Goal: Task Accomplishment & Management: Manage account settings

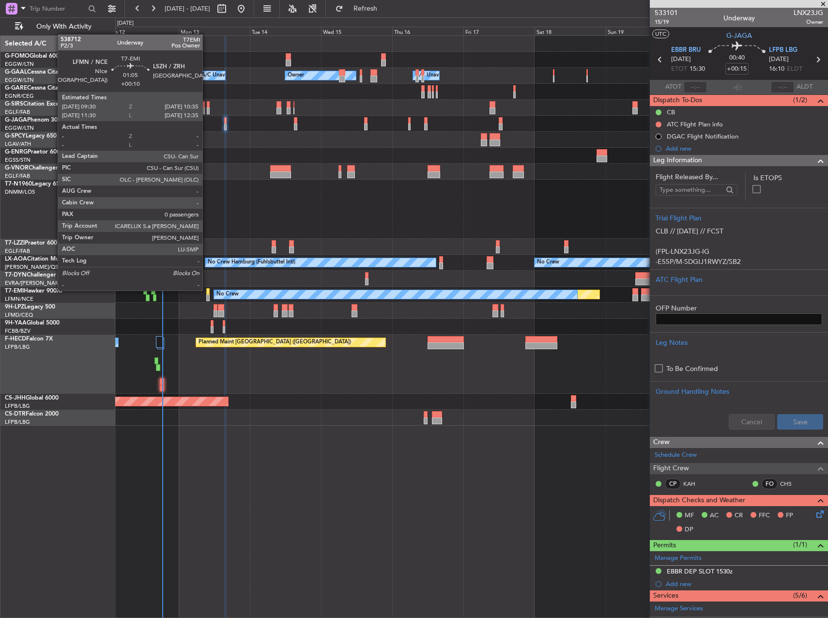
click at [207, 290] on div at bounding box center [207, 291] width 3 height 7
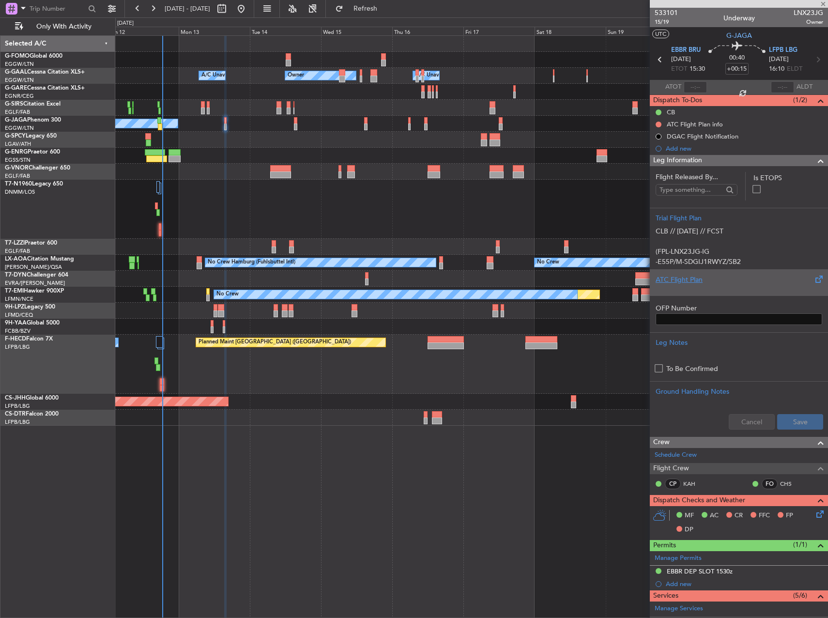
type input "+00:10"
type input "0"
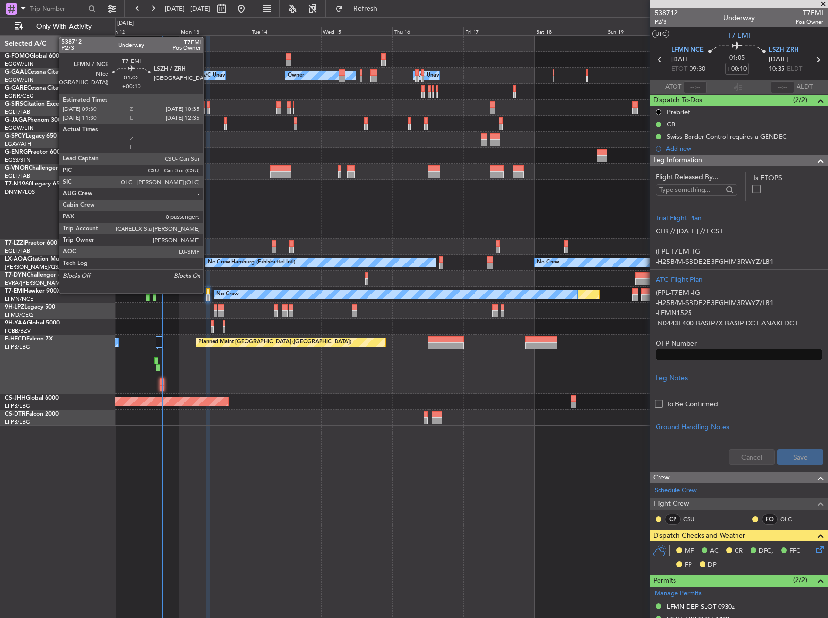
click at [208, 292] on div at bounding box center [207, 291] width 3 height 7
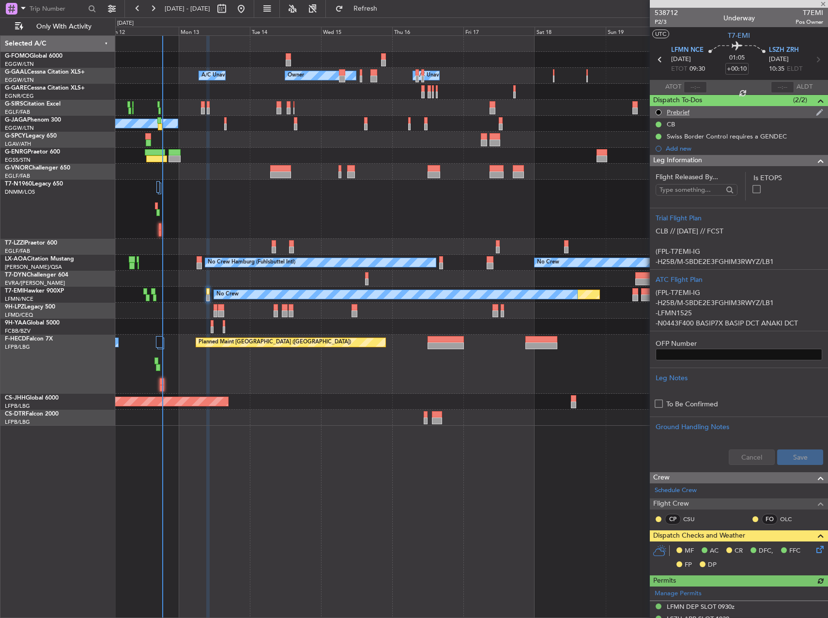
click at [686, 111] on div "Prebrief" at bounding box center [678, 112] width 23 height 8
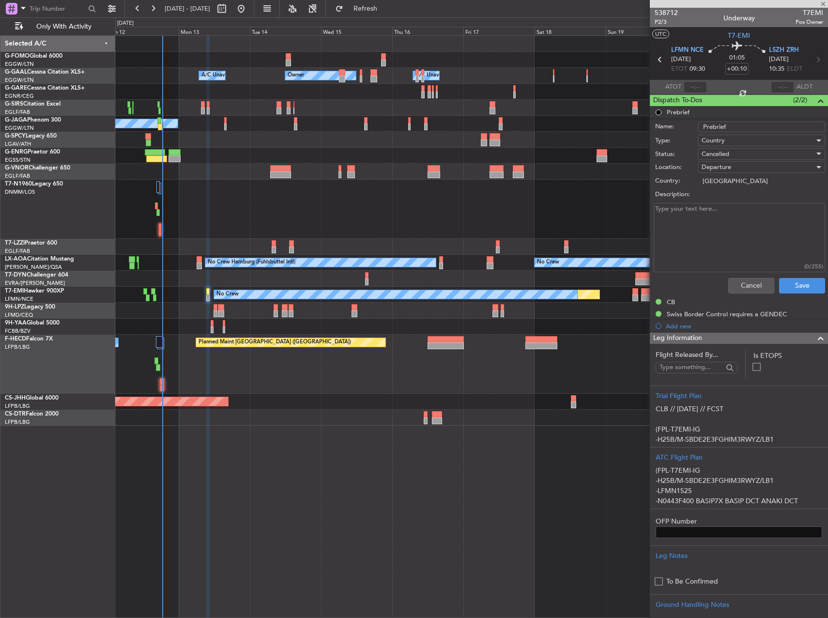
click at [728, 213] on textarea "Description:" at bounding box center [739, 237] width 171 height 69
click at [727, 221] on textarea "Description:" at bounding box center [739, 237] width 171 height 69
paste textarea "3,600 lbs. payload 0"
type textarea "3,600 lbs. payload 0"
click at [728, 153] on span "Cancelled" at bounding box center [716, 154] width 28 height 9
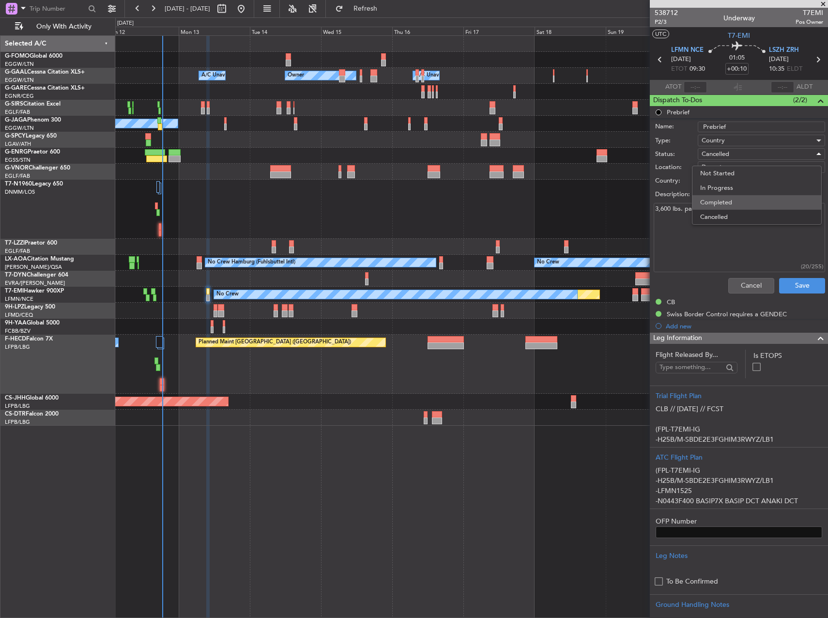
click at [729, 201] on span "Completed" at bounding box center [756, 202] width 113 height 15
click at [794, 284] on button "Save" at bounding box center [802, 285] width 46 height 15
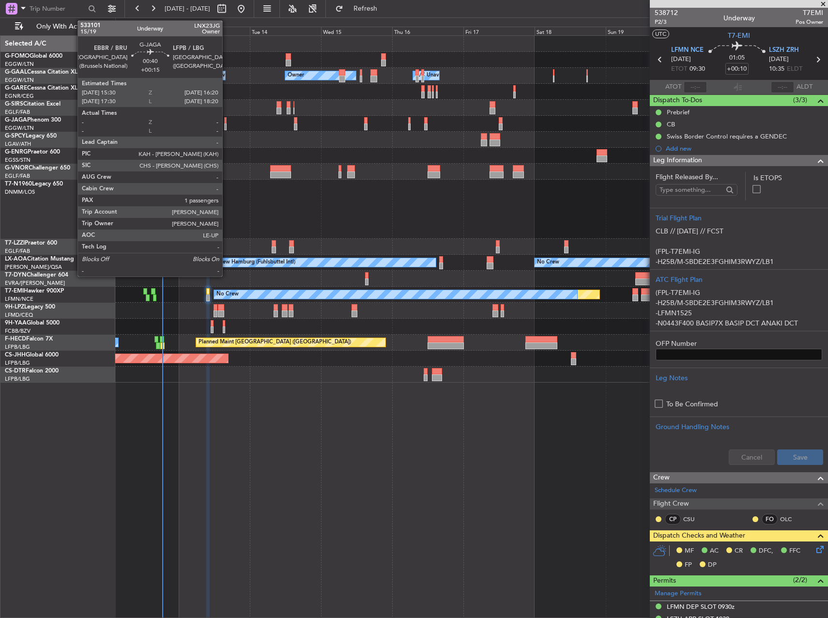
click at [227, 124] on div at bounding box center [225, 126] width 3 height 7
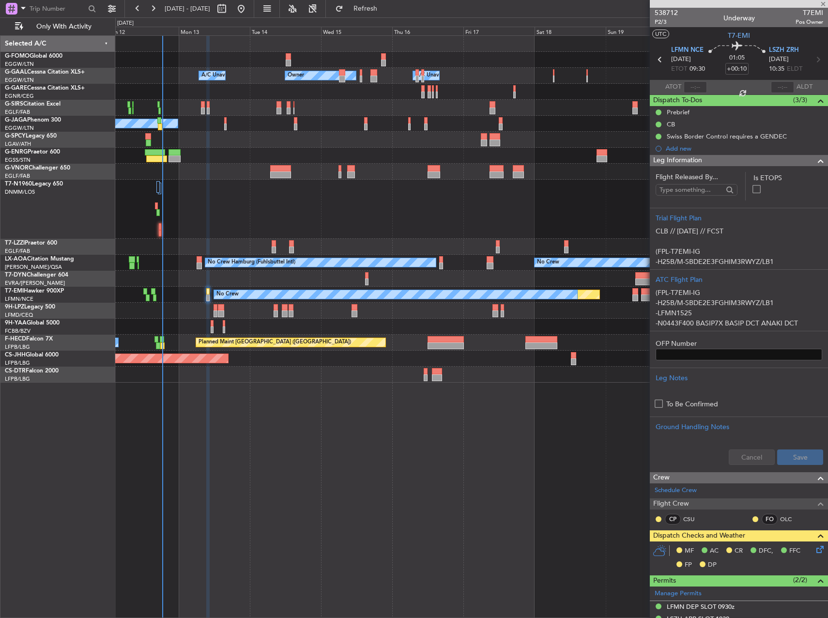
type input "+00:15"
type input "1"
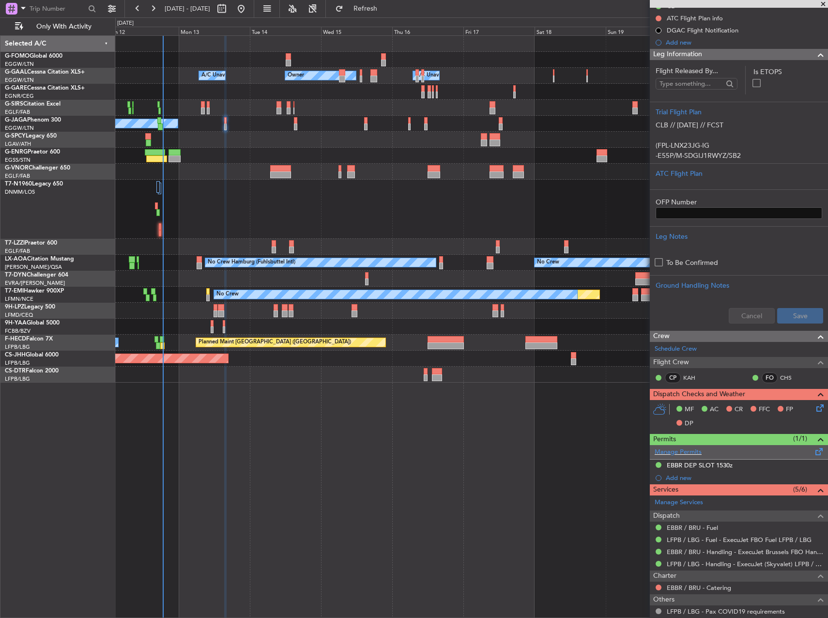
scroll to position [179, 0]
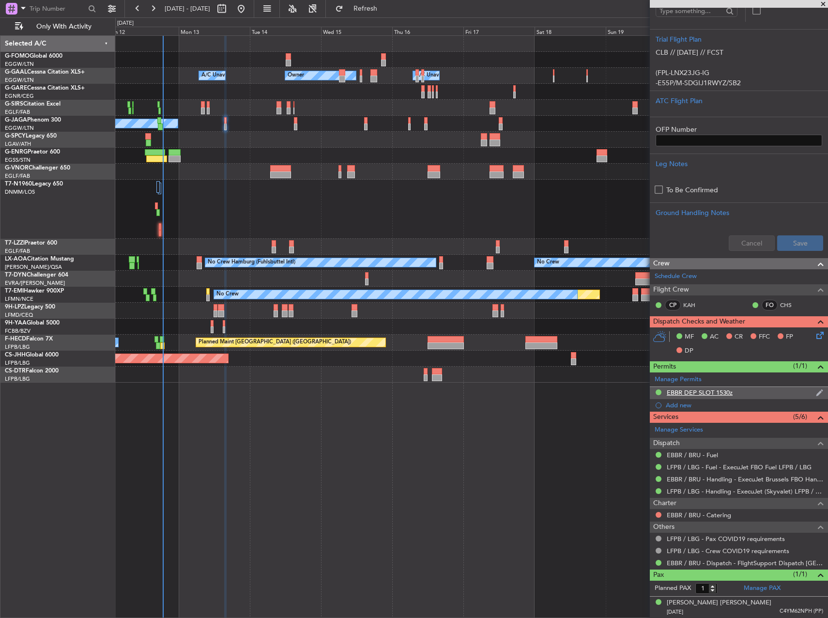
click at [705, 392] on div "EBBR DEP SLOT 1530z" at bounding box center [700, 392] width 66 height 8
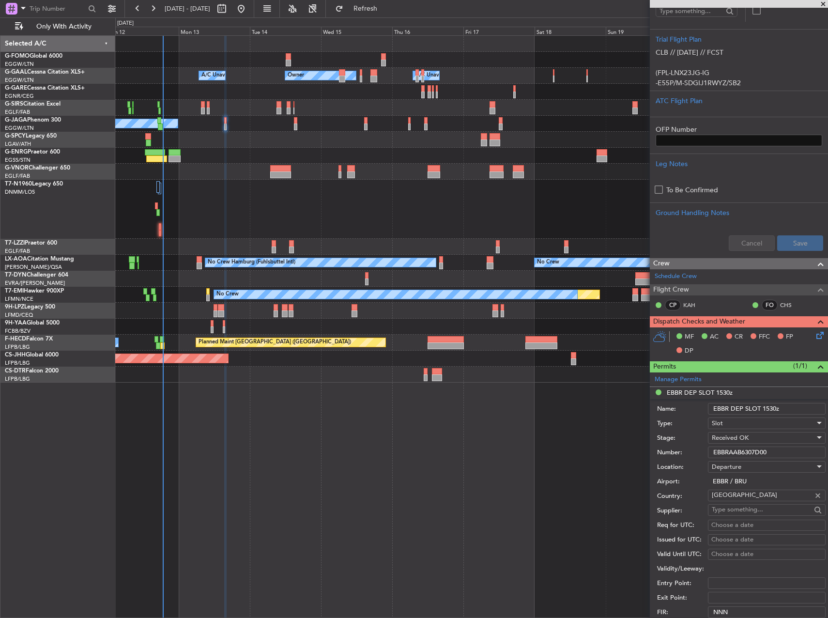
click at [742, 447] on input "EBBRAAB6307D00" at bounding box center [767, 452] width 118 height 12
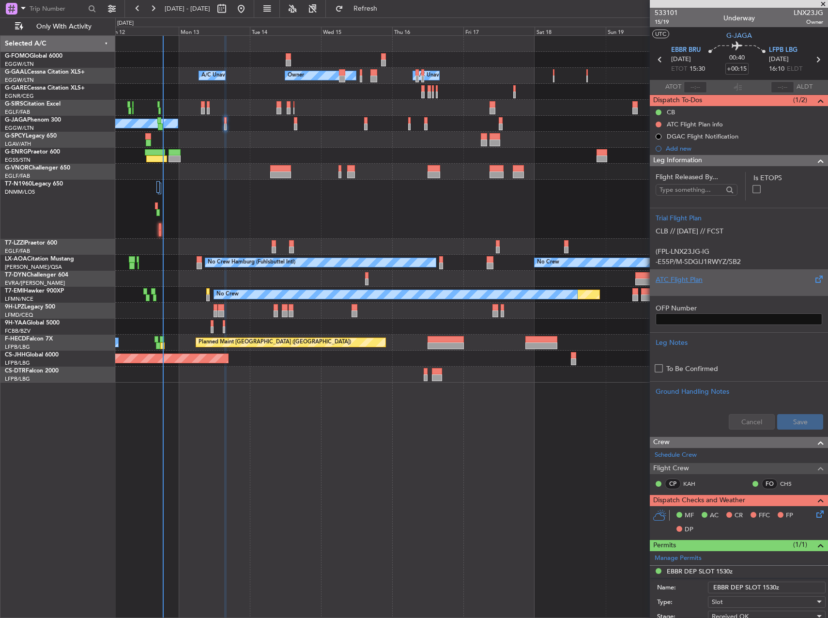
scroll to position [0, 0]
click at [688, 282] on div "ATC Flight Plan" at bounding box center [739, 280] width 167 height 10
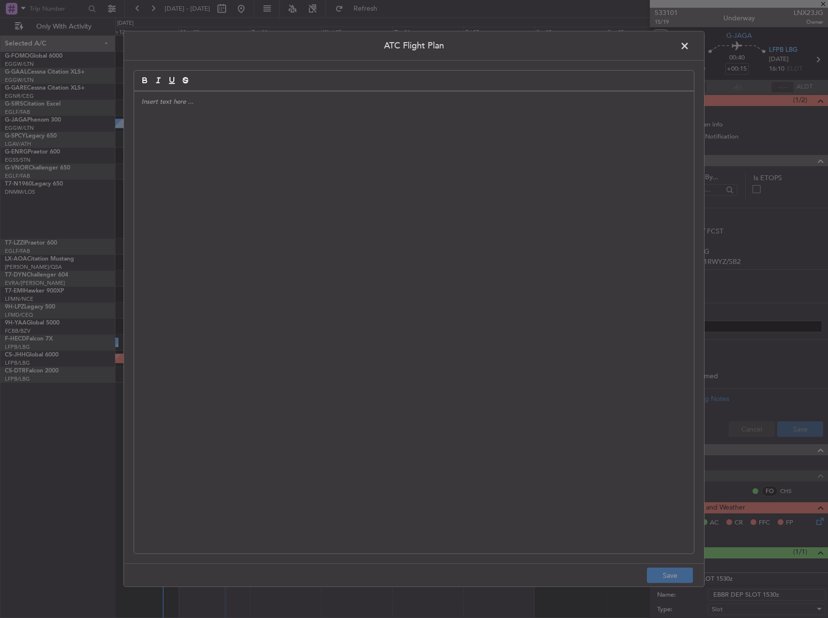
click at [367, 246] on div at bounding box center [414, 323] width 560 height 462
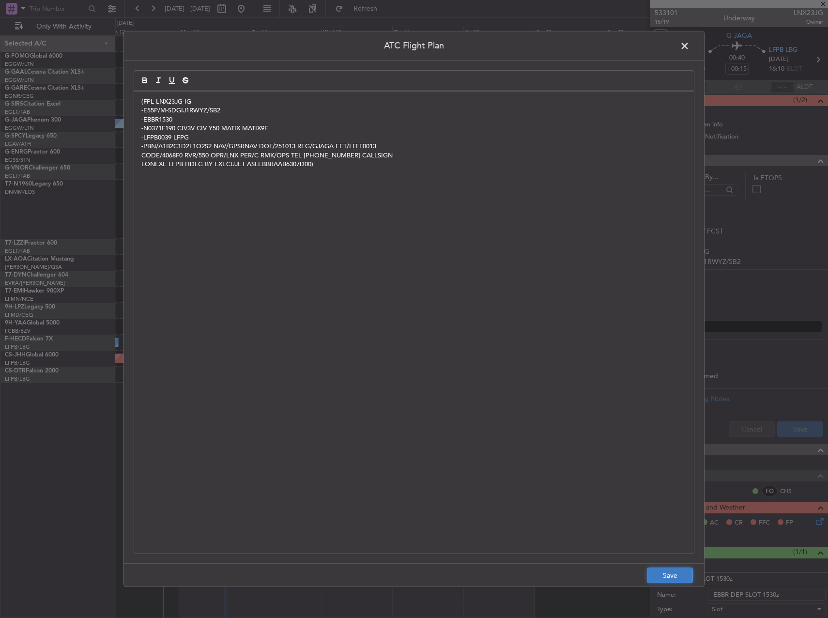
click at [667, 568] on button "Save" at bounding box center [670, 574] width 46 height 15
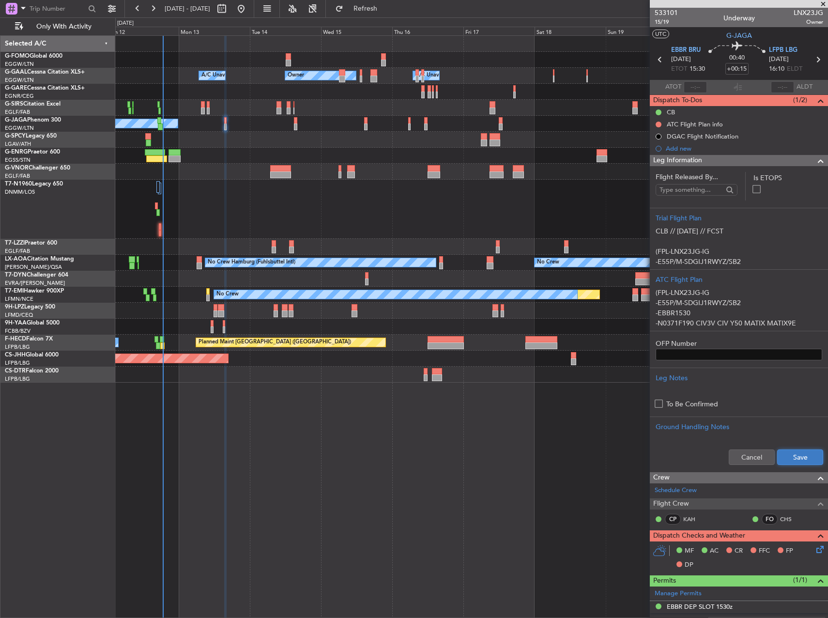
click at [796, 455] on button "Save" at bounding box center [800, 456] width 46 height 15
click at [658, 126] on button at bounding box center [659, 125] width 6 height 6
click at [652, 173] on li "Completed" at bounding box center [658, 167] width 51 height 15
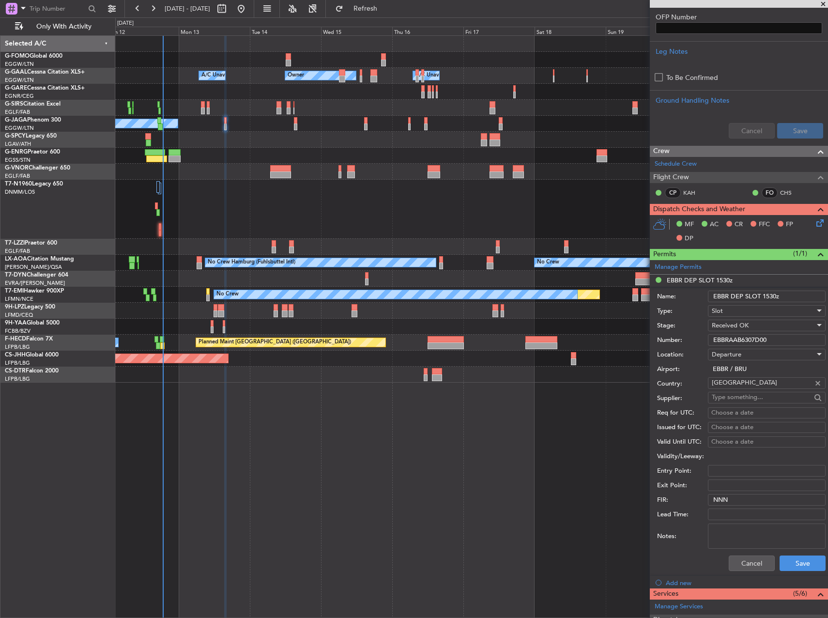
scroll to position [387, 0]
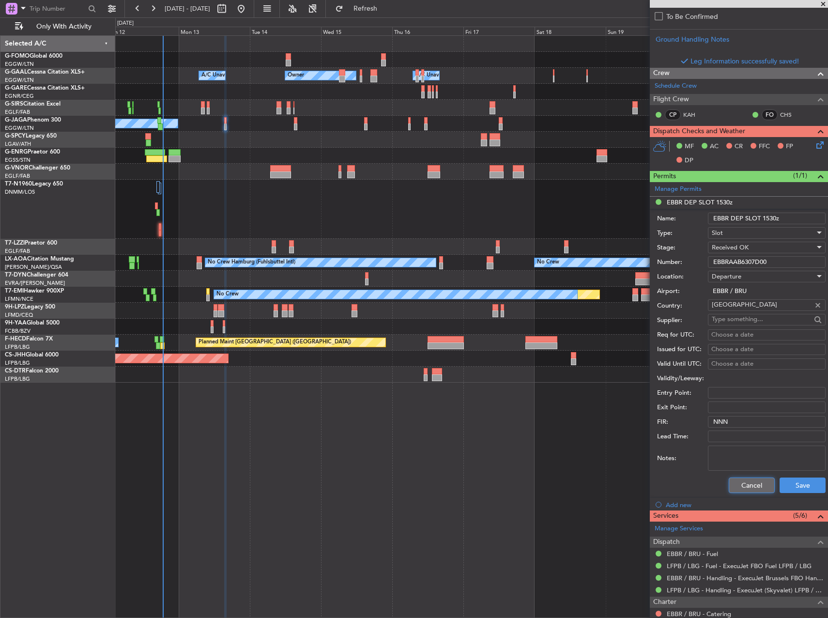
click at [754, 481] on button "Cancel" at bounding box center [752, 484] width 46 height 15
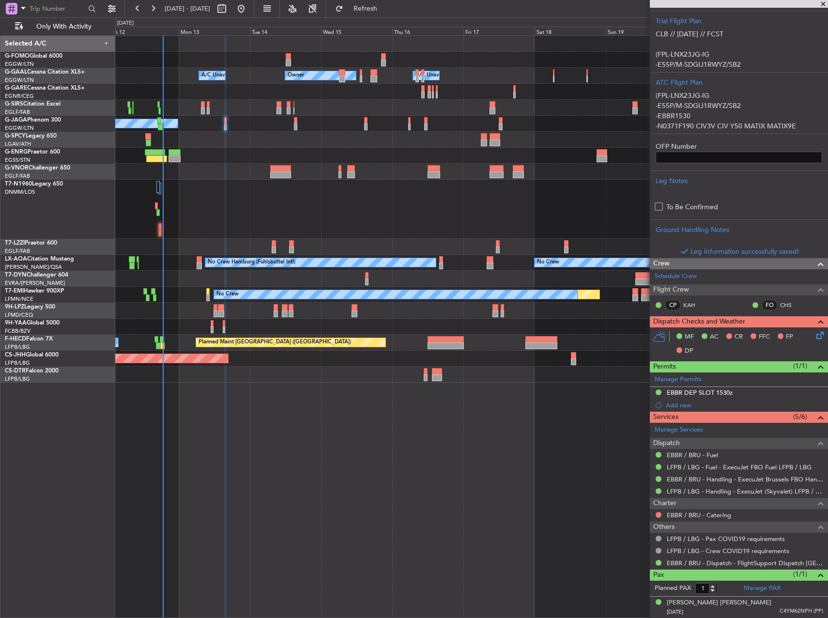
click at [814, 342] on div "MF AC CR FFC FP DP" at bounding box center [739, 343] width 178 height 33
click at [814, 334] on icon at bounding box center [818, 334] width 8 height 8
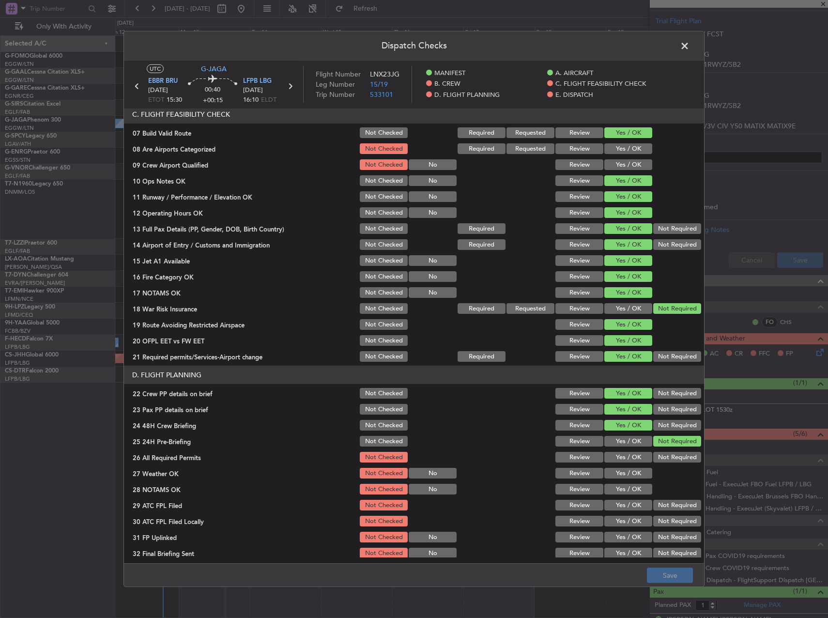
scroll to position [242, 0]
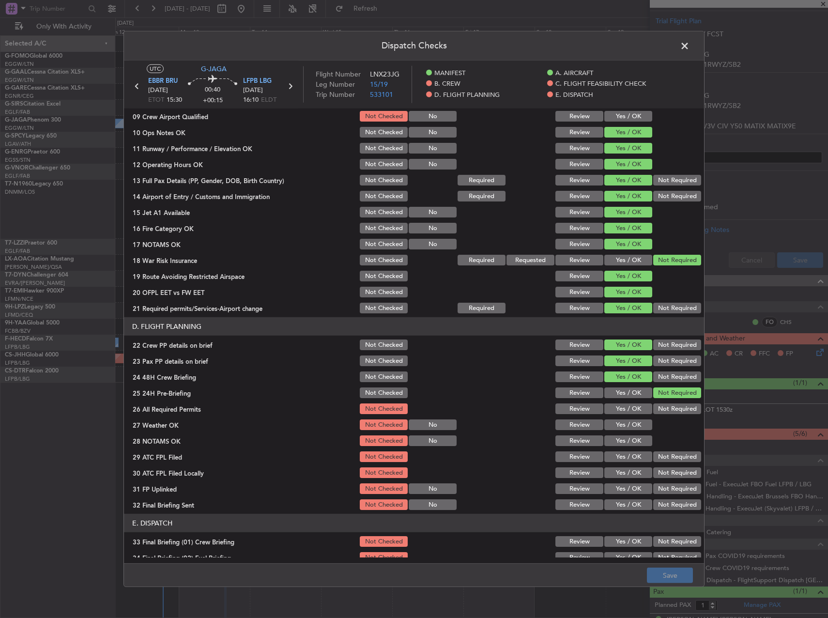
click at [631, 412] on button "Yes / OK" at bounding box center [628, 408] width 48 height 11
drag, startPoint x: 628, startPoint y: 428, endPoint x: 624, endPoint y: 442, distance: 14.0
click at [627, 429] on button "Yes / OK" at bounding box center [628, 424] width 48 height 11
click at [624, 442] on button "Yes / OK" at bounding box center [628, 440] width 48 height 11
click at [623, 453] on button "Yes / OK" at bounding box center [628, 456] width 48 height 11
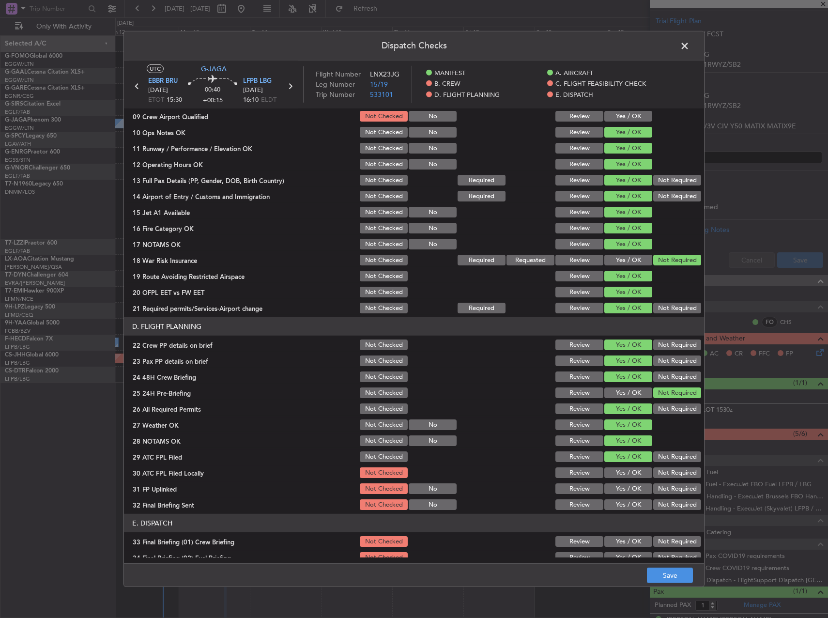
click at [667, 477] on button "Not Required" at bounding box center [677, 472] width 48 height 11
drag, startPoint x: 626, startPoint y: 487, endPoint x: 655, endPoint y: 500, distance: 32.1
click at [628, 488] on button "Yes / OK" at bounding box center [628, 488] width 48 height 11
click at [666, 507] on button "Not Required" at bounding box center [677, 504] width 48 height 11
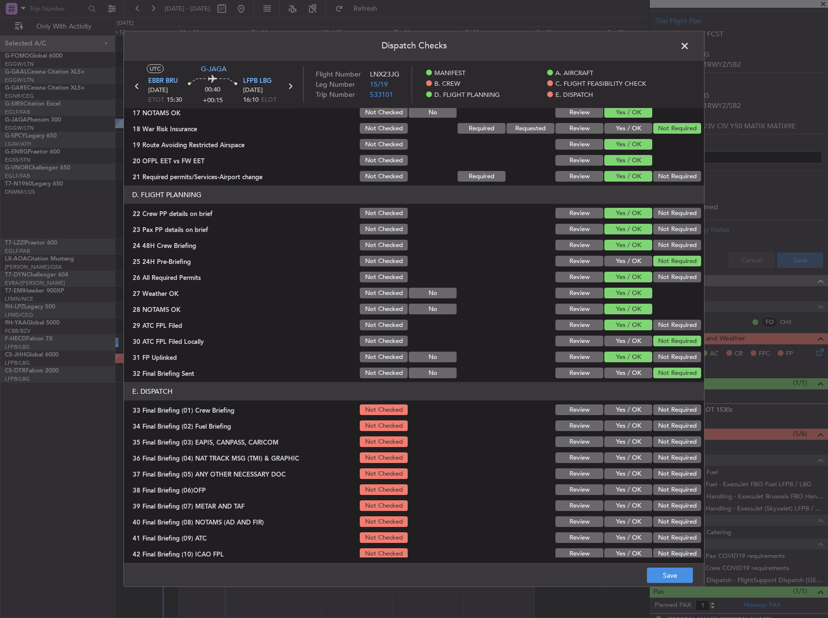
scroll to position [387, 0]
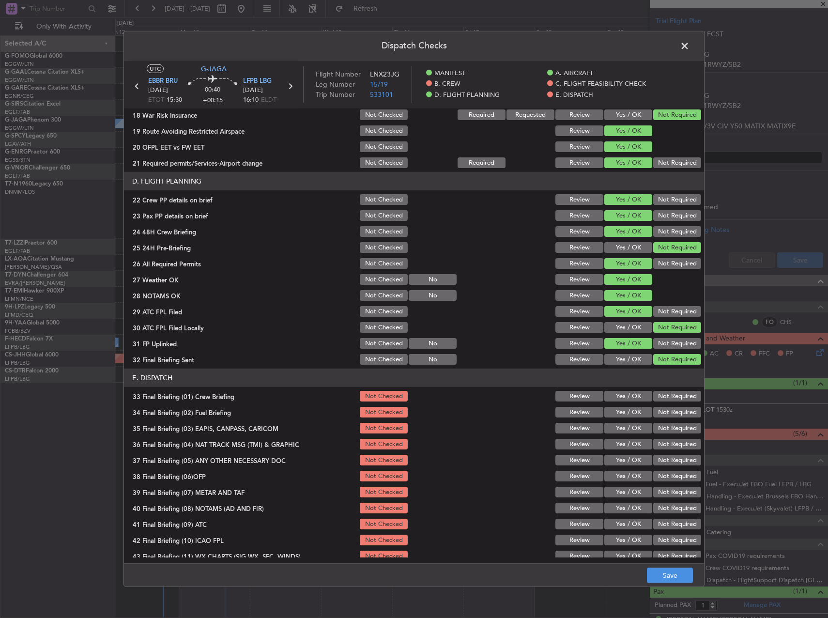
click at [624, 393] on button "Yes / OK" at bounding box center [628, 396] width 48 height 11
drag, startPoint x: 626, startPoint y: 410, endPoint x: 640, endPoint y: 414, distance: 15.2
click at [628, 410] on button "Yes / OK" at bounding box center [628, 412] width 48 height 11
click at [661, 425] on button "Not Required" at bounding box center [677, 428] width 48 height 11
drag, startPoint x: 663, startPoint y: 440, endPoint x: 665, endPoint y: 446, distance: 6.6
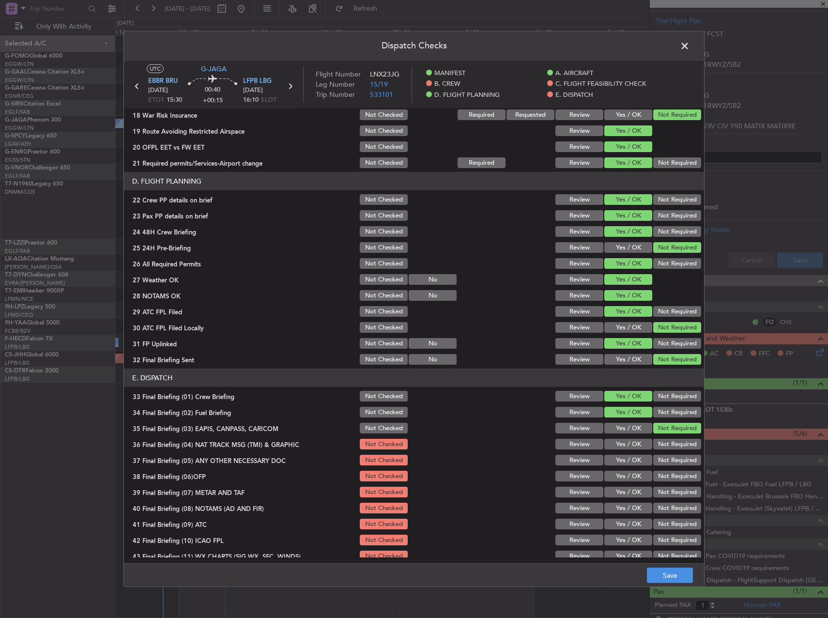
click at [664, 440] on button "Not Required" at bounding box center [677, 444] width 48 height 11
drag, startPoint x: 658, startPoint y: 463, endPoint x: 653, endPoint y: 464, distance: 6.0
click at [659, 463] on button "Not Required" at bounding box center [677, 460] width 48 height 11
click at [622, 468] on section "E. DISPATCH 33 Final Briefing (01) Crew Briefing Not Checked Review Yes / OK No…" at bounding box center [414, 473] width 580 height 210
click at [621, 486] on div "Yes / OK" at bounding box center [627, 492] width 49 height 14
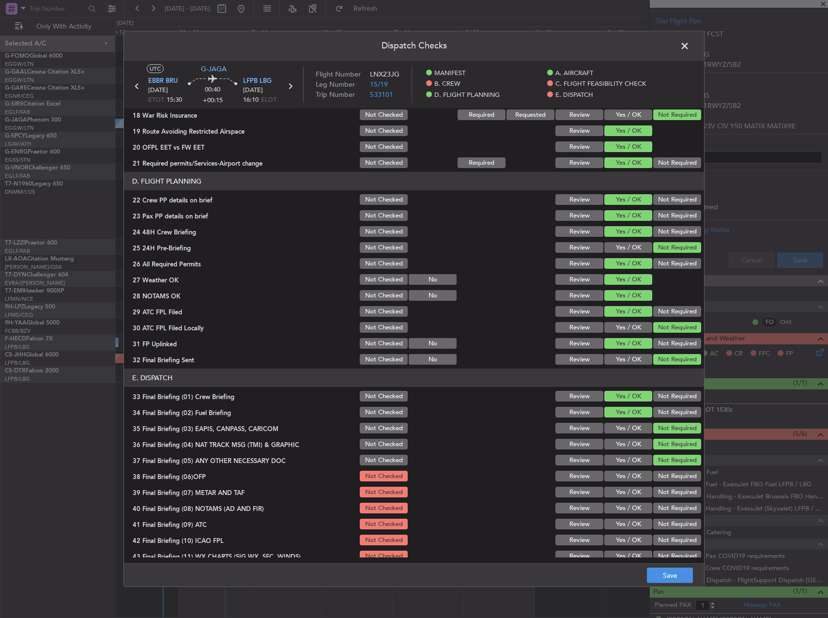
click at [624, 475] on button "Yes / OK" at bounding box center [628, 476] width 48 height 11
click at [624, 490] on button "Yes / OK" at bounding box center [628, 492] width 48 height 11
click at [625, 509] on button "Yes / OK" at bounding box center [628, 508] width 48 height 11
click at [624, 528] on button "Yes / OK" at bounding box center [628, 524] width 48 height 11
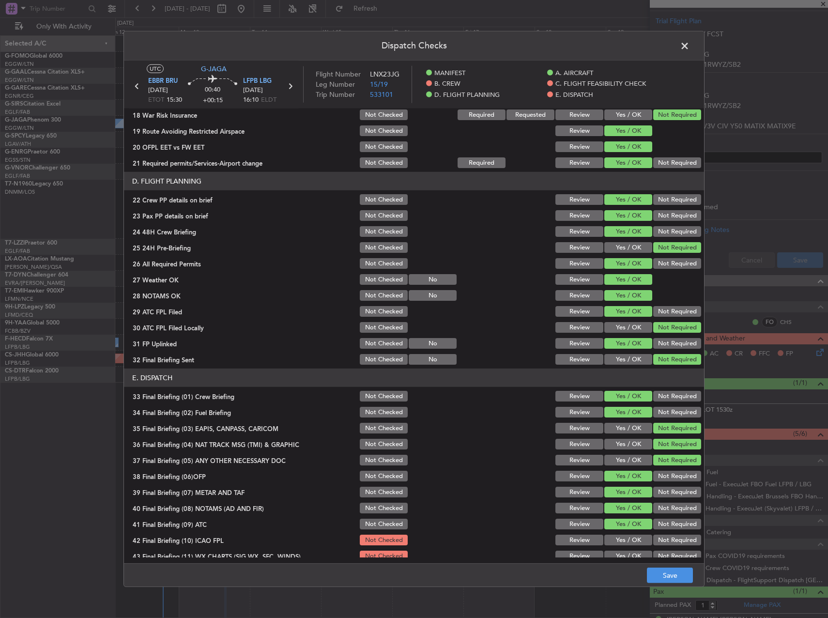
click at [625, 543] on button "Yes / OK" at bounding box center [628, 540] width 48 height 11
click at [624, 552] on button "Yes / OK" at bounding box center [628, 556] width 48 height 11
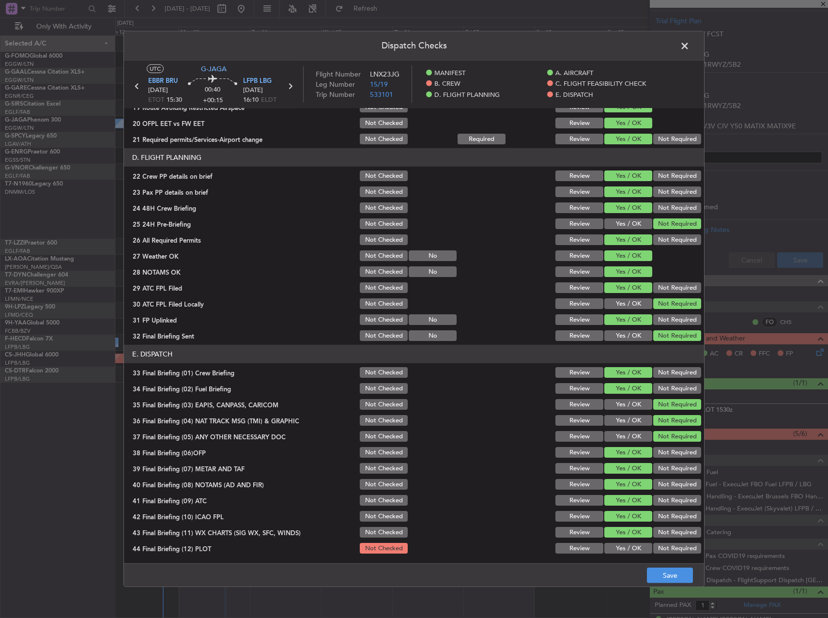
click at [643, 552] on button "Yes / OK" at bounding box center [628, 548] width 48 height 11
click at [667, 575] on button "Save" at bounding box center [670, 574] width 46 height 15
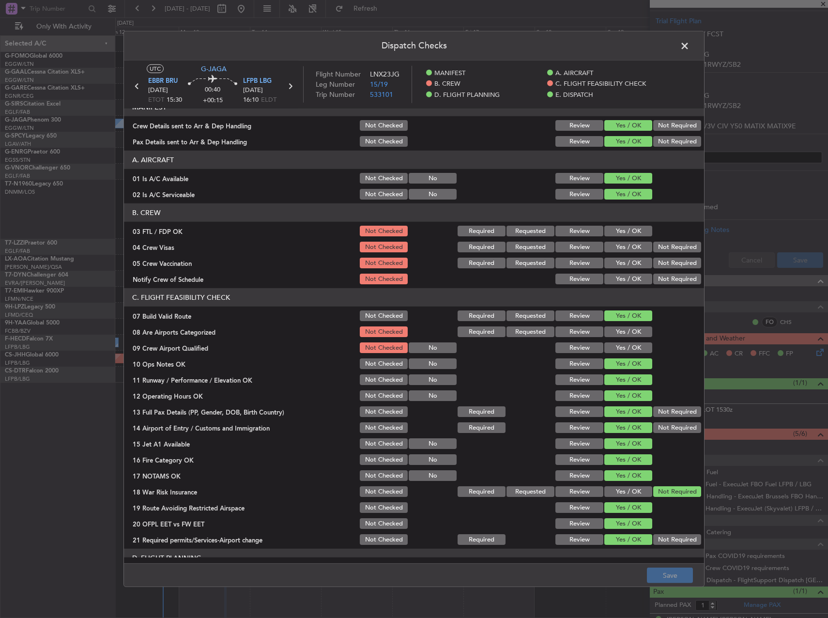
scroll to position [0, 0]
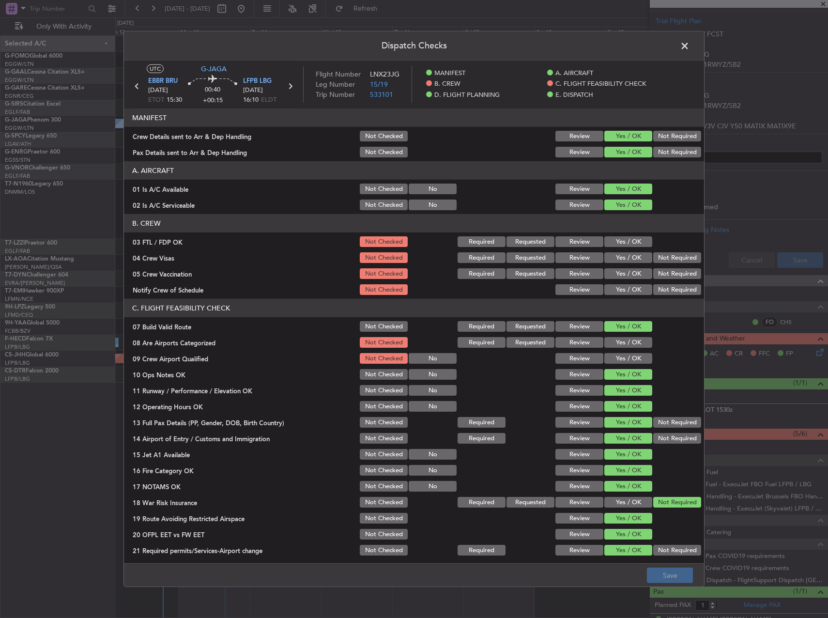
click at [689, 47] on span at bounding box center [689, 48] width 0 height 19
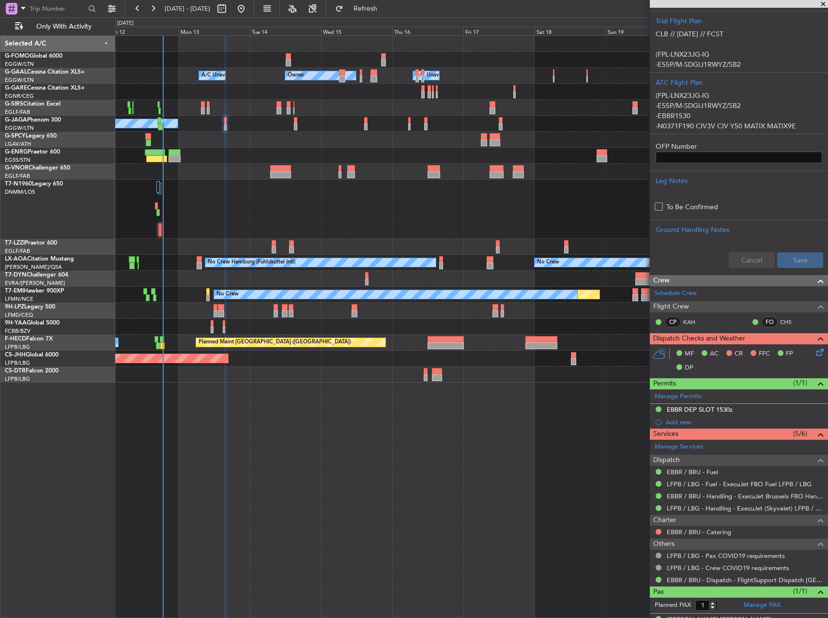
click at [681, 47] on p at bounding box center [739, 44] width 167 height 10
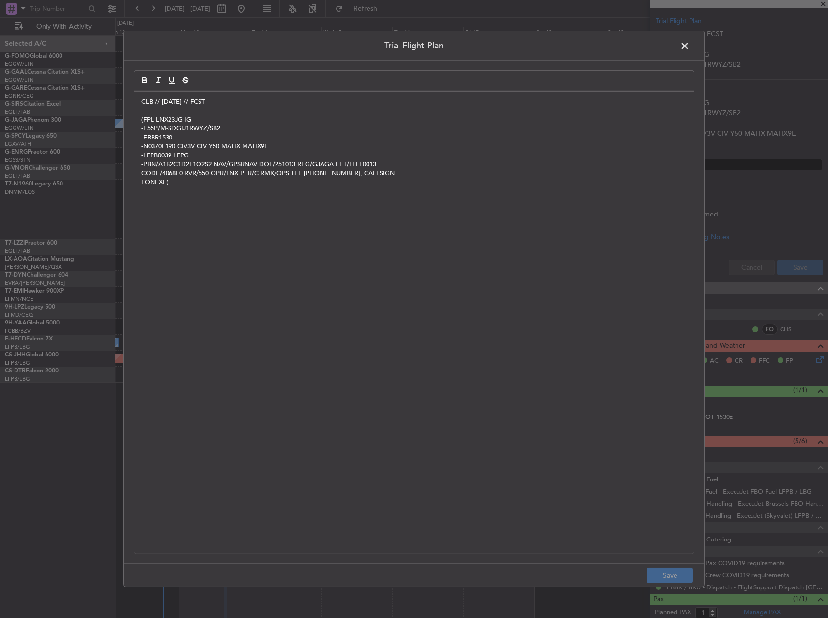
click at [689, 46] on span at bounding box center [689, 48] width 0 height 19
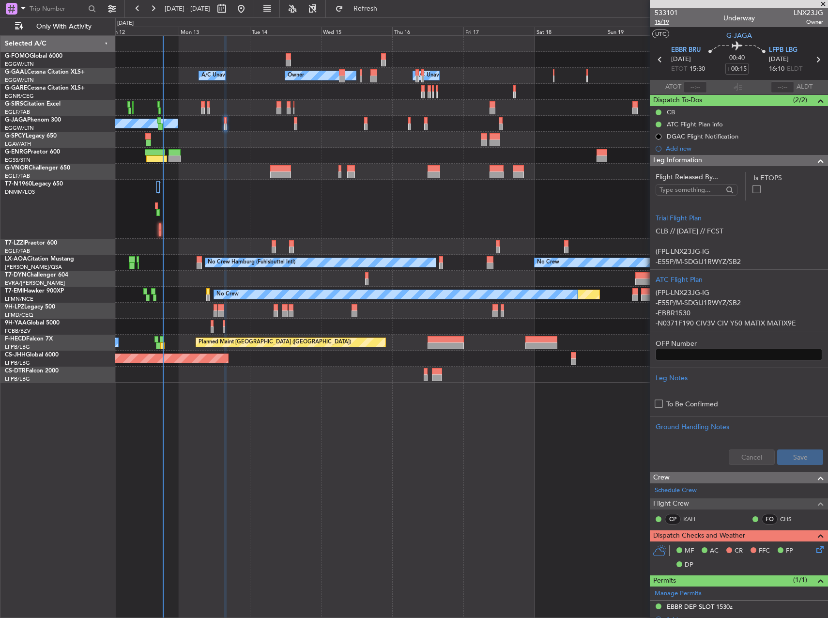
click at [664, 24] on span "15/19" at bounding box center [666, 22] width 23 height 8
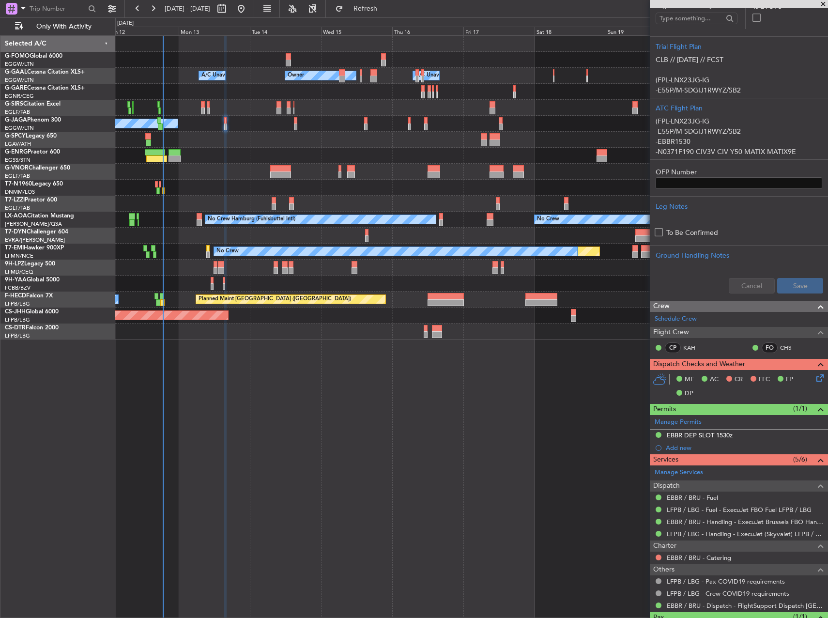
scroll to position [214, 0]
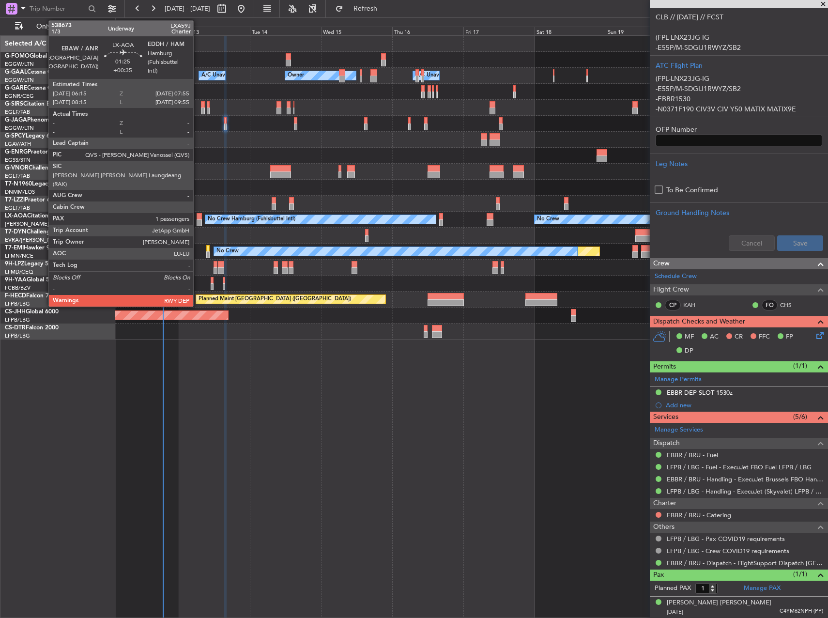
click at [198, 221] on div at bounding box center [199, 222] width 5 height 7
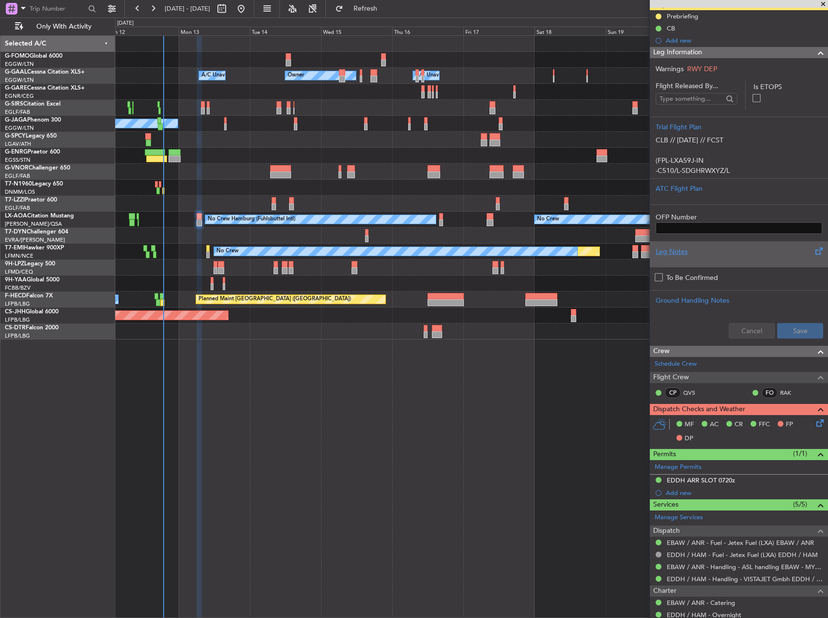
scroll to position [0, 0]
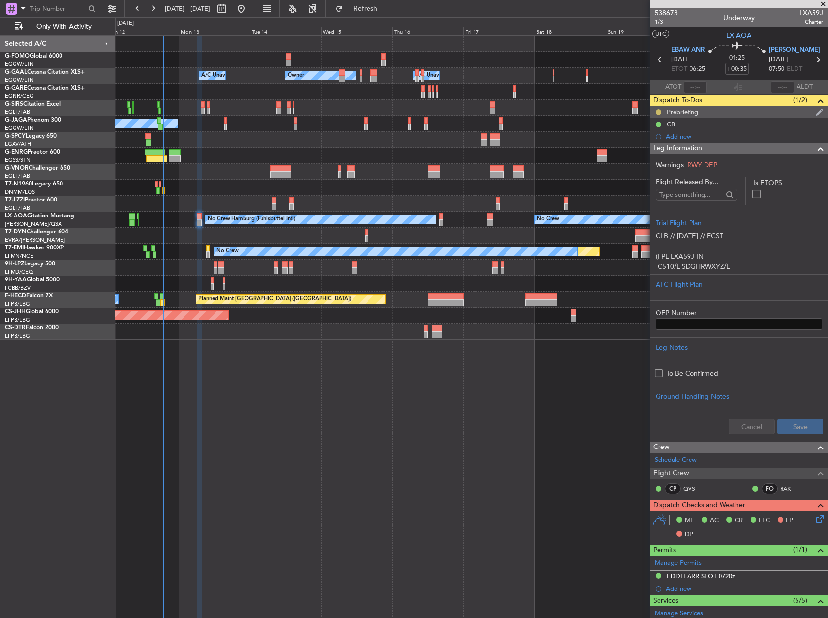
click at [660, 110] on button at bounding box center [659, 112] width 6 height 6
click at [649, 162] on li "Cancelled" at bounding box center [659, 169] width 52 height 15
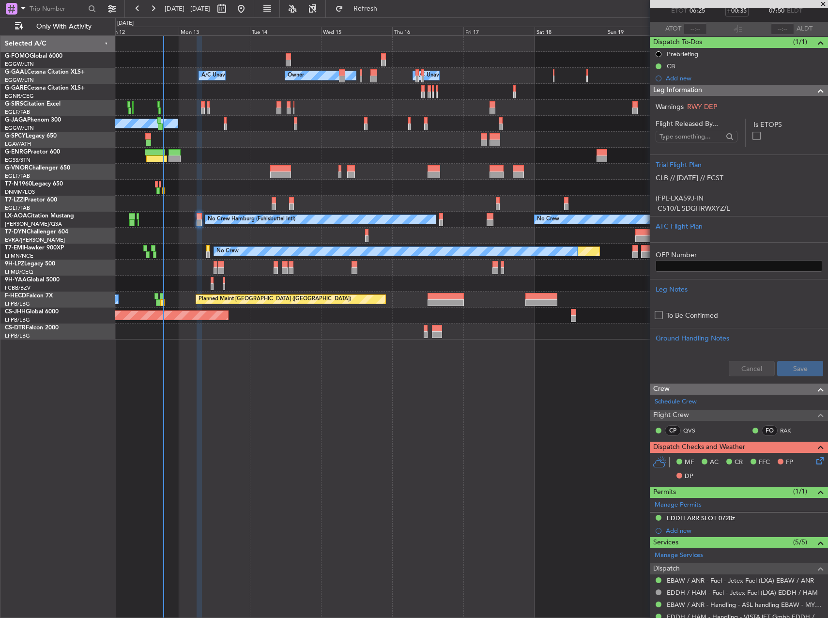
scroll to position [145, 0]
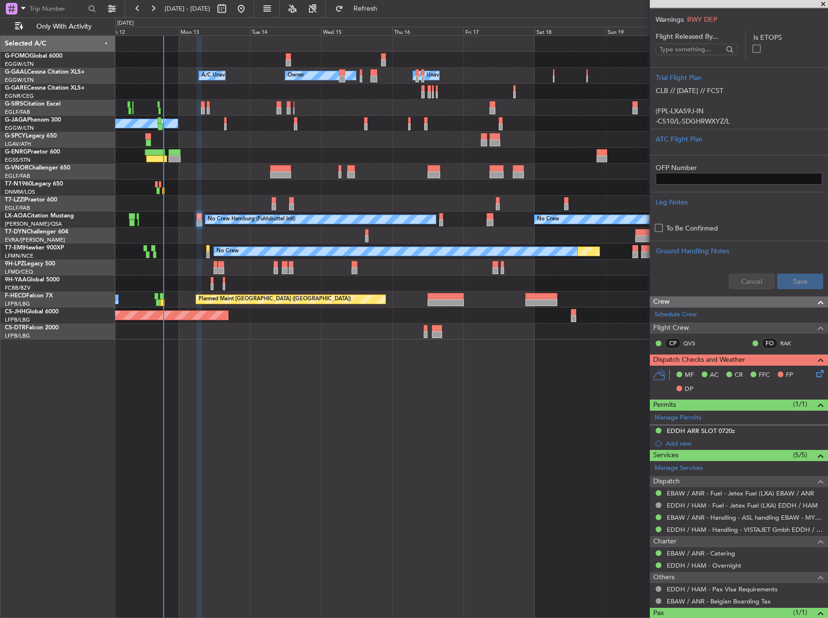
click at [723, 433] on div "EDDH ARR SLOT 0720z" at bounding box center [701, 431] width 68 height 8
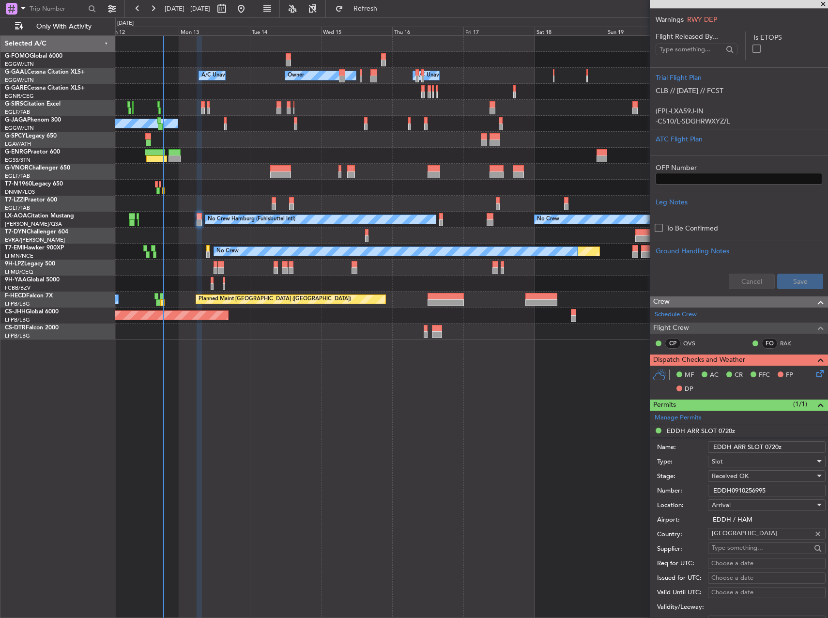
click at [754, 492] on input "EDDH0910256995" at bounding box center [767, 491] width 118 height 12
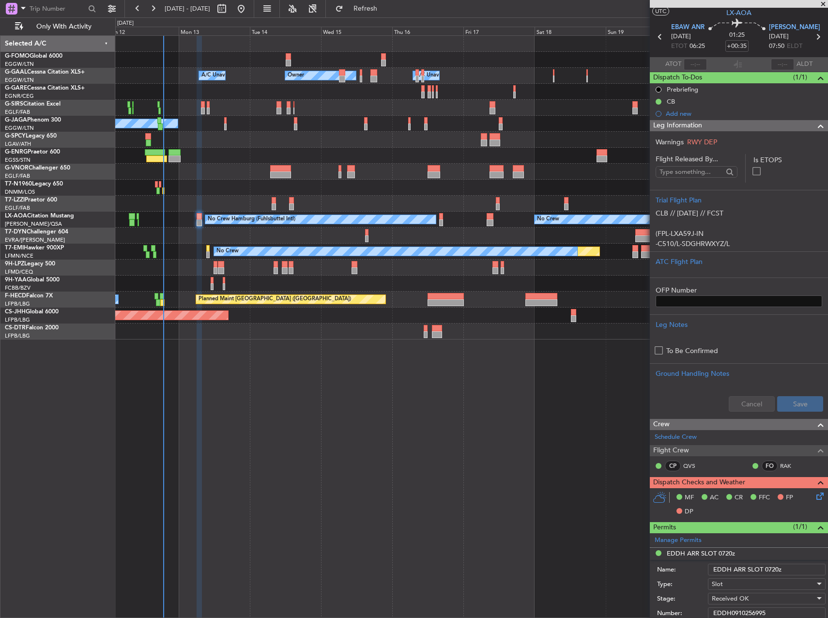
scroll to position [0, 0]
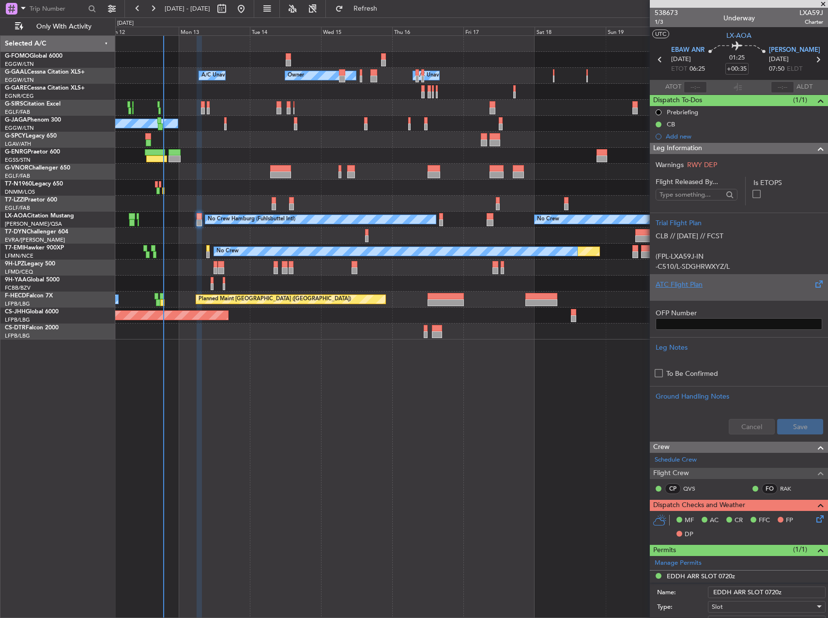
click at [704, 281] on div "ATC Flight Plan" at bounding box center [739, 284] width 167 height 10
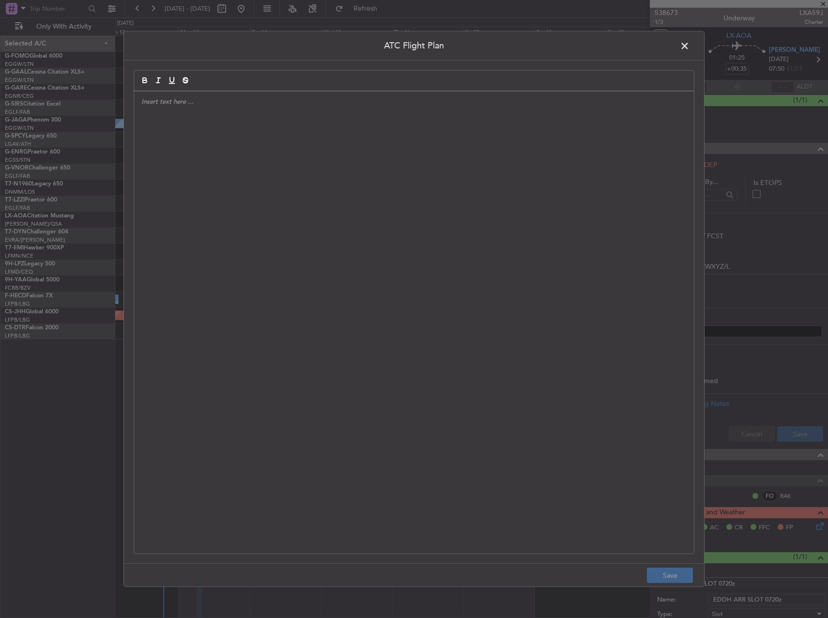
click at [358, 319] on div at bounding box center [414, 323] width 560 height 462
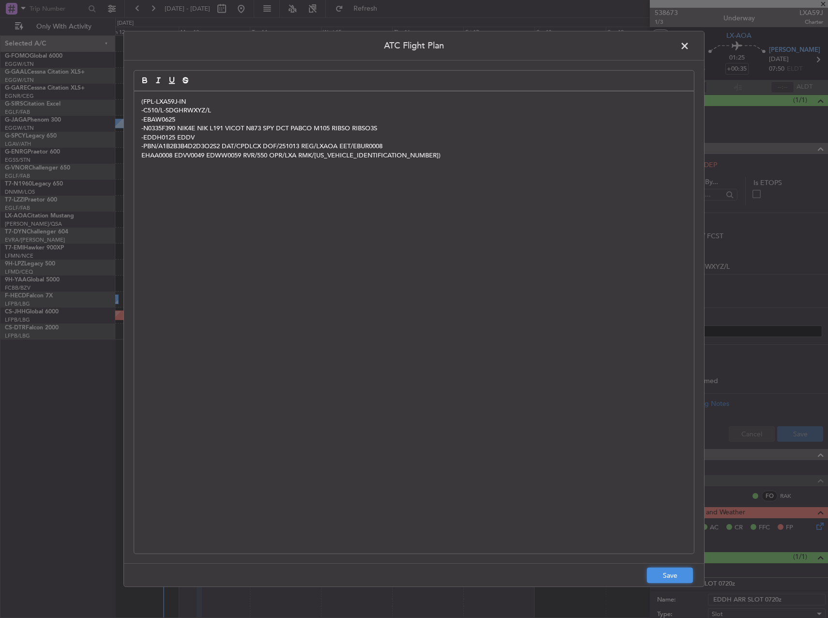
click at [661, 582] on button "Save" at bounding box center [670, 574] width 46 height 15
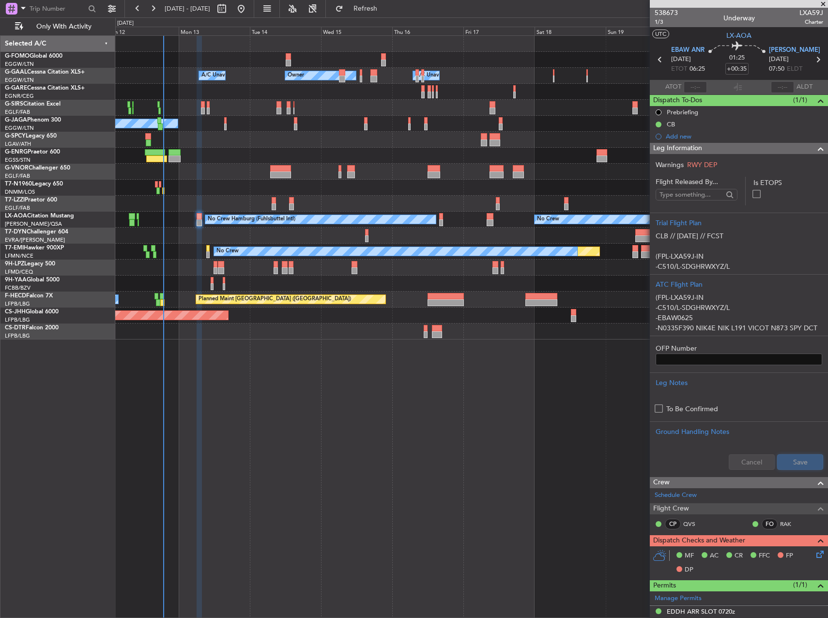
click at [806, 466] on button "Save" at bounding box center [800, 461] width 46 height 15
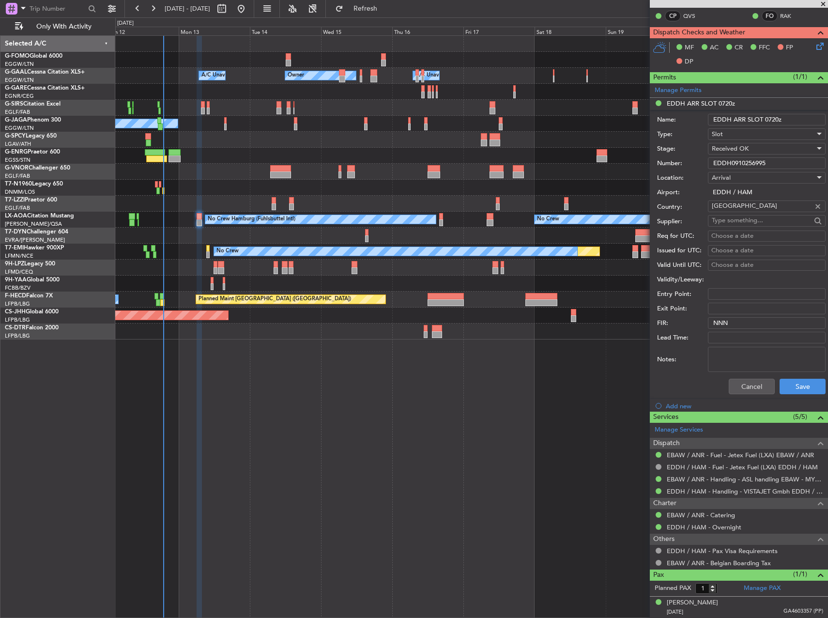
click at [739, 395] on div "Cancel Save" at bounding box center [741, 386] width 168 height 25
click at [738, 390] on button "Cancel" at bounding box center [752, 386] width 46 height 15
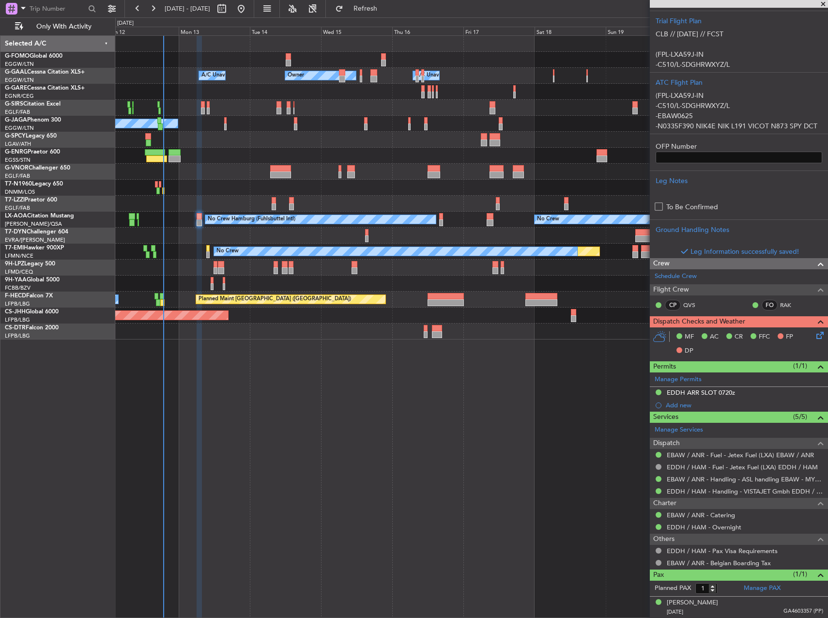
click at [814, 334] on icon at bounding box center [818, 334] width 8 height 8
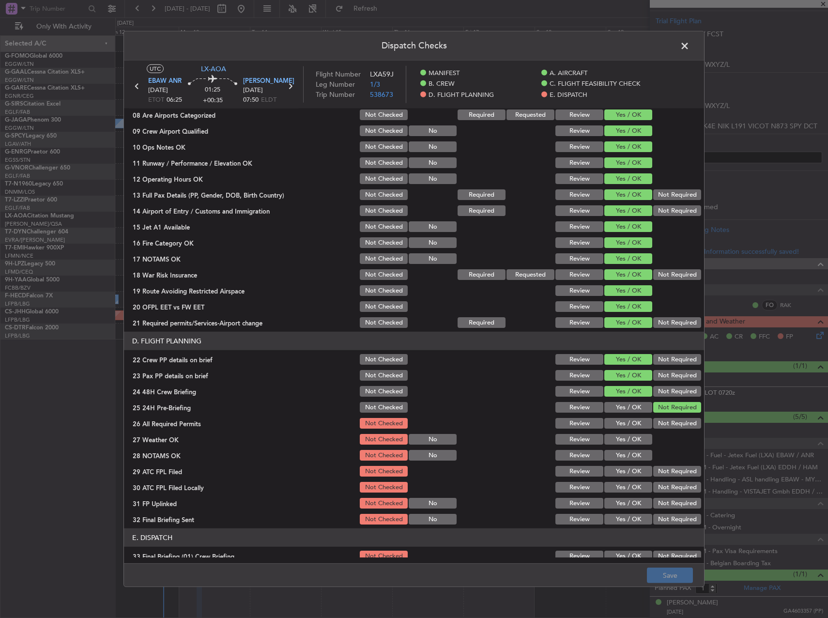
scroll to position [242, 0]
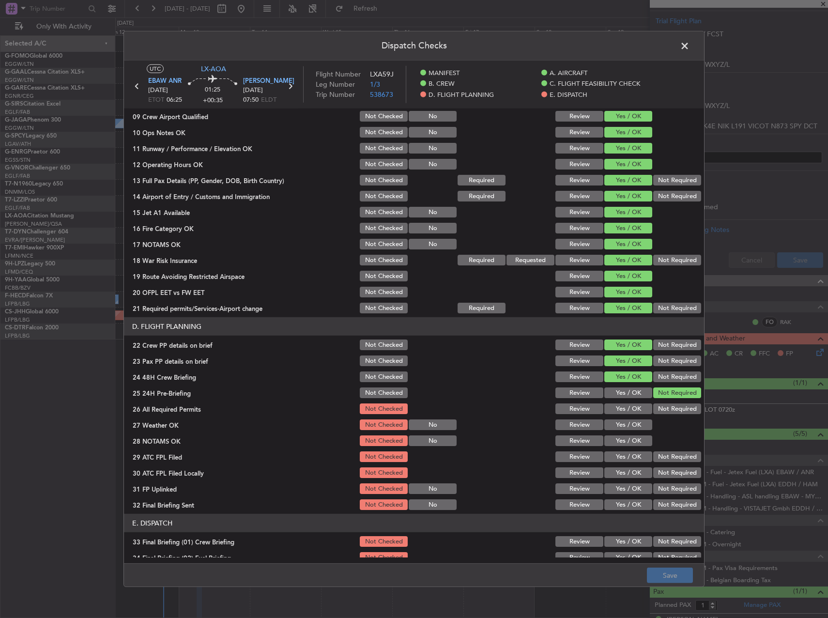
click at [624, 410] on button "Yes / OK" at bounding box center [628, 408] width 48 height 11
click at [625, 427] on button "Yes / OK" at bounding box center [628, 424] width 48 height 11
click at [621, 442] on button "Yes / OK" at bounding box center [628, 440] width 48 height 11
click at [620, 457] on button "Yes / OK" at bounding box center [628, 456] width 48 height 11
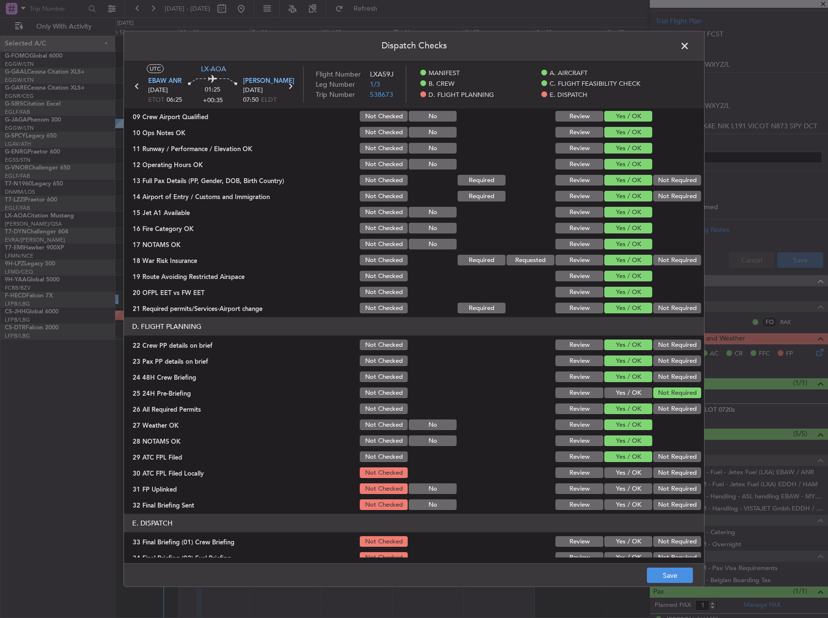
drag, startPoint x: 672, startPoint y: 476, endPoint x: 630, endPoint y: 489, distance: 43.0
click at [670, 476] on button "Not Required" at bounding box center [677, 472] width 48 height 11
drag, startPoint x: 628, startPoint y: 489, endPoint x: 654, endPoint y: 501, distance: 27.9
click at [629, 489] on button "Yes / OK" at bounding box center [628, 488] width 48 height 11
click at [654, 501] on button "Not Required" at bounding box center [677, 504] width 48 height 11
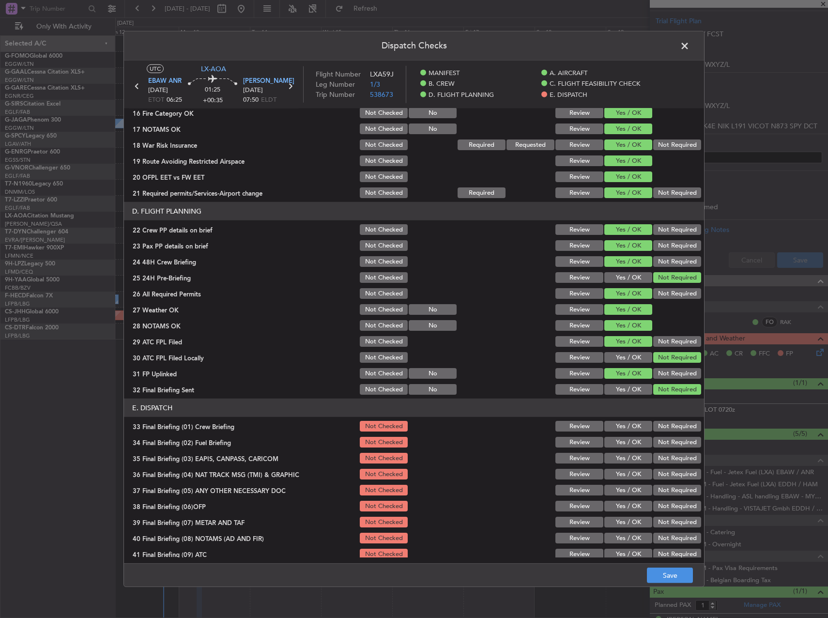
scroll to position [411, 0]
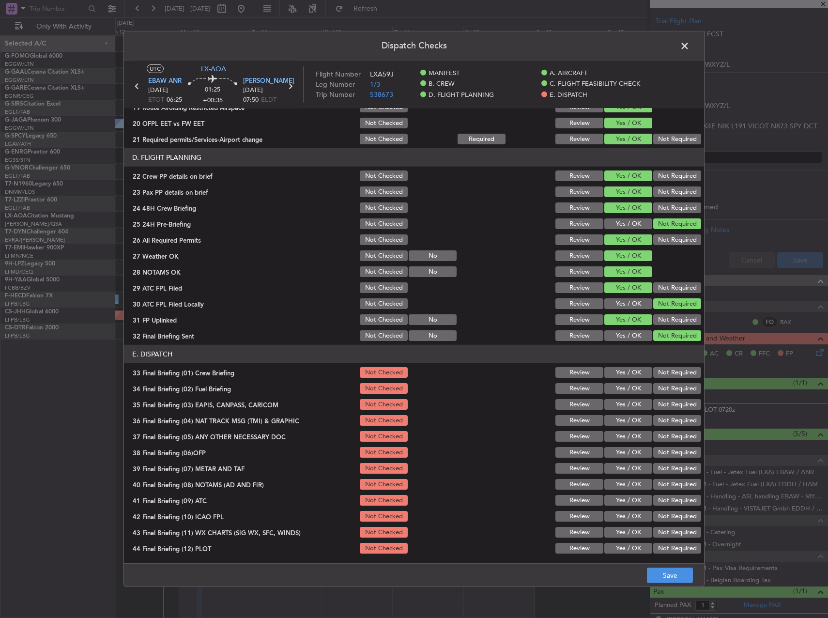
click at [622, 368] on button "Yes / OK" at bounding box center [628, 372] width 48 height 11
click at [621, 383] on button "Yes / OK" at bounding box center [628, 388] width 48 height 11
click at [666, 410] on div "Not Required" at bounding box center [676, 405] width 49 height 14
click at [664, 407] on button "Not Required" at bounding box center [677, 404] width 48 height 11
click at [665, 423] on button "Not Required" at bounding box center [677, 420] width 48 height 11
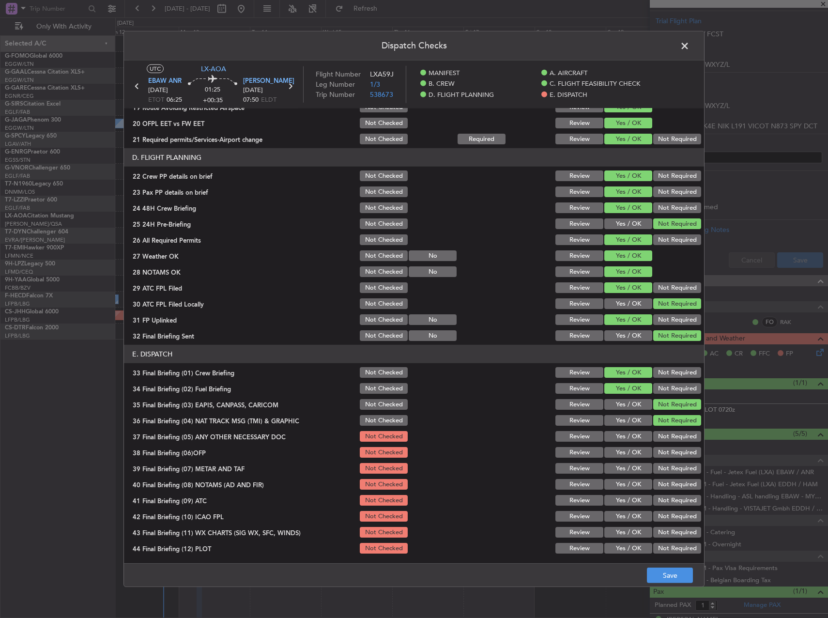
click at [665, 439] on button "Not Required" at bounding box center [677, 436] width 48 height 11
click at [628, 452] on button "Yes / OK" at bounding box center [628, 452] width 48 height 11
click at [623, 468] on button "Yes / OK" at bounding box center [628, 468] width 48 height 11
click at [623, 475] on div "Yes / OK" at bounding box center [627, 468] width 49 height 14
click at [623, 478] on div "Yes / OK" at bounding box center [627, 484] width 49 height 14
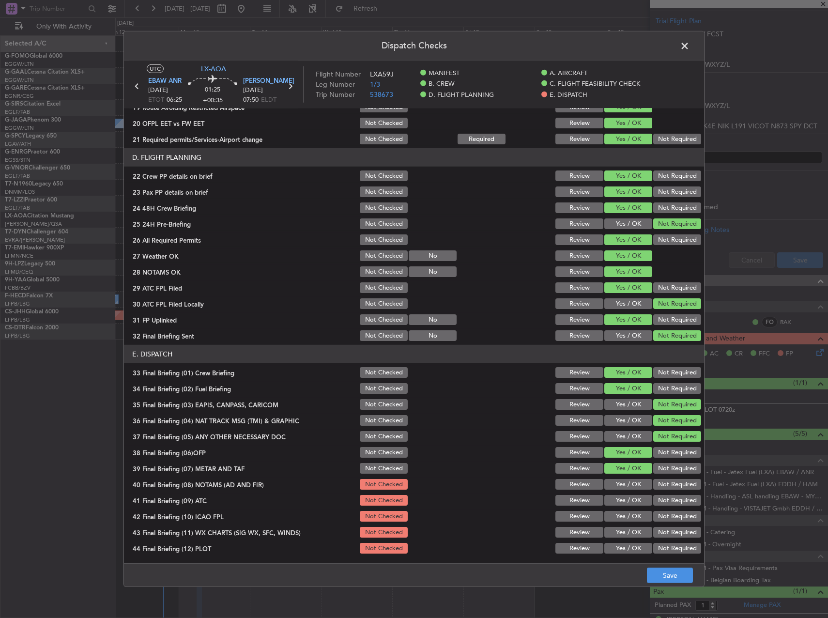
click at [625, 490] on div "Yes / OK" at bounding box center [627, 484] width 49 height 14
click at [621, 483] on button "Yes / OK" at bounding box center [628, 484] width 48 height 11
drag, startPoint x: 620, startPoint y: 498, endPoint x: 622, endPoint y: 504, distance: 5.5
click at [620, 499] on button "Yes / OK" at bounding box center [628, 500] width 48 height 11
drag, startPoint x: 622, startPoint y: 516, endPoint x: 622, endPoint y: 524, distance: 7.8
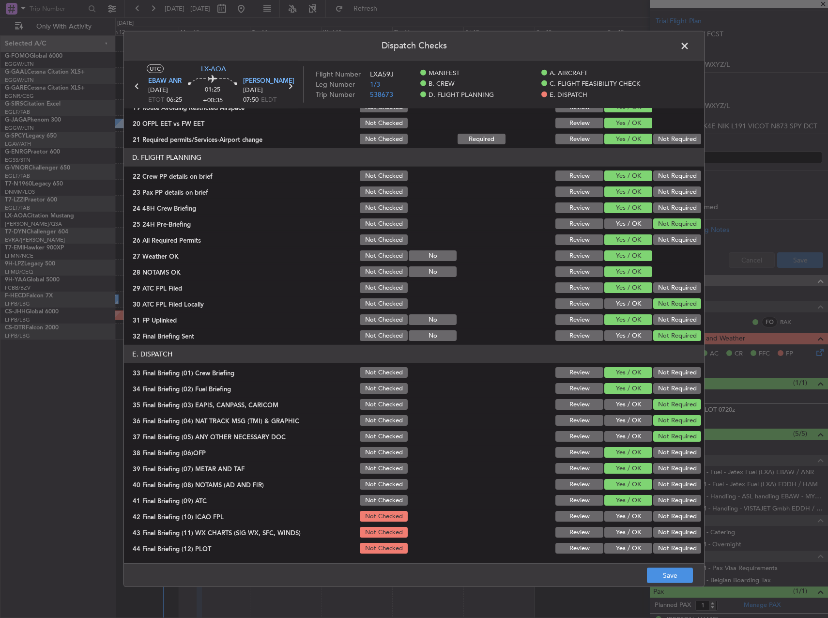
click at [622, 517] on button "Yes / OK" at bounding box center [628, 516] width 48 height 11
drag, startPoint x: 622, startPoint y: 524, endPoint x: 622, endPoint y: 536, distance: 12.6
click at [622, 524] on section "E. DISPATCH 33 Final Briefing (01) Crew Briefing Not Checked Review Yes / OK No…" at bounding box center [414, 450] width 580 height 210
click at [622, 536] on button "Yes / OK" at bounding box center [628, 532] width 48 height 11
click at [620, 549] on button "Yes / OK" at bounding box center [628, 548] width 48 height 11
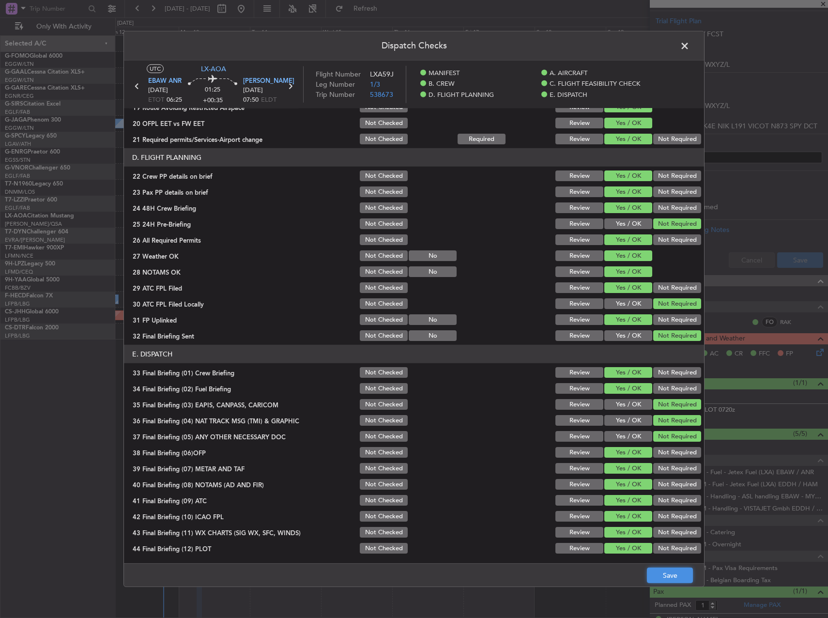
click at [657, 570] on button "Save" at bounding box center [670, 574] width 46 height 15
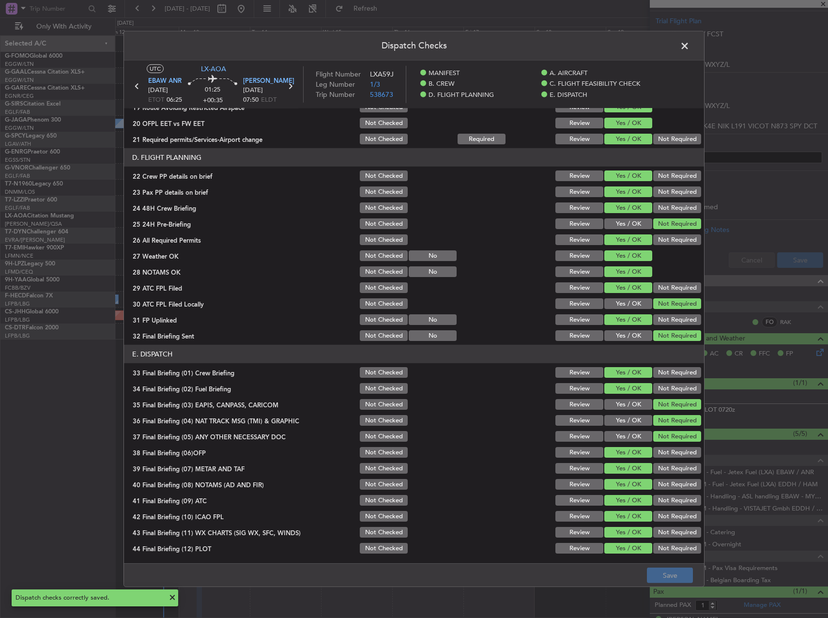
drag, startPoint x: 689, startPoint y: 47, endPoint x: 692, endPoint y: 59, distance: 12.1
click at [689, 49] on span at bounding box center [689, 48] width 0 height 19
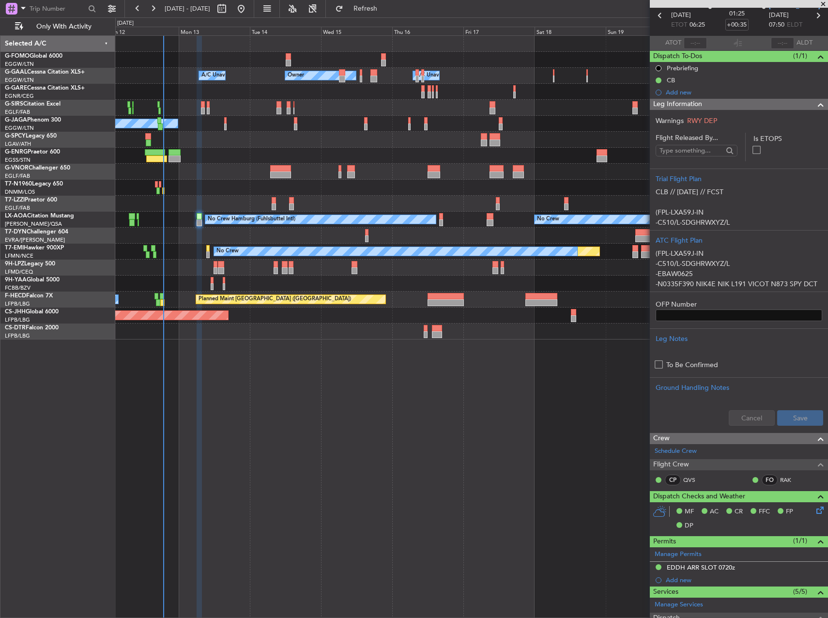
scroll to position [0, 0]
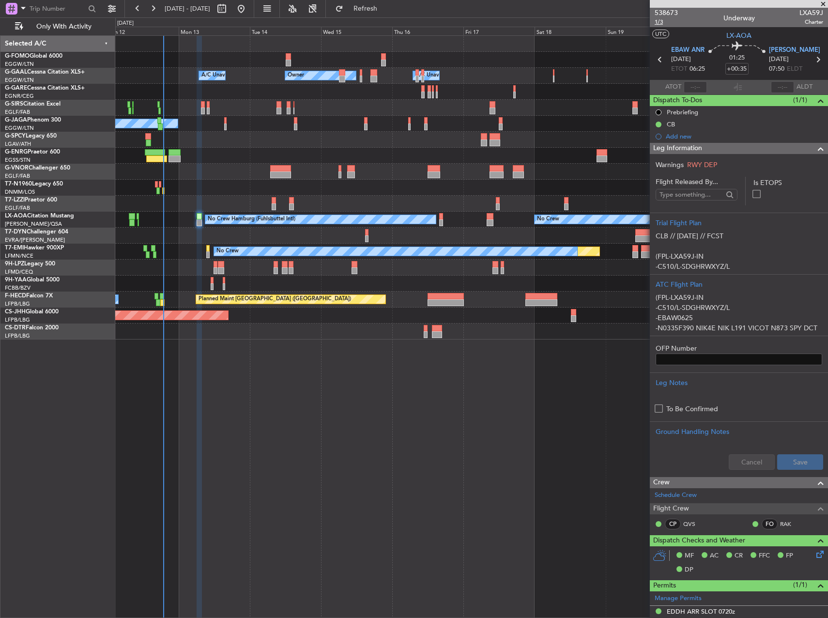
click at [657, 21] on span "1/3" at bounding box center [666, 22] width 23 height 8
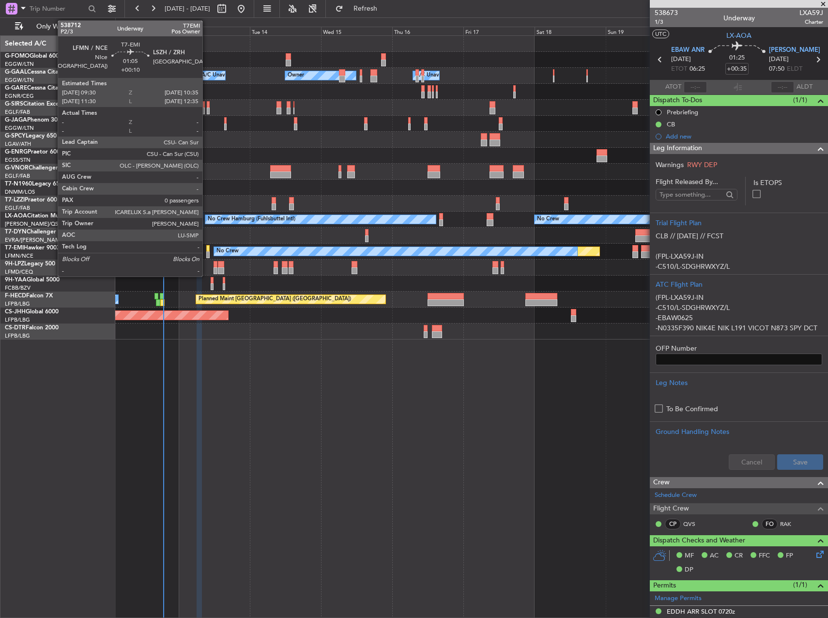
click at [207, 254] on div at bounding box center [207, 254] width 3 height 7
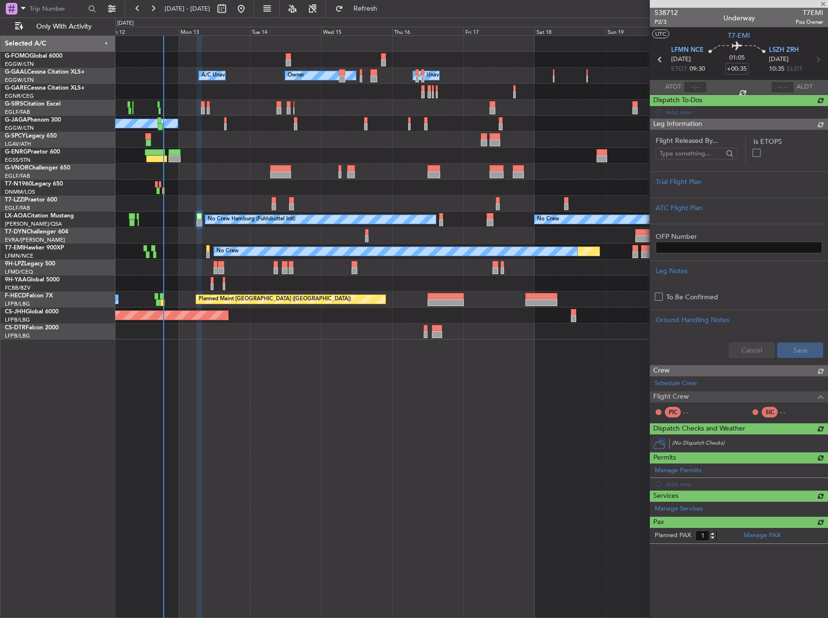
type input "+00:10"
type input "0"
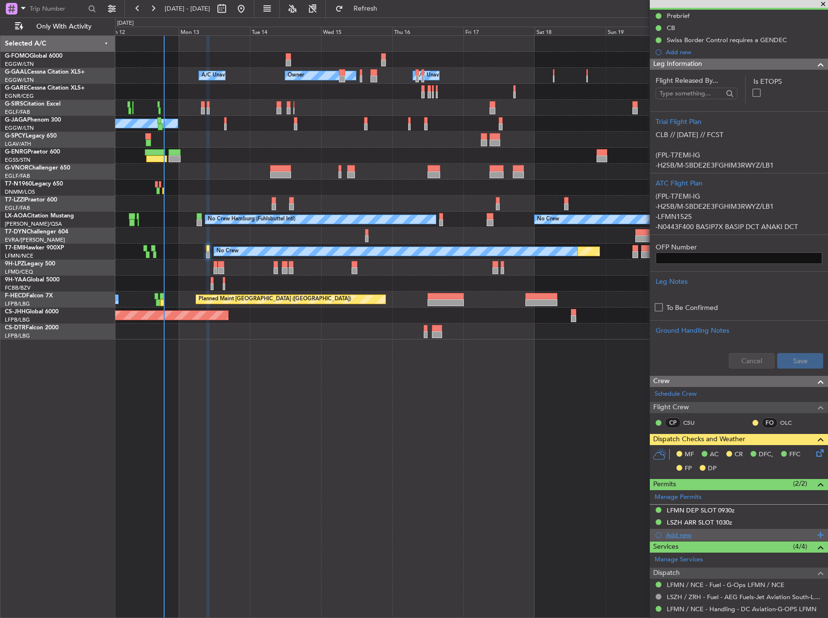
scroll to position [97, 0]
click at [730, 511] on div "LFMN DEP SLOT 0930z" at bounding box center [701, 509] width 68 height 8
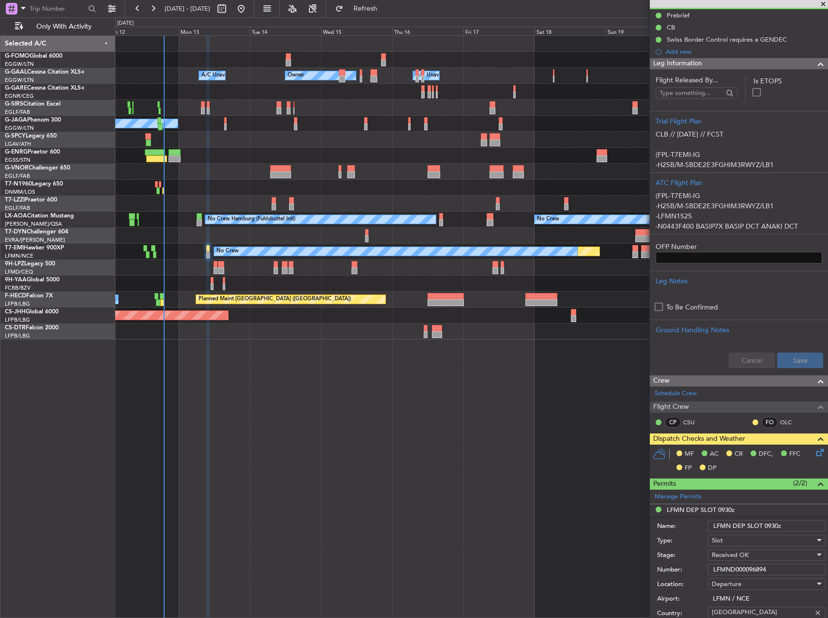
click at [751, 565] on input "LFMND000096894" at bounding box center [767, 570] width 118 height 12
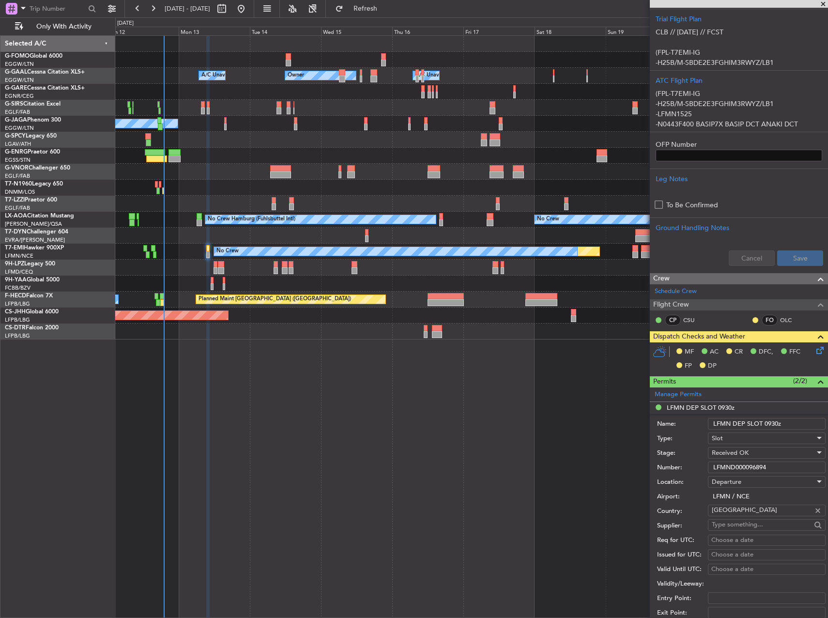
scroll to position [387, 0]
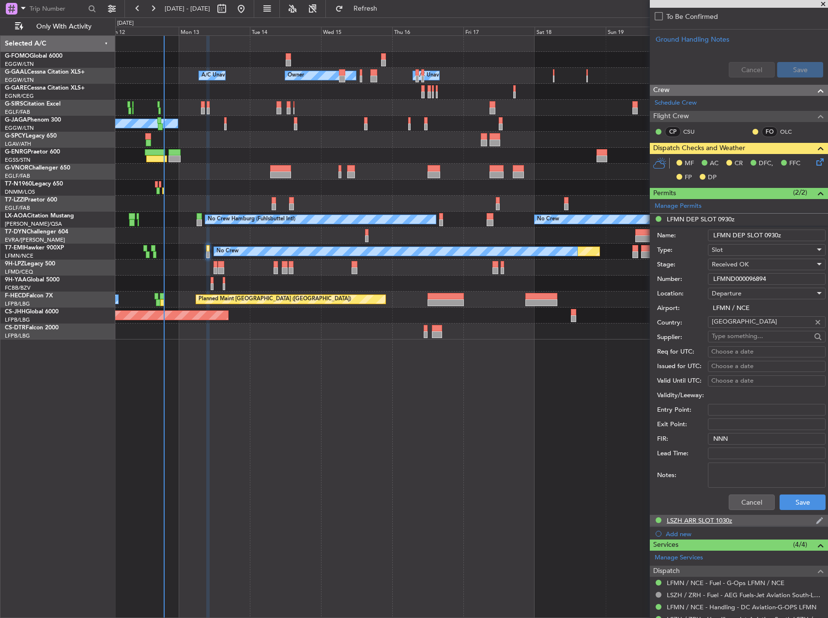
click at [711, 523] on div "LSZH ARR SLOT 1030z" at bounding box center [699, 520] width 65 height 8
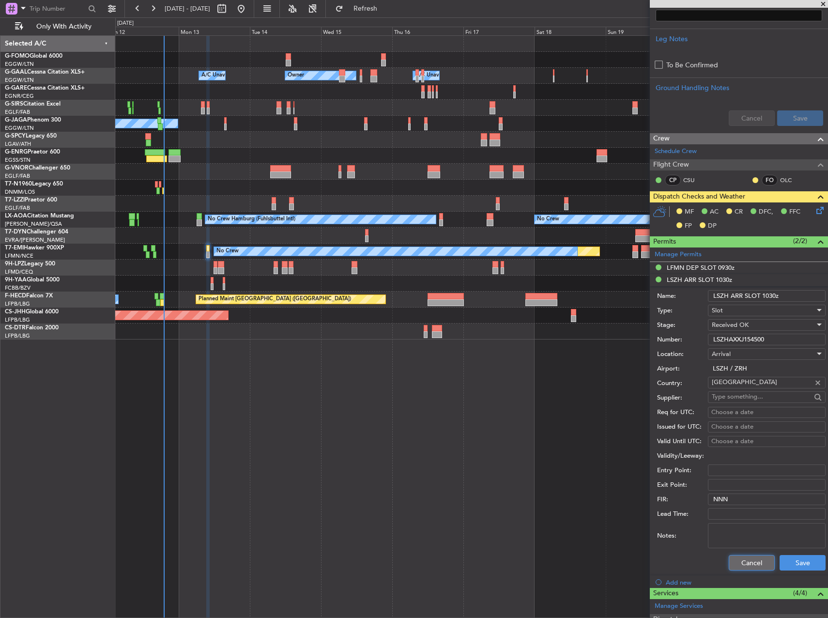
click at [735, 569] on button "Cancel" at bounding box center [752, 562] width 46 height 15
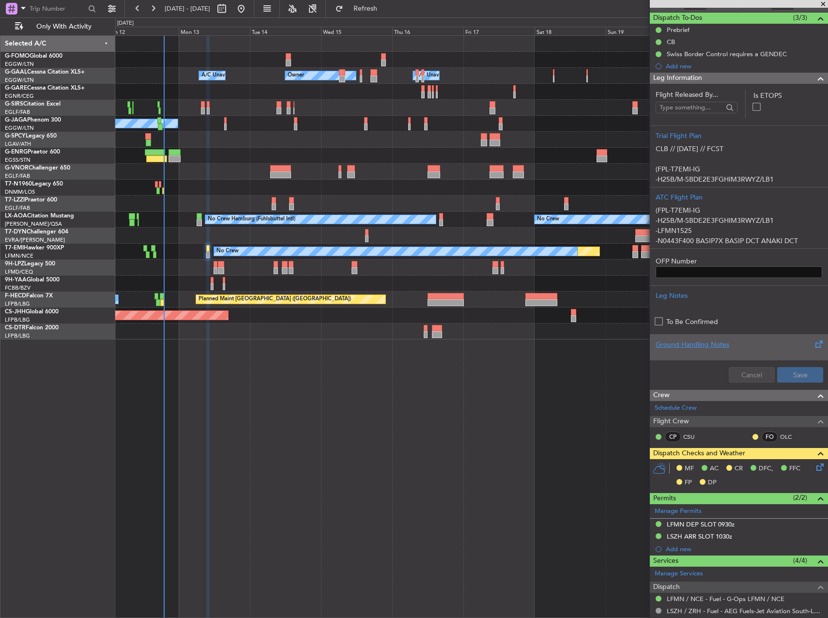
scroll to position [0, 0]
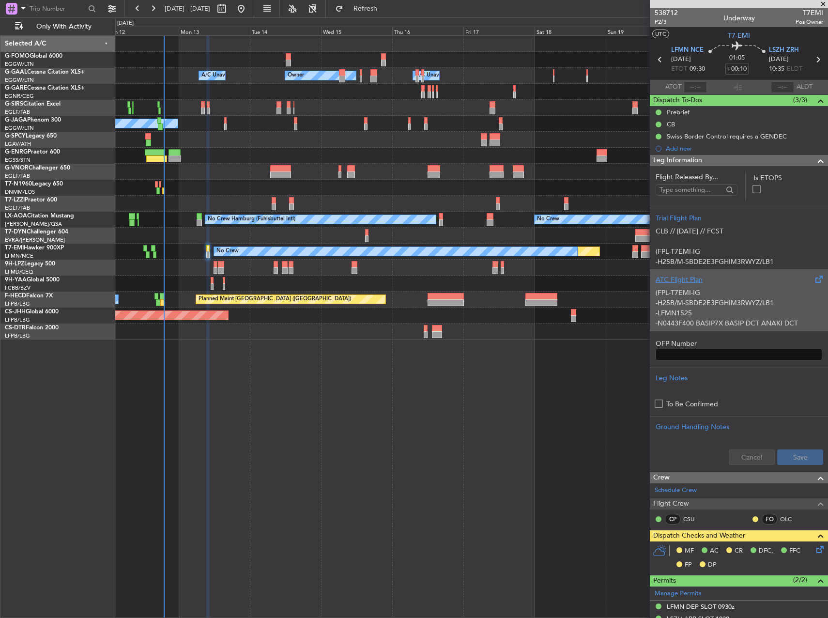
click at [726, 317] on p "-LFMN1525" at bounding box center [739, 313] width 167 height 10
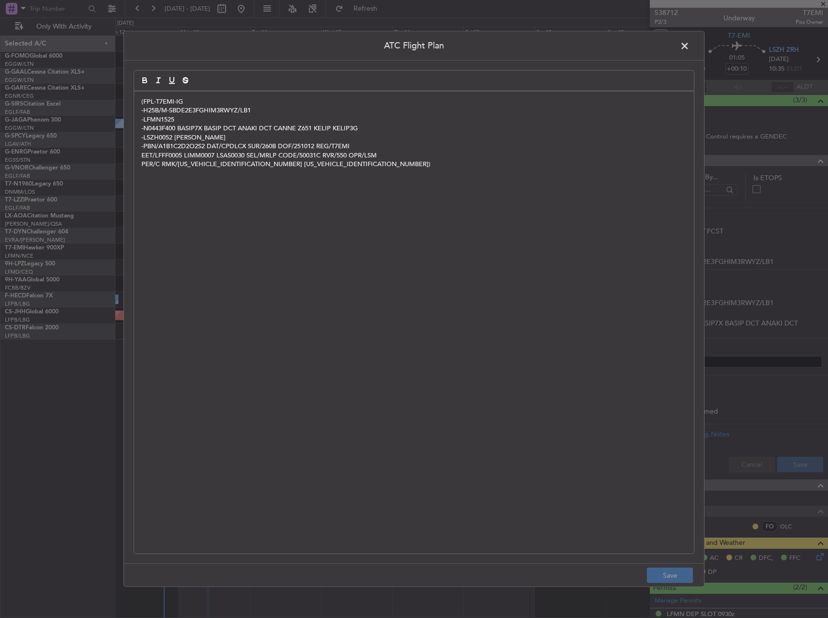
click at [534, 337] on div "(FPL-T7EMI-IG -H25B/M-SBDE2E3FGHIM3RWYZ/LB1 -LFMN1525 -N0443F400 BASIP7X BASIP …" at bounding box center [414, 323] width 560 height 462
click at [683, 578] on button "Save" at bounding box center [670, 574] width 46 height 15
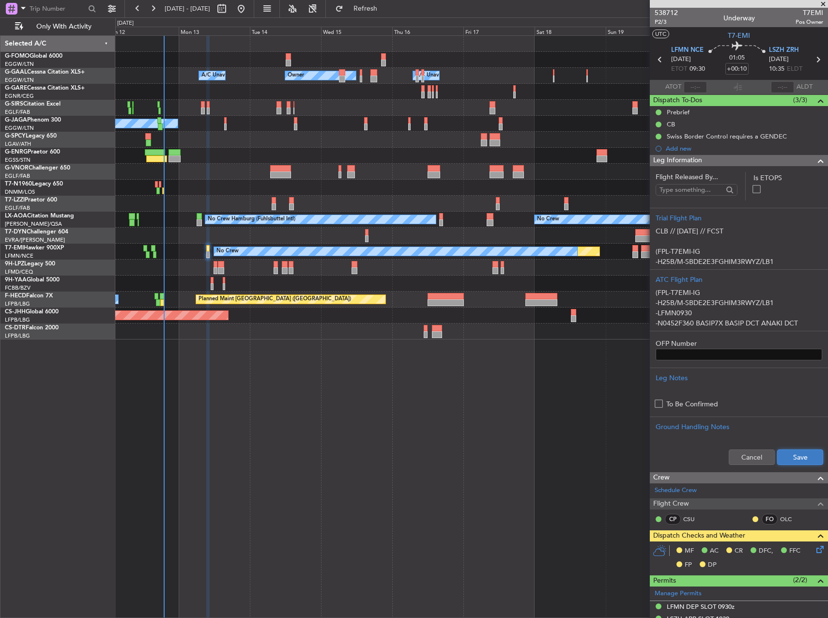
click at [796, 463] on button "Save" at bounding box center [800, 456] width 46 height 15
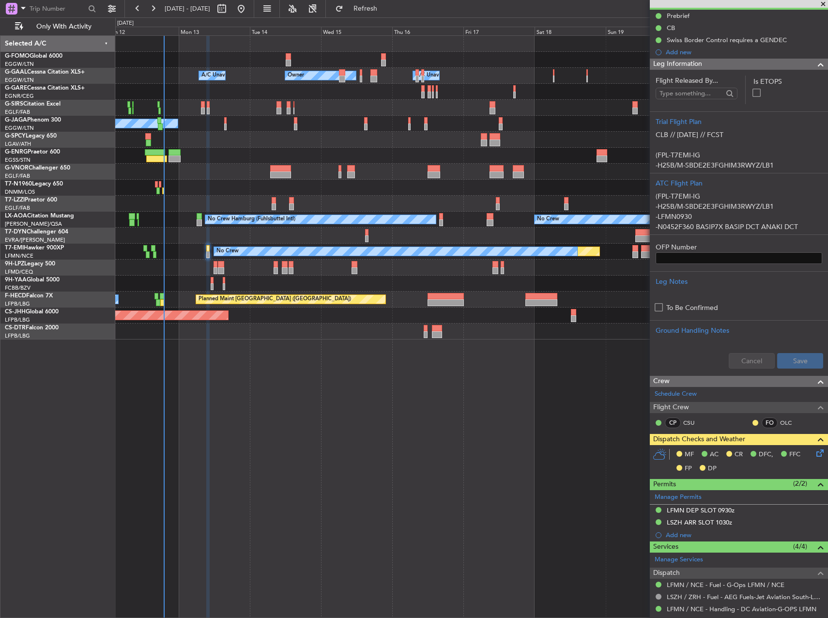
scroll to position [97, 0]
click at [814, 455] on icon at bounding box center [818, 451] width 8 height 8
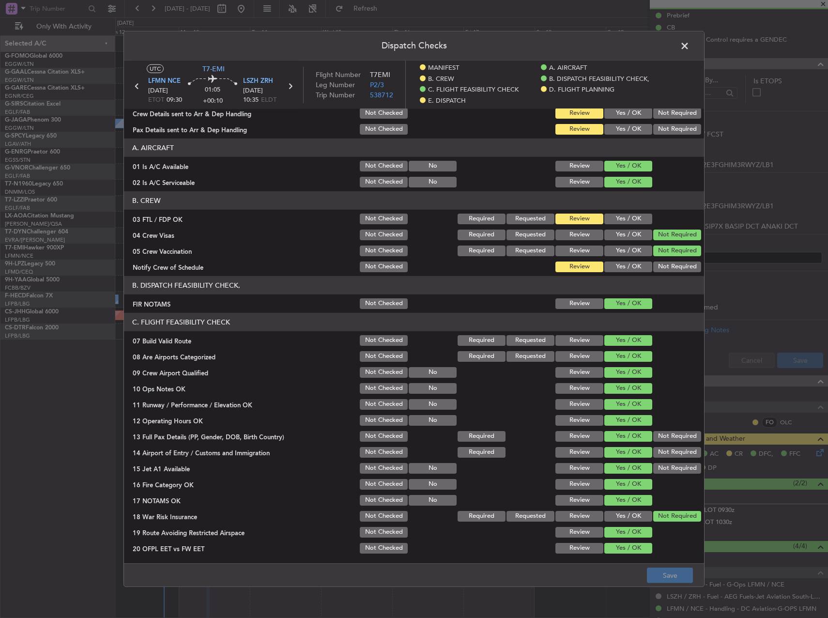
scroll to position [0, 0]
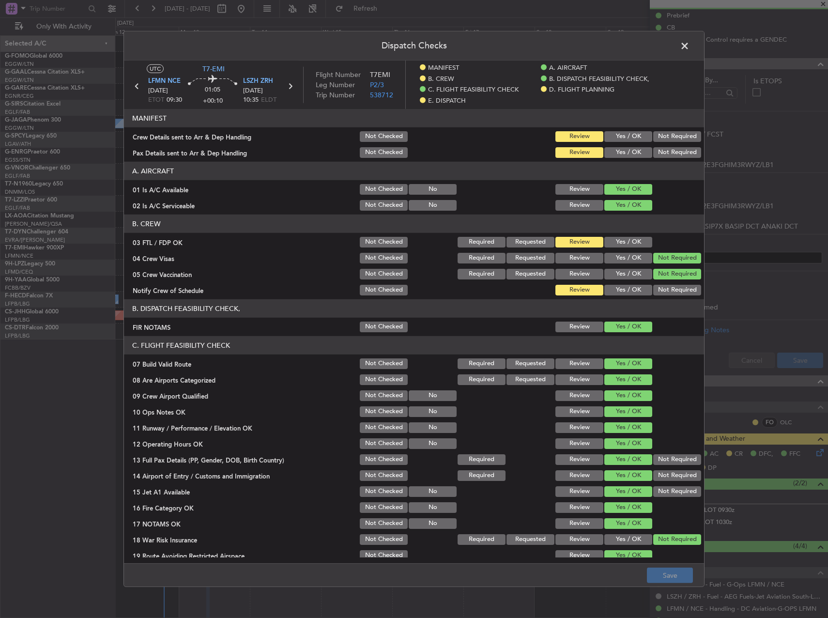
click at [610, 239] on button "Yes / OK" at bounding box center [628, 242] width 48 height 11
drag, startPoint x: 613, startPoint y: 275, endPoint x: 618, endPoint y: 287, distance: 12.4
click at [614, 277] on button "Yes / OK" at bounding box center [628, 274] width 48 height 11
click at [619, 289] on button "Yes / OK" at bounding box center [628, 290] width 48 height 11
click at [653, 272] on button "Not Required" at bounding box center [677, 274] width 48 height 11
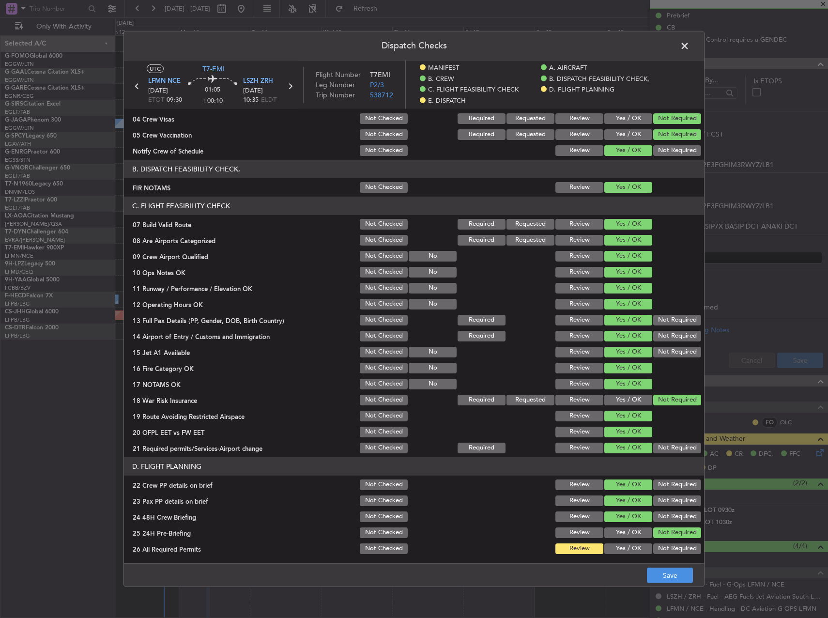
scroll to position [339, 0]
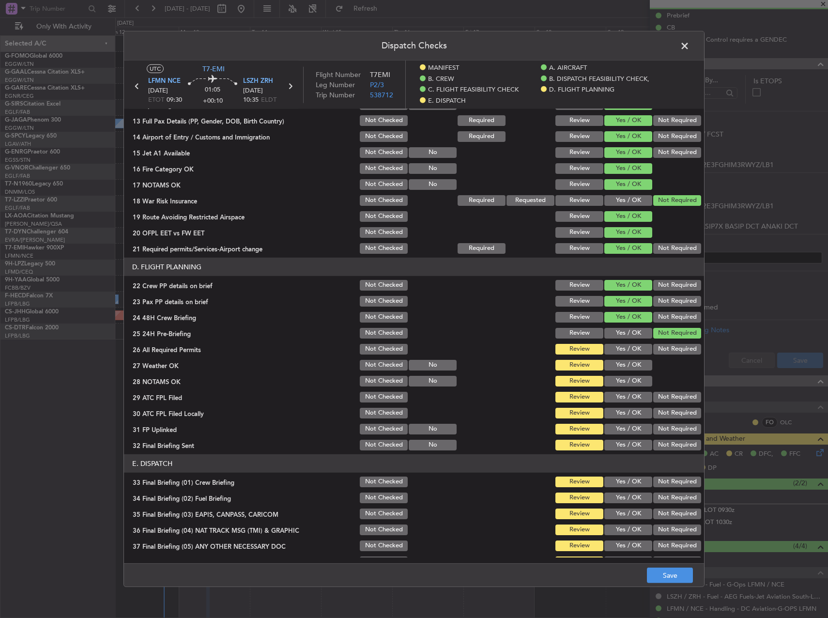
drag, startPoint x: 625, startPoint y: 351, endPoint x: 620, endPoint y: 360, distance: 10.8
click at [625, 351] on button "Yes / OK" at bounding box center [628, 349] width 48 height 11
drag, startPoint x: 620, startPoint y: 360, endPoint x: 620, endPoint y: 367, distance: 6.8
click at [620, 362] on button "Yes / OK" at bounding box center [628, 365] width 48 height 11
click at [620, 367] on button "Yes / OK" at bounding box center [628, 365] width 48 height 11
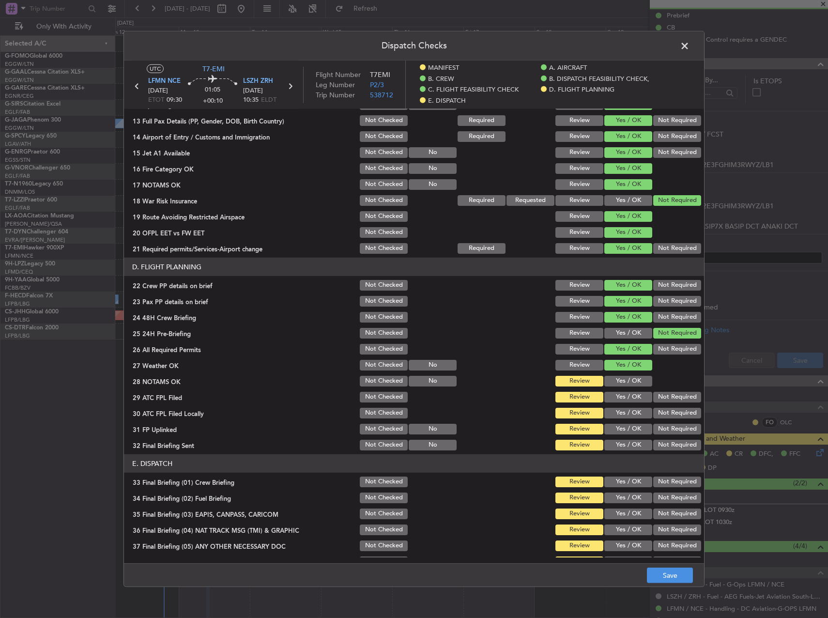
click at [620, 383] on button "Yes / OK" at bounding box center [628, 381] width 48 height 11
drag, startPoint x: 621, startPoint y: 397, endPoint x: 668, endPoint y: 401, distance: 47.2
click at [631, 398] on button "Yes / OK" at bounding box center [628, 397] width 48 height 11
drag, startPoint x: 666, startPoint y: 412, endPoint x: 635, endPoint y: 424, distance: 33.7
click at [662, 413] on button "Not Required" at bounding box center [677, 413] width 48 height 11
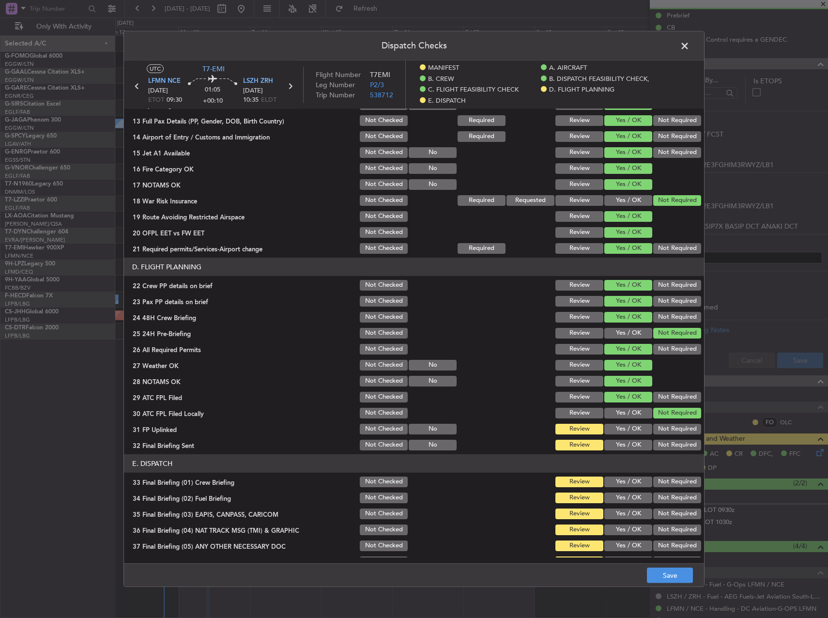
drag, startPoint x: 631, startPoint y: 428, endPoint x: 667, endPoint y: 440, distance: 37.5
click at [635, 428] on button "Yes / OK" at bounding box center [628, 429] width 48 height 11
click at [677, 447] on button "Not Required" at bounding box center [677, 445] width 48 height 11
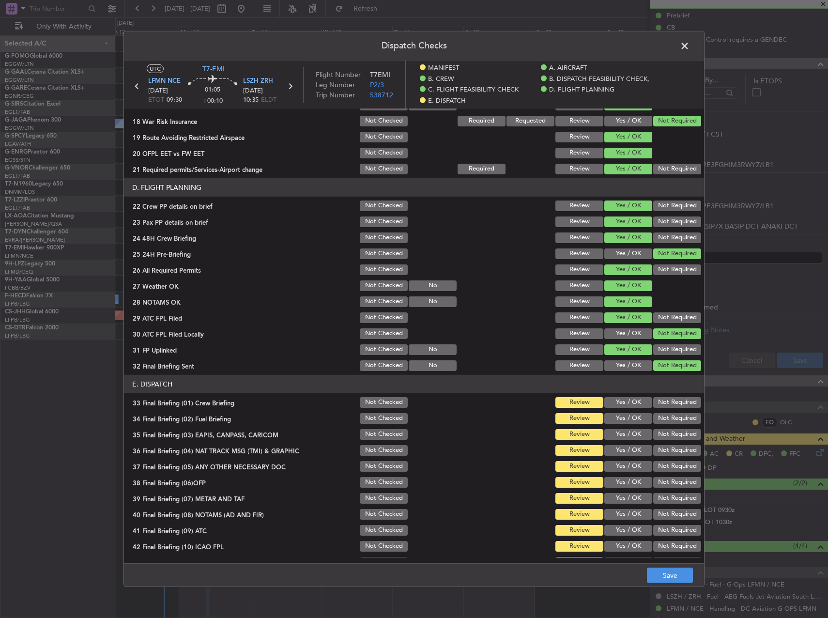
scroll to position [448, 0]
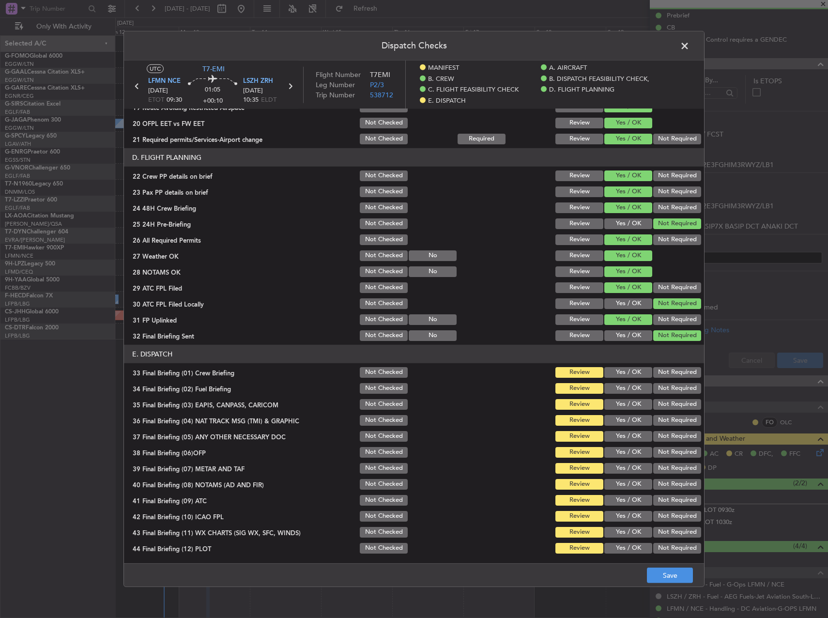
click at [619, 377] on button "Yes / OK" at bounding box center [628, 372] width 48 height 11
click at [622, 393] on button "Yes / OK" at bounding box center [628, 388] width 48 height 11
click at [662, 407] on button "Not Required" at bounding box center [677, 404] width 48 height 11
drag, startPoint x: 661, startPoint y: 416, endPoint x: 661, endPoint y: 422, distance: 5.3
click at [661, 416] on button "Not Required" at bounding box center [677, 420] width 48 height 11
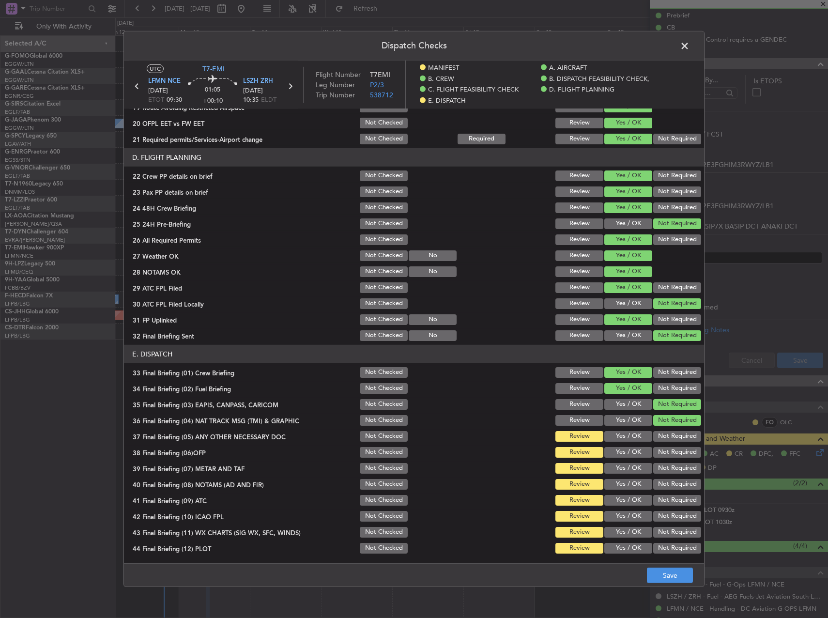
drag, startPoint x: 660, startPoint y: 440, endPoint x: 649, endPoint y: 441, distance: 11.2
click at [654, 440] on button "Not Required" at bounding box center [677, 436] width 48 height 11
drag, startPoint x: 623, startPoint y: 449, endPoint x: 612, endPoint y: 465, distance: 19.2
click at [622, 449] on button "Yes / OK" at bounding box center [628, 452] width 48 height 11
click at [612, 474] on div "Yes / OK" at bounding box center [627, 468] width 49 height 14
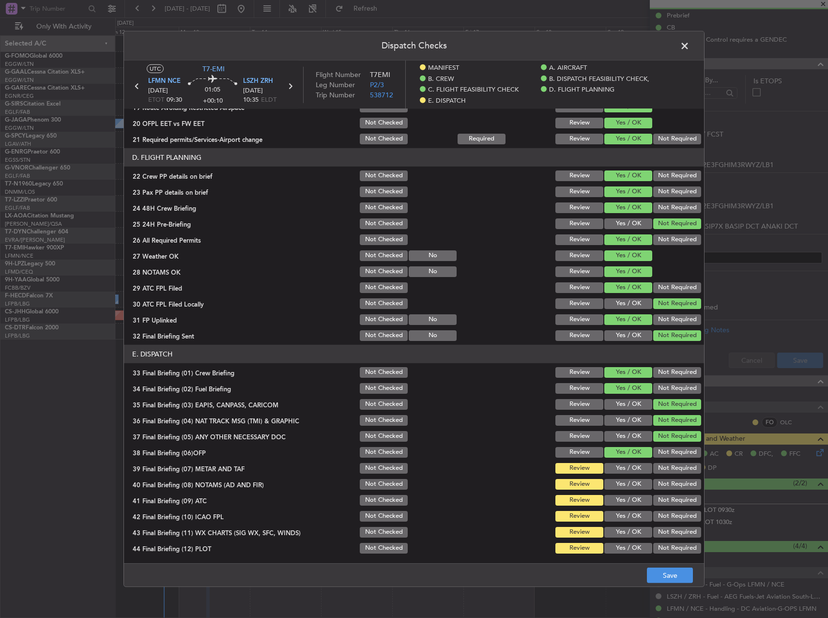
click at [613, 470] on button "Yes / OK" at bounding box center [628, 468] width 48 height 11
click at [621, 493] on div "Yes / OK" at bounding box center [627, 500] width 49 height 14
click at [616, 483] on button "Yes / OK" at bounding box center [628, 484] width 48 height 11
drag, startPoint x: 615, startPoint y: 496, endPoint x: 616, endPoint y: 514, distance: 17.5
click at [615, 498] on button "Yes / OK" at bounding box center [628, 500] width 48 height 11
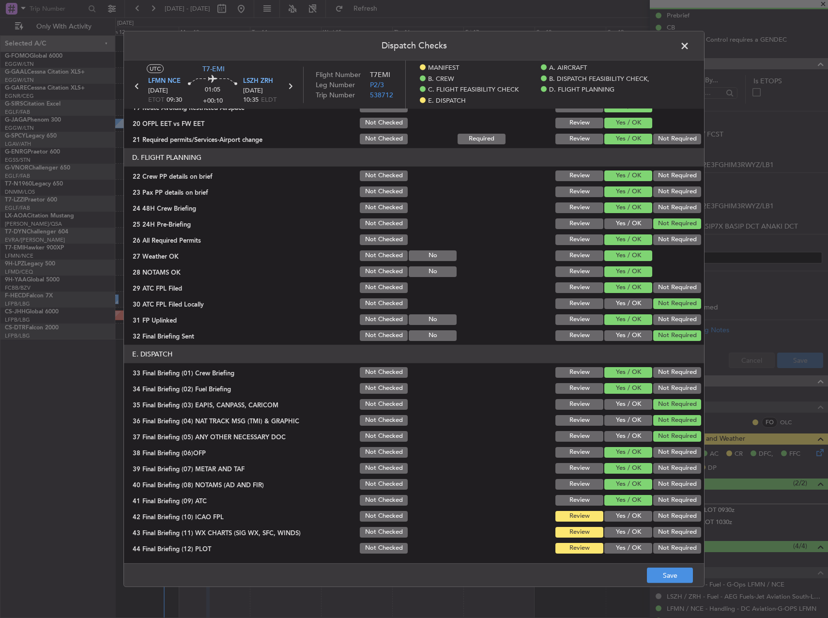
click at [616, 514] on button "Yes / OK" at bounding box center [628, 516] width 48 height 11
click at [618, 530] on button "Yes / OK" at bounding box center [628, 532] width 48 height 11
click at [622, 543] on button "Yes / OK" at bounding box center [628, 548] width 48 height 11
drag, startPoint x: 666, startPoint y: 573, endPoint x: 678, endPoint y: 568, distance: 12.9
click at [670, 574] on button "Save" at bounding box center [670, 574] width 46 height 15
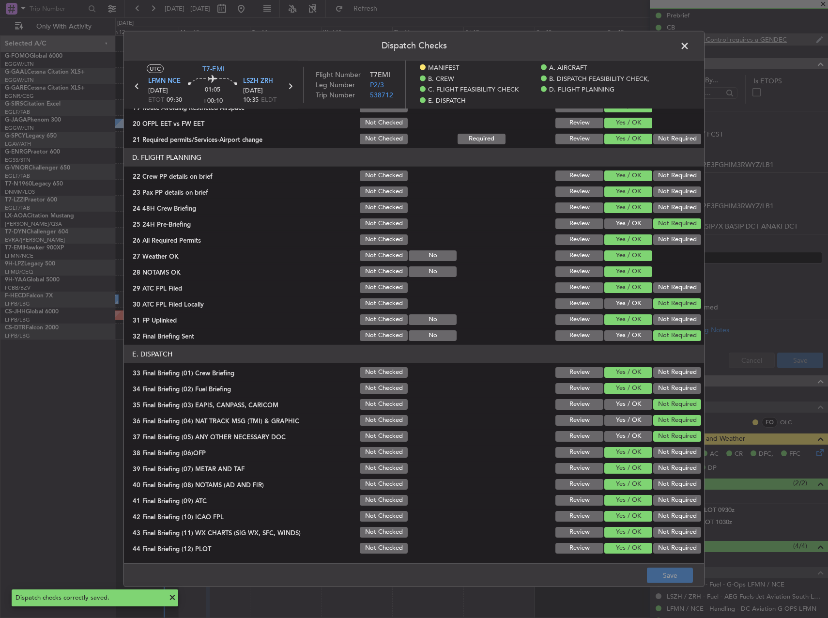
click at [689, 43] on span at bounding box center [689, 48] width 0 height 19
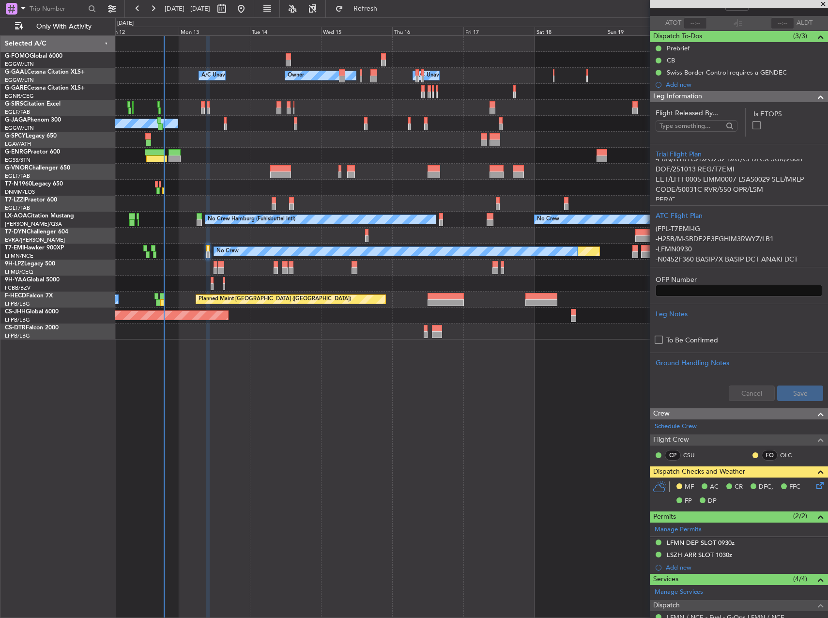
scroll to position [0, 0]
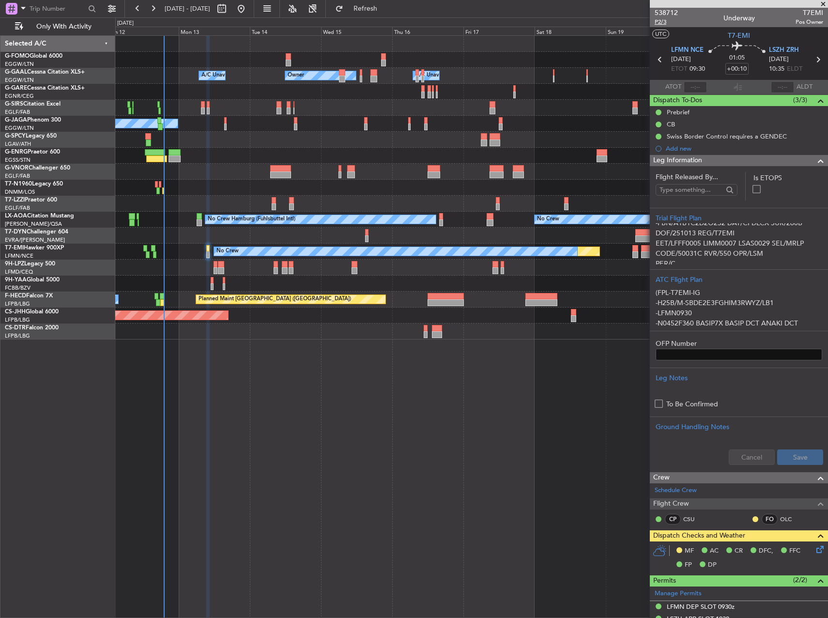
click at [661, 24] on span "P2/3" at bounding box center [666, 22] width 23 height 8
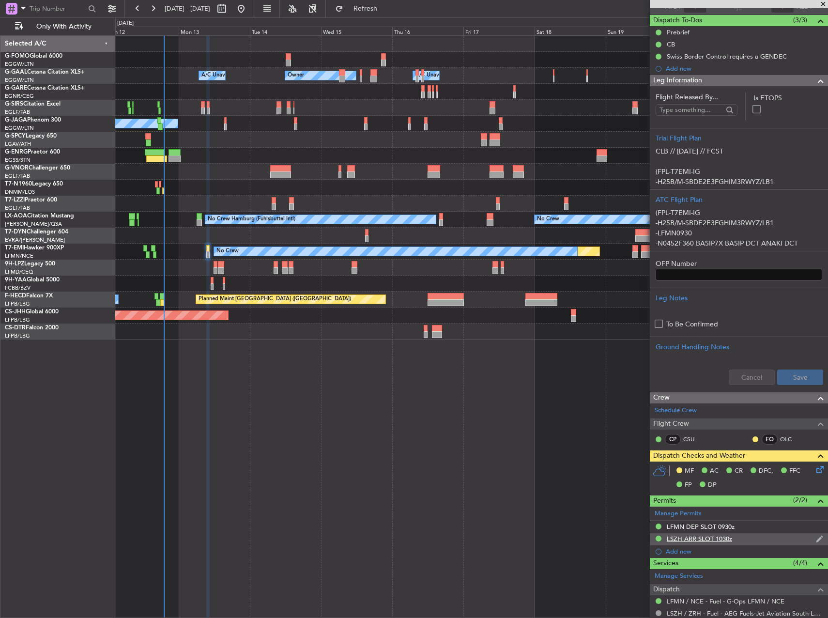
scroll to position [180, 0]
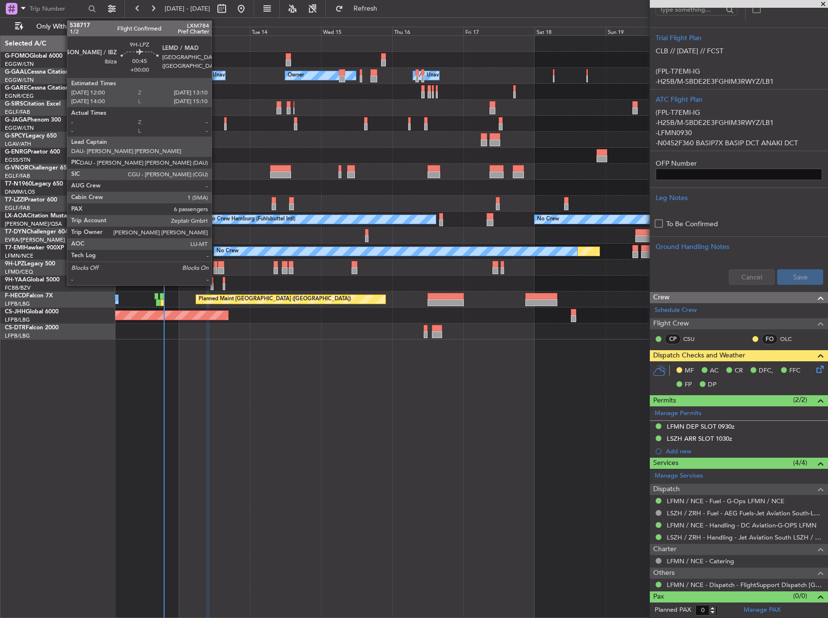
click at [216, 264] on div at bounding box center [216, 264] width 4 height 7
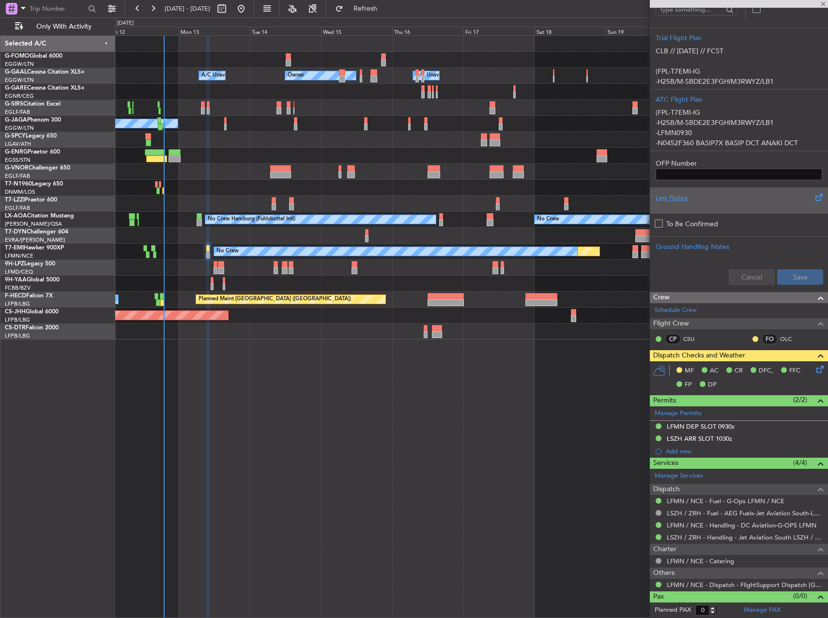
type input "6"
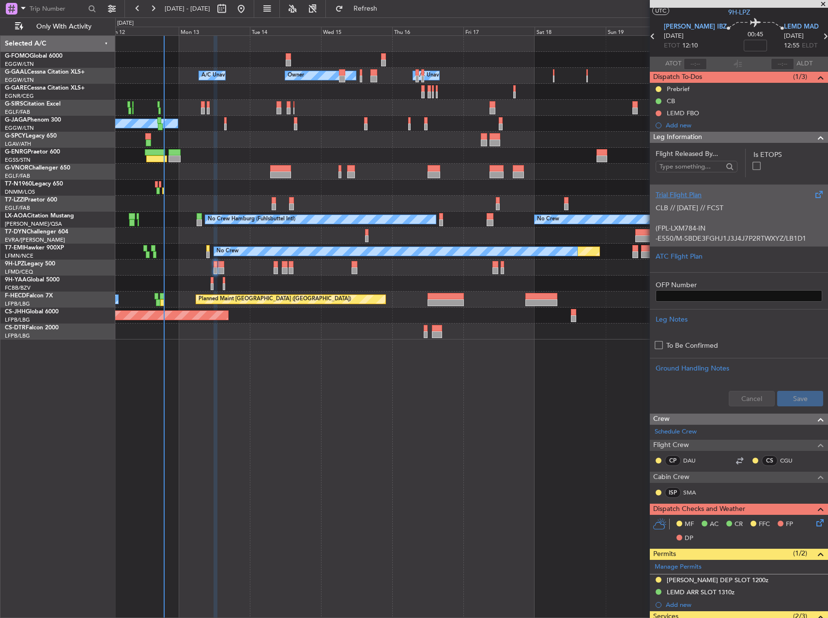
scroll to position [0, 0]
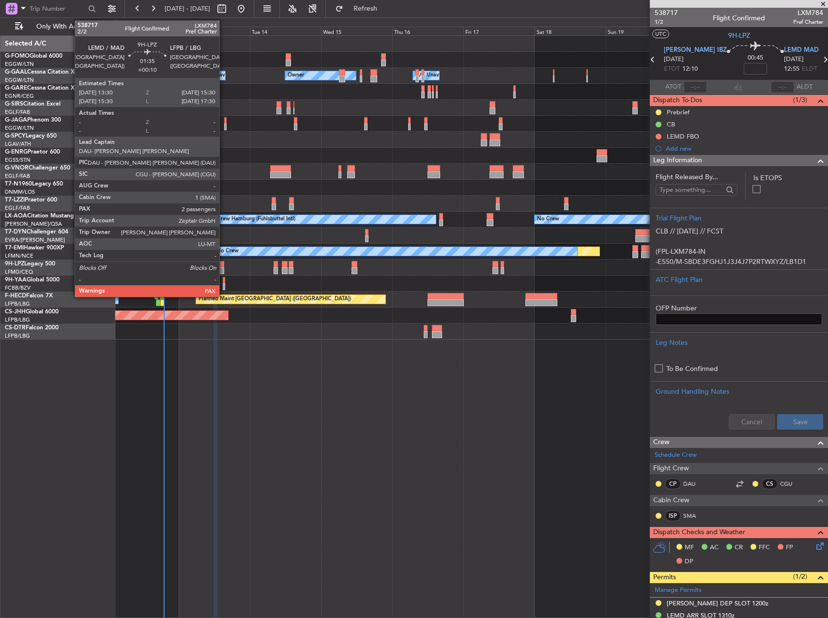
click at [224, 268] on div at bounding box center [221, 270] width 6 height 7
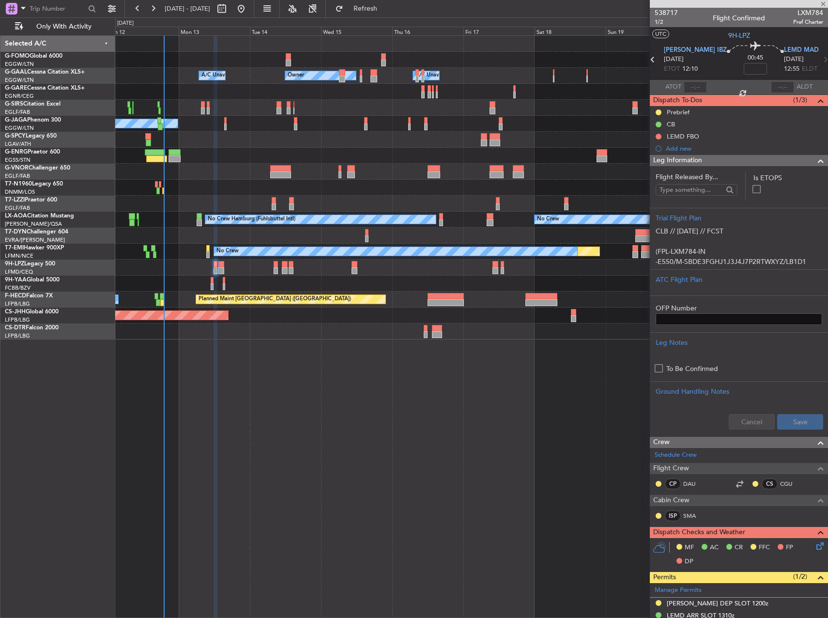
type input "+00:10"
type input "2"
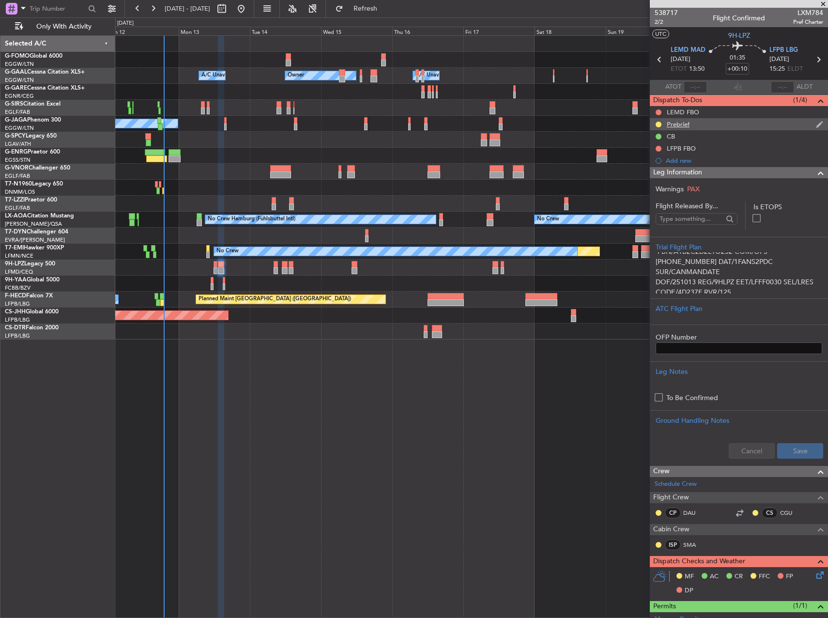
click at [696, 127] on div "Prebrief" at bounding box center [739, 124] width 178 height 12
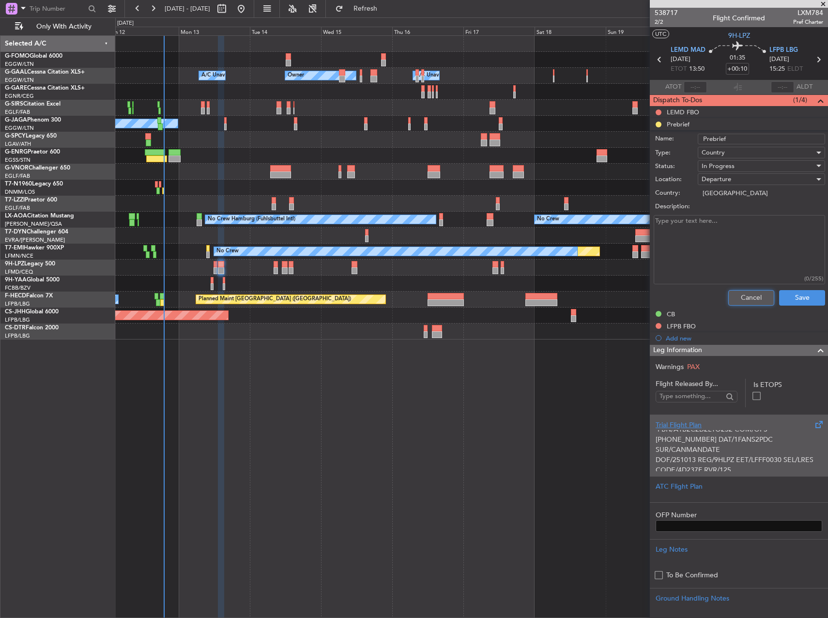
drag, startPoint x: 738, startPoint y: 297, endPoint x: 737, endPoint y: 290, distance: 7.3
click at [738, 297] on button "Cancel" at bounding box center [751, 297] width 46 height 15
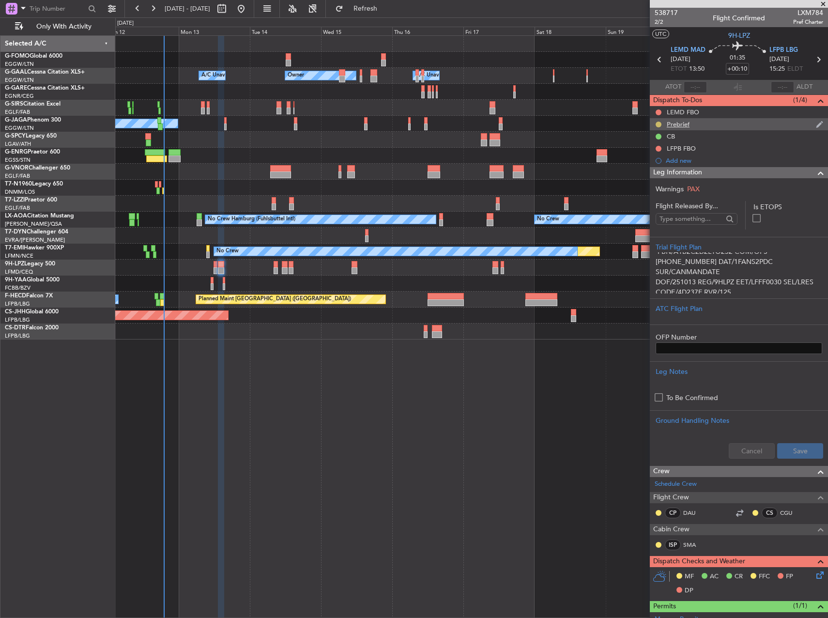
click at [657, 124] on button at bounding box center [659, 125] width 6 height 6
click at [658, 182] on span "Cancelled" at bounding box center [660, 182] width 28 height 10
click at [658, 113] on button at bounding box center [659, 112] width 6 height 6
click at [656, 152] on span "Completed" at bounding box center [663, 155] width 32 height 10
click at [658, 148] on button at bounding box center [659, 149] width 6 height 6
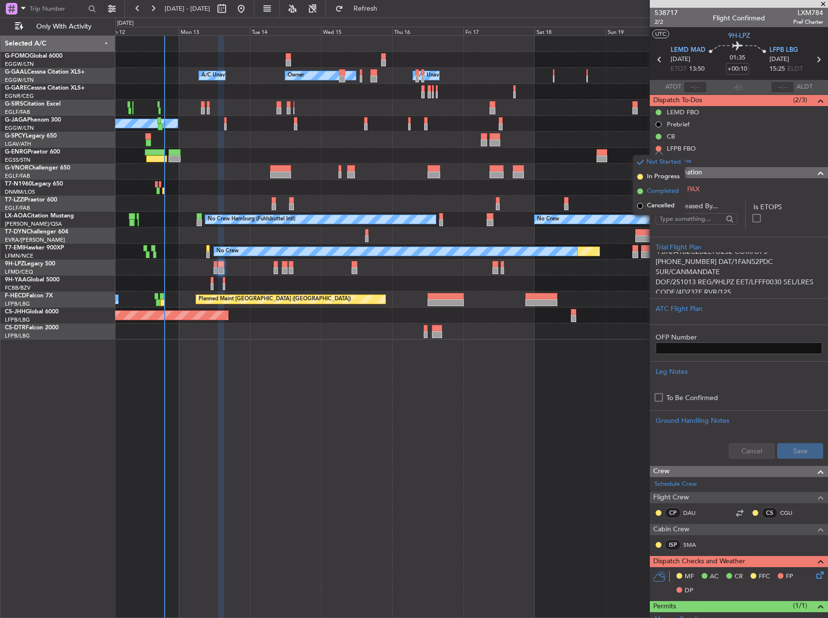
click at [658, 192] on span "Completed" at bounding box center [663, 191] width 32 height 10
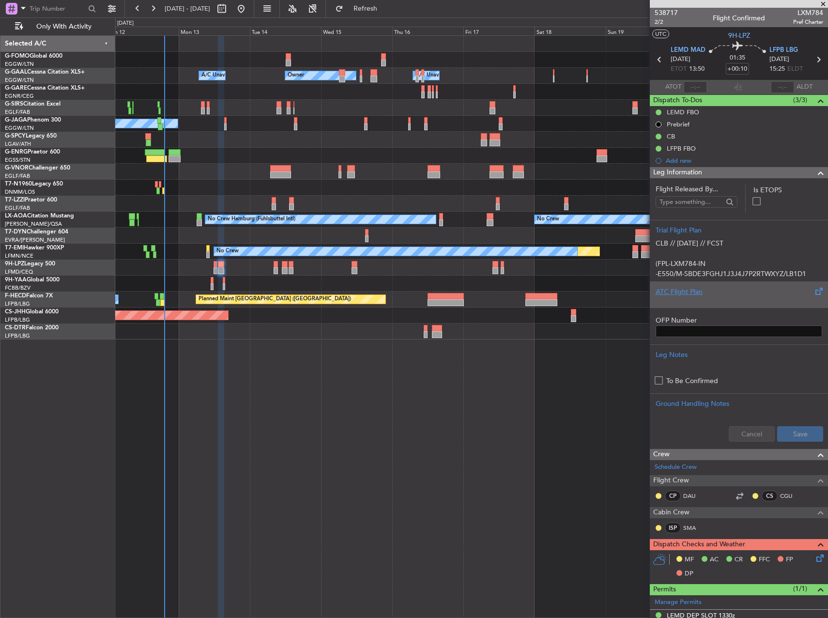
click at [719, 303] on div "ATC Flight Plan" at bounding box center [739, 294] width 178 height 26
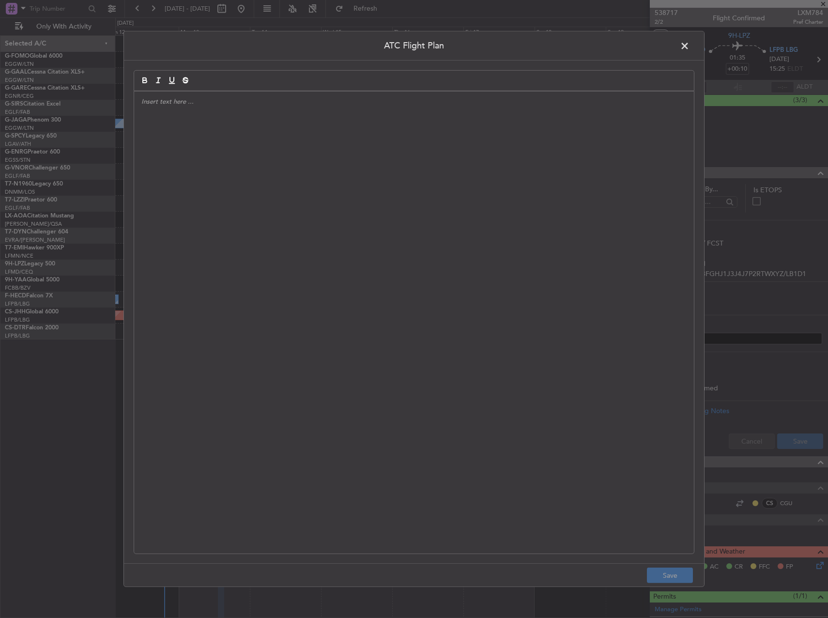
click at [425, 328] on div at bounding box center [414, 323] width 560 height 462
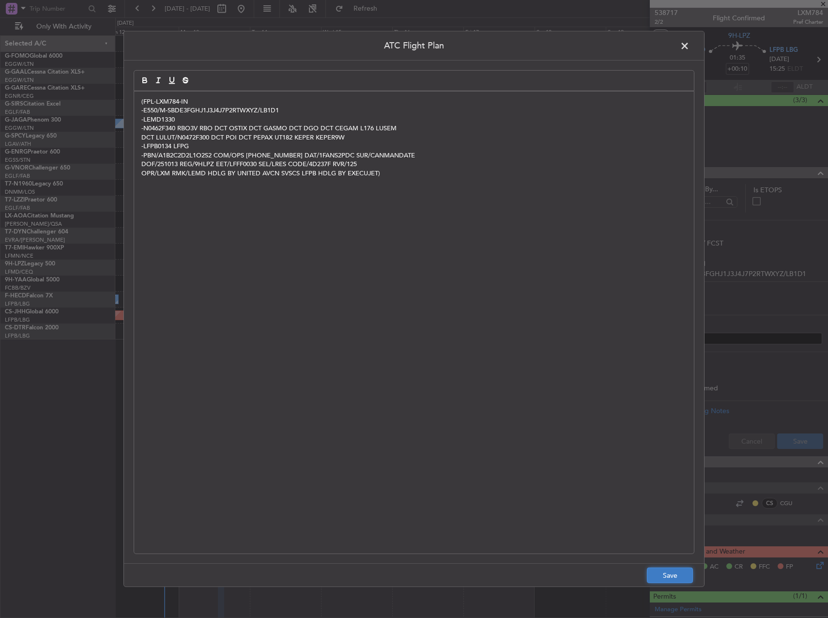
click at [671, 576] on button "Save" at bounding box center [670, 574] width 46 height 15
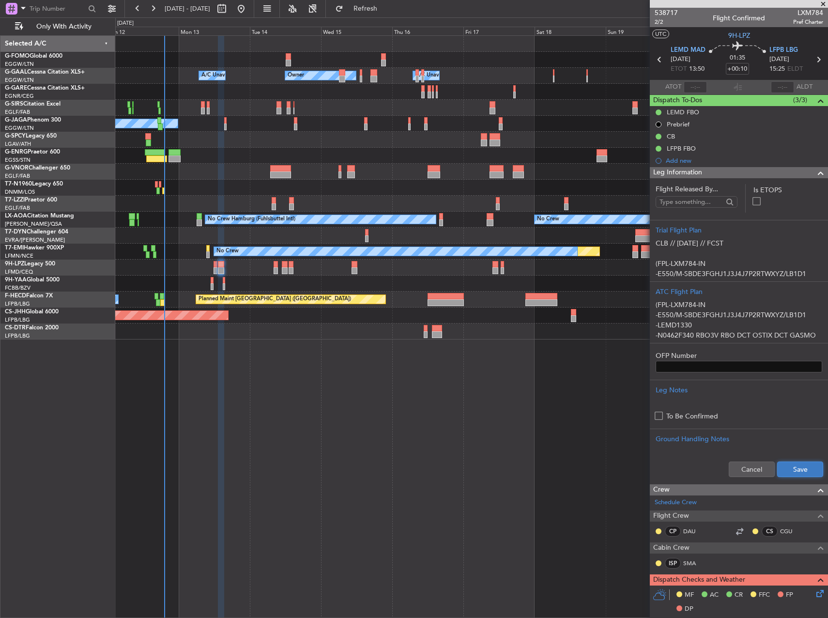
click at [799, 463] on button "Save" at bounding box center [800, 468] width 46 height 15
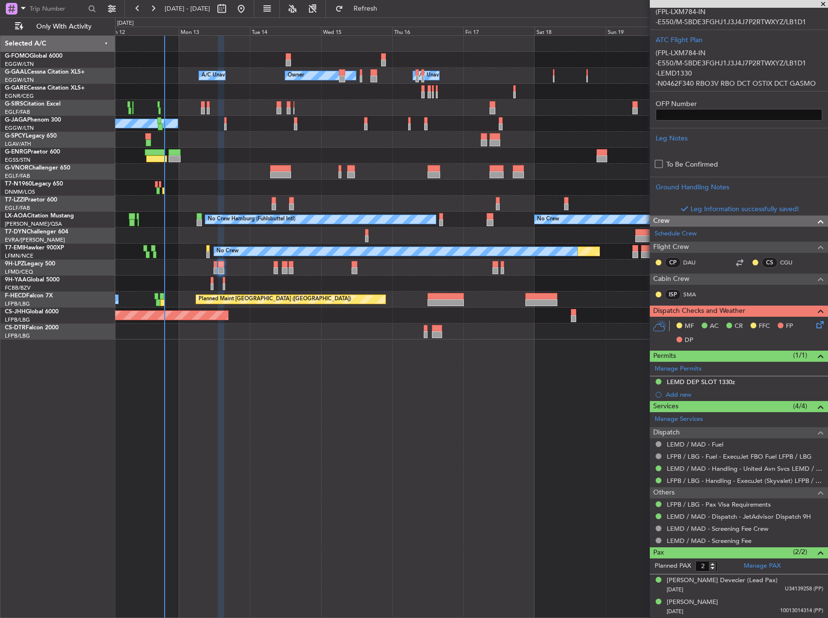
scroll to position [251, 0]
click at [814, 326] on icon at bounding box center [818, 324] width 8 height 8
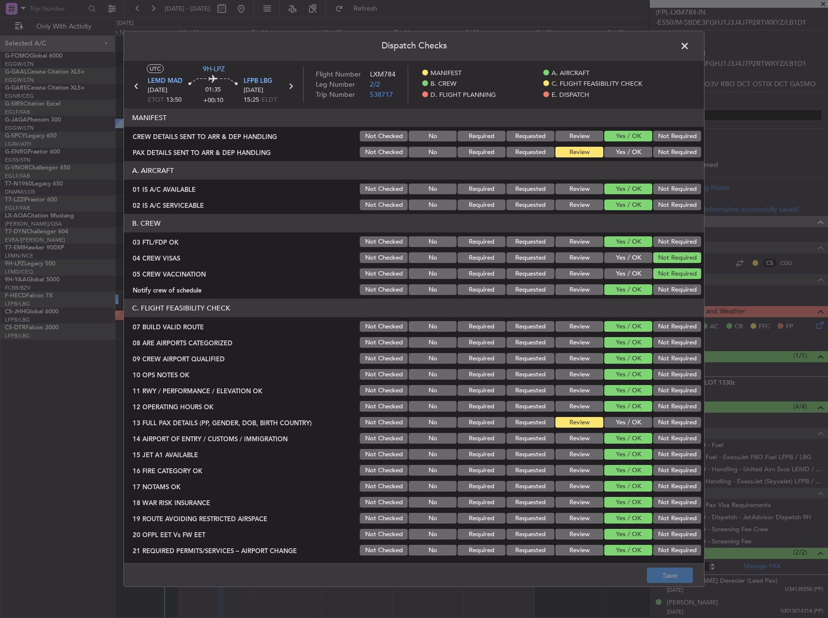
click at [628, 419] on button "Yes / OK" at bounding box center [628, 422] width 48 height 11
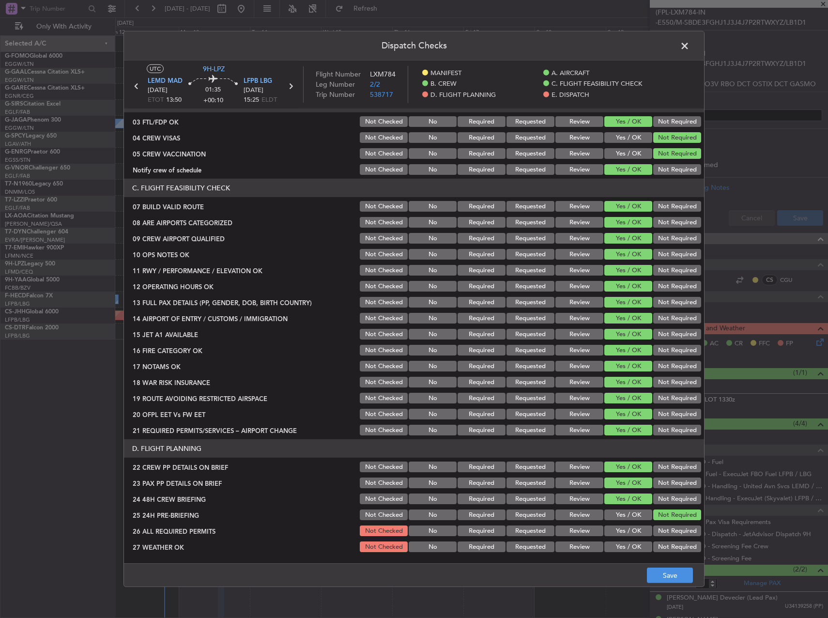
scroll to position [339, 0]
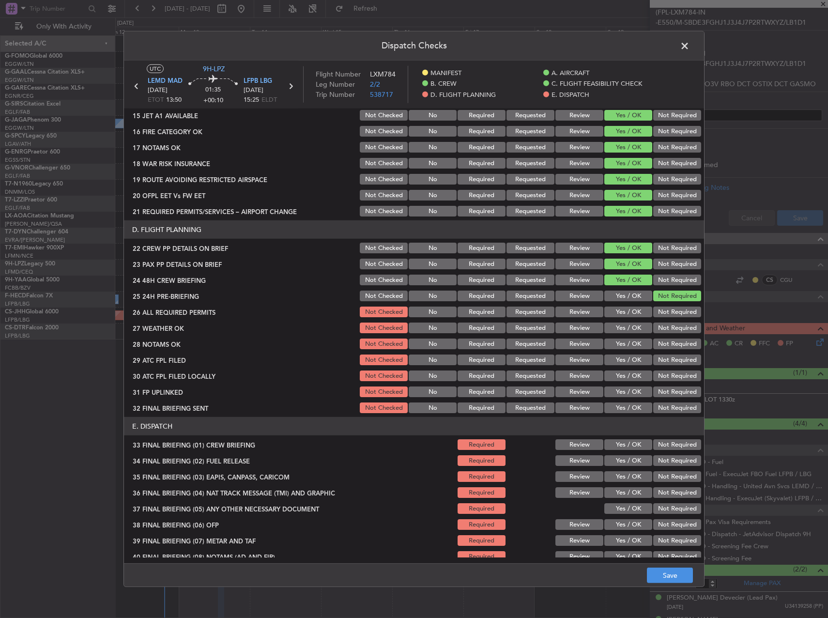
click at [623, 310] on button "Yes / OK" at bounding box center [628, 311] width 48 height 11
click at [620, 326] on button "Yes / OK" at bounding box center [628, 327] width 48 height 11
click at [621, 339] on button "Yes / OK" at bounding box center [628, 343] width 48 height 11
click at [621, 355] on button "Yes / OK" at bounding box center [628, 359] width 48 height 11
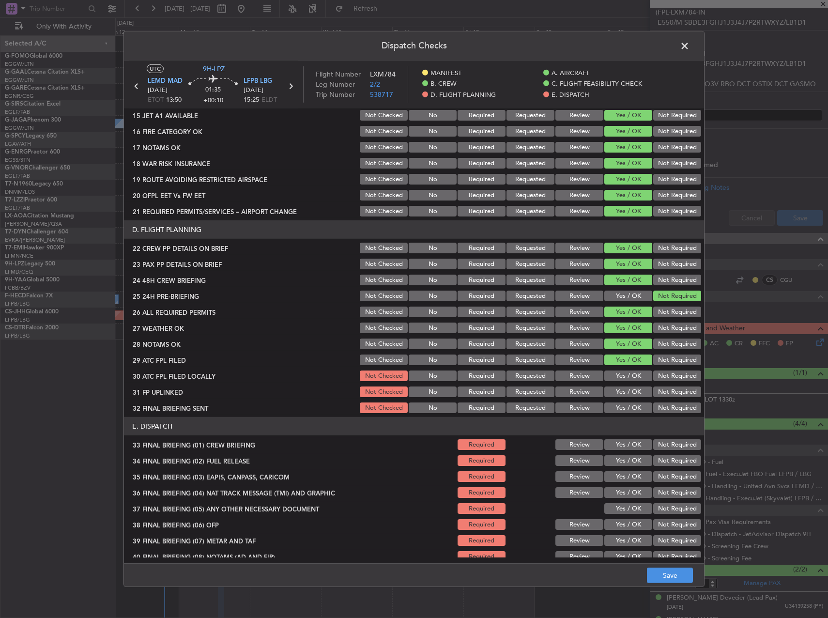
drag, startPoint x: 676, startPoint y: 375, endPoint x: 655, endPoint y: 380, distance: 21.5
click at [673, 375] on button "Not Required" at bounding box center [677, 375] width 48 height 11
drag, startPoint x: 622, startPoint y: 391, endPoint x: 654, endPoint y: 398, distance: 33.0
click at [623, 392] on button "Yes / OK" at bounding box center [628, 391] width 48 height 11
click at [658, 399] on section "D. FLIGHT PLANNING 22 CREW PP DETAILS ON BRIEF Not Checked No Required Requeste…" at bounding box center [414, 317] width 580 height 194
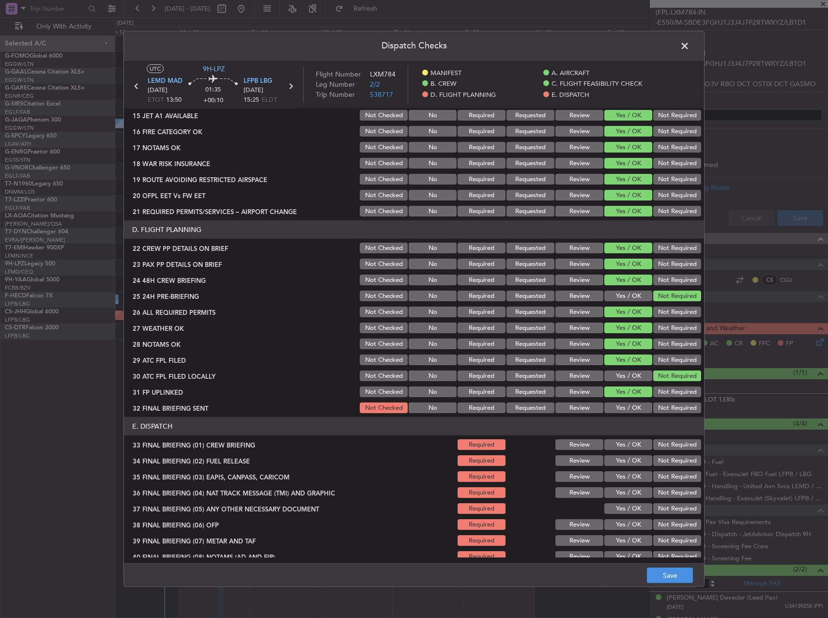
click at [671, 405] on button "Not Required" at bounding box center [677, 407] width 48 height 11
click at [565, 328] on button "Review" at bounding box center [579, 327] width 48 height 11
click at [566, 341] on button "Review" at bounding box center [579, 343] width 48 height 11
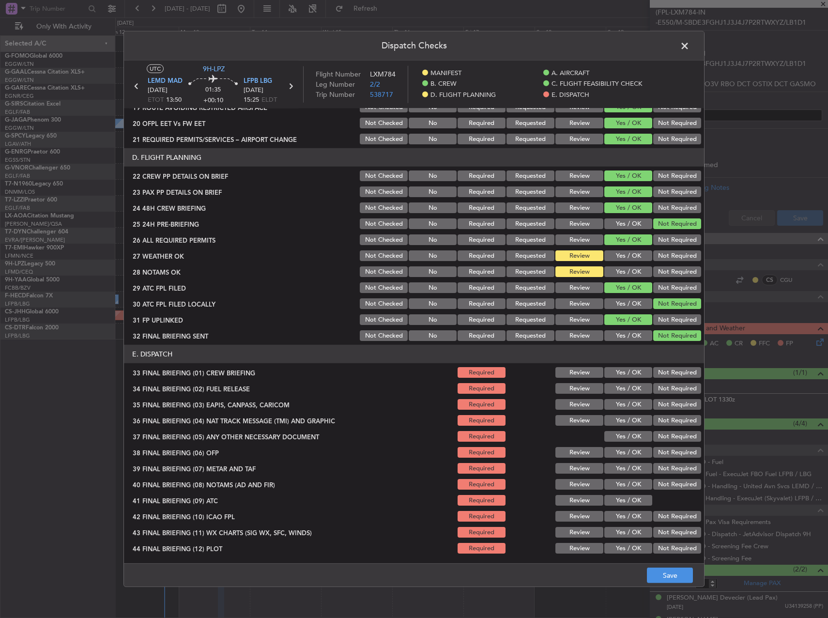
click at [619, 369] on button "Yes / OK" at bounding box center [628, 372] width 48 height 11
click at [676, 385] on button "Not Required" at bounding box center [677, 388] width 48 height 11
click at [670, 406] on button "Not Required" at bounding box center [677, 404] width 48 height 11
click at [665, 417] on button "Not Required" at bounding box center [677, 420] width 48 height 11
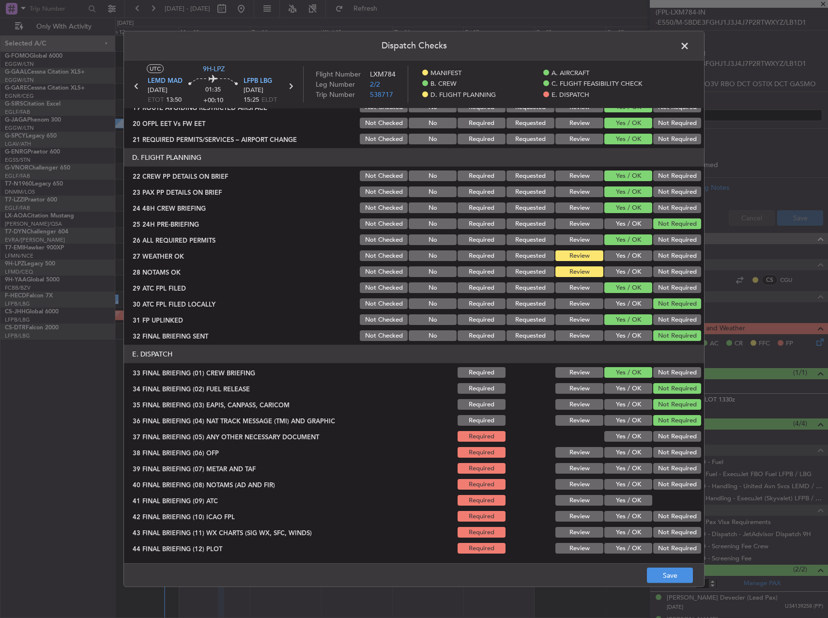
click at [626, 435] on button "Yes / OK" at bounding box center [628, 436] width 48 height 11
click at [624, 454] on button "Yes / OK" at bounding box center [628, 452] width 48 height 11
click at [622, 482] on button "Yes / OK" at bounding box center [628, 484] width 48 height 11
click at [617, 464] on button "Yes / OK" at bounding box center [628, 468] width 48 height 11
click at [620, 501] on button "Yes / OK" at bounding box center [628, 500] width 48 height 11
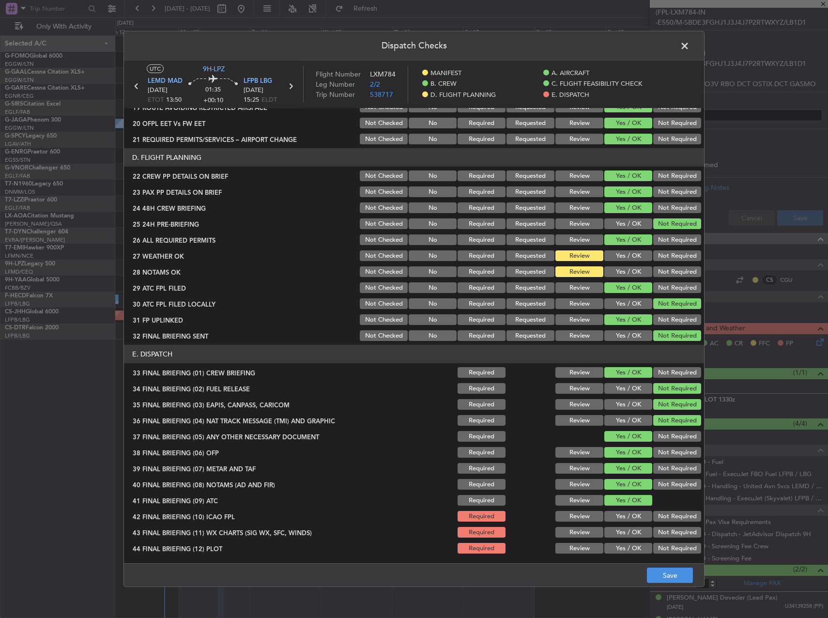
click at [621, 516] on button "Yes / OK" at bounding box center [628, 516] width 48 height 11
click at [623, 531] on button "Yes / OK" at bounding box center [628, 532] width 48 height 11
click at [621, 544] on button "Yes / OK" at bounding box center [628, 548] width 48 height 11
click at [682, 569] on button "Save" at bounding box center [670, 574] width 46 height 15
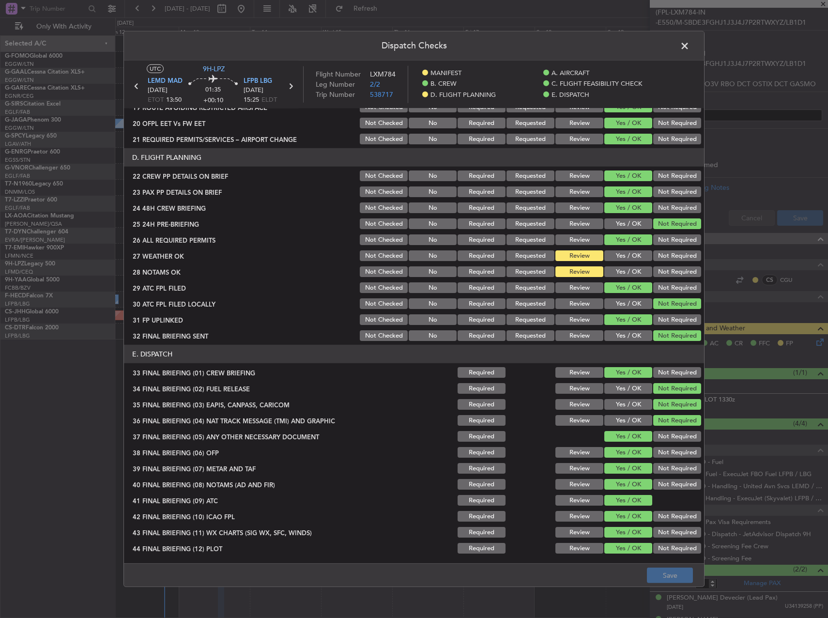
click at [689, 46] on span at bounding box center [689, 48] width 0 height 19
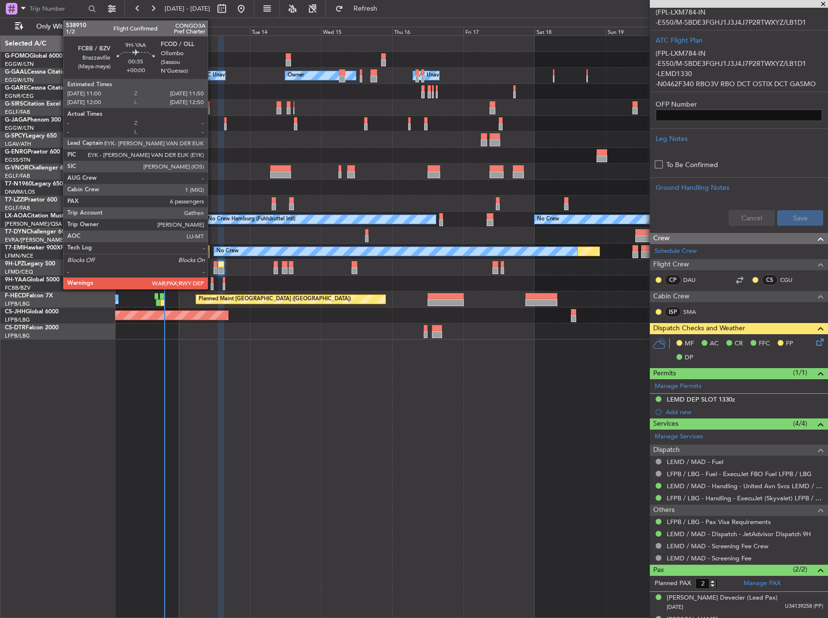
click at [212, 284] on div at bounding box center [212, 286] width 3 height 7
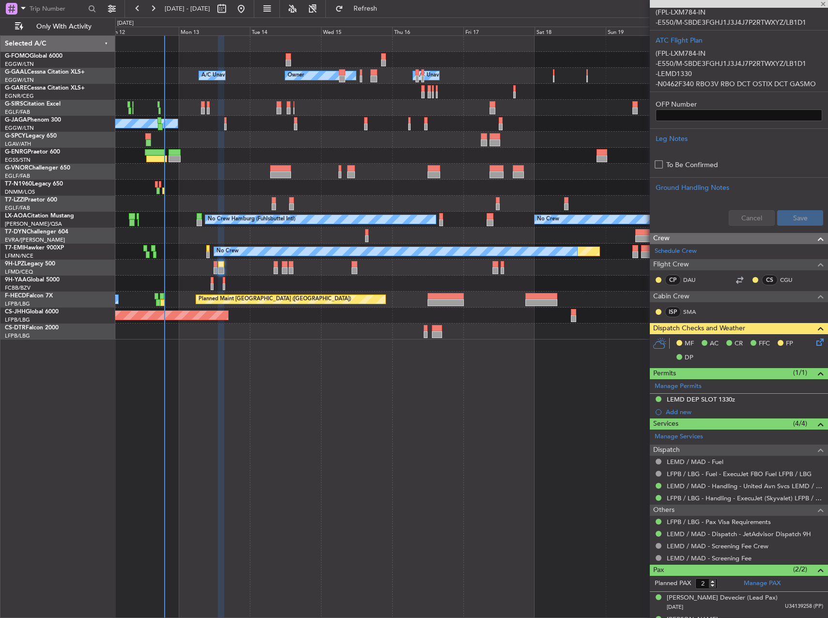
type input "6"
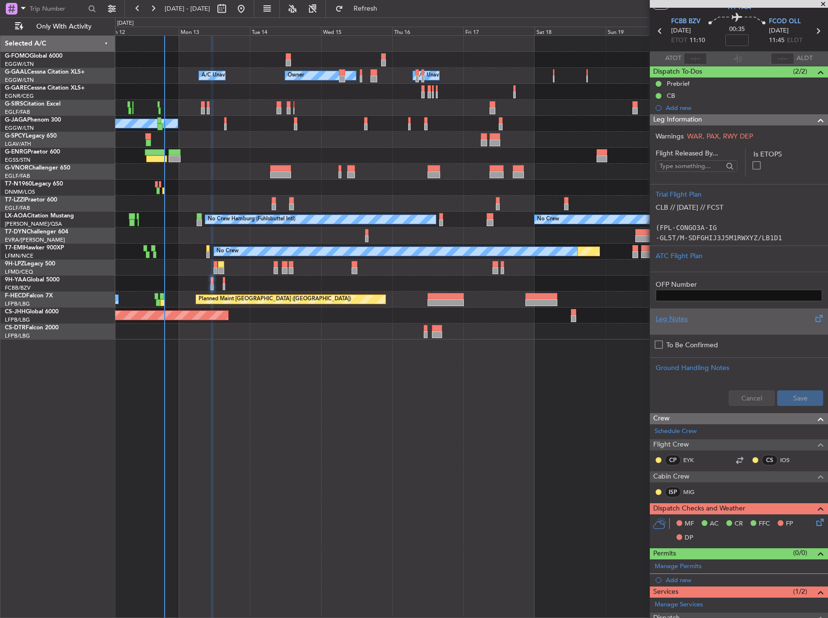
scroll to position [0, 0]
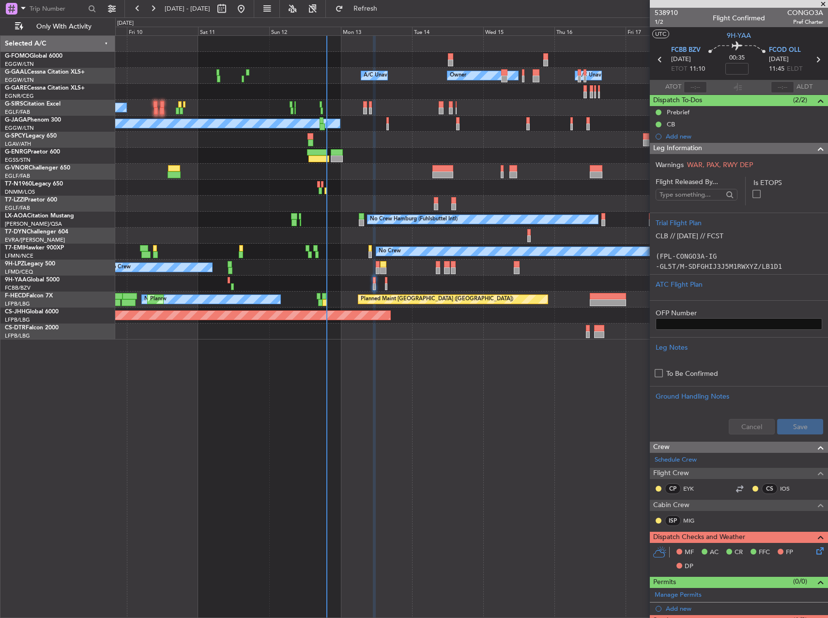
click at [386, 273] on div "No Crew [GEOGRAPHIC_DATA] ([GEOGRAPHIC_DATA])" at bounding box center [471, 268] width 712 height 16
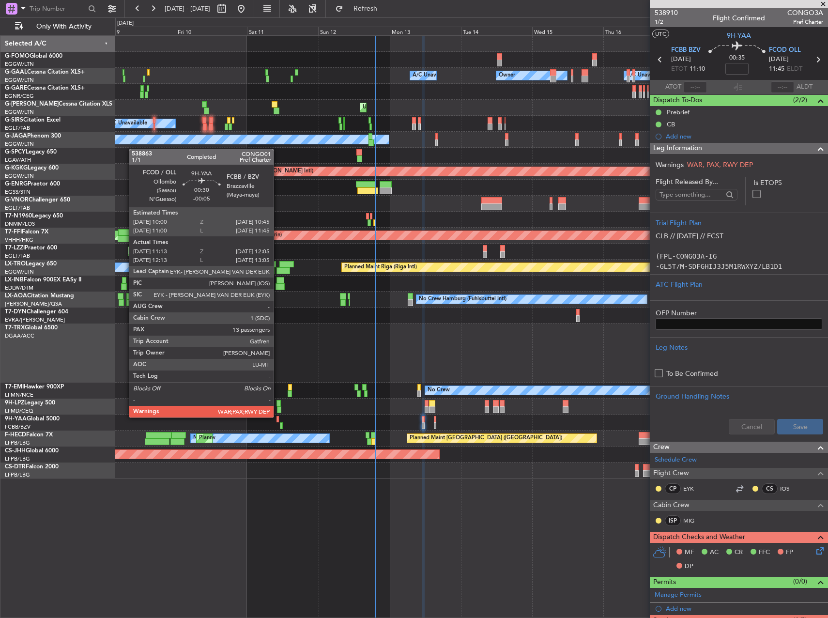
click at [278, 416] on div at bounding box center [277, 419] width 2 height 7
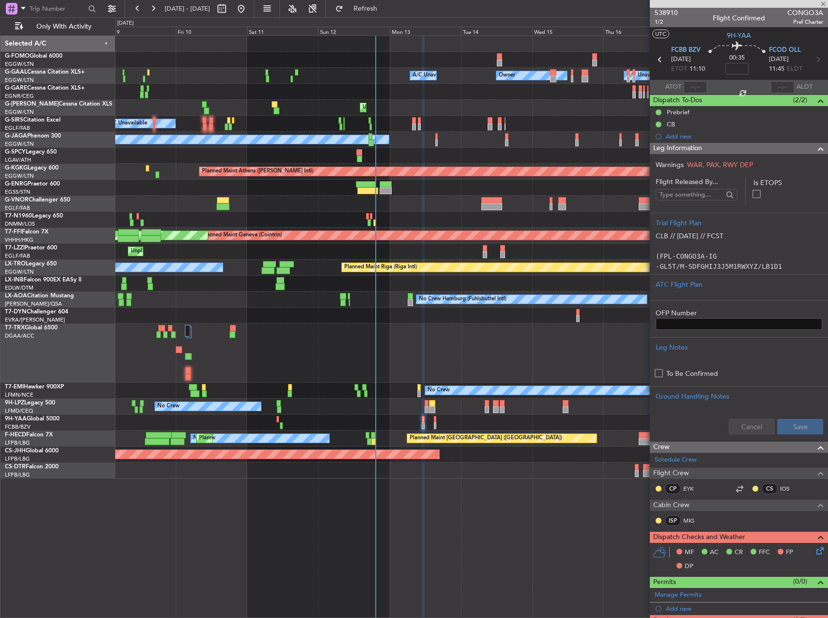
type input "-00:05"
type input "11:23"
type input "12:00"
type input "13"
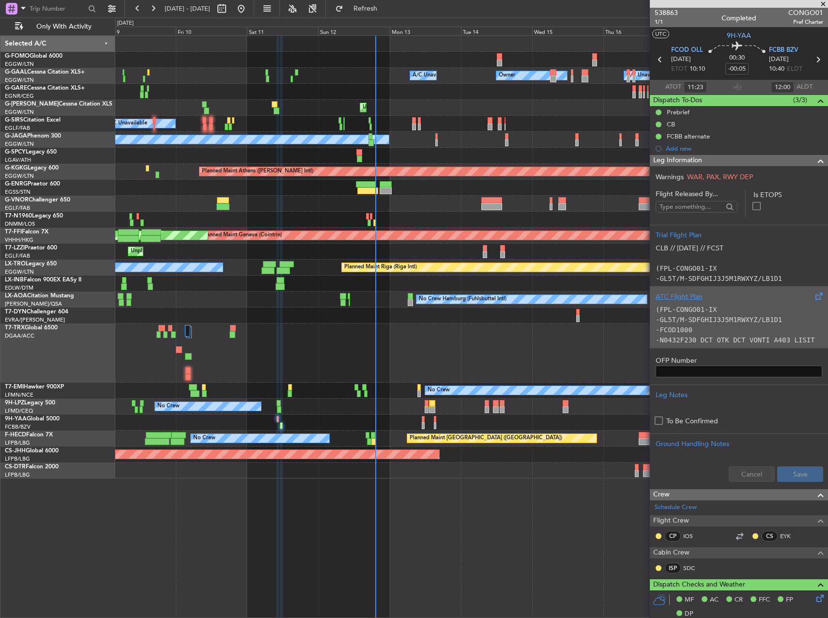
scroll to position [97, 0]
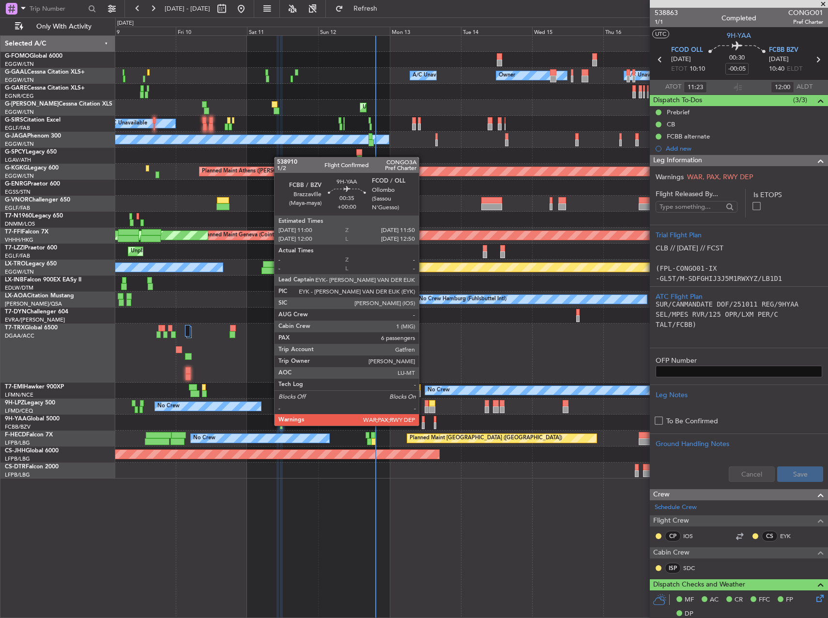
click at [423, 425] on div at bounding box center [423, 425] width 3 height 7
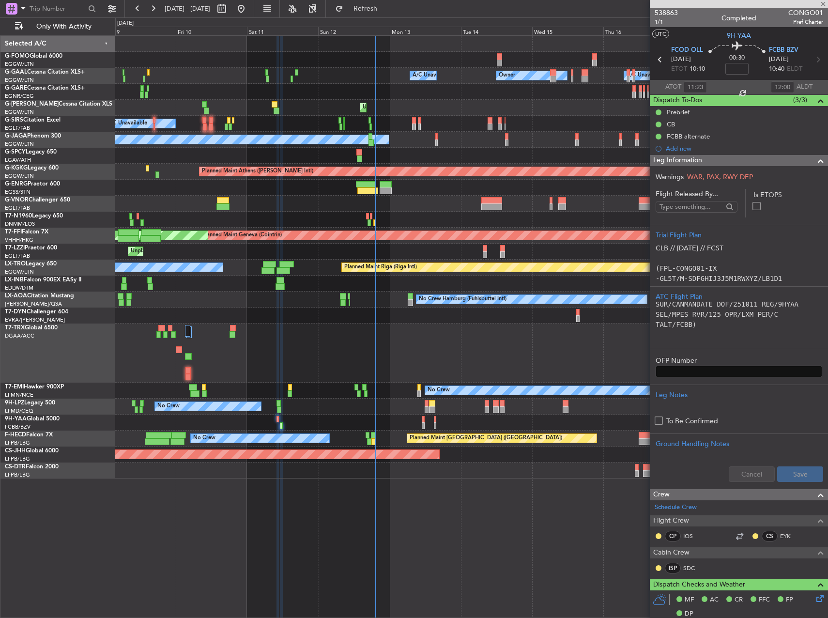
type input "6"
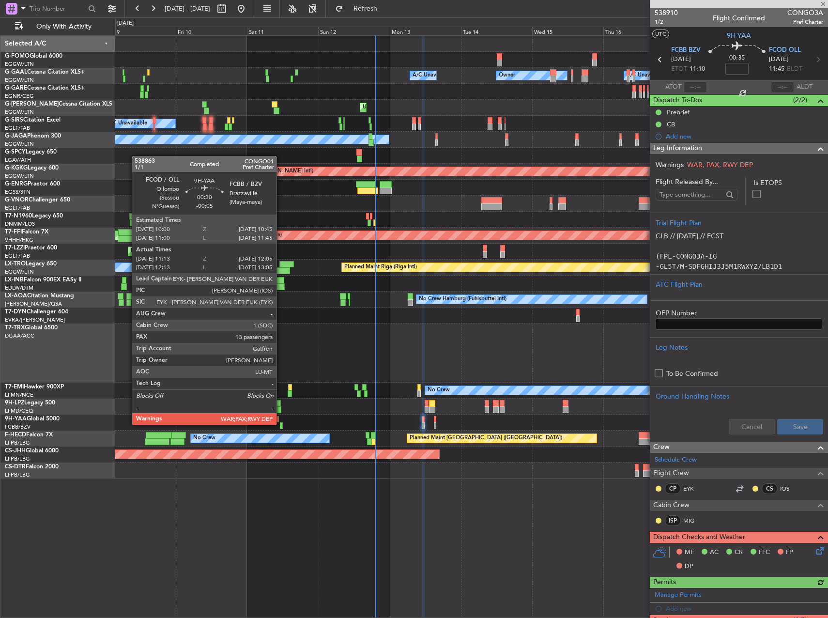
click at [281, 424] on div at bounding box center [281, 425] width 3 height 7
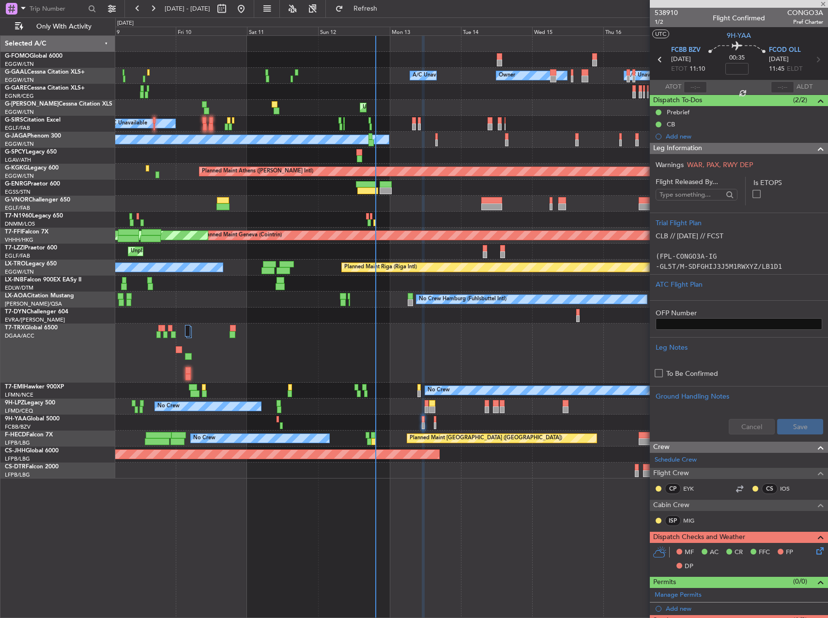
type input "-00:05"
type input "11:23"
type input "12:00"
type input "13"
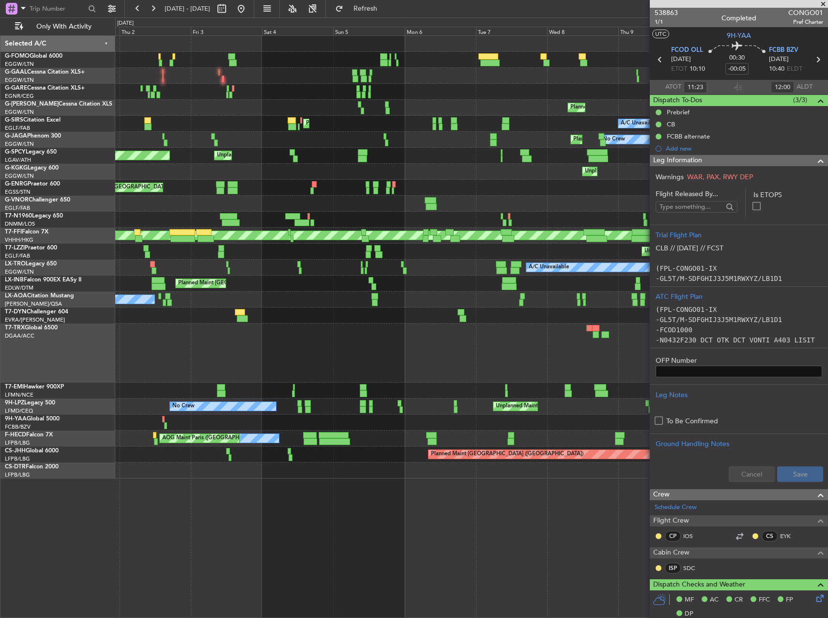
click at [710, 404] on fb-app "[DATE] - [DATE] Refresh Quick Links Only With Activity AOG Maint [GEOGRAPHIC_DA…" at bounding box center [414, 312] width 828 height 611
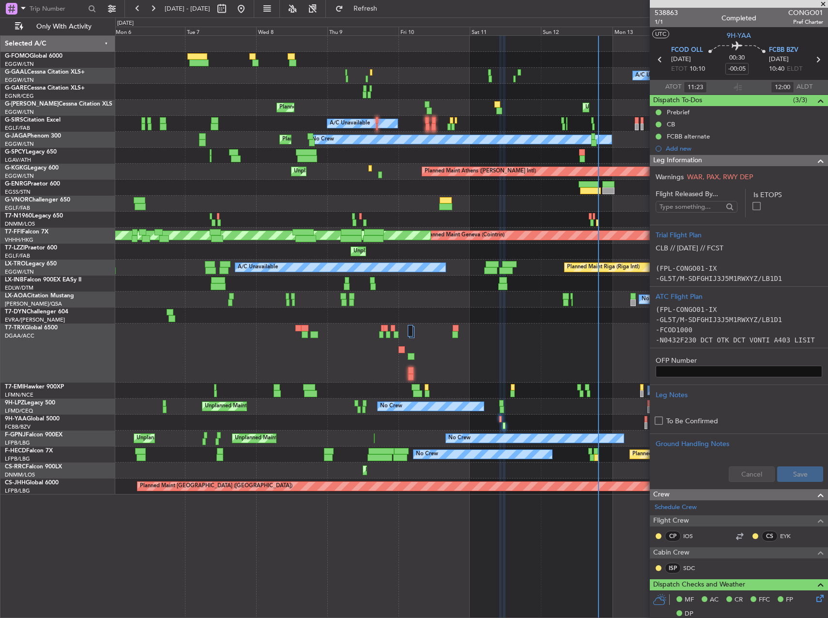
click at [149, 418] on div at bounding box center [471, 422] width 712 height 16
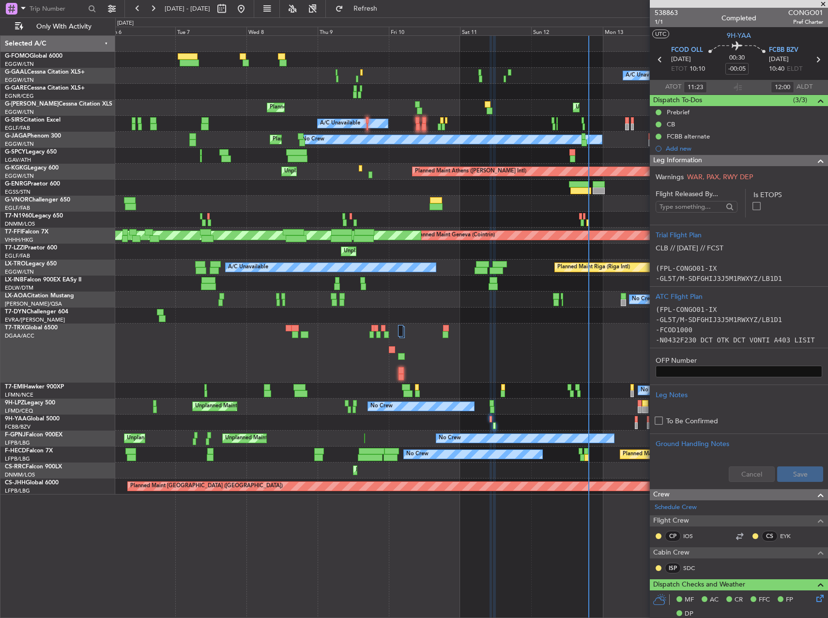
click at [186, 413] on div "Unplanned Maint Nice ([GEOGRAPHIC_DATA]) No Crew No Crew" at bounding box center [471, 406] width 712 height 16
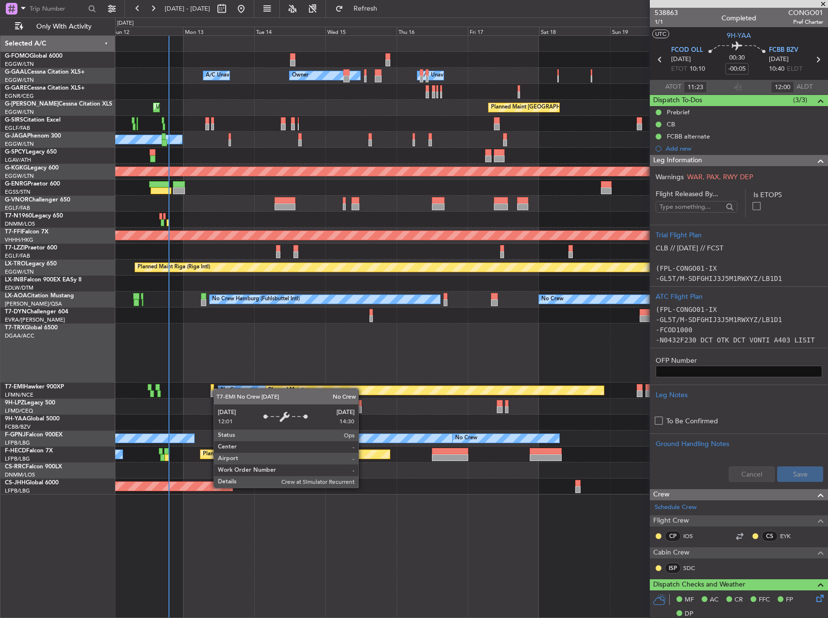
click at [218, 389] on div "No Crew" at bounding box center [399, 390] width 363 height 9
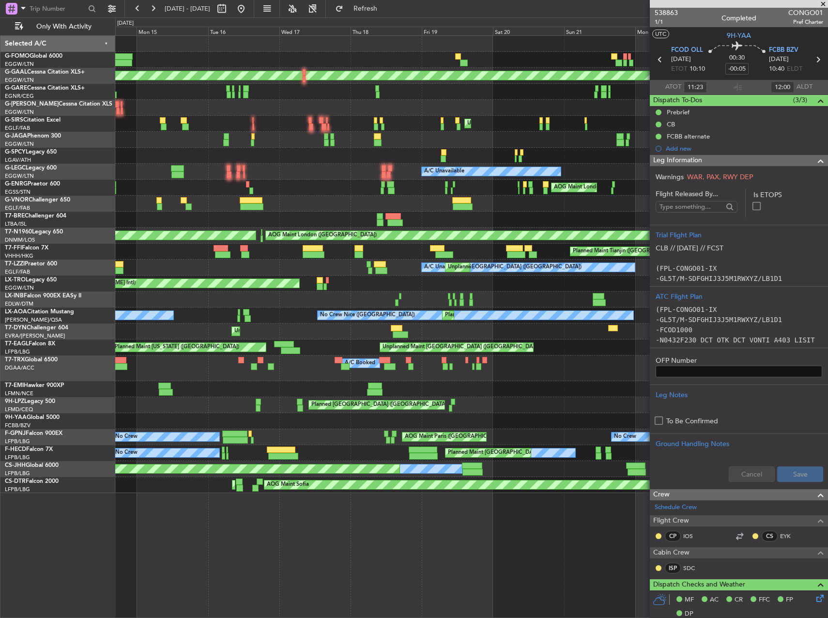
click at [766, 413] on fb-app "[DATE] - [DATE] Refresh Quick Links Only With Activity Planned Maint [GEOGRAPHI…" at bounding box center [414, 312] width 828 height 611
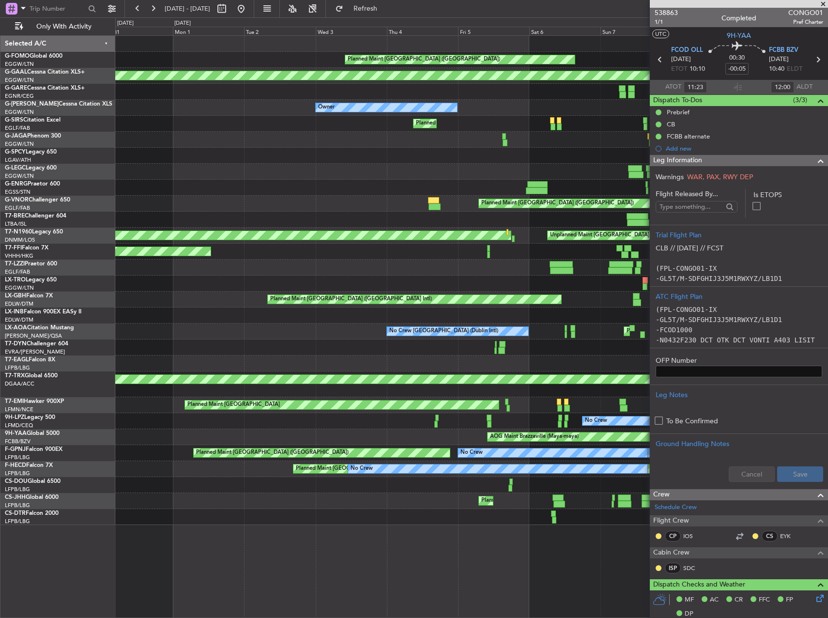
click at [827, 445] on html "[DATE] - [DATE] Refresh Quick Links Only With Activity Planned Maint [GEOGRAPHI…" at bounding box center [414, 309] width 828 height 618
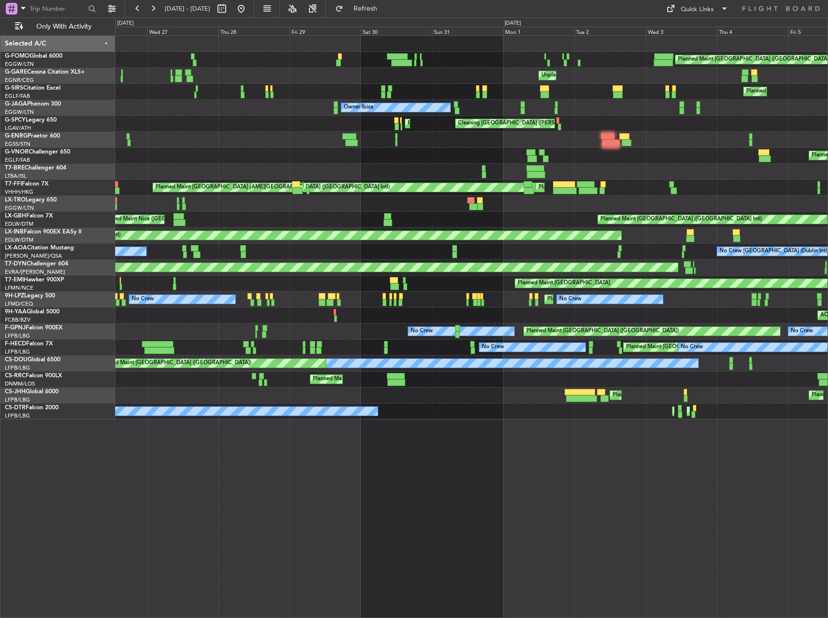
click at [337, 314] on div "AOG Maint Brazzaville (Maya-maya)" at bounding box center [471, 315] width 712 height 16
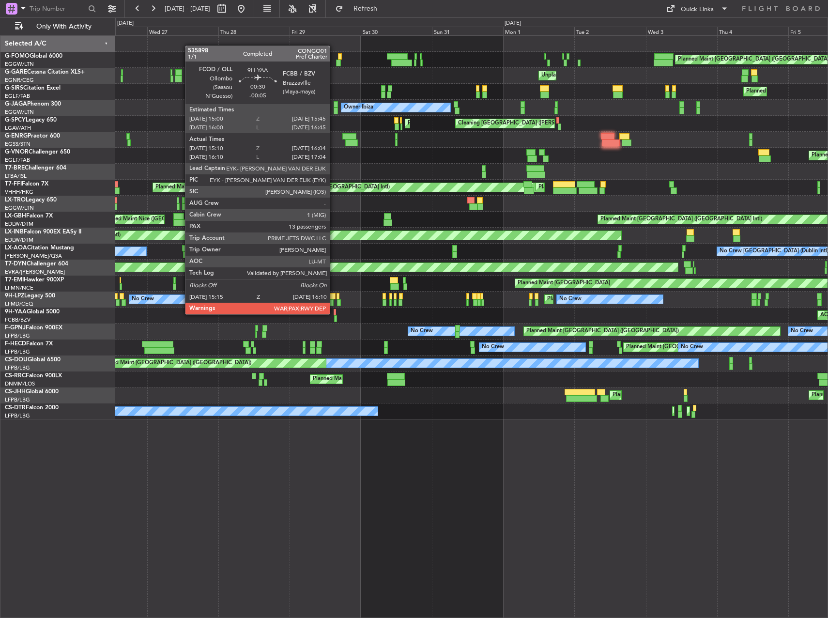
click at [334, 313] on div at bounding box center [335, 312] width 2 height 7
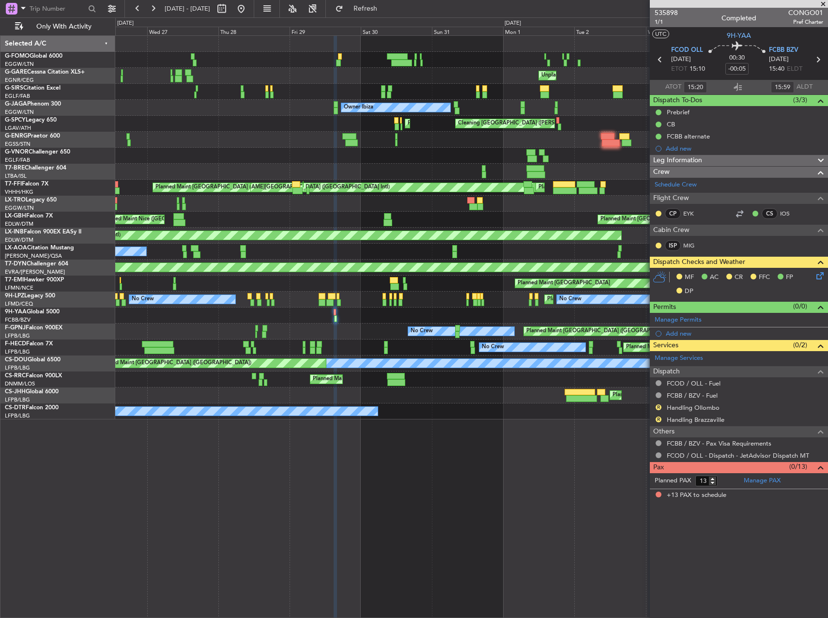
click at [735, 159] on div "Leg Information" at bounding box center [739, 160] width 178 height 11
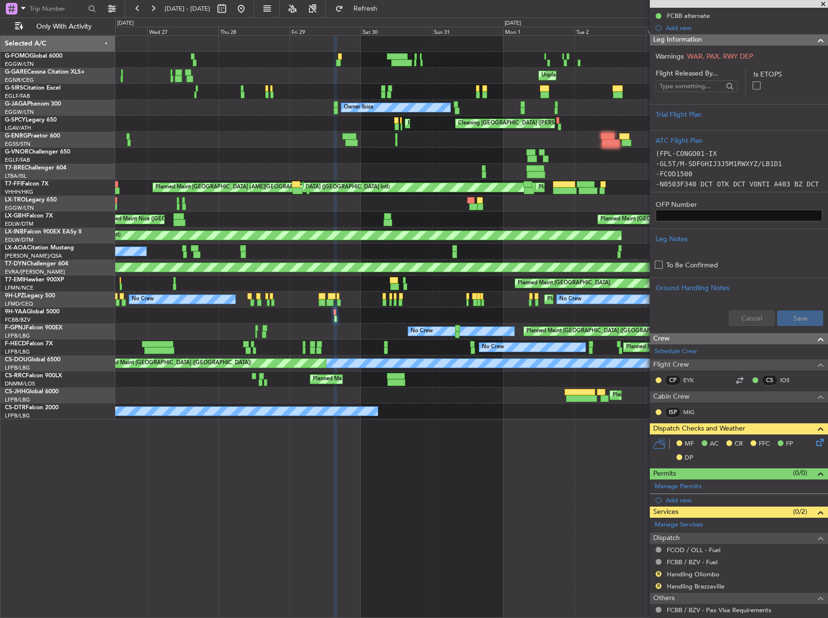
scroll to position [145, 0]
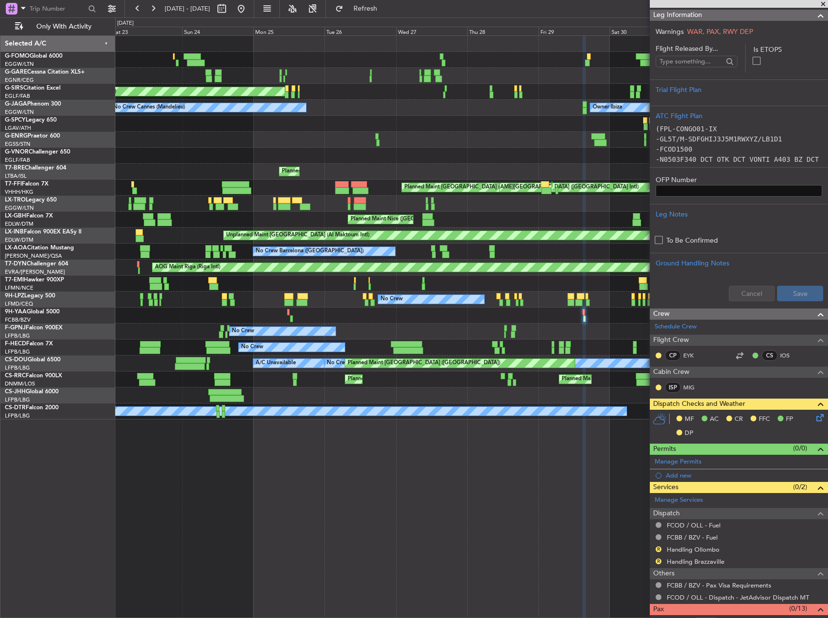
click at [434, 319] on div "Planned Maint London (Luton) Unplanned Maint Chester Unplanned Maint Chester Un…" at bounding box center [471, 227] width 712 height 383
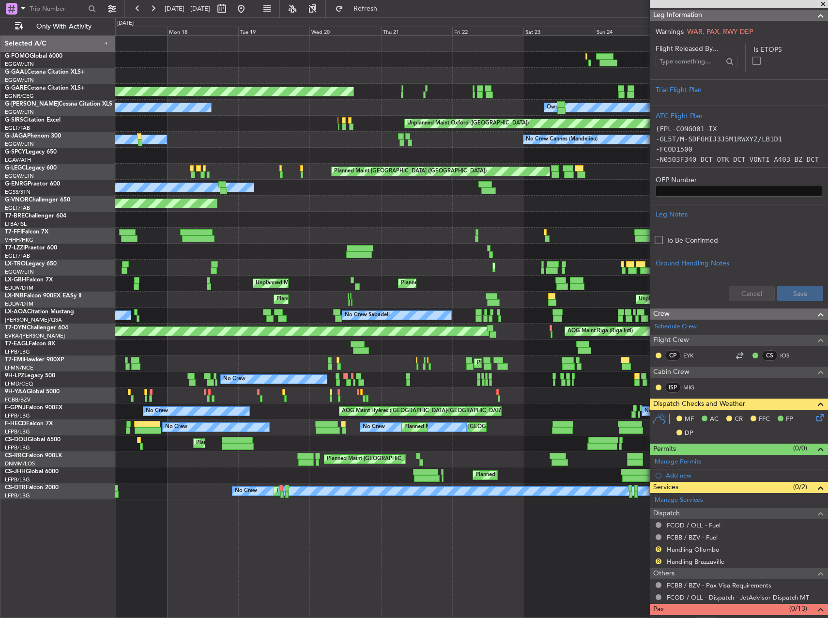
click at [660, 349] on fb-app "23 Aug 2025 - 02 Sep 2025 Refresh Quick Links Only With Activity Planned Maint …" at bounding box center [414, 312] width 828 height 611
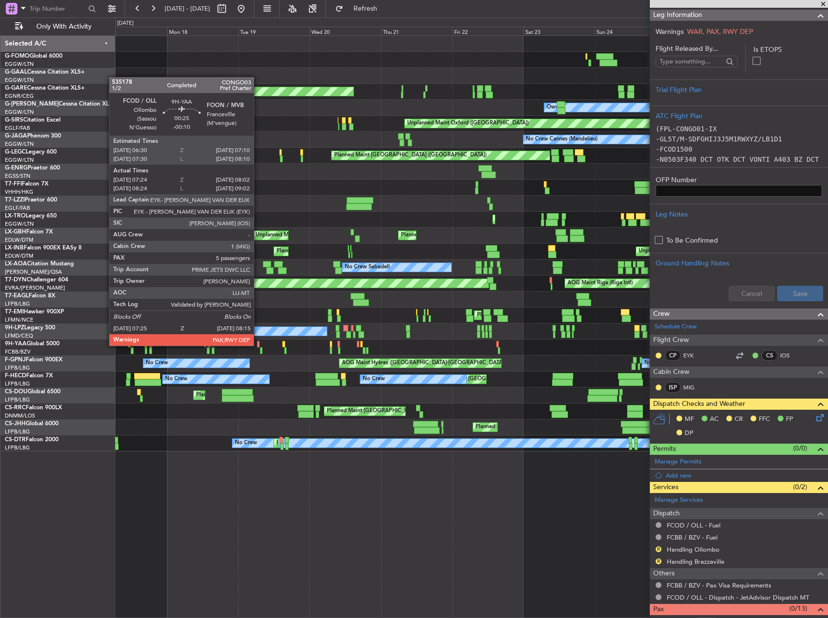
click at [258, 345] on div at bounding box center [258, 344] width 2 height 7
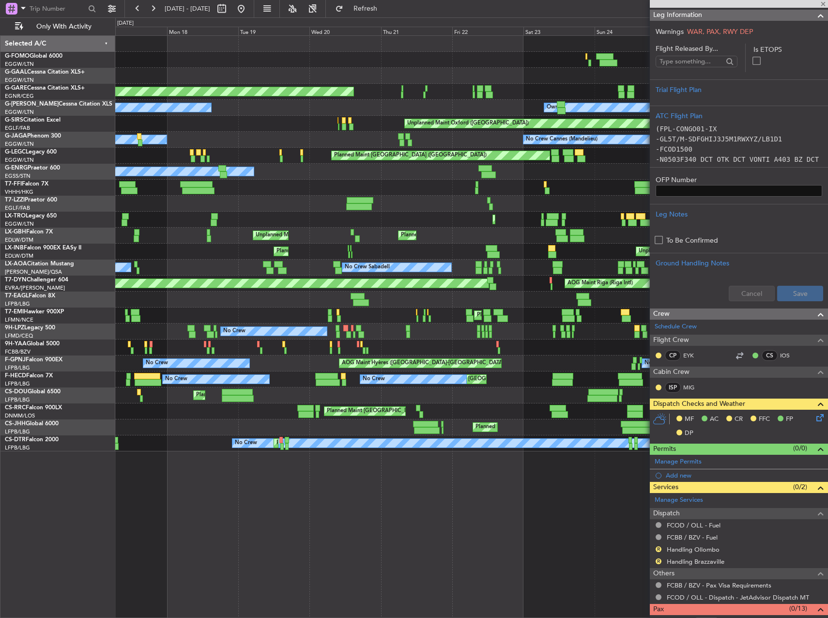
type input "-00:10"
type input "07:34"
type input "07:57"
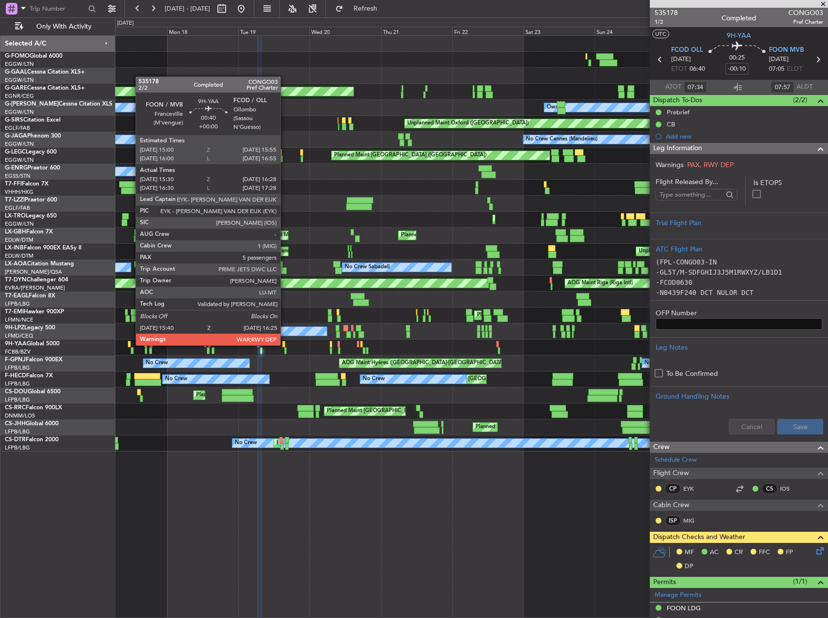
click at [285, 344] on div at bounding box center [283, 344] width 3 height 7
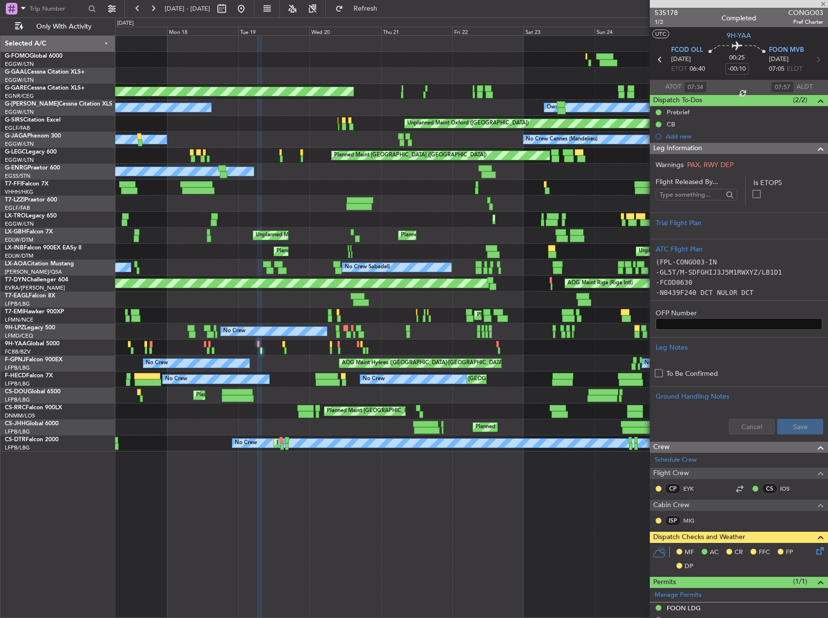
type input "15:40"
type input "16:23"
type input "5"
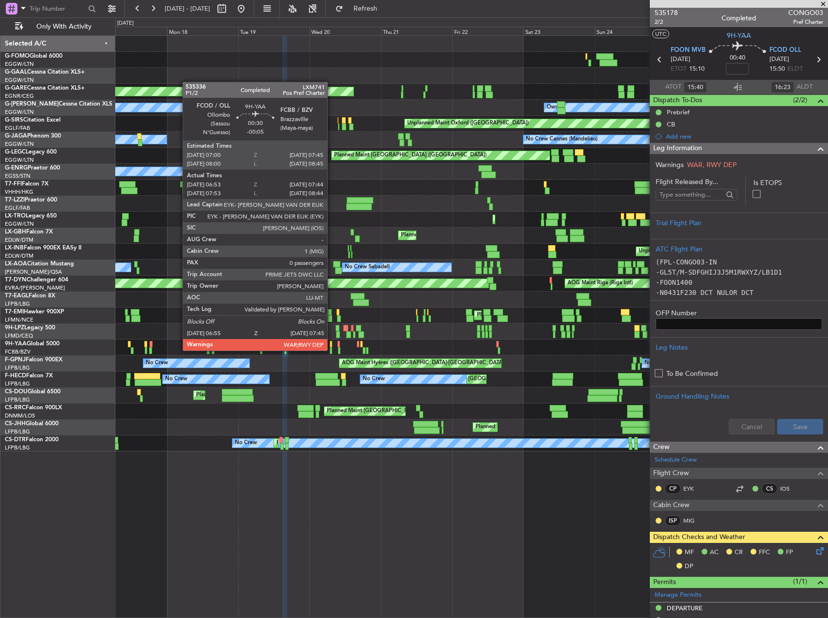
click at [332, 350] on div at bounding box center [331, 350] width 3 height 7
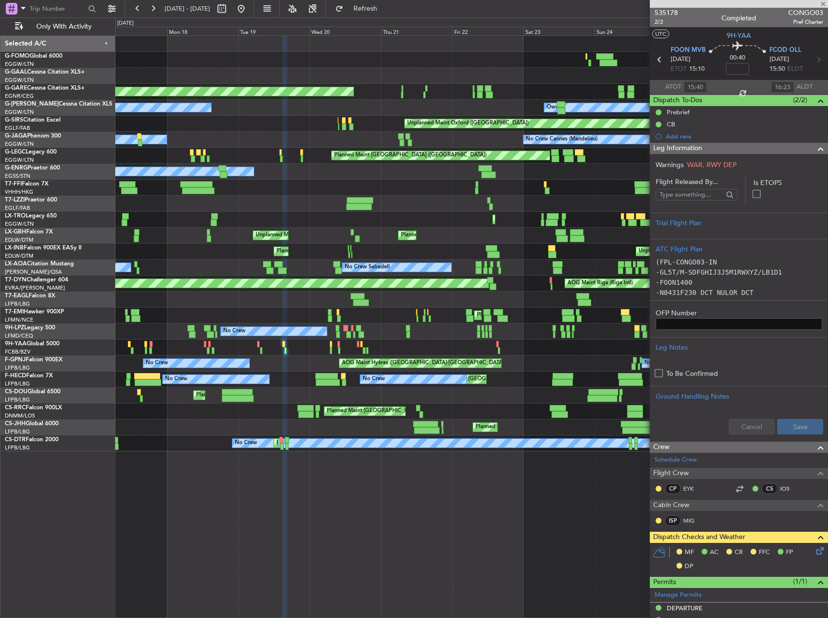
type input "-00:05"
type input "07:03"
type input "07:39"
type input "0"
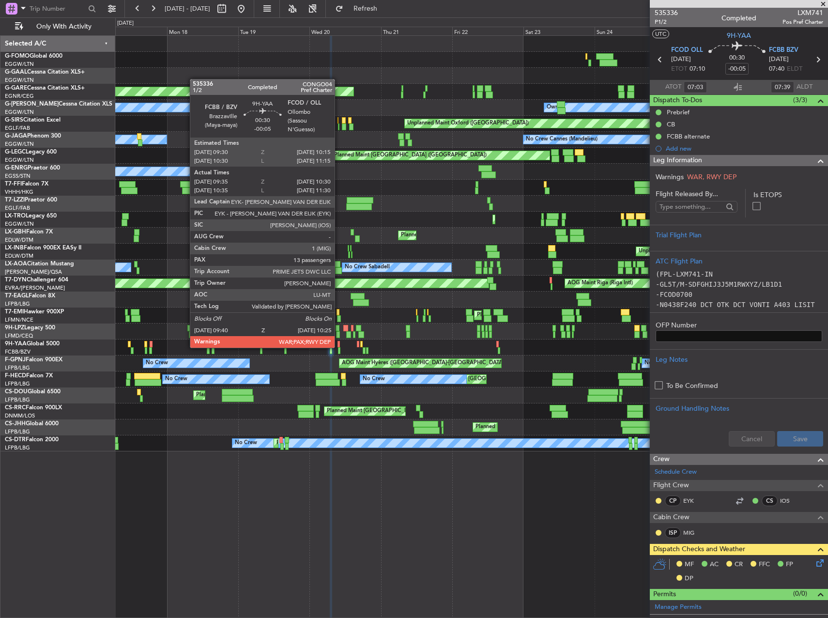
click at [339, 347] on div at bounding box center [338, 344] width 2 height 7
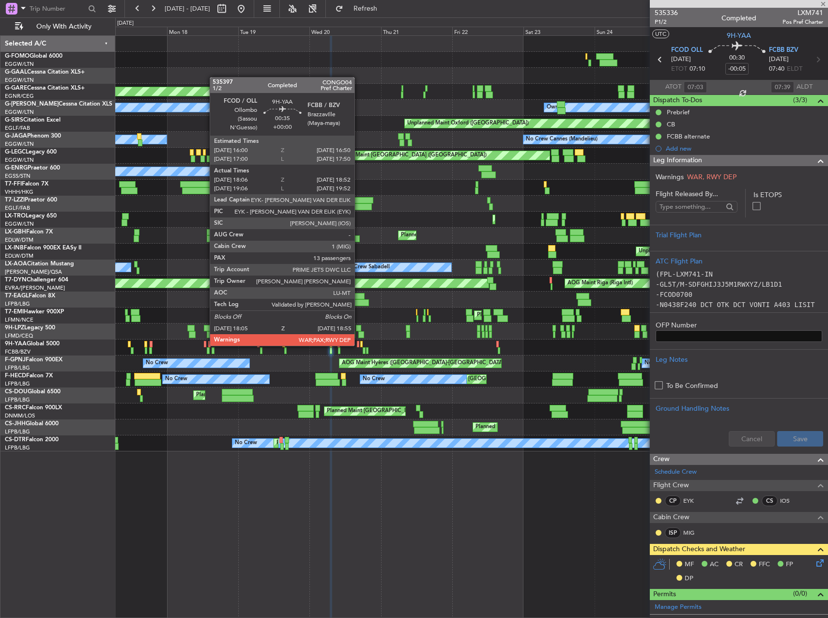
type input "09:45"
type input "10:25"
type input "13"
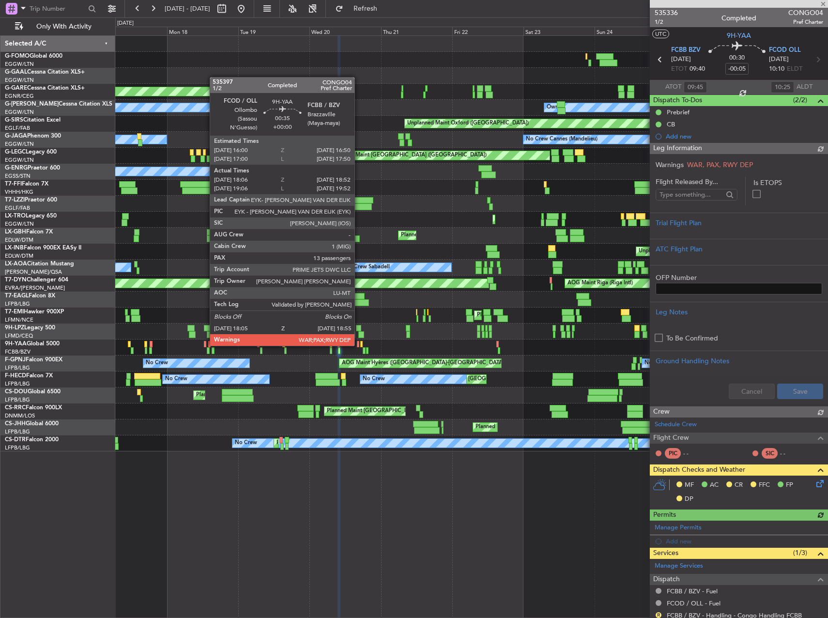
click at [359, 345] on div at bounding box center [358, 344] width 3 height 7
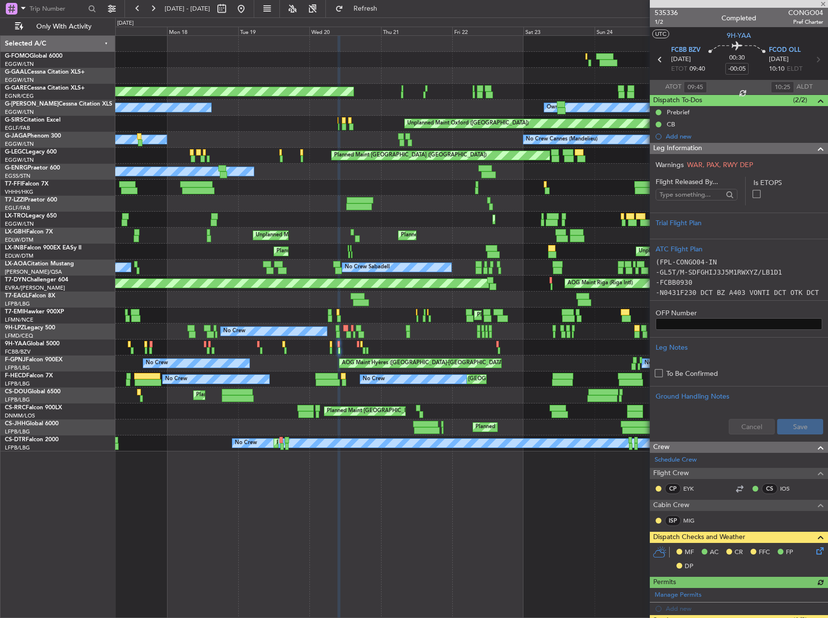
type input "18:16"
type input "18:47"
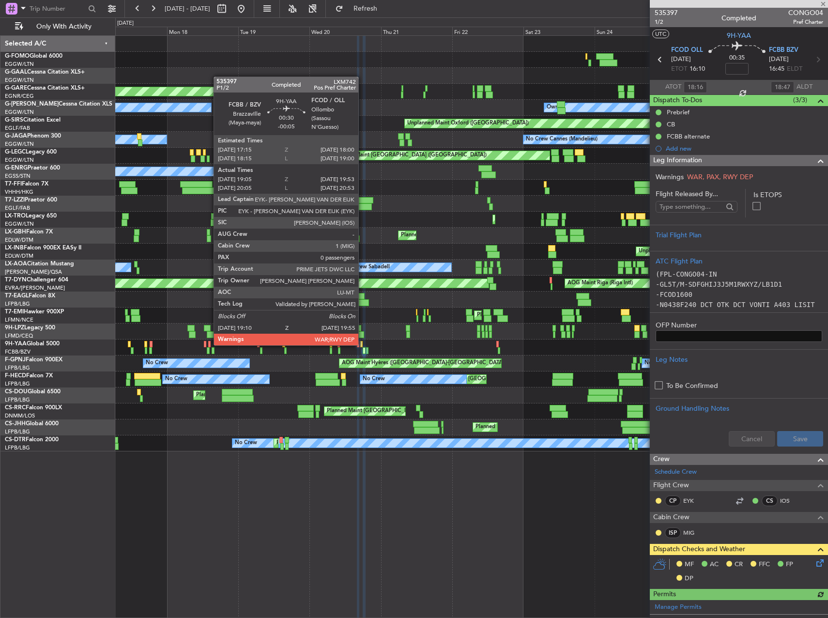
click at [363, 344] on div at bounding box center [361, 344] width 2 height 7
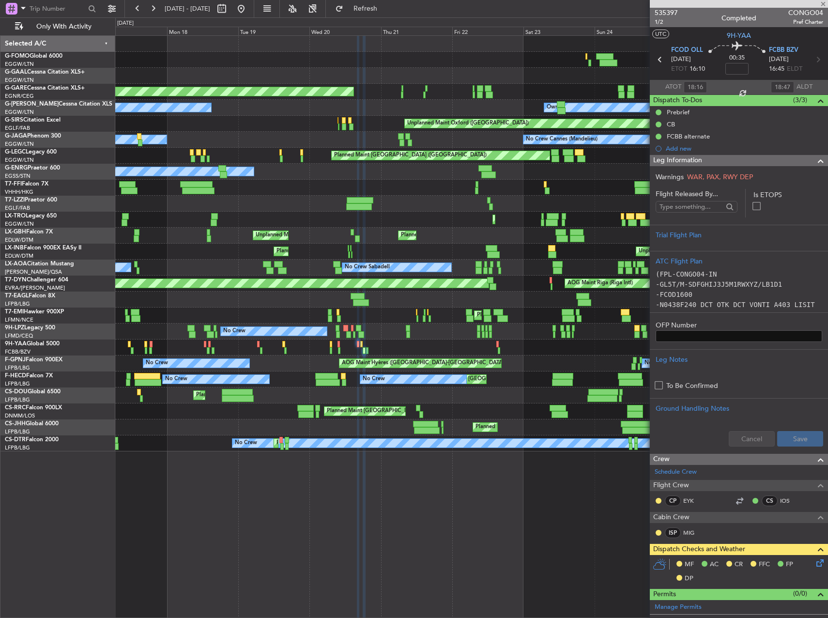
type input "-00:05"
type input "19:15"
type input "19:48"
type input "0"
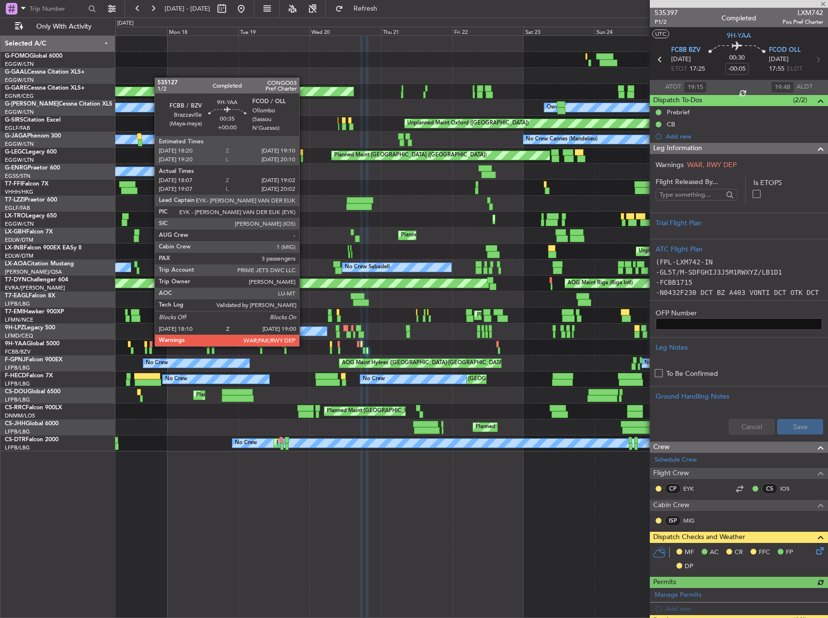
click at [150, 345] on div at bounding box center [151, 344] width 3 height 7
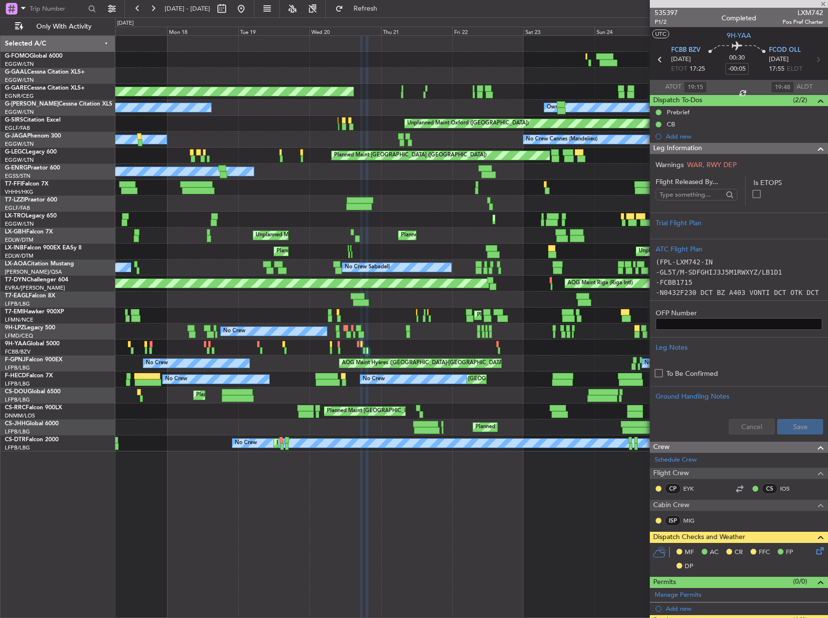
type input "18:17"
type input "18:57"
type input "3"
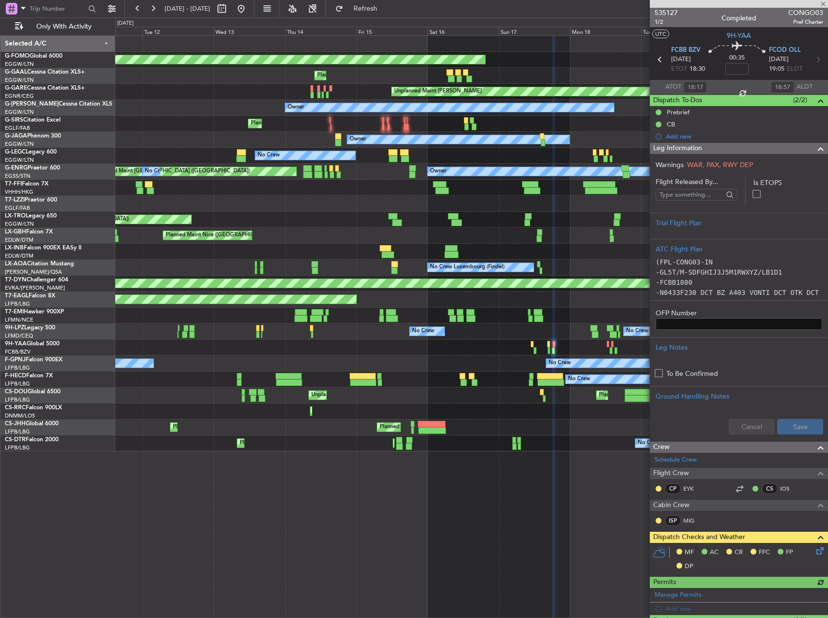
click at [552, 327] on div "Planned Maint Windsor Locks (Bradley Intl) Planned Maint Unplanned Maint Cheste…" at bounding box center [471, 243] width 712 height 415
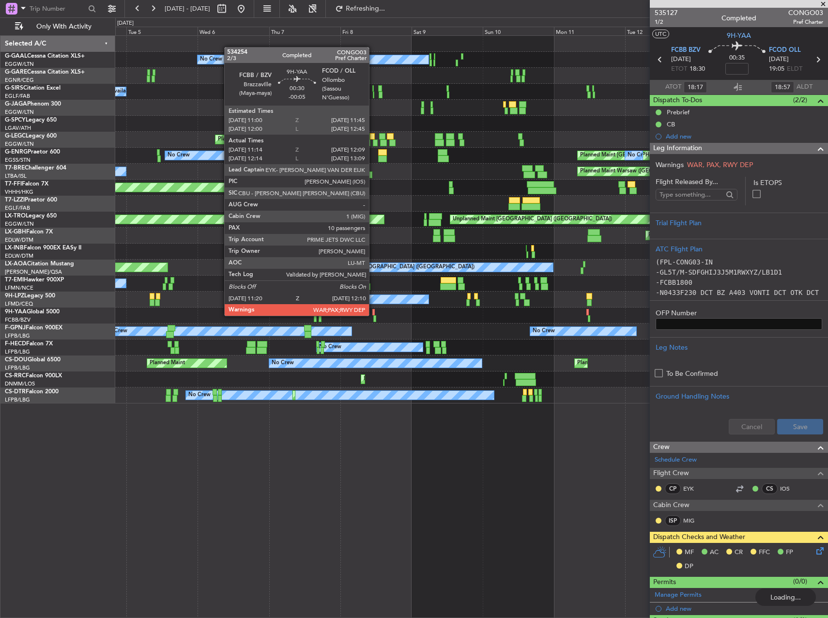
click at [373, 315] on div at bounding box center [373, 312] width 2 height 7
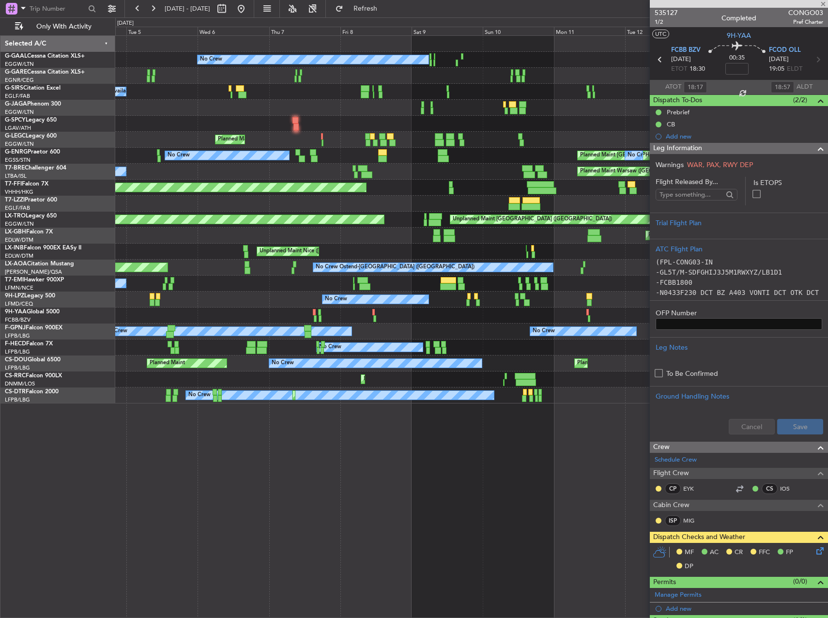
type input "-00:05"
type input "11:24"
type input "12:04"
type input "10"
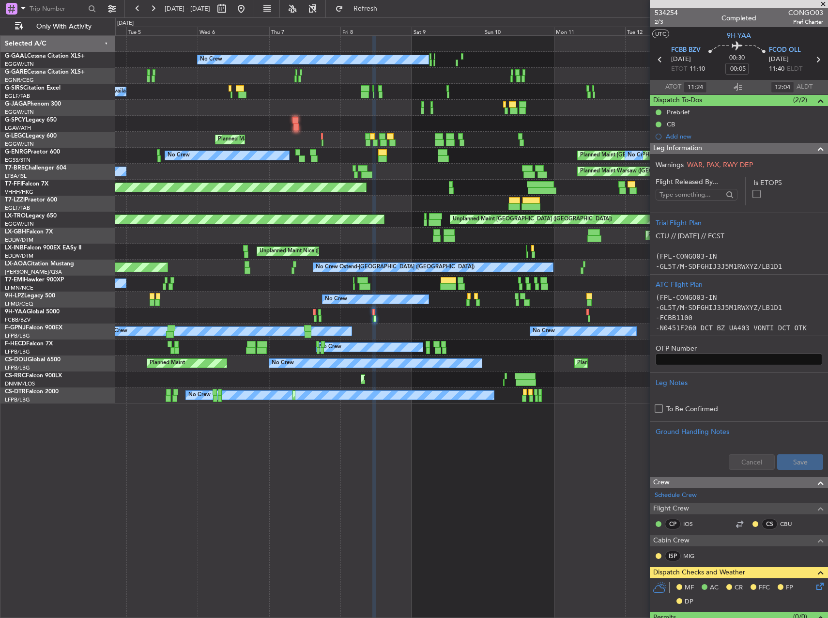
click at [321, 317] on div at bounding box center [471, 315] width 712 height 16
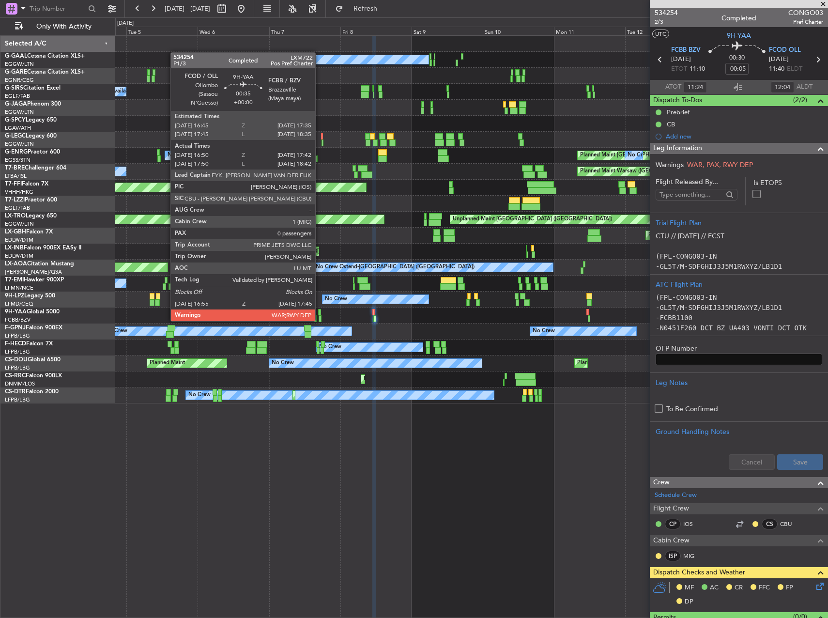
click at [320, 320] on div at bounding box center [320, 318] width 3 height 7
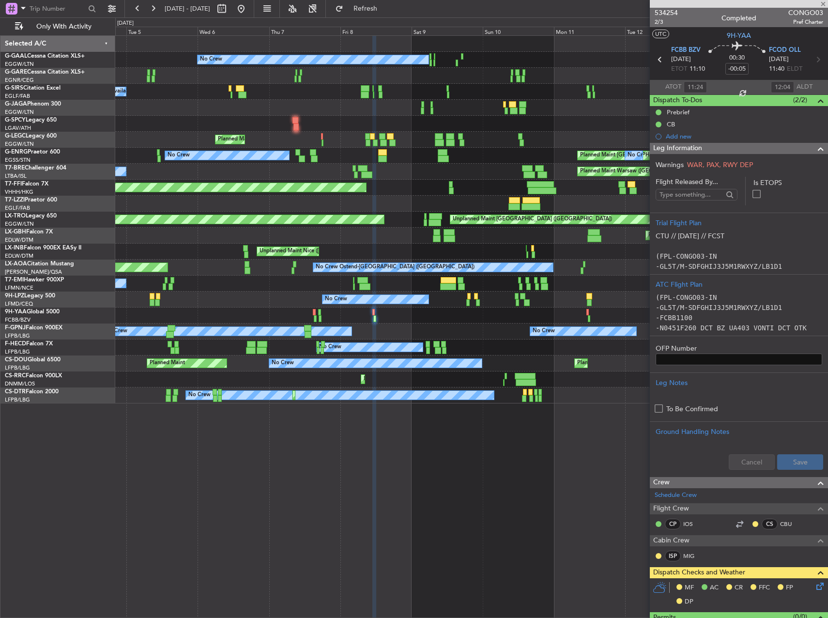
type input "17:00"
type input "17:37"
type input "0"
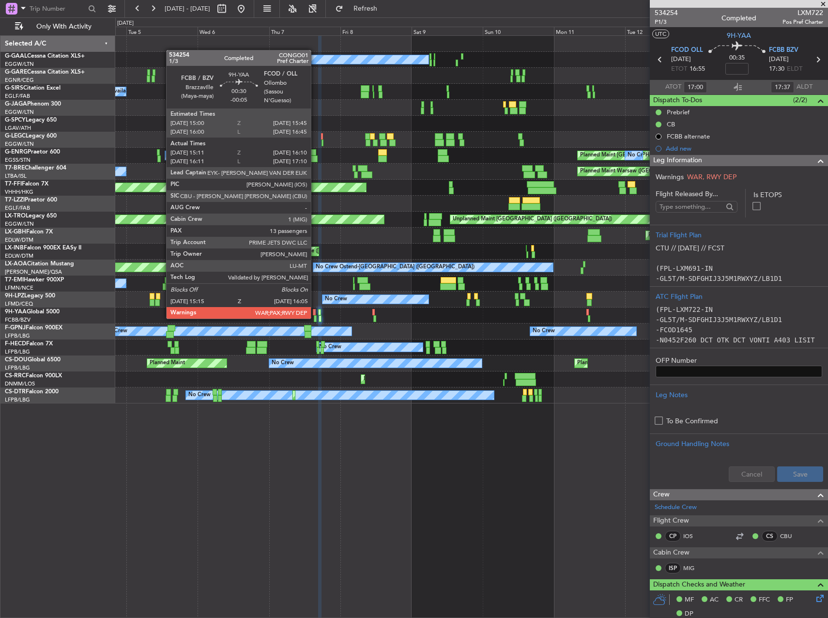
click at [315, 318] on div at bounding box center [315, 318] width 3 height 7
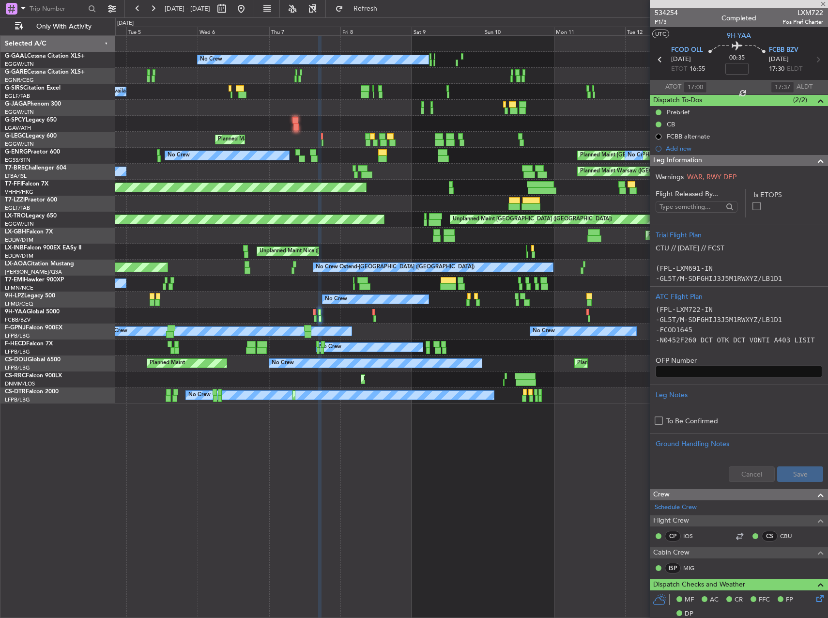
type input "-00:05"
type input "15:21"
type input "16:05"
type input "13"
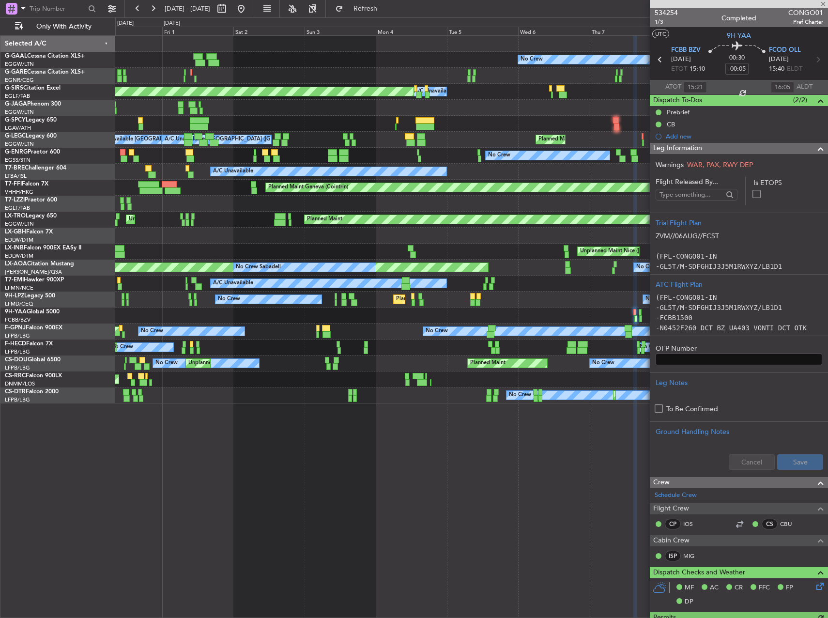
click at [577, 306] on div "No Crew A/C Unavailable Planned Maint Oxford (Kidlington) Planned Maint London …" at bounding box center [471, 219] width 712 height 367
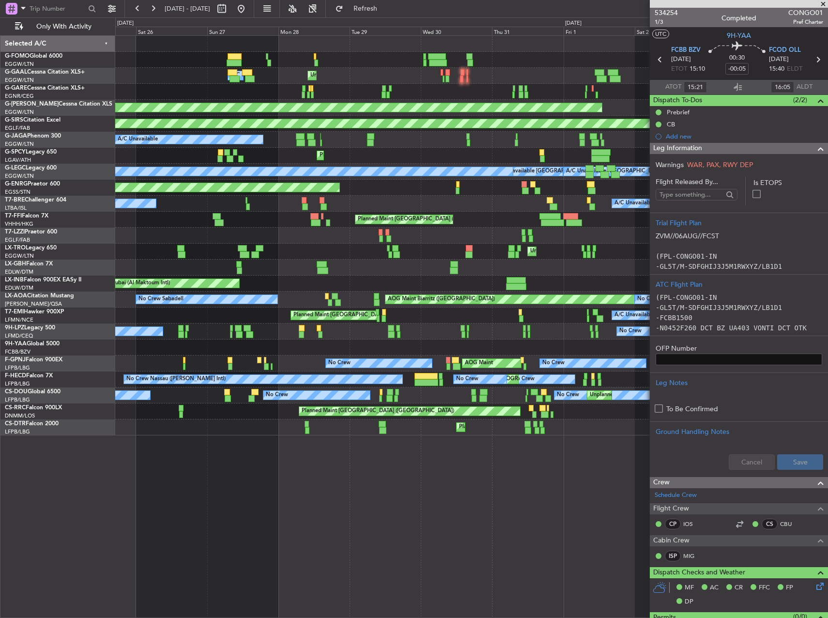
click at [626, 337] on div "Planned Maint Windsor Locks (Bradley Intl) Planned Maint Palma De Mallorca Unpl…" at bounding box center [471, 235] width 712 height 399
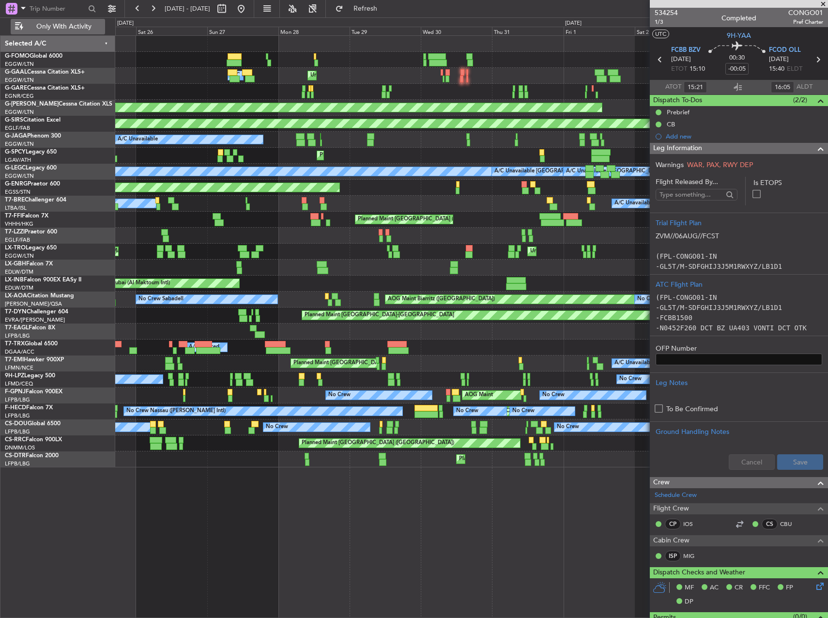
click at [82, 30] on span "Only With Activity" at bounding box center [63, 26] width 77 height 7
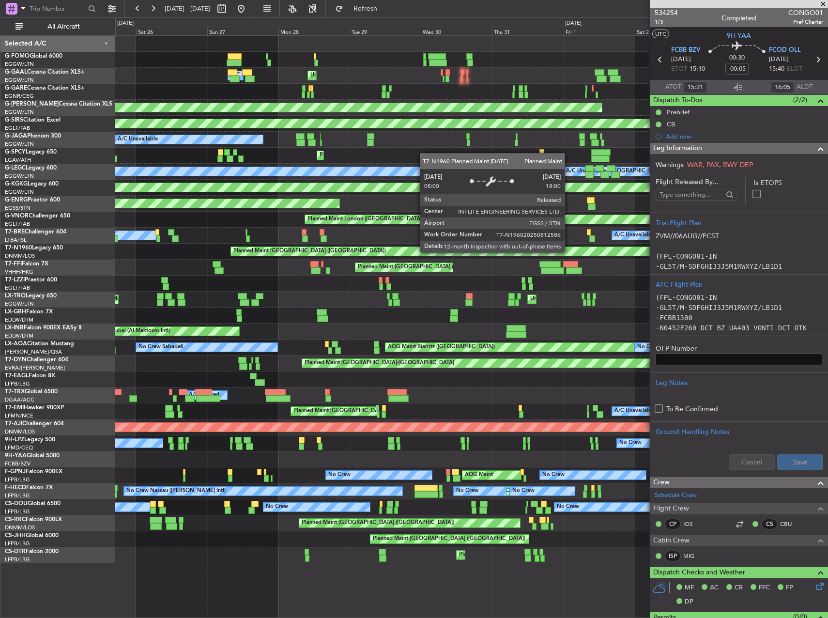
click at [133, 218] on div "Planned Maint Windsor Locks (Bradley Intl) Planned Maint Palma De Mallorca Unpl…" at bounding box center [471, 299] width 712 height 527
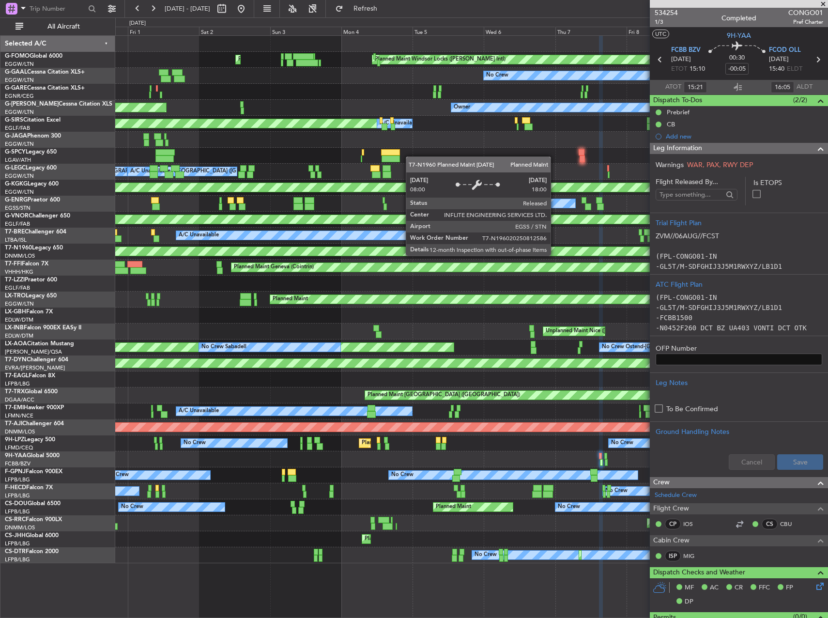
click at [216, 228] on div "Planned Maint Windsor Locks (Bradley Intl) Planned Maint Palma De Mallorca No C…" at bounding box center [471, 299] width 712 height 527
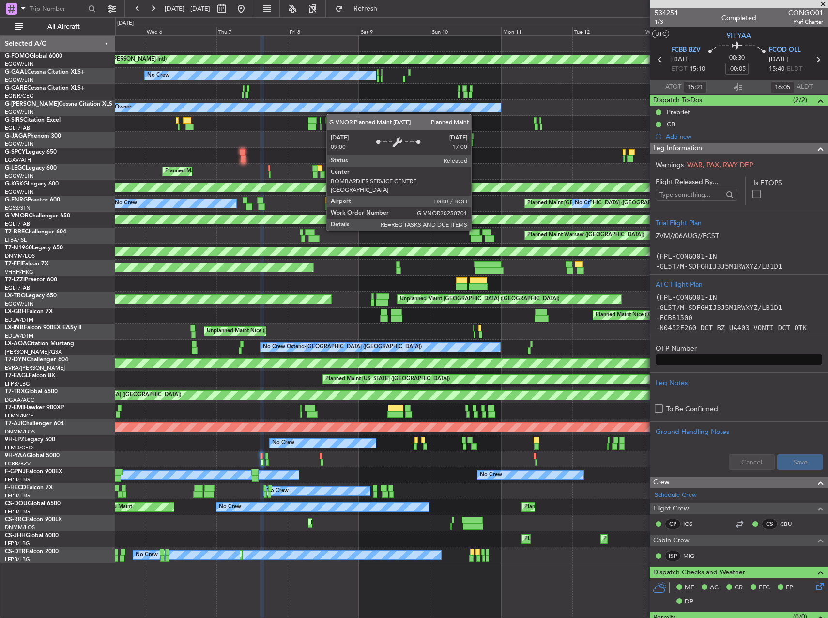
click at [237, 205] on div "Planned Maint Windsor Locks (Bradley Intl) No Crew Planned Maint Unplanned Main…" at bounding box center [471, 299] width 712 height 527
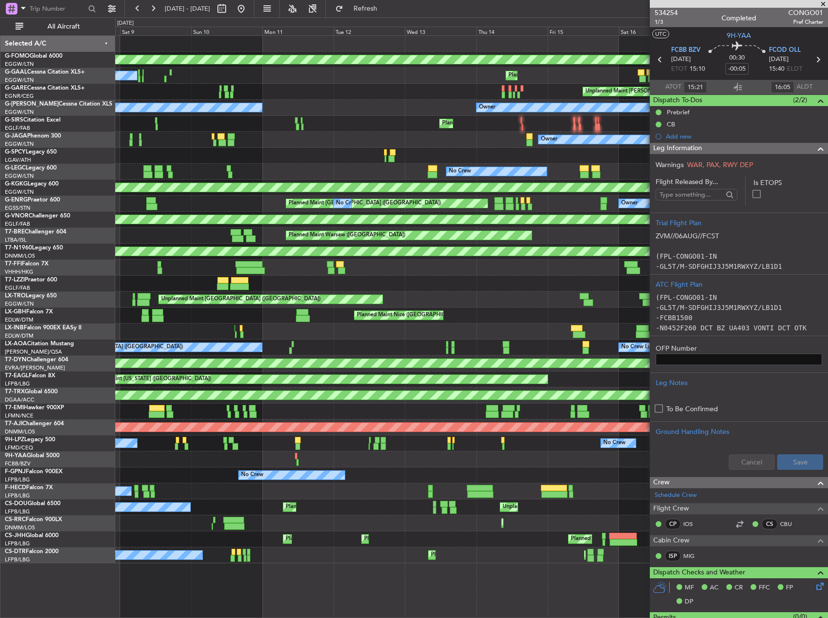
click at [135, 198] on div "Planned Maint London (Stansted) No Crew Owner No Crew" at bounding box center [471, 204] width 712 height 16
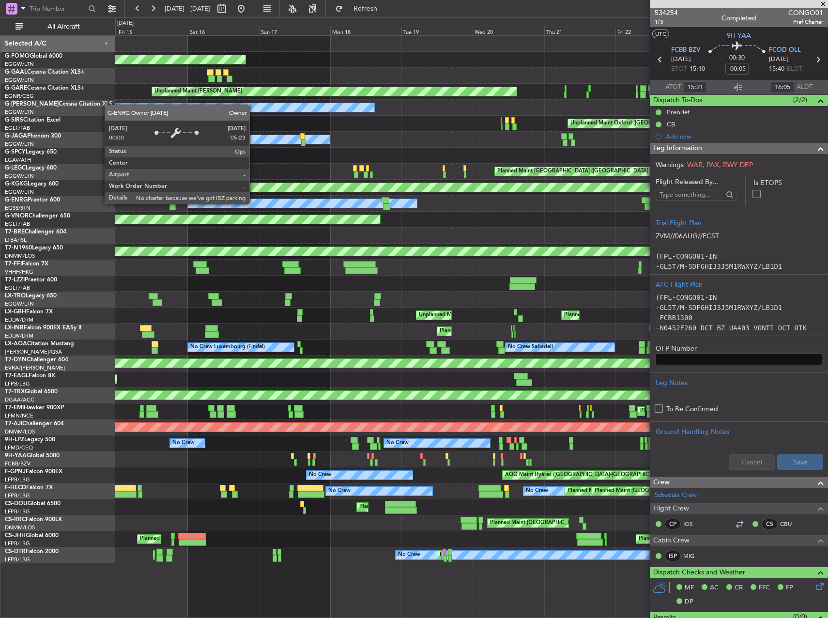
click at [93, 213] on div "Planned Maint Windsor Locks (Bradley Intl) Planned Maint Planned Maint Dusseldo…" at bounding box center [414, 317] width 828 height 600
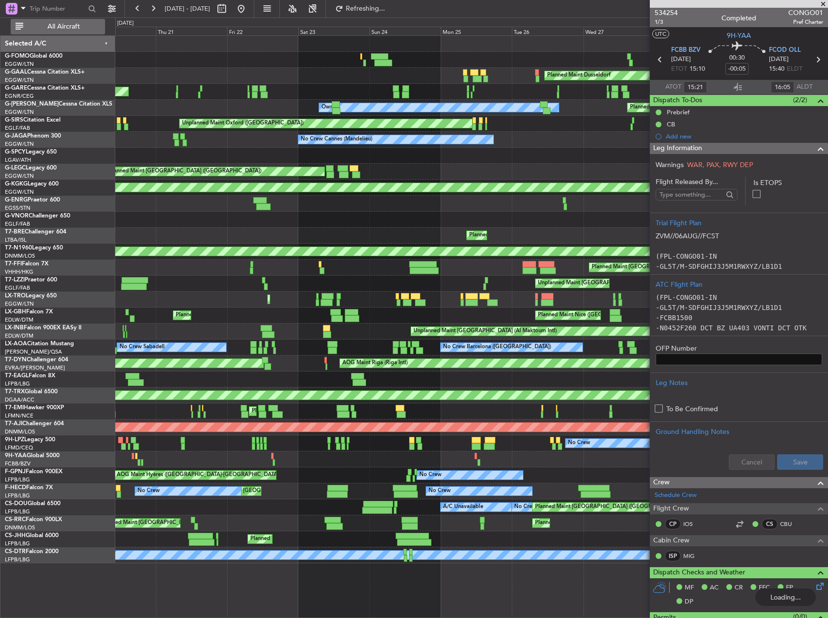
click at [55, 33] on button "All Aircraft" at bounding box center [58, 26] width 94 height 15
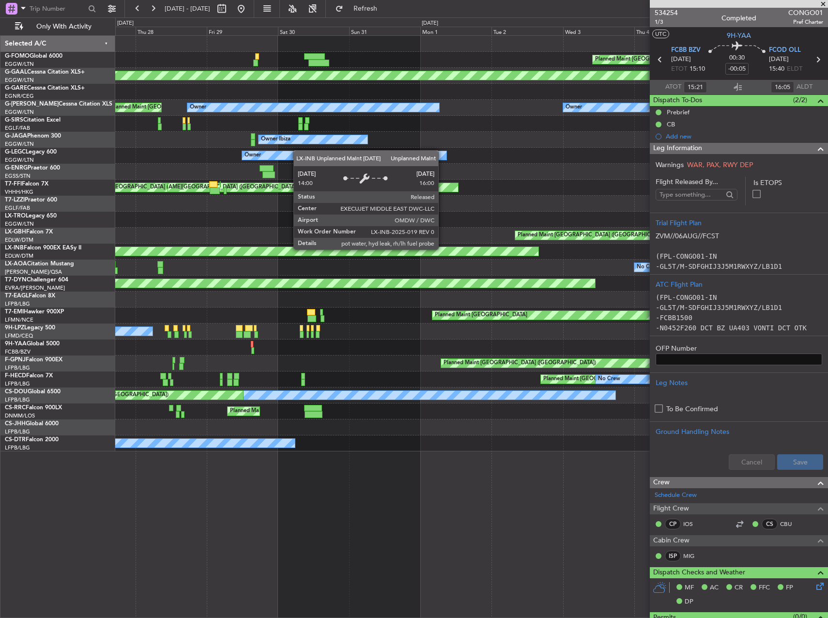
click at [214, 243] on div "Planned Maint London (Luton) Planned Maint Dusseldorf Unplanned Maint Chester O…" at bounding box center [471, 243] width 712 height 415
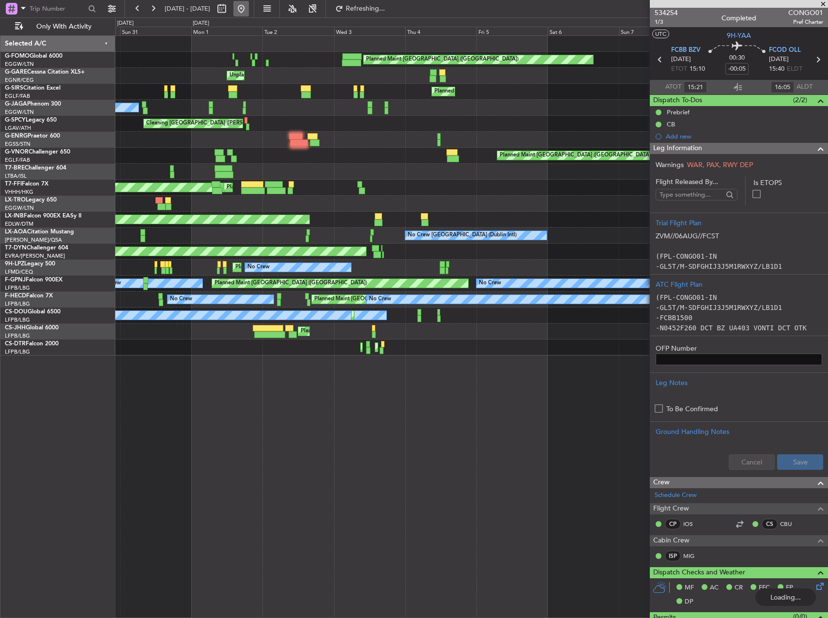
click at [249, 10] on button at bounding box center [240, 8] width 15 height 15
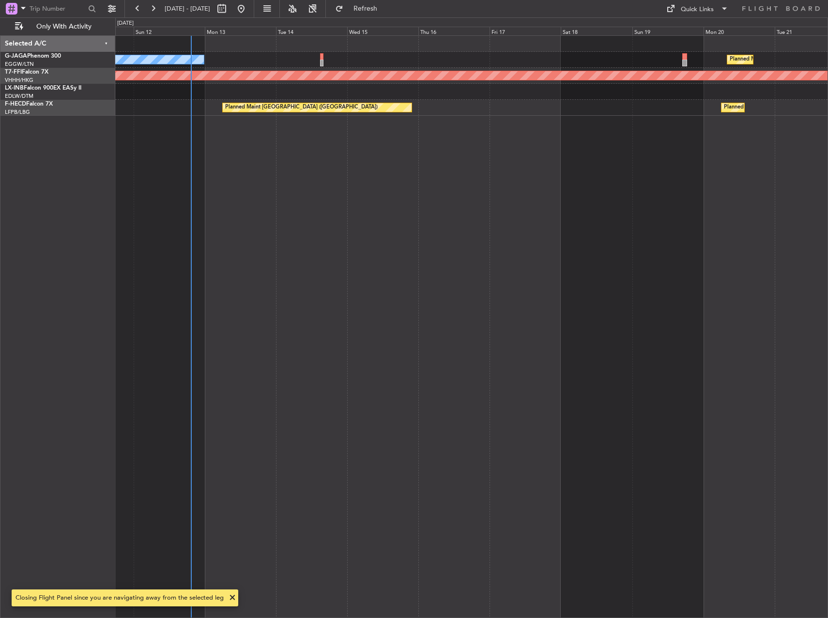
click at [309, 227] on div "No Crew Planned Maint Paris (Le Bourget) Planned Maint Geneva (Cointrin) MEL Ge…" at bounding box center [471, 326] width 713 height 582
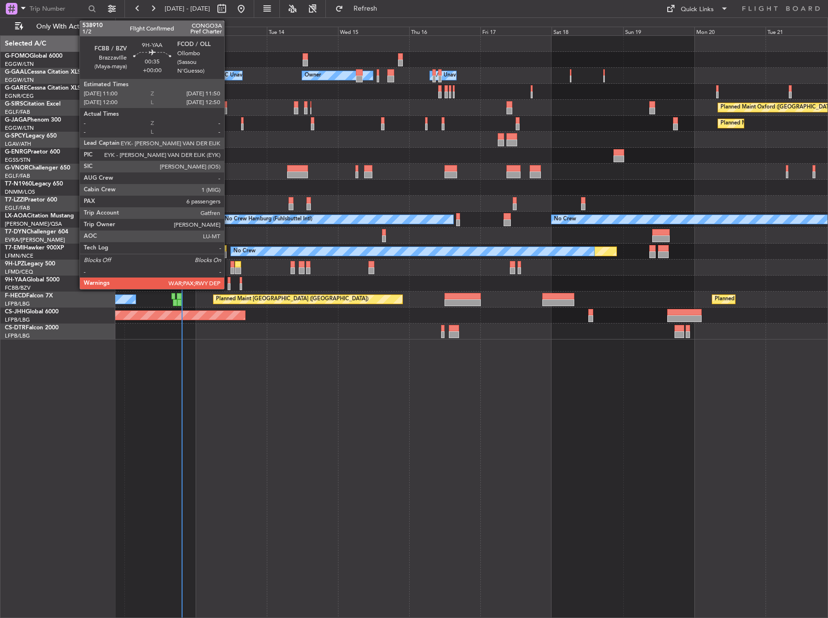
click at [229, 279] on div at bounding box center [229, 280] width 3 height 7
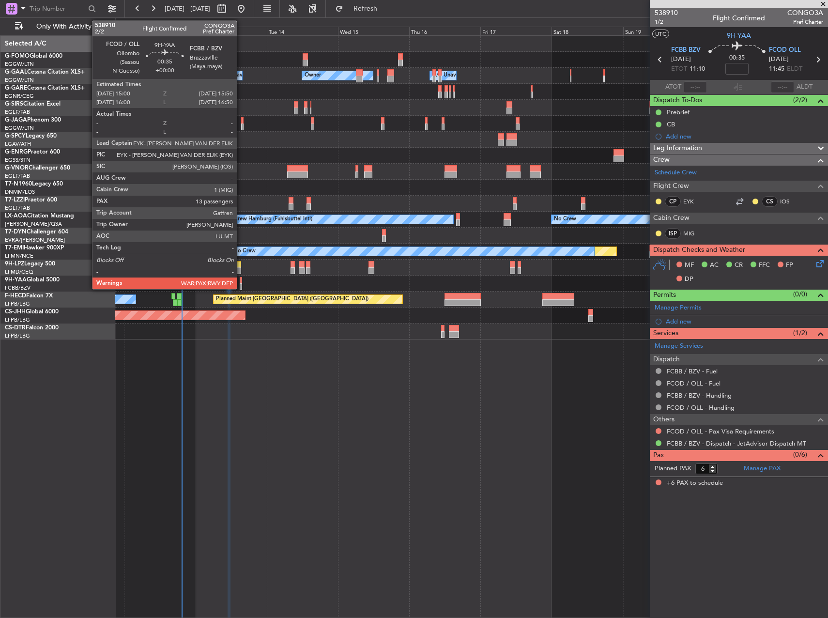
click at [242, 281] on div at bounding box center [241, 280] width 3 height 7
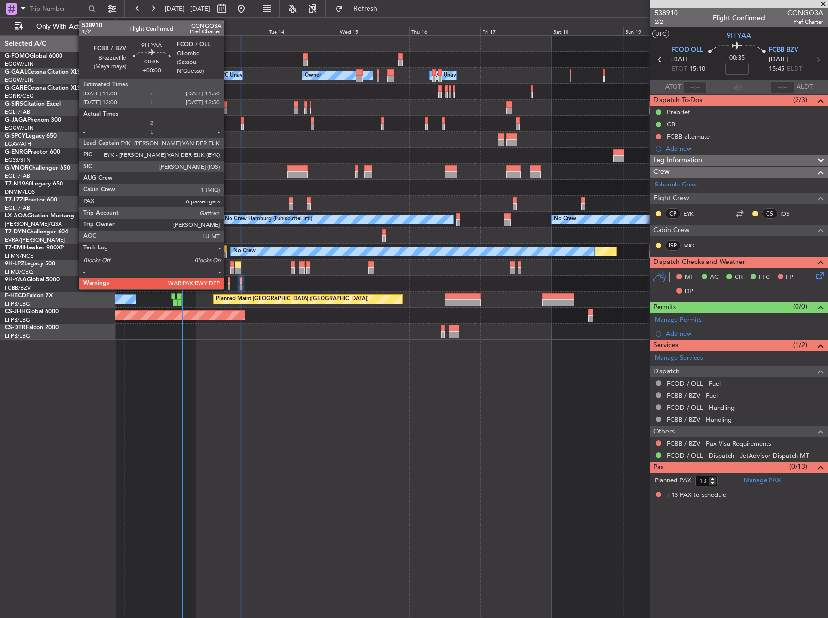
click at [228, 285] on div at bounding box center [229, 286] width 3 height 7
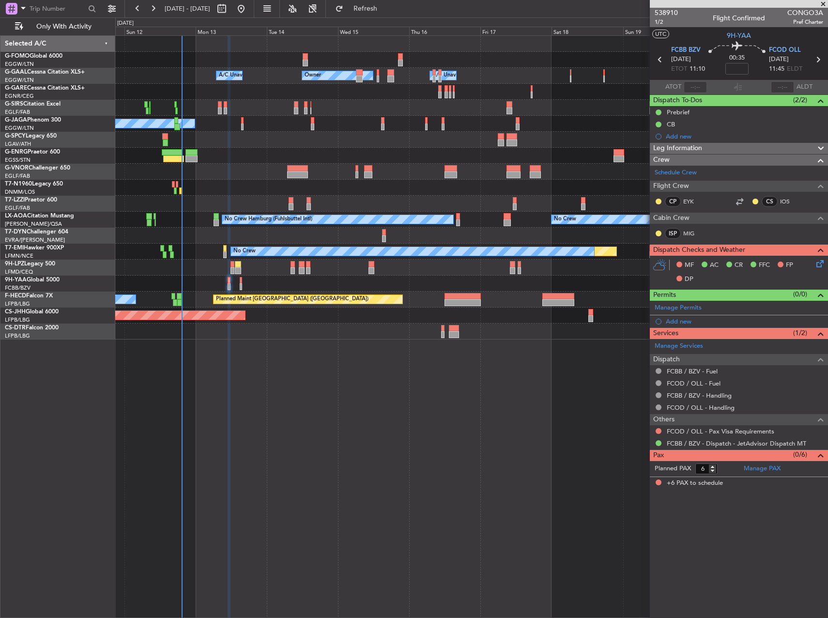
click at [803, 536] on article "538910 1/2 Flight Confirmed CONGO3A Pref Charter UTC 9H-YAA FCBB BZV 13/10/2025…" at bounding box center [739, 313] width 178 height 610
click at [776, 294] on div "Permits (0/0)" at bounding box center [739, 295] width 178 height 11
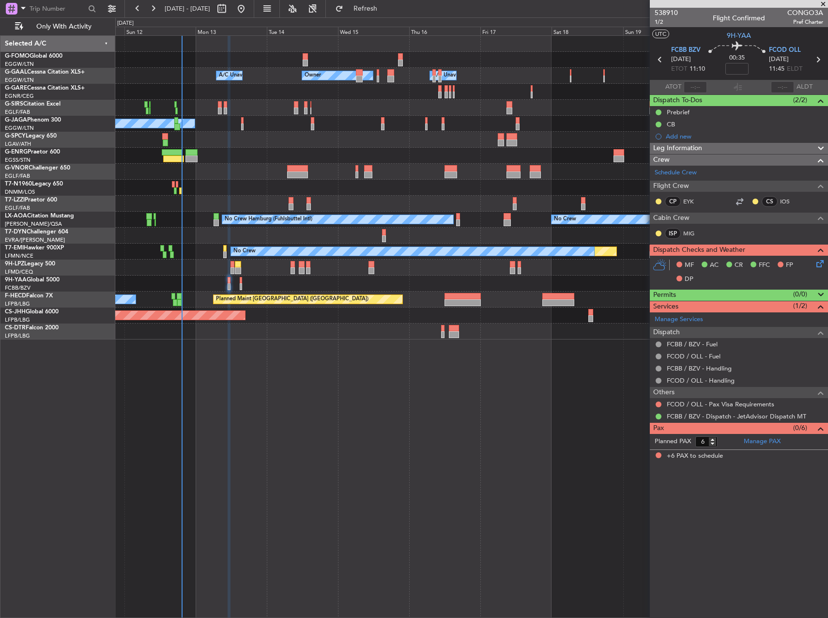
click at [776, 294] on div "Permits (0/0)" at bounding box center [739, 295] width 178 height 11
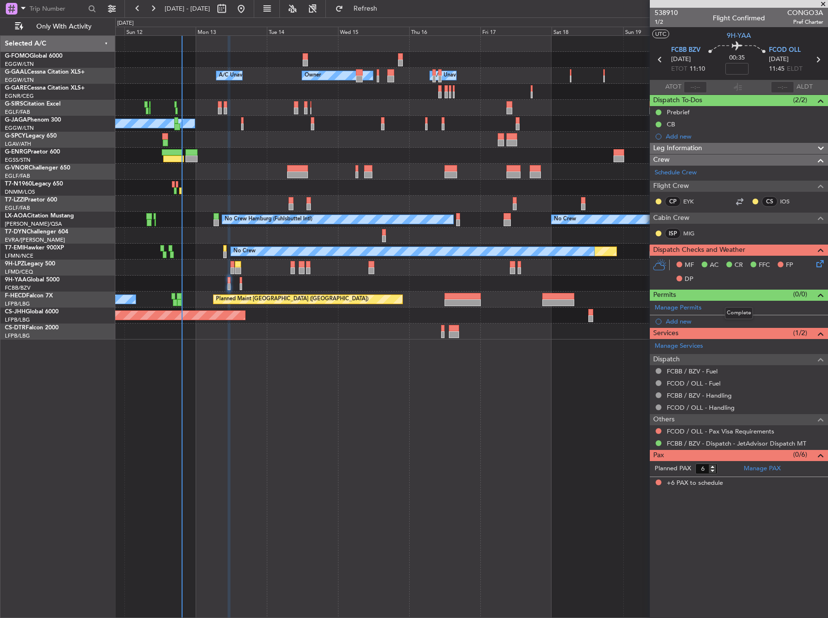
click at [759, 295] on div "Permits (0/0)" at bounding box center [739, 295] width 178 height 11
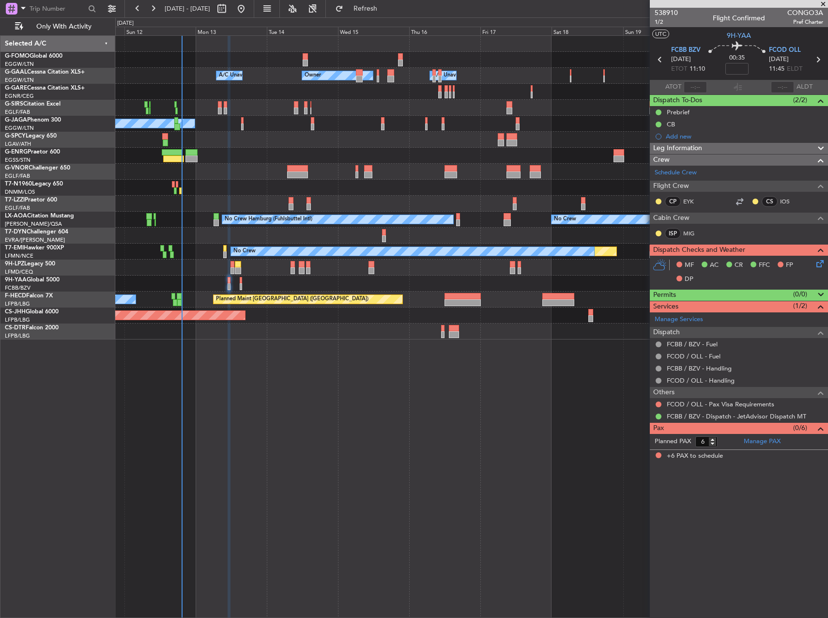
click at [759, 295] on div "Permits (0/0)" at bounding box center [739, 295] width 178 height 11
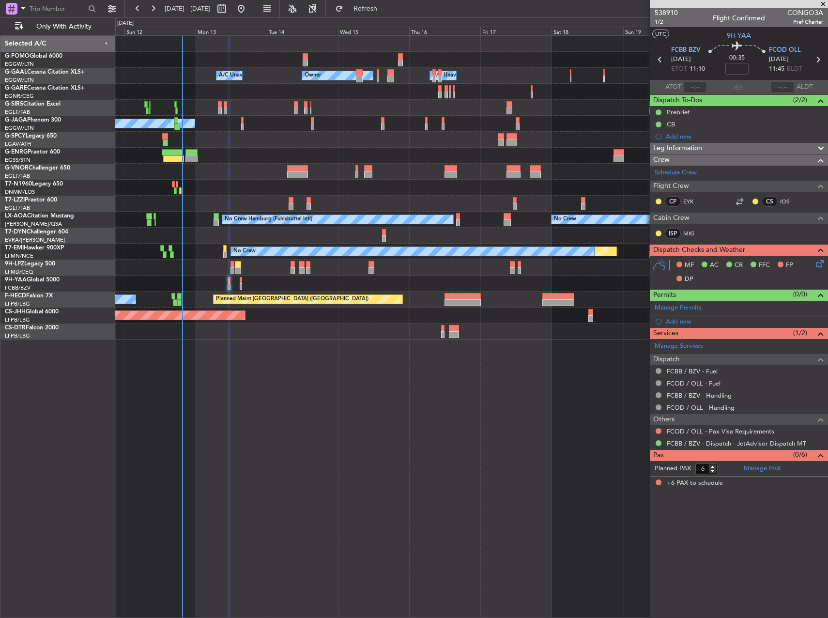
click at [770, 550] on article "538910 1/2 Flight Confirmed CONGO3A Pref Charter UTC 9H-YAA FCBB BZV 13/10/2025…" at bounding box center [739, 313] width 178 height 610
click at [697, 153] on span "Leg Information" at bounding box center [677, 148] width 49 height 11
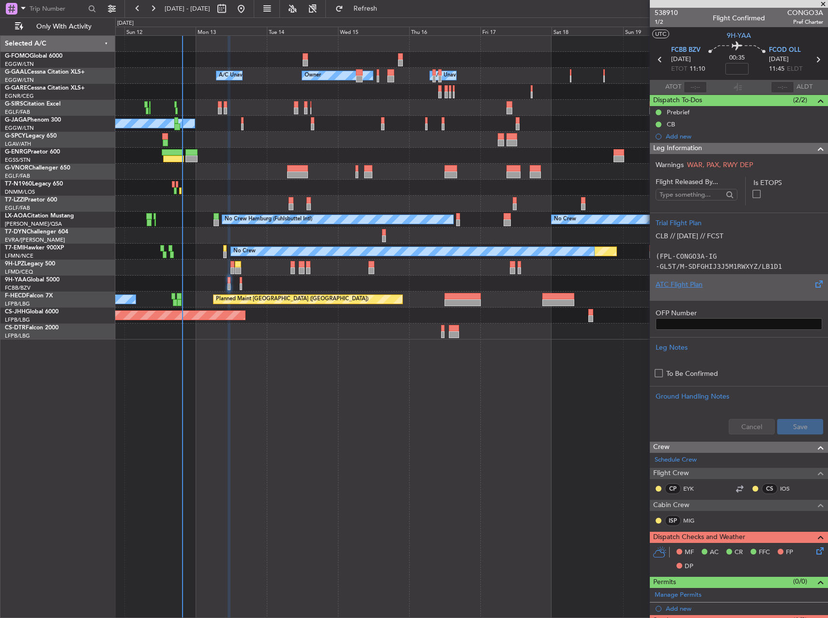
click at [695, 289] on div "ATC Flight Plan" at bounding box center [739, 284] width 167 height 10
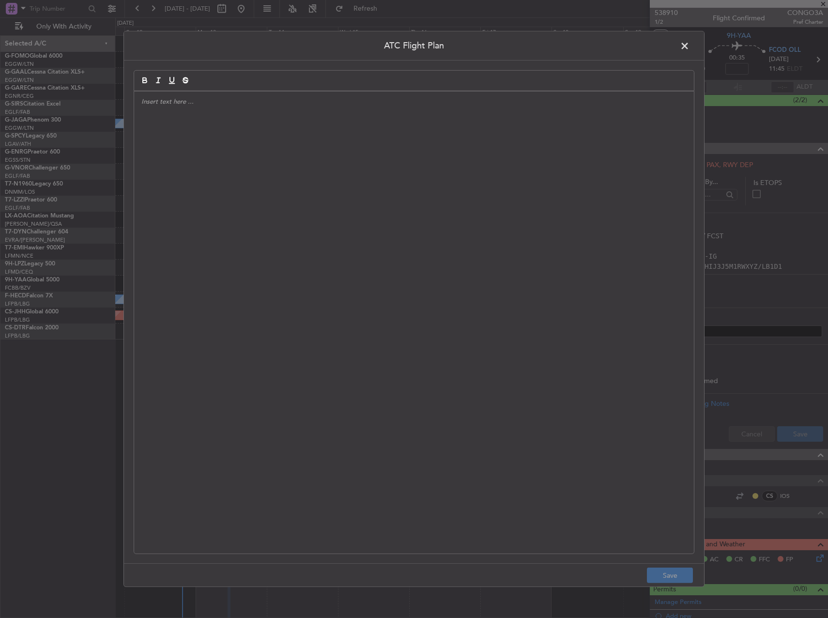
click at [338, 201] on div at bounding box center [414, 323] width 560 height 462
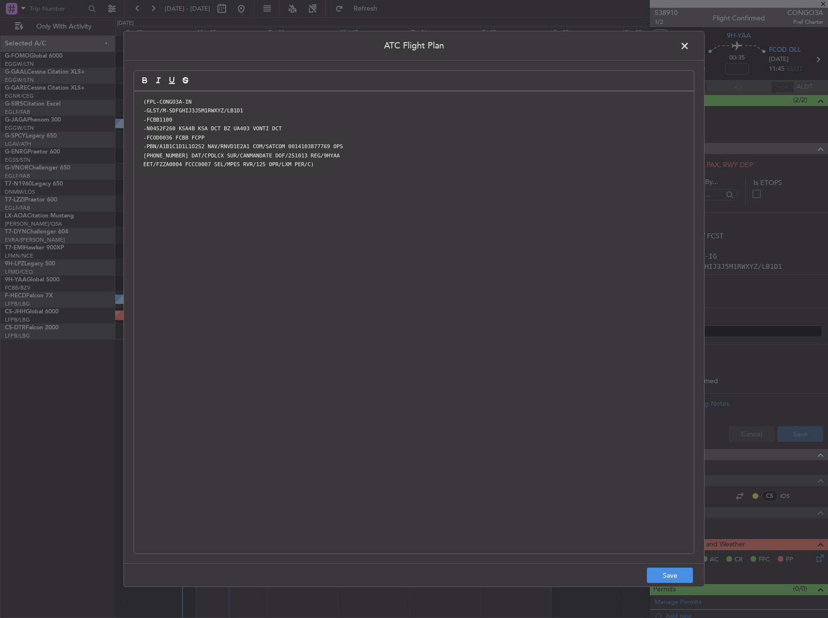
click at [666, 583] on footer "Save" at bounding box center [414, 574] width 580 height 23
click at [665, 582] on button "Save" at bounding box center [670, 574] width 46 height 15
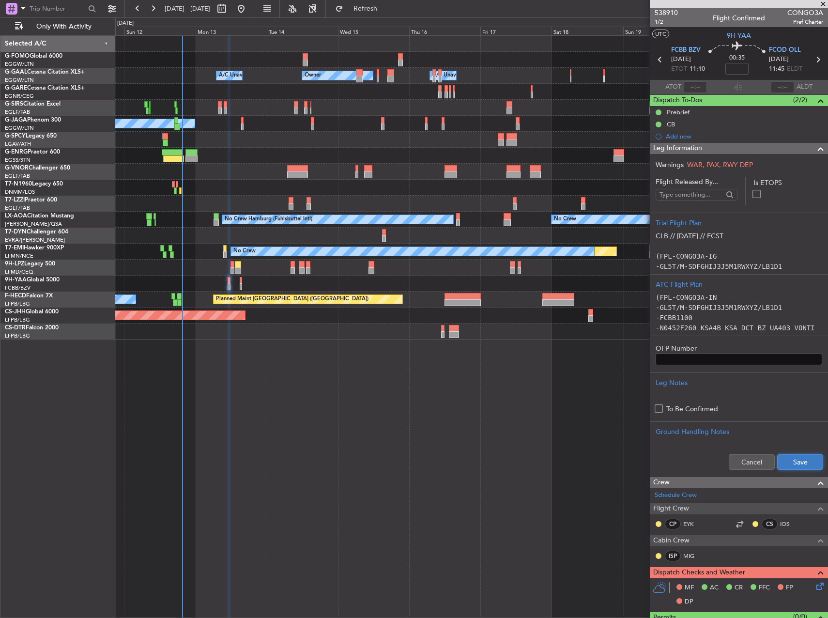
click at [783, 468] on button "Save" at bounding box center [800, 461] width 46 height 15
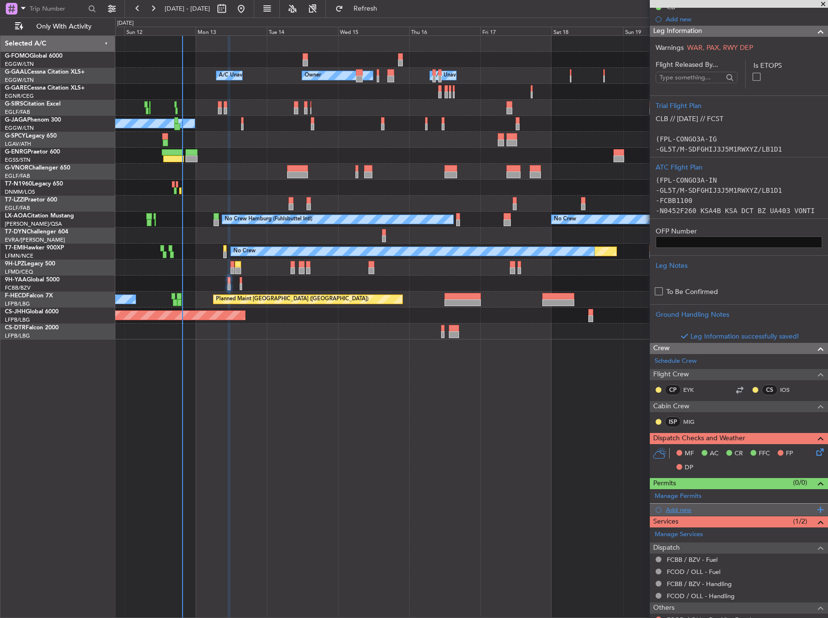
scroll to position [145, 0]
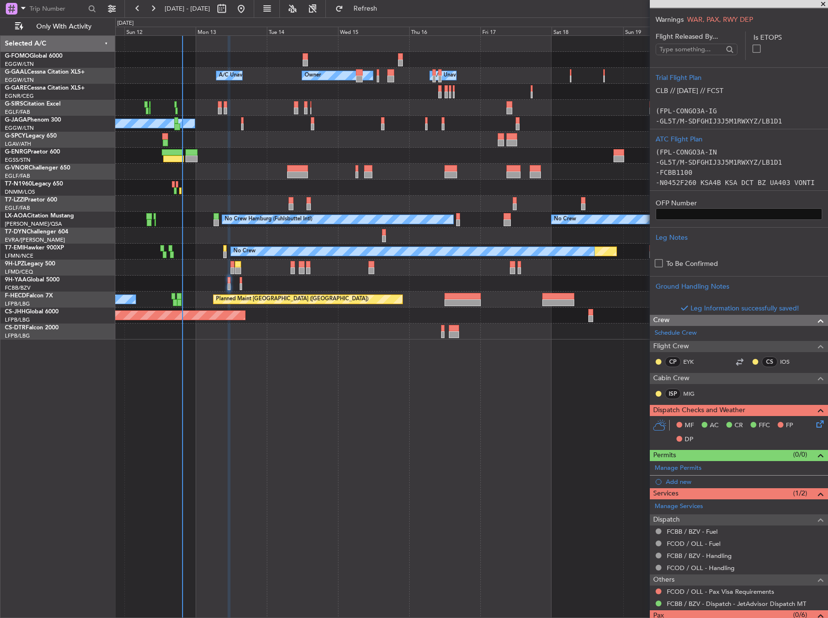
click at [814, 426] on icon at bounding box center [818, 422] width 8 height 8
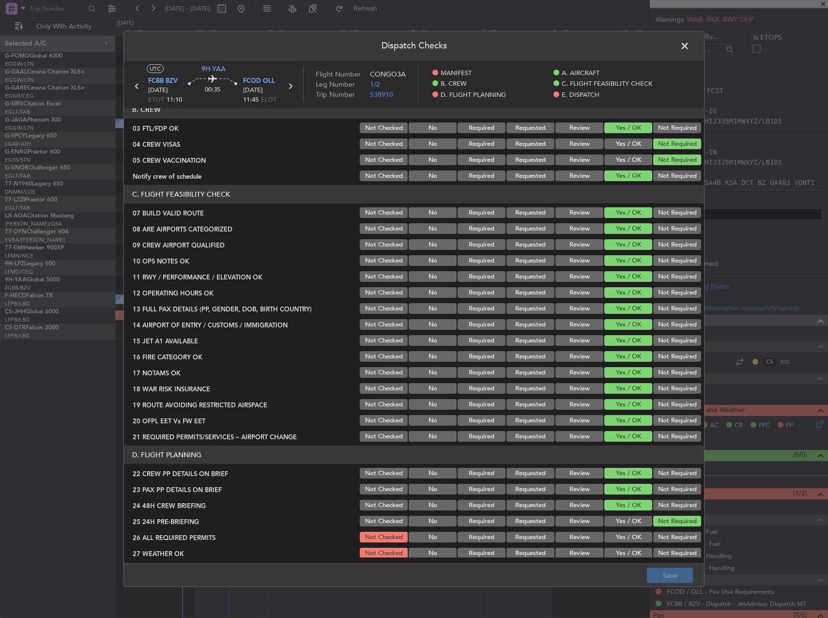
scroll to position [242, 0]
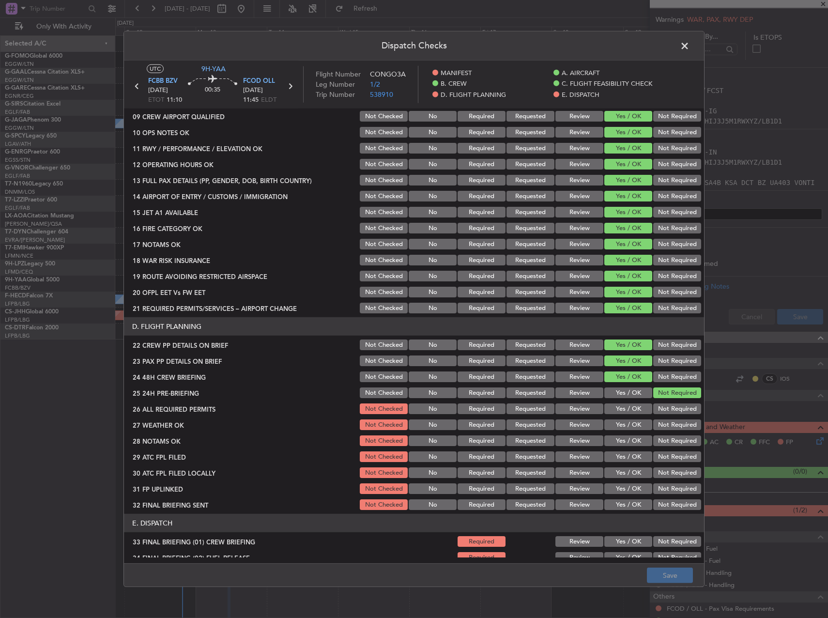
click at [628, 412] on button "Yes / OK" at bounding box center [628, 408] width 48 height 11
drag, startPoint x: 579, startPoint y: 426, endPoint x: 574, endPoint y: 440, distance: 14.4
click at [578, 427] on button "Review" at bounding box center [579, 424] width 48 height 11
click at [574, 440] on button "Review" at bounding box center [579, 440] width 48 height 11
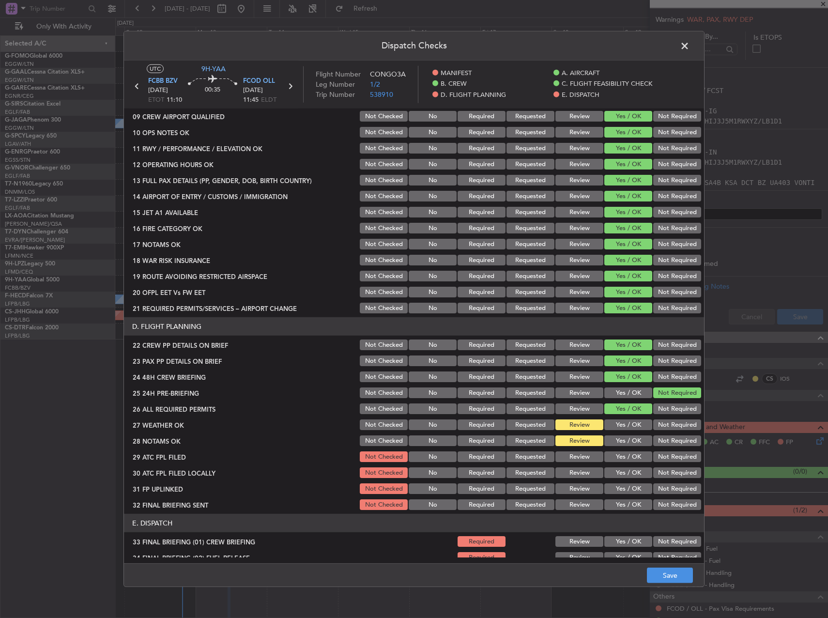
click at [615, 456] on button "Yes / OK" at bounding box center [628, 456] width 48 height 11
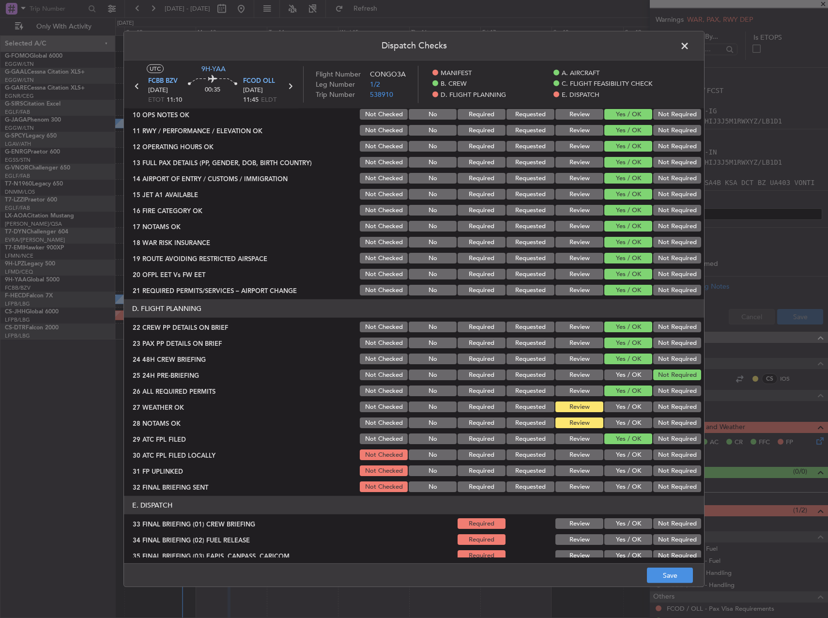
scroll to position [291, 0]
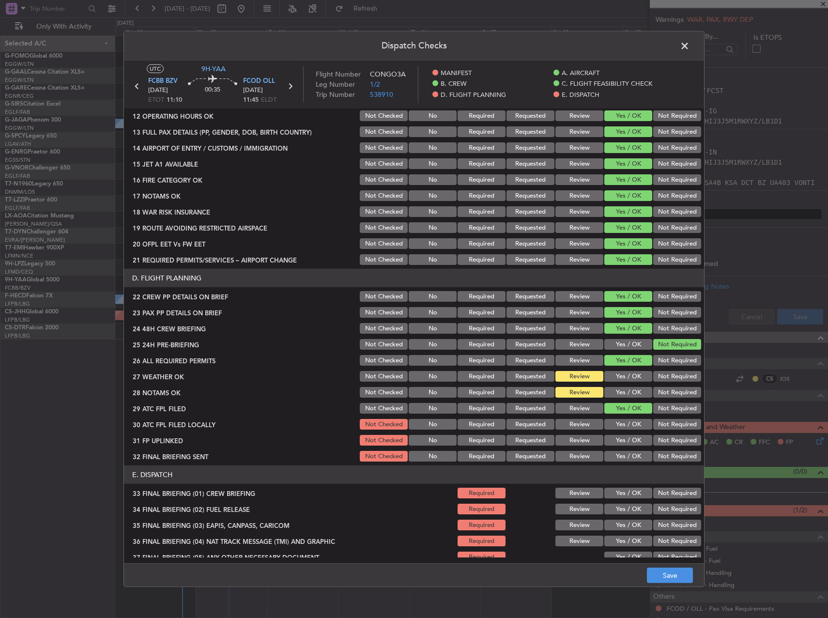
click at [665, 426] on button "Not Required" at bounding box center [677, 424] width 48 height 11
drag, startPoint x: 631, startPoint y: 443, endPoint x: 650, endPoint y: 446, distance: 19.1
click at [630, 443] on button "Yes / OK" at bounding box center [628, 440] width 48 height 11
click at [664, 453] on button "Not Required" at bounding box center [677, 456] width 48 height 11
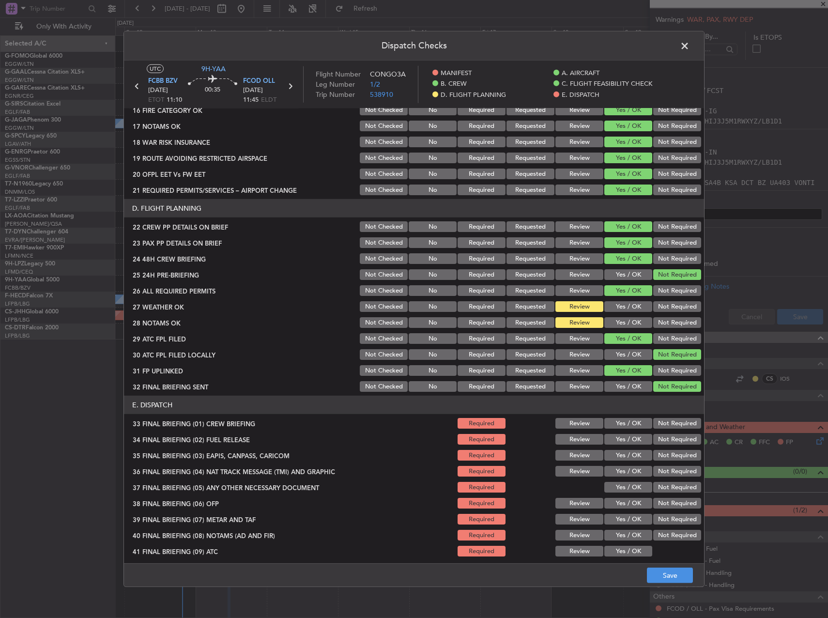
scroll to position [411, 0]
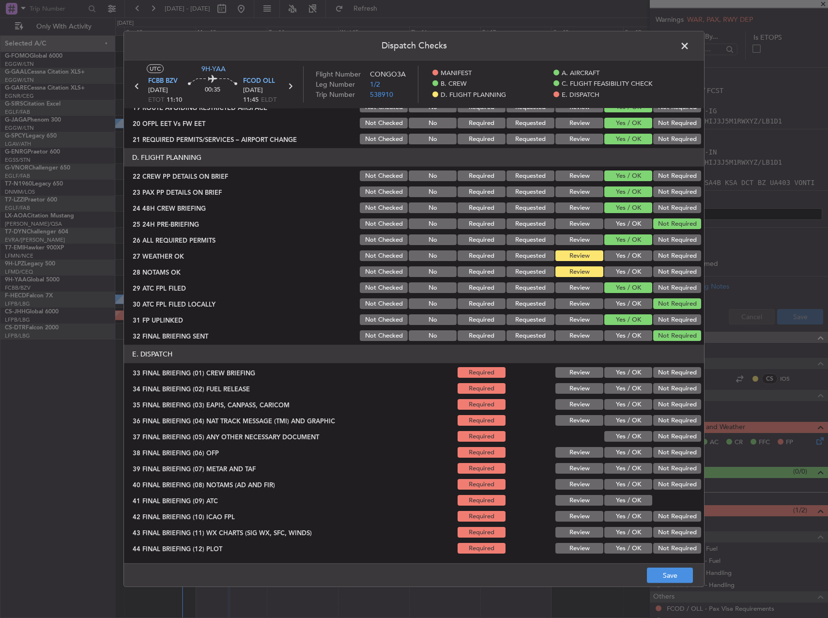
click at [622, 369] on button "Yes / OK" at bounding box center [628, 372] width 48 height 11
click at [617, 390] on button "Yes / OK" at bounding box center [628, 388] width 48 height 11
click at [672, 403] on button "Not Required" at bounding box center [677, 404] width 48 height 11
drag, startPoint x: 675, startPoint y: 418, endPoint x: 671, endPoint y: 428, distance: 10.9
click at [675, 418] on button "Not Required" at bounding box center [677, 420] width 48 height 11
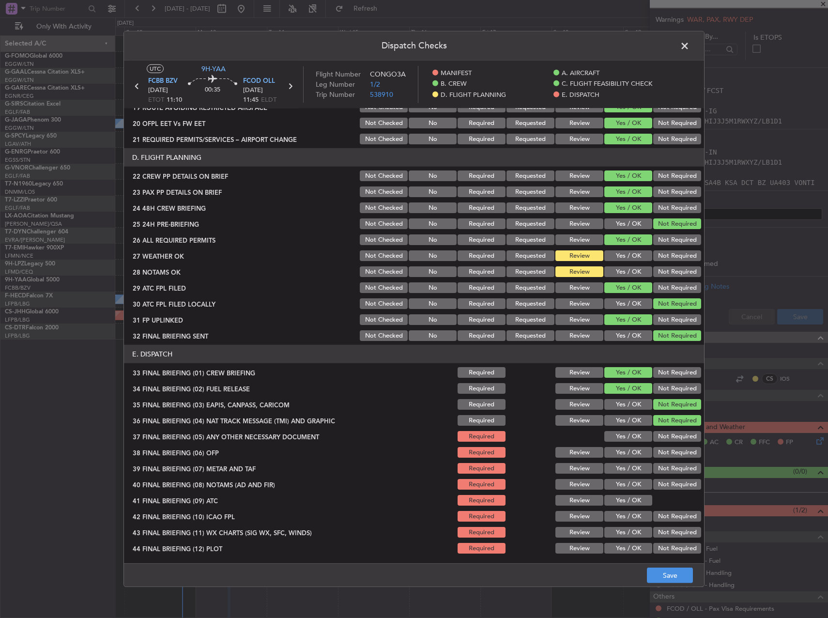
drag, startPoint x: 670, startPoint y: 431, endPoint x: 665, endPoint y: 435, distance: 6.2
click at [669, 432] on button "Not Required" at bounding box center [677, 436] width 48 height 11
click at [621, 457] on button "Yes / OK" at bounding box center [628, 452] width 48 height 11
click at [621, 476] on section "E. DISPATCH 33 FINAL BRIEFING (01) CREW BRIEFING Required Review Yes / OK Not R…" at bounding box center [414, 450] width 580 height 210
click at [620, 469] on button "Yes / OK" at bounding box center [628, 468] width 48 height 11
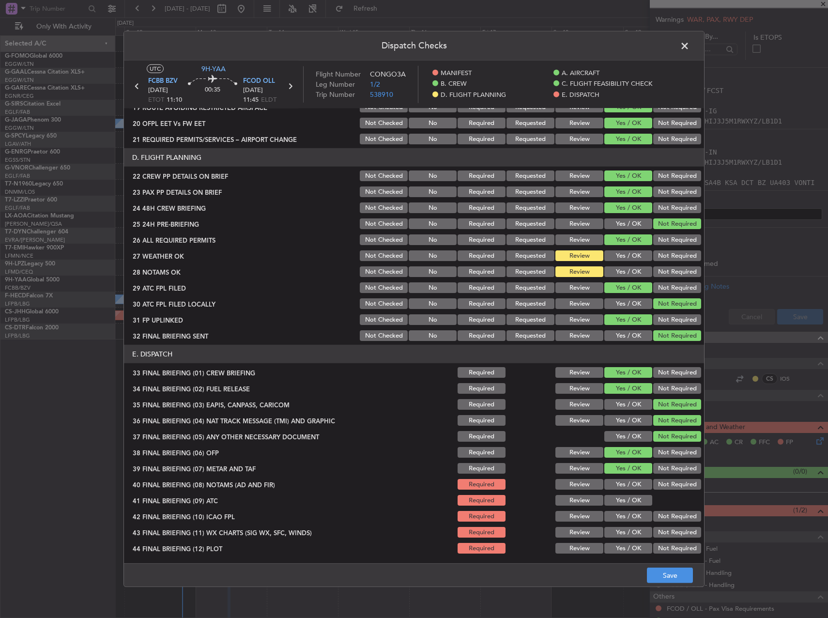
click at [622, 486] on button "Yes / OK" at bounding box center [628, 484] width 48 height 11
click at [625, 499] on button "Yes / OK" at bounding box center [628, 500] width 48 height 11
click at [625, 522] on div "Yes / OK" at bounding box center [627, 516] width 49 height 14
click at [625, 516] on button "Yes / OK" at bounding box center [628, 516] width 48 height 11
drag, startPoint x: 623, startPoint y: 534, endPoint x: 624, endPoint y: 544, distance: 9.7
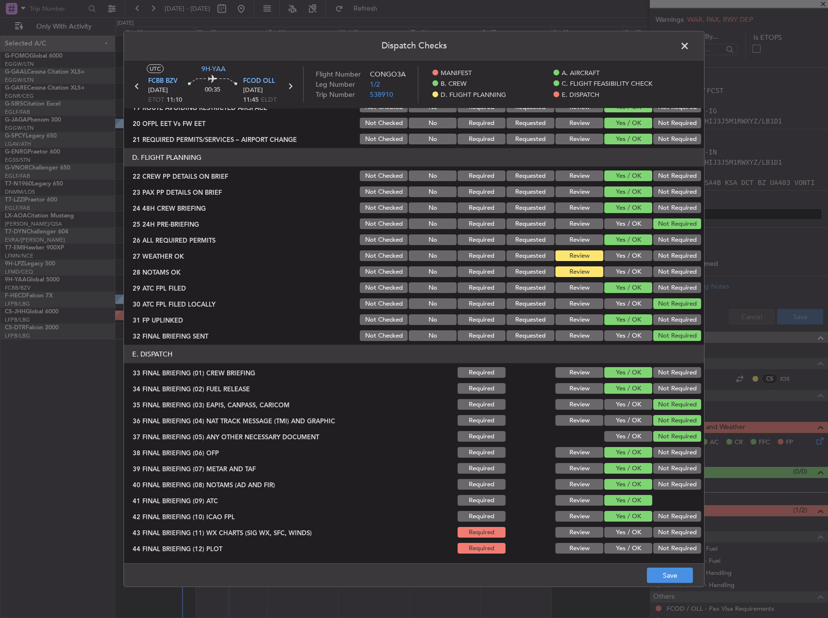
click at [623, 535] on button "Yes / OK" at bounding box center [628, 532] width 48 height 11
click at [627, 555] on div "Yes / OK" at bounding box center [627, 548] width 49 height 14
click at [628, 551] on button "Yes / OK" at bounding box center [628, 548] width 48 height 11
click at [667, 576] on button "Save" at bounding box center [670, 574] width 46 height 15
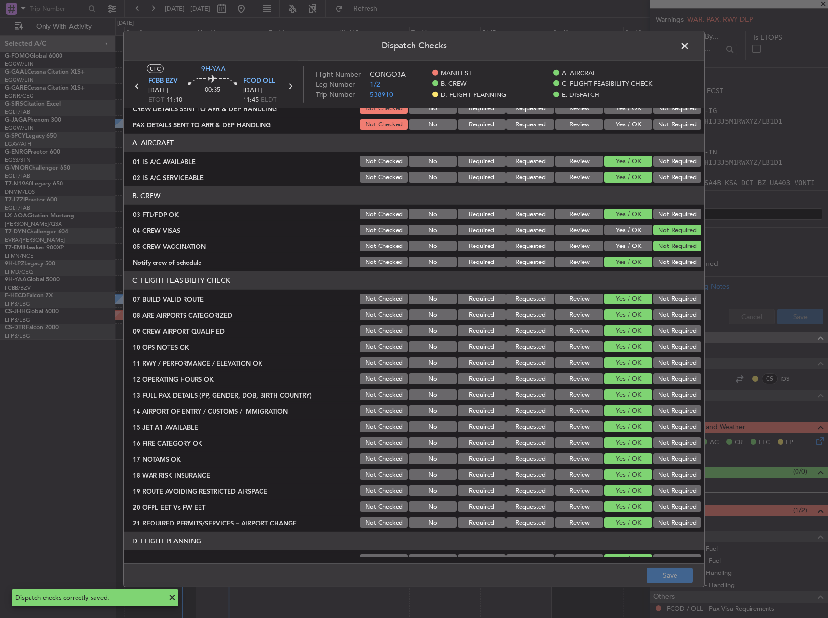
scroll to position [0, 0]
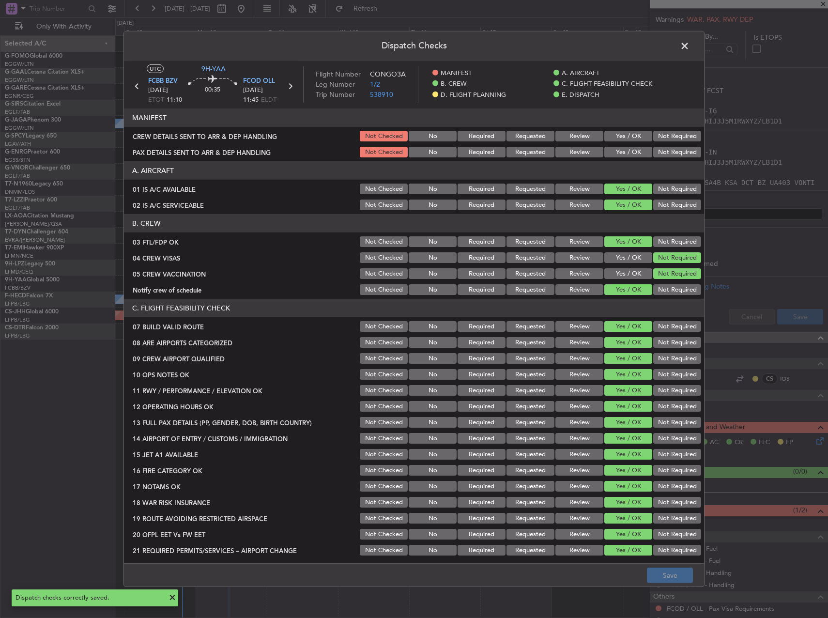
click at [682, 59] on header "Dispatch Checks" at bounding box center [414, 45] width 580 height 29
click at [689, 46] on span at bounding box center [689, 48] width 0 height 19
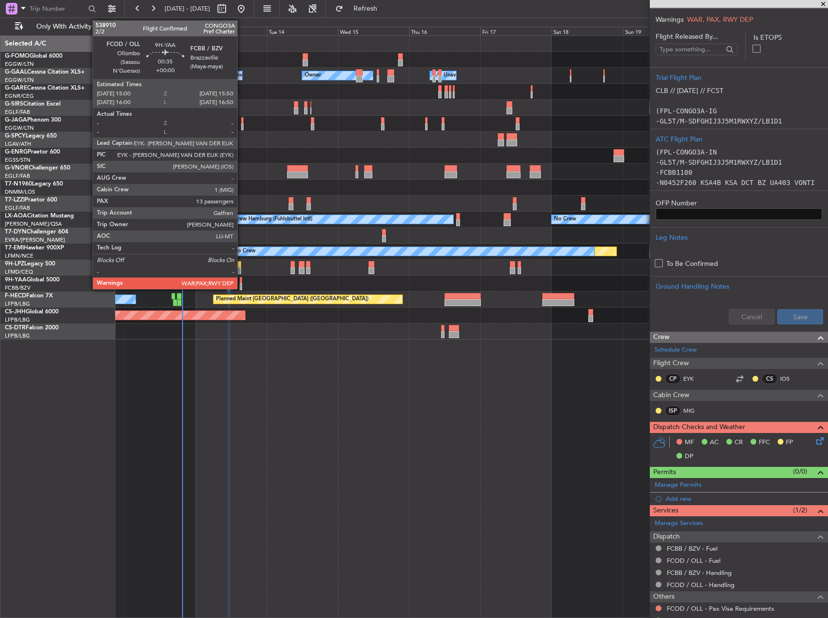
click at [242, 281] on div at bounding box center [241, 280] width 3 height 7
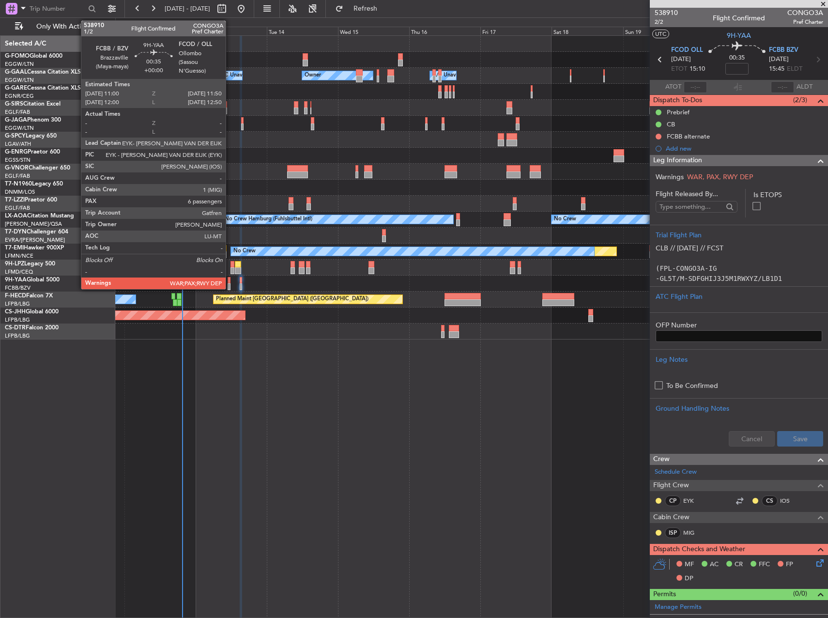
click at [230, 284] on div at bounding box center [471, 284] width 712 height 16
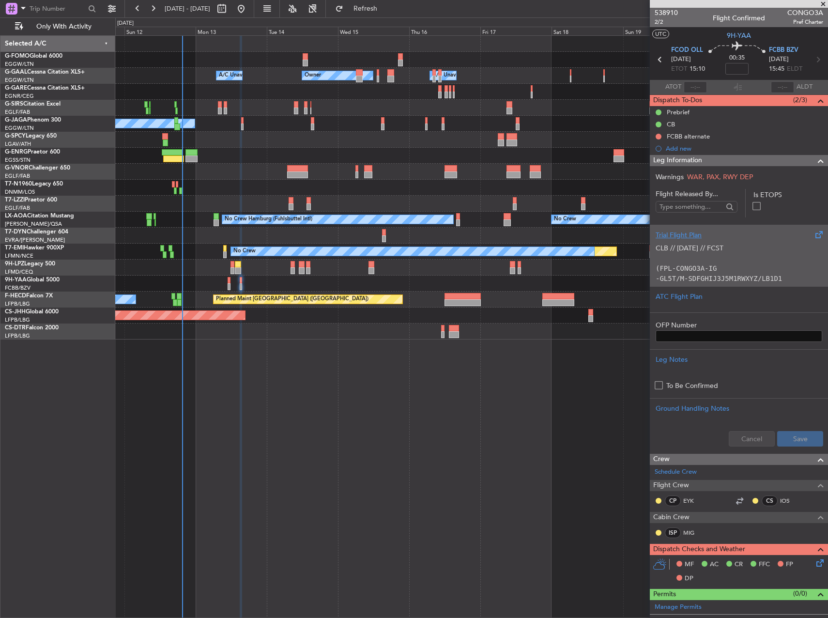
click at [753, 252] on div "CLB // 12OCT // FCST (FPL-CONGO3A-IG -GL5T/M-SDFGHIJ3J5M1RWXYZ/LB1D1 -FCOD1210 …" at bounding box center [739, 260] width 167 height 41
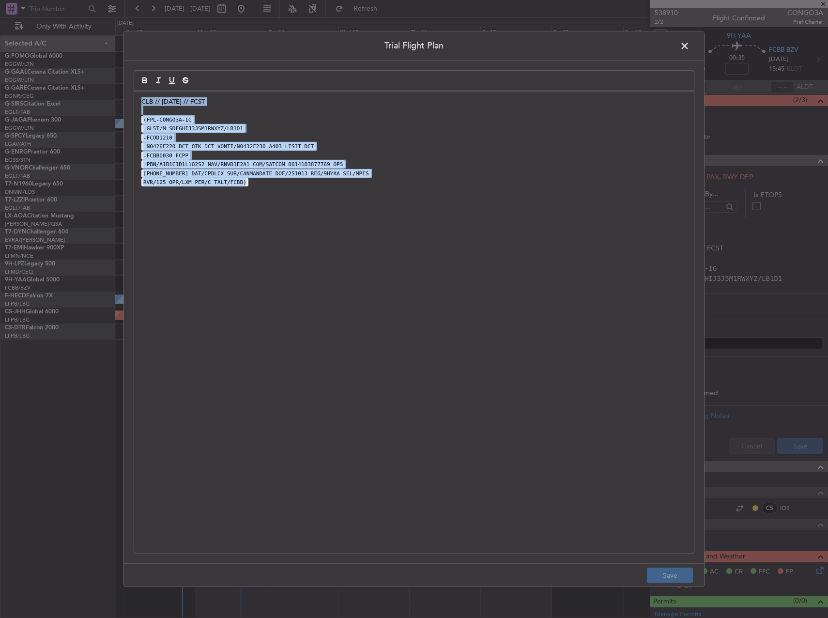
drag, startPoint x: 546, startPoint y: 261, endPoint x: 420, endPoint y: 8, distance: 283.2
click at [420, 8] on div "Trial Flight Plan CLB // 12OCT // FCST (FPL-CONGO3A-IG -GL5T/M-SDFGHIJ3J5M1RWXY…" at bounding box center [414, 309] width 828 height 618
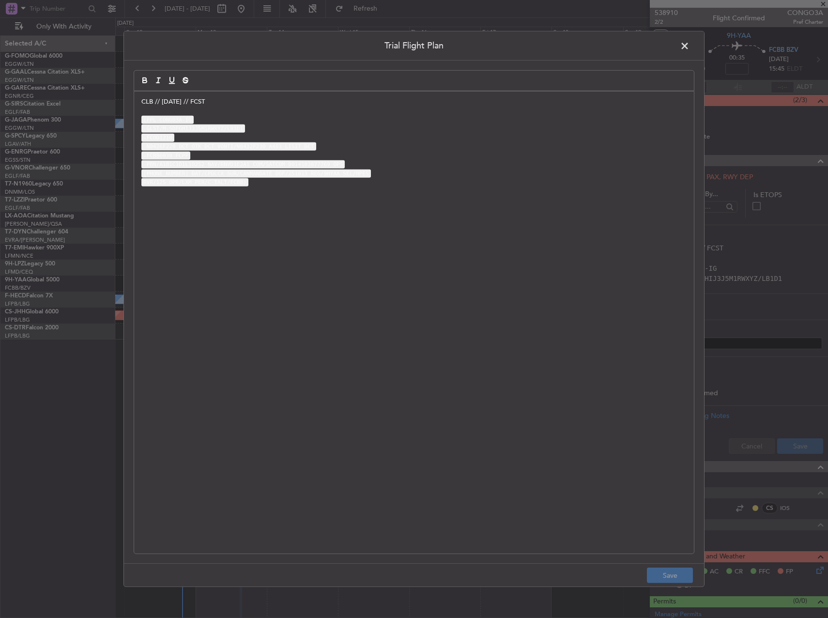
click at [689, 49] on span at bounding box center [689, 48] width 0 height 19
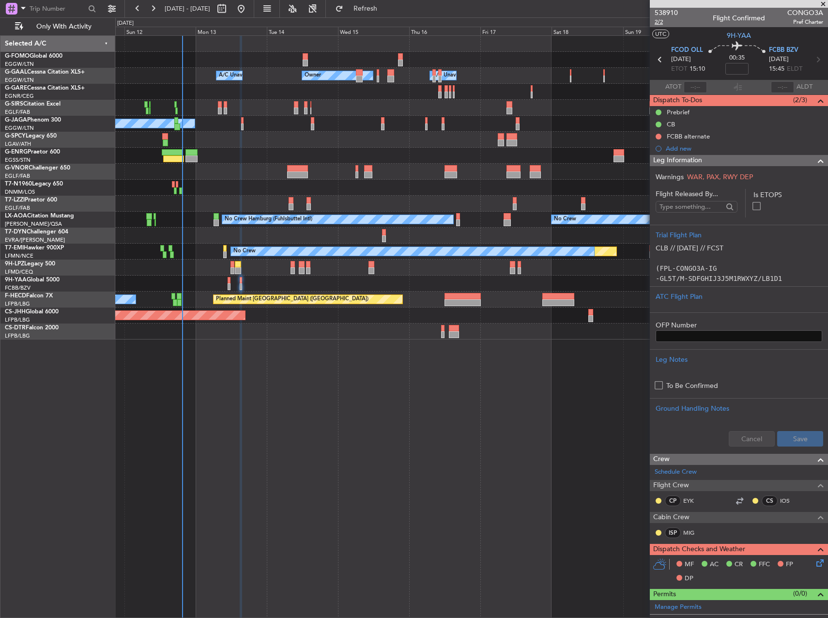
click at [663, 23] on span "2/2" at bounding box center [666, 22] width 23 height 8
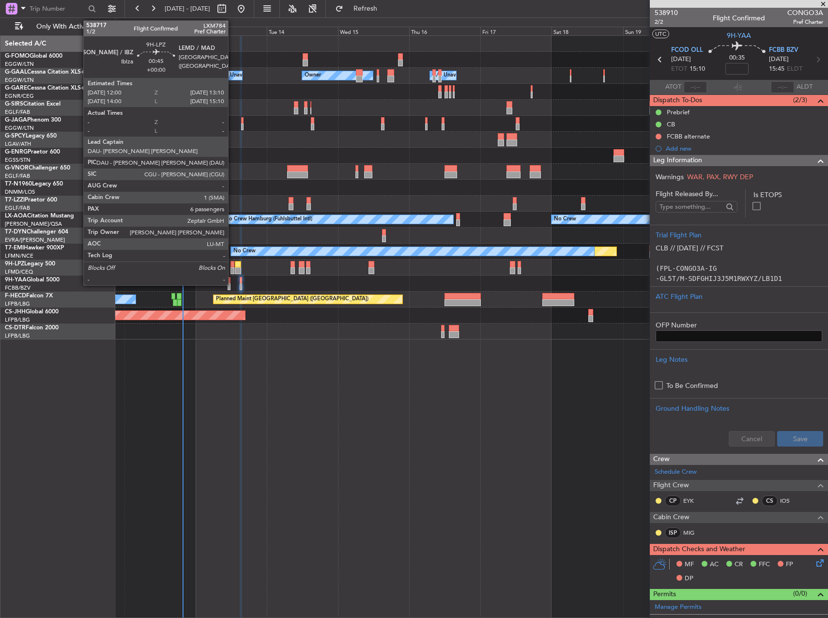
click at [232, 268] on div at bounding box center [232, 270] width 4 height 7
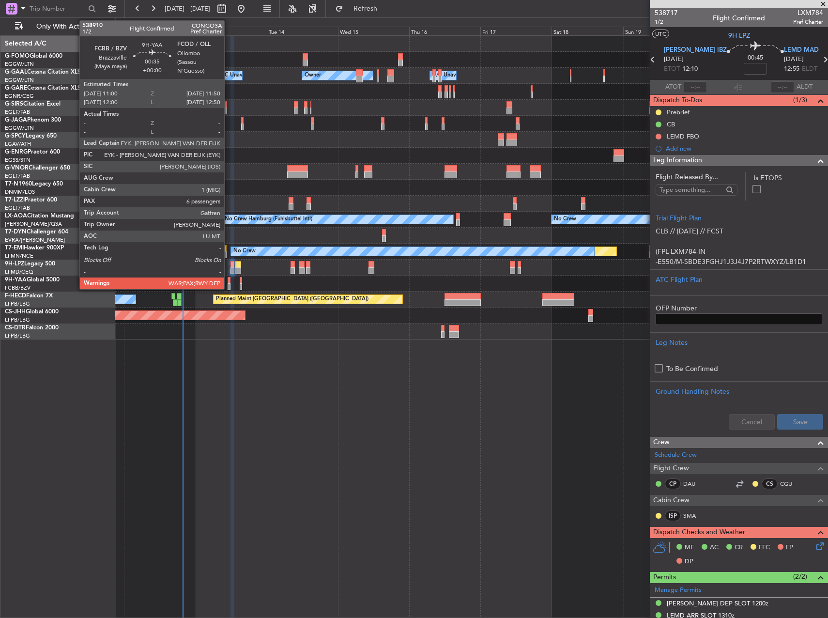
click at [229, 282] on div at bounding box center [229, 280] width 3 height 7
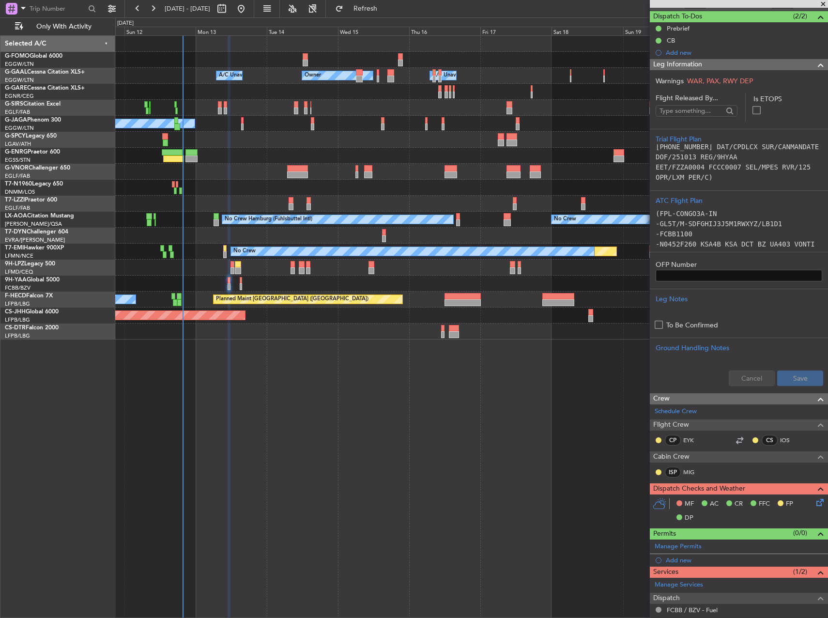
scroll to position [193, 0]
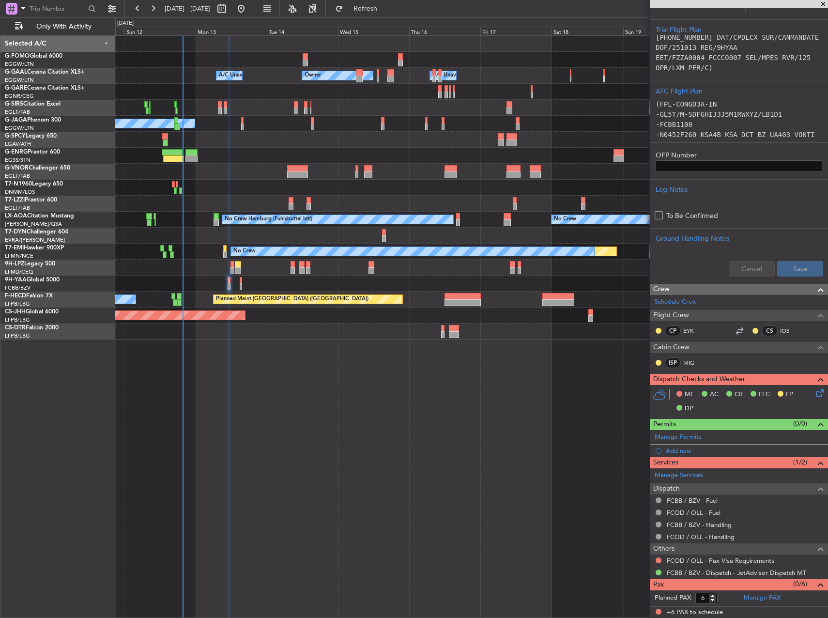
click at [817, 393] on icon at bounding box center [818, 391] width 8 height 8
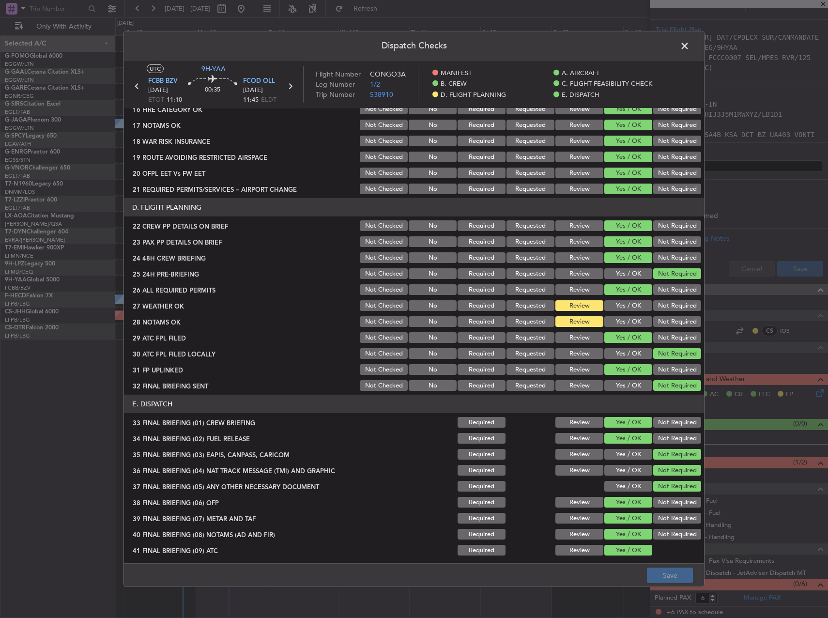
scroll to position [411, 0]
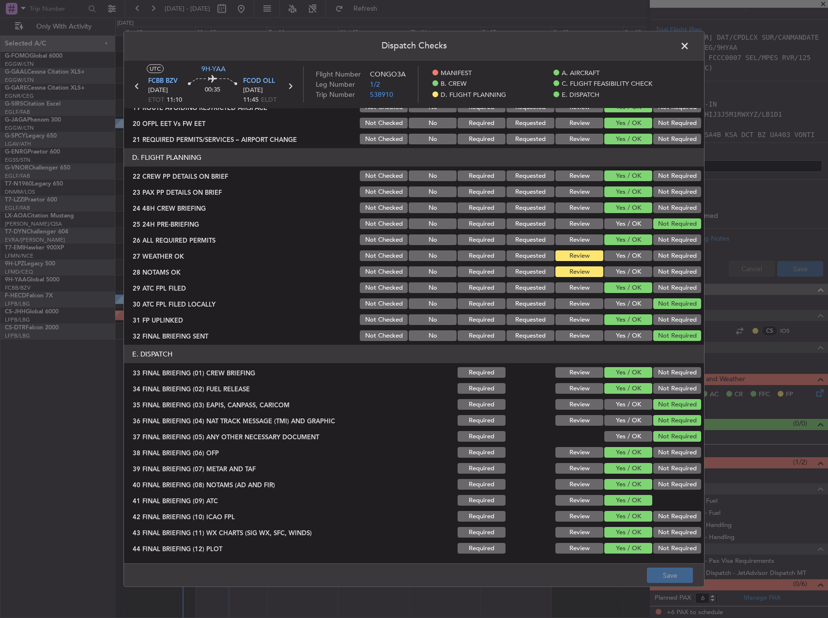
click at [686, 32] on header "Dispatch Checks" at bounding box center [414, 45] width 580 height 29
click at [689, 40] on span at bounding box center [689, 48] width 0 height 19
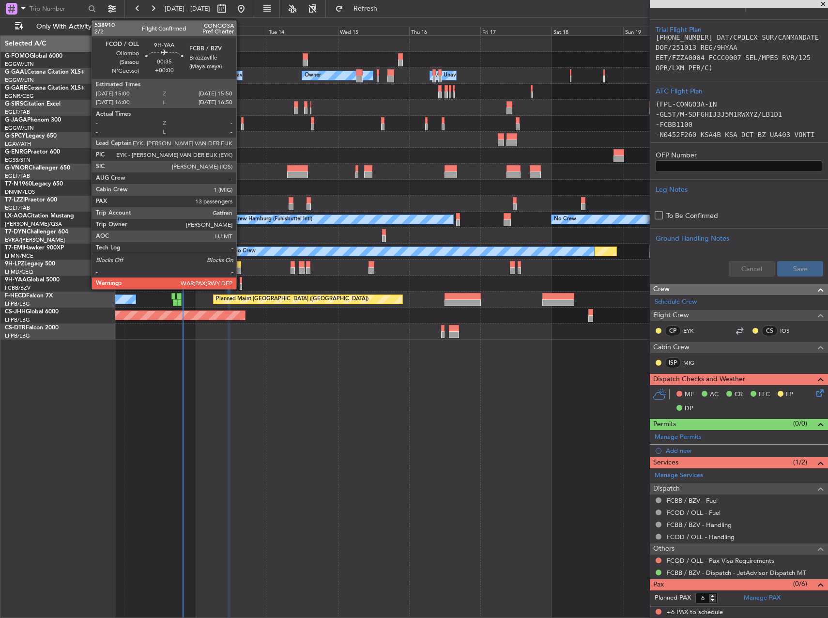
click at [241, 282] on div at bounding box center [241, 280] width 3 height 7
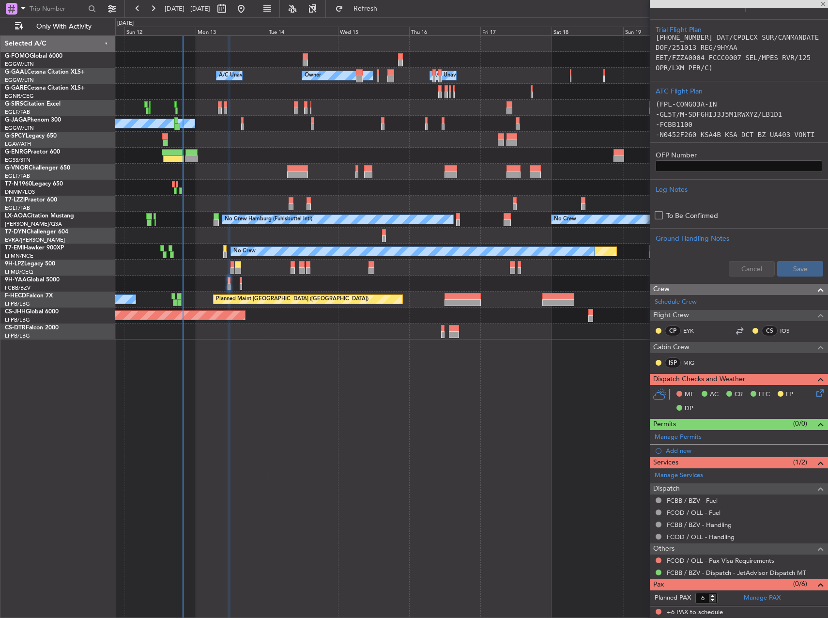
type input "13"
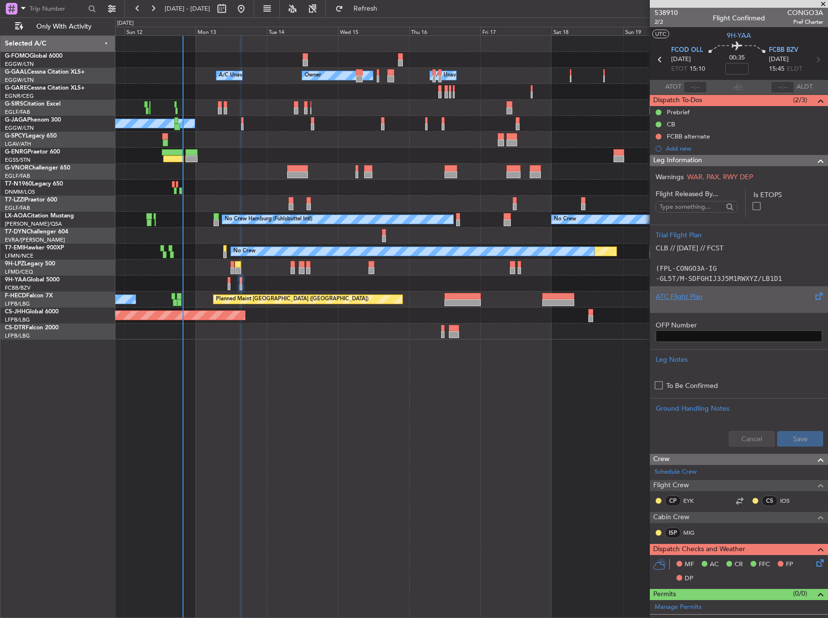
click at [689, 295] on div "ATC Flight Plan" at bounding box center [739, 296] width 167 height 10
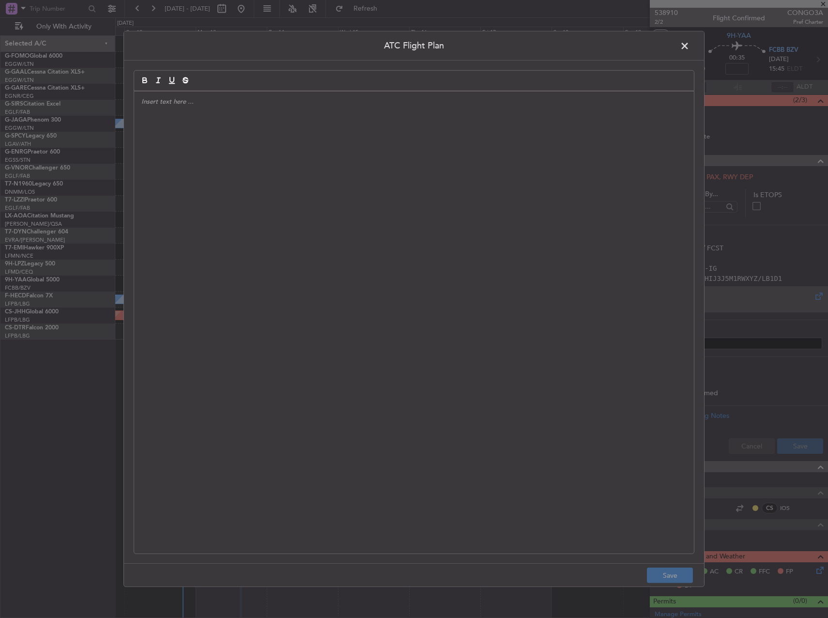
click at [501, 298] on div at bounding box center [414, 323] width 560 height 462
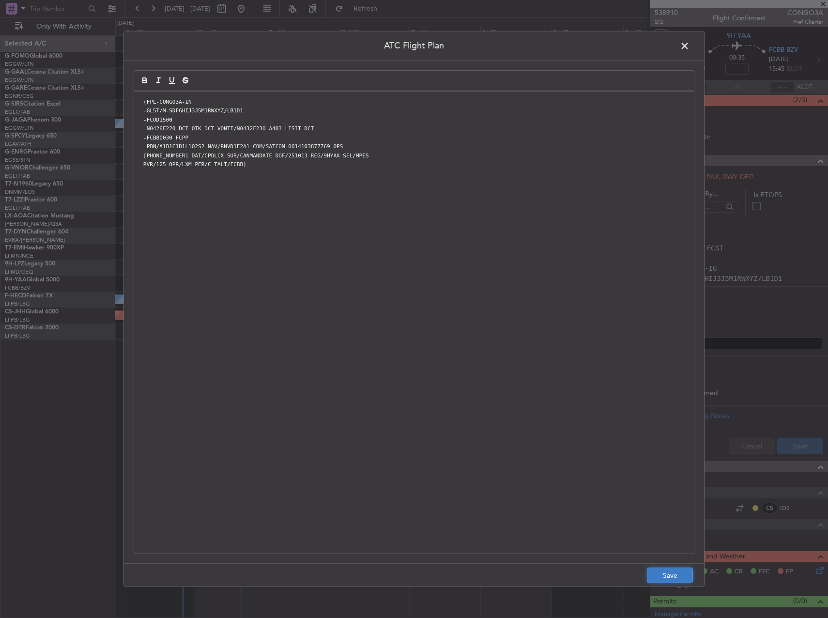
drag, startPoint x: 675, startPoint y: 570, endPoint x: 745, endPoint y: 503, distance: 96.6
click at [676, 570] on button "Save" at bounding box center [670, 574] width 46 height 15
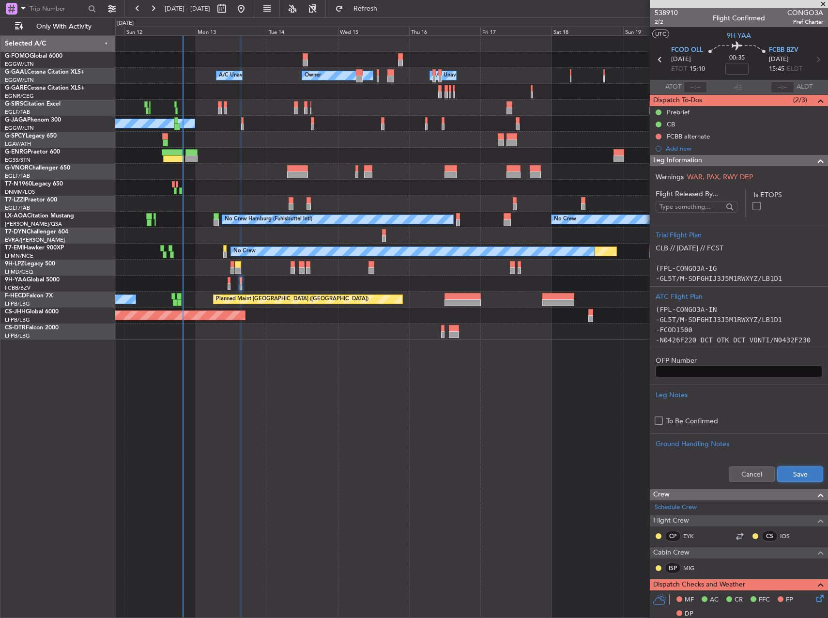
click at [780, 468] on button "Save" at bounding box center [800, 473] width 46 height 15
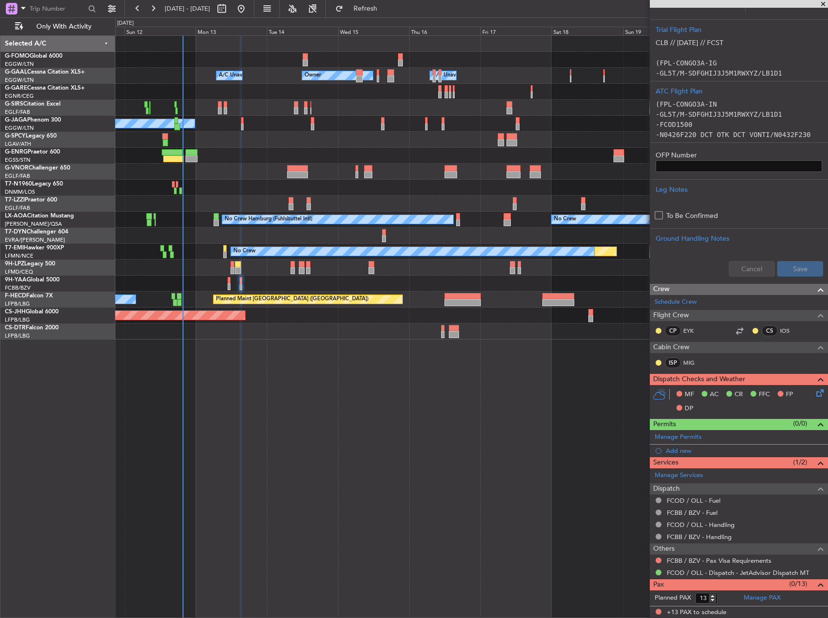
scroll to position [188, 0]
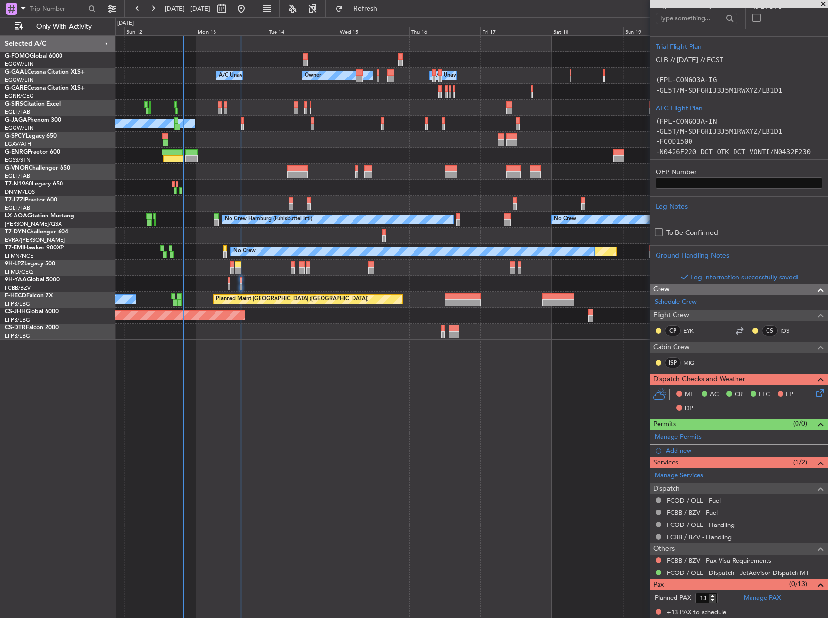
click at [814, 394] on icon at bounding box center [818, 391] width 8 height 8
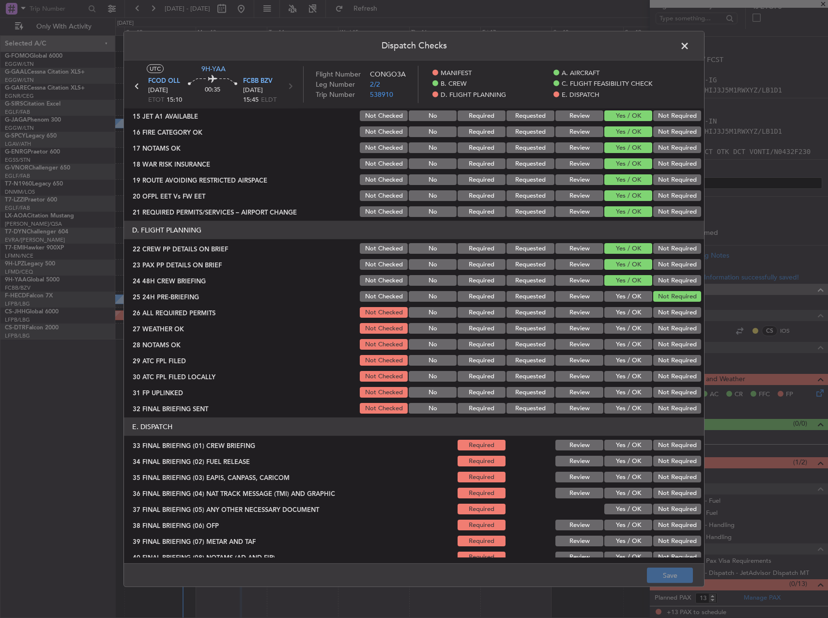
scroll to position [339, 0]
click at [627, 314] on button "Yes / OK" at bounding box center [628, 311] width 48 height 11
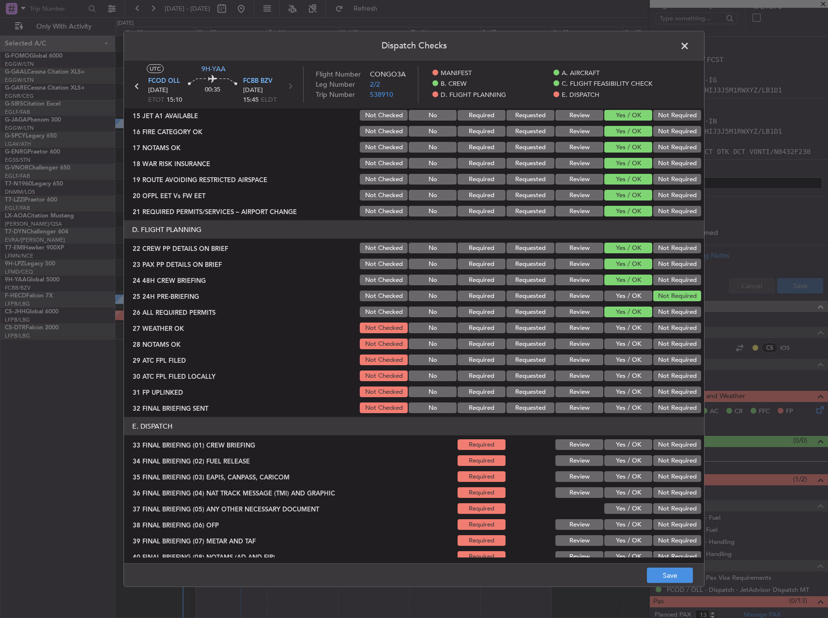
click at [625, 326] on button "Yes / OK" at bounding box center [628, 327] width 48 height 11
click at [576, 330] on button "Review" at bounding box center [579, 327] width 48 height 11
click at [571, 340] on button "Review" at bounding box center [579, 343] width 48 height 11
click at [625, 355] on button "Yes / OK" at bounding box center [628, 359] width 48 height 11
click at [624, 368] on section "D. FLIGHT PLANNING 22 CREW PP DETAILS ON BRIEF Not Checked No Required Requeste…" at bounding box center [414, 317] width 580 height 194
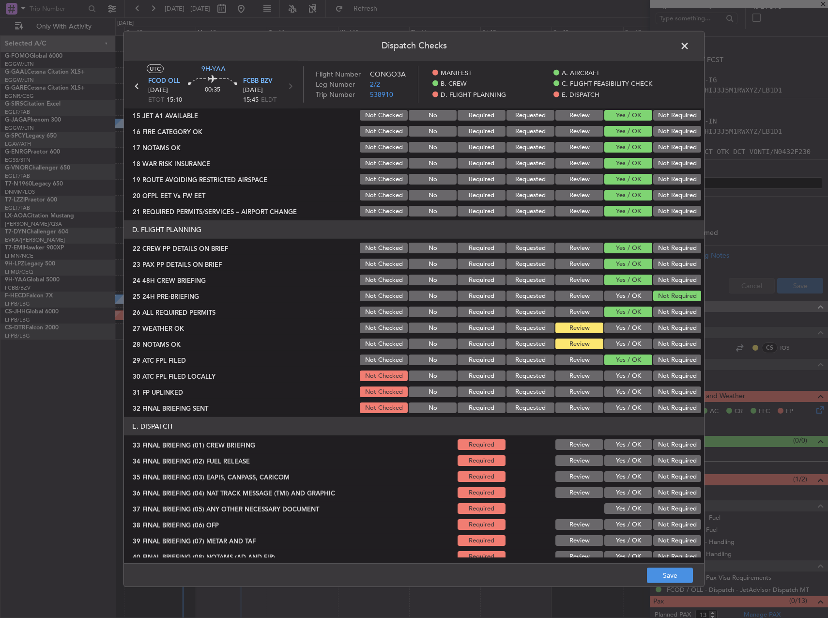
drag, startPoint x: 665, startPoint y: 375, endPoint x: 655, endPoint y: 376, distance: 10.3
click at [661, 376] on button "Not Required" at bounding box center [677, 375] width 48 height 11
click at [604, 393] on button "Yes / OK" at bounding box center [628, 391] width 48 height 11
click at [663, 405] on button "Not Required" at bounding box center [677, 407] width 48 height 11
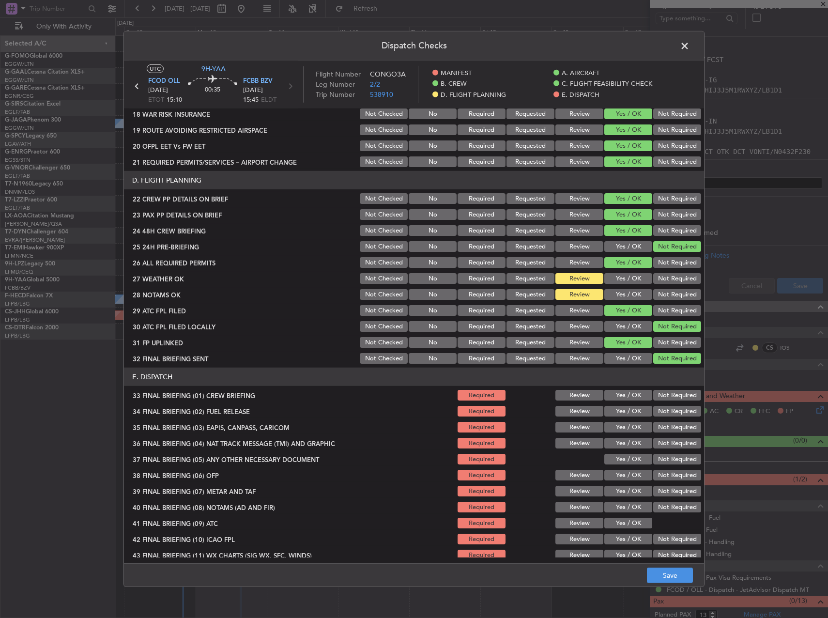
scroll to position [411, 0]
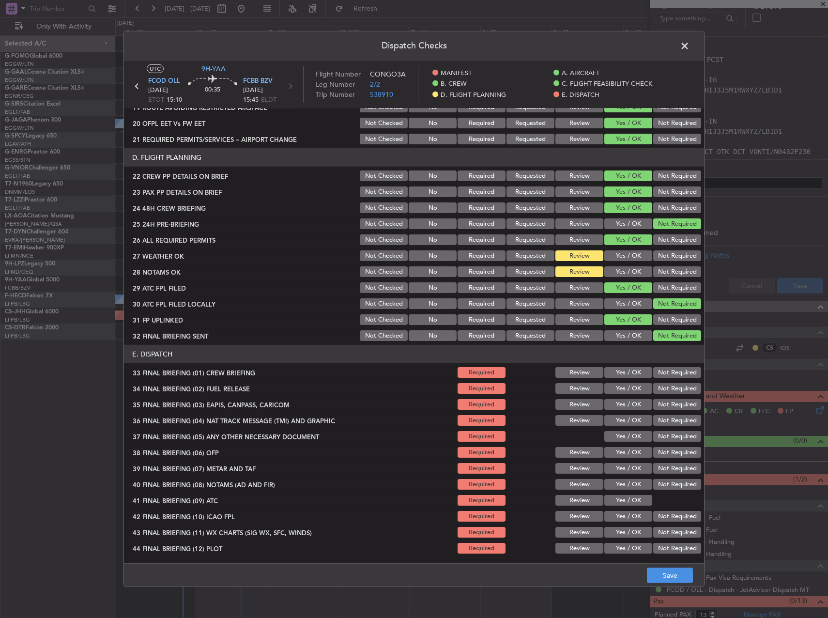
click at [626, 370] on button "Yes / OK" at bounding box center [628, 372] width 48 height 11
click at [625, 392] on button "Yes / OK" at bounding box center [628, 388] width 48 height 11
click at [669, 400] on button "Not Required" at bounding box center [677, 404] width 48 height 11
click at [667, 417] on button "Not Required" at bounding box center [677, 420] width 48 height 11
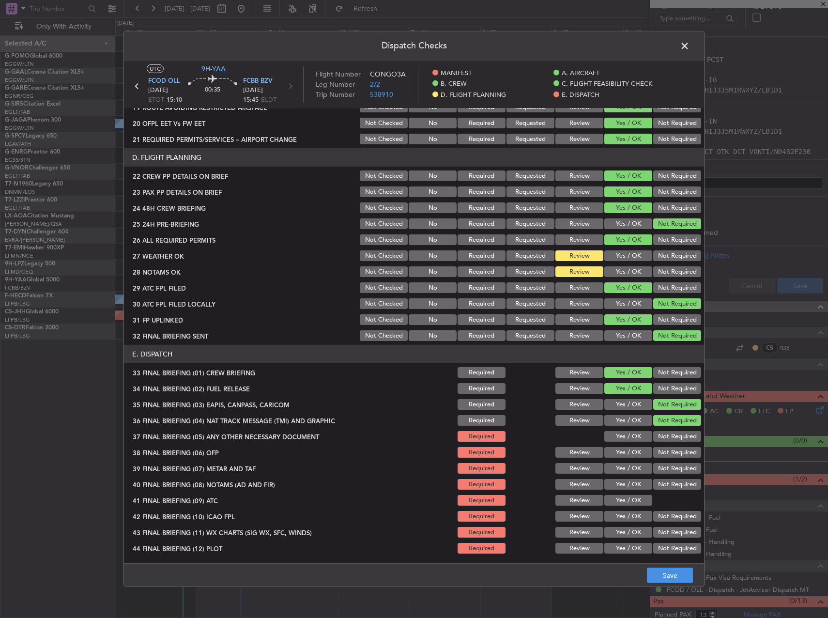
click at [664, 431] on div "Not Required" at bounding box center [676, 436] width 49 height 14
click at [673, 436] on button "Not Required" at bounding box center [677, 436] width 48 height 11
click at [603, 458] on div "Yes / OK" at bounding box center [627, 452] width 49 height 14
click at [619, 451] on button "Yes / OK" at bounding box center [628, 452] width 48 height 11
click at [617, 461] on section "E. DISPATCH 33 FINAL BRIEFING (01) CREW BRIEFING Required Review Yes / OK Not R…" at bounding box center [414, 450] width 580 height 210
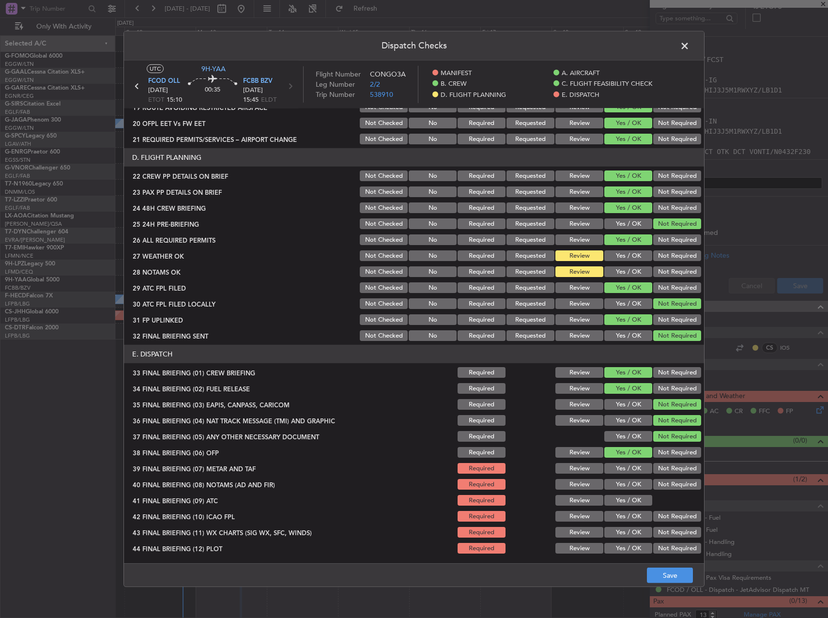
click at [614, 464] on button "Yes / OK" at bounding box center [628, 468] width 48 height 11
drag, startPoint x: 619, startPoint y: 479, endPoint x: 621, endPoint y: 485, distance: 6.1
click at [619, 479] on button "Yes / OK" at bounding box center [628, 484] width 48 height 11
click at [624, 492] on section "E. DISPATCH 33 FINAL BRIEFING (01) CREW BRIEFING Required Review Yes / OK Not R…" at bounding box center [414, 450] width 580 height 210
click at [627, 507] on div "Yes / OK" at bounding box center [627, 500] width 49 height 14
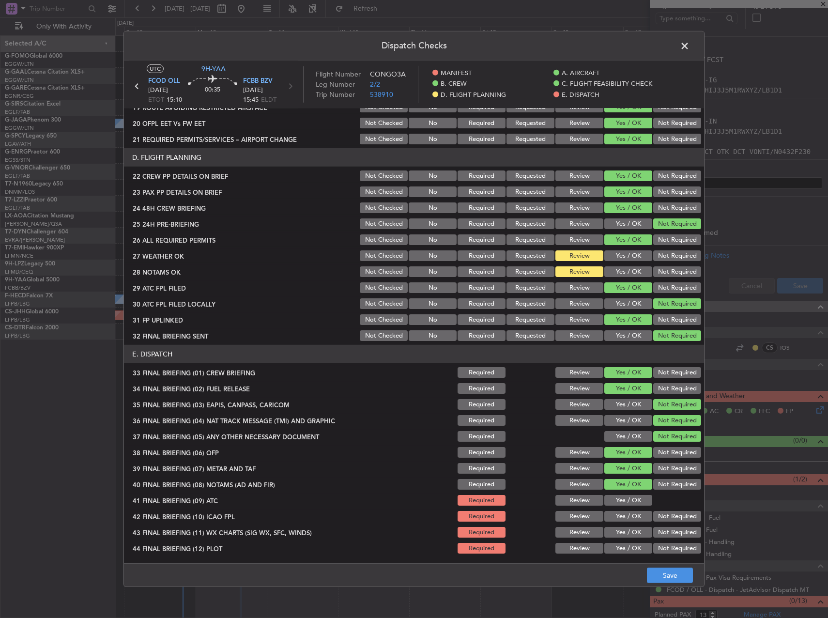
click at [626, 503] on button "Yes / OK" at bounding box center [628, 500] width 48 height 11
drag, startPoint x: 621, startPoint y: 512, endPoint x: 621, endPoint y: 522, distance: 10.7
click at [621, 512] on button "Yes / OK" at bounding box center [628, 516] width 48 height 11
click at [623, 527] on div "Yes / OK" at bounding box center [627, 532] width 49 height 14
click at [624, 535] on button "Yes / OK" at bounding box center [628, 532] width 48 height 11
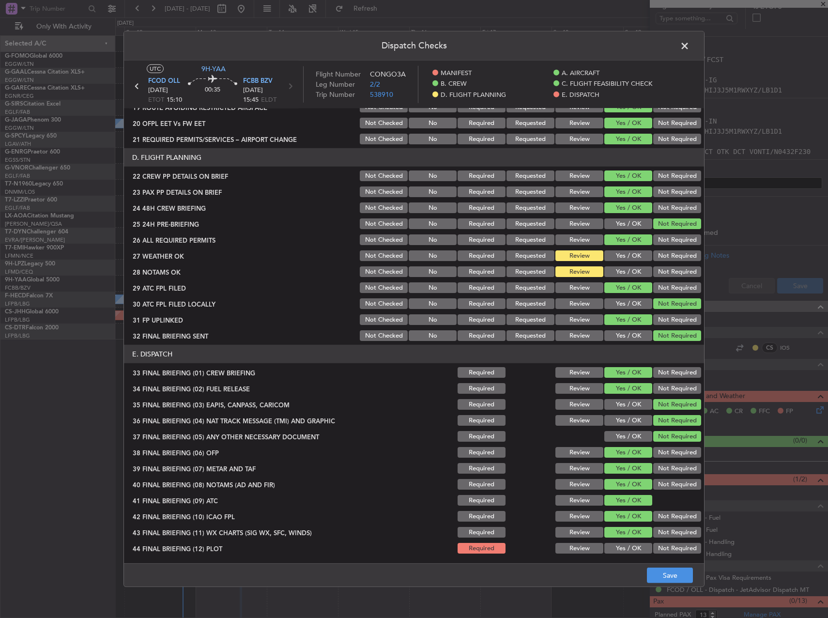
drag, startPoint x: 615, startPoint y: 551, endPoint x: 615, endPoint y: 544, distance: 7.3
click at [615, 551] on button "Yes / OK" at bounding box center [628, 548] width 48 height 11
click at [688, 578] on button "Save" at bounding box center [670, 574] width 46 height 15
click at [689, 46] on span at bounding box center [689, 48] width 0 height 19
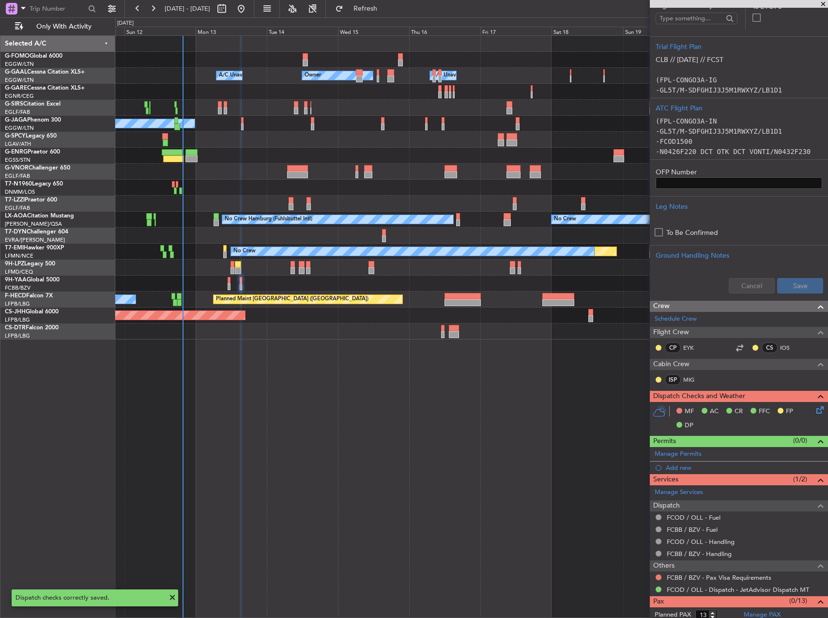
click at [814, 412] on icon at bounding box center [818, 408] width 8 height 8
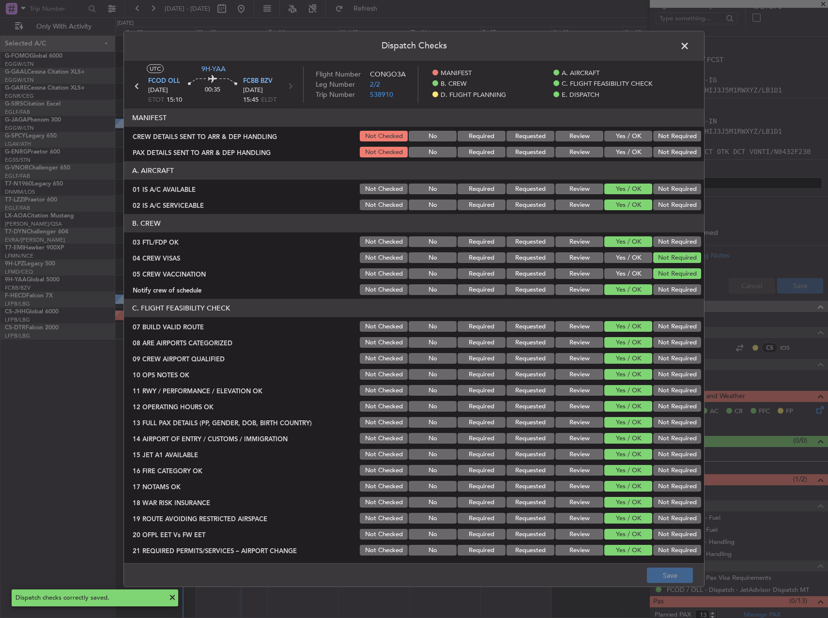
click at [621, 137] on button "Yes / OK" at bounding box center [628, 136] width 48 height 11
click at [620, 151] on button "Yes / OK" at bounding box center [628, 152] width 48 height 11
click at [683, 565] on footer "Save" at bounding box center [414, 574] width 580 height 23
click at [684, 579] on button "Save" at bounding box center [670, 574] width 46 height 15
click at [689, 42] on span at bounding box center [689, 48] width 0 height 19
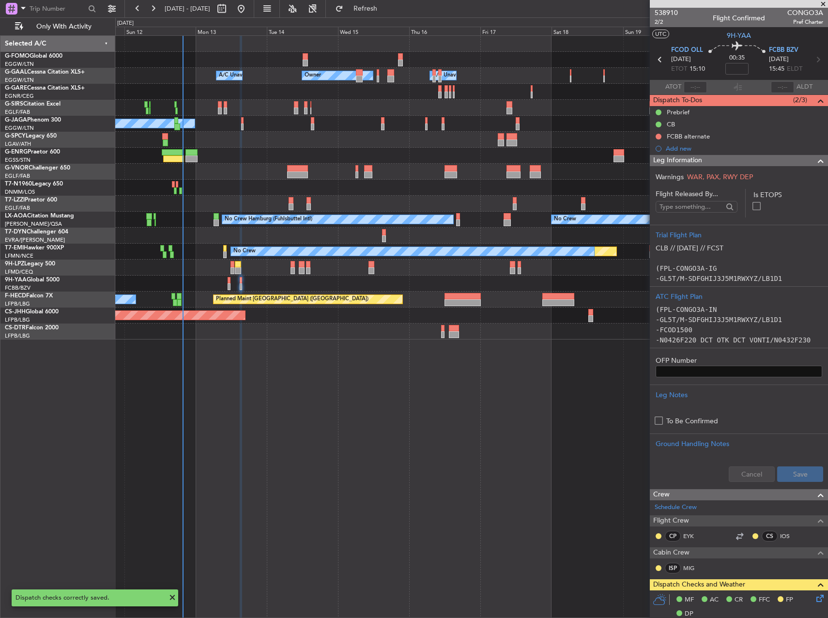
scroll to position [188, 0]
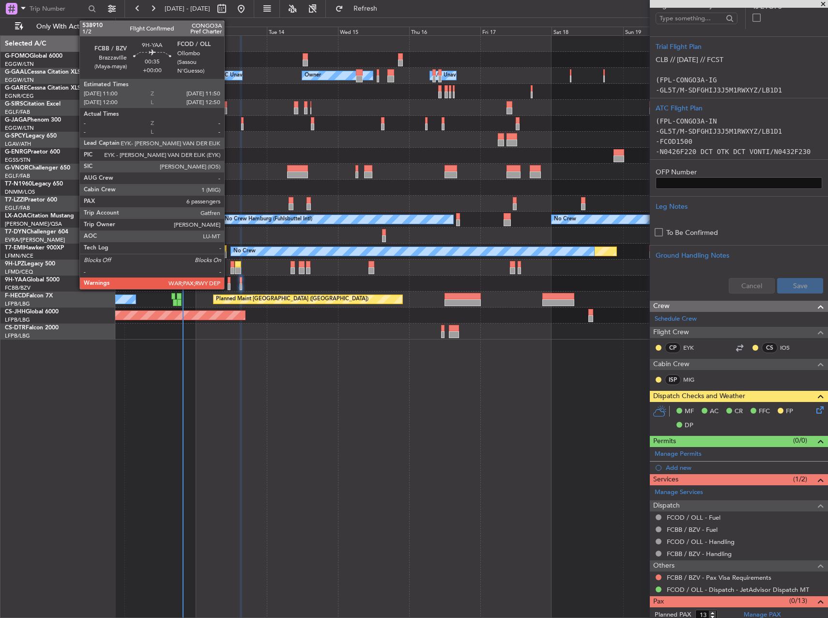
click at [229, 279] on div at bounding box center [229, 280] width 3 height 7
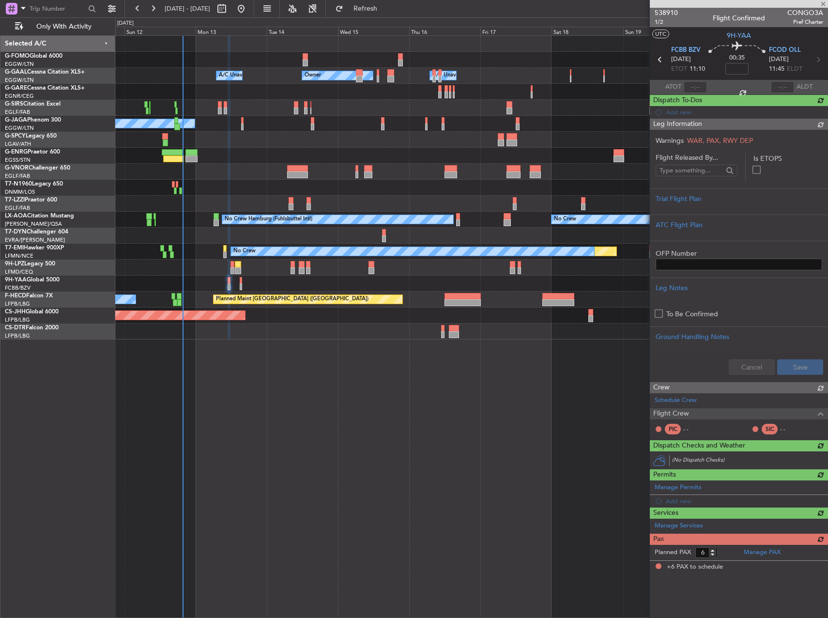
scroll to position [0, 0]
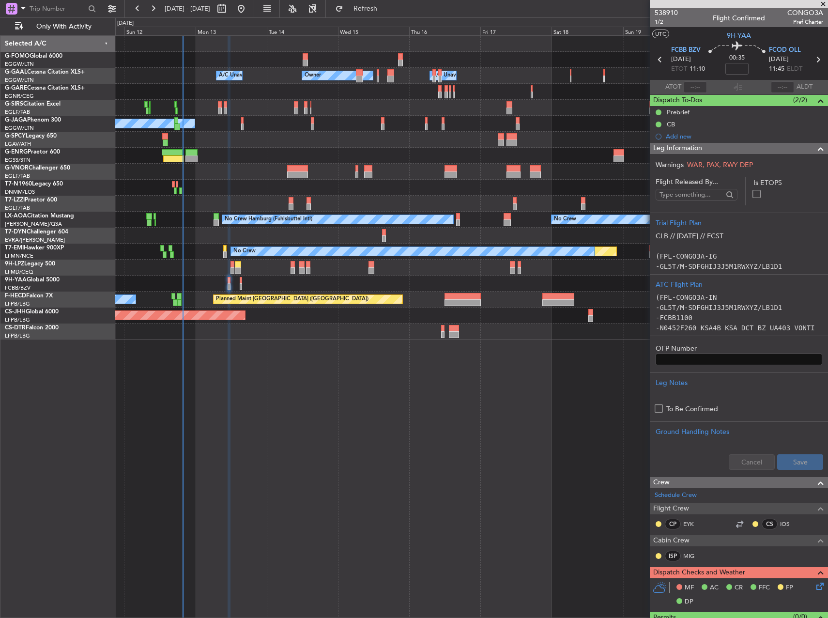
click at [243, 280] on div at bounding box center [471, 284] width 712 height 16
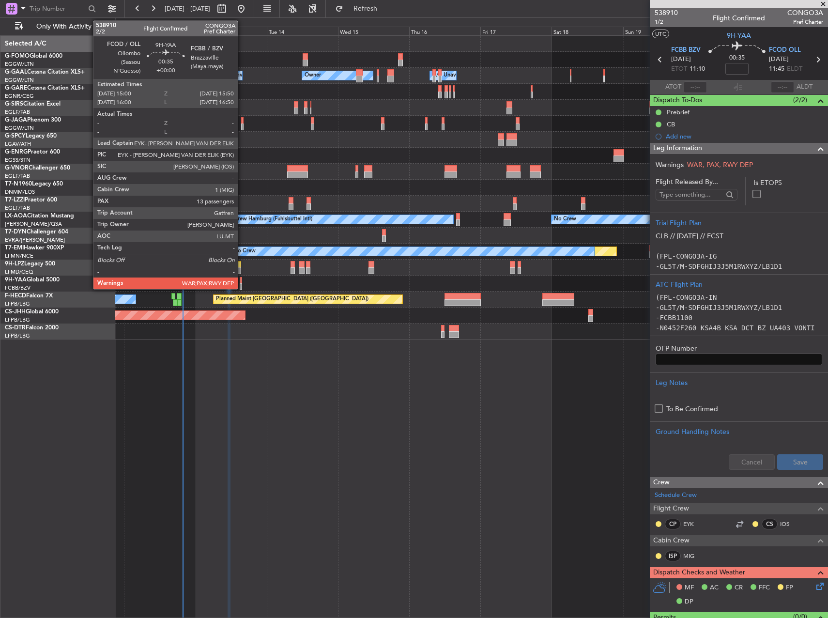
click at [242, 280] on div at bounding box center [241, 280] width 3 height 7
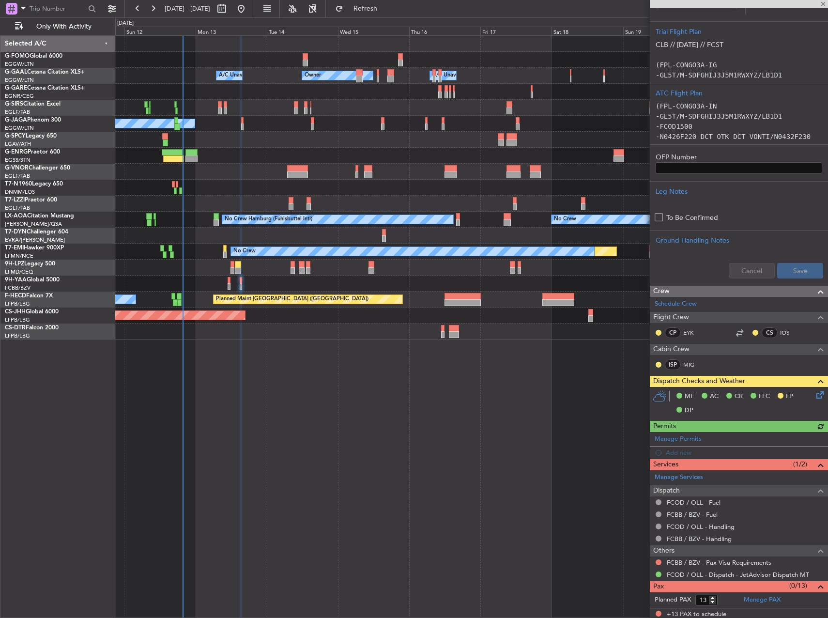
scroll to position [205, 0]
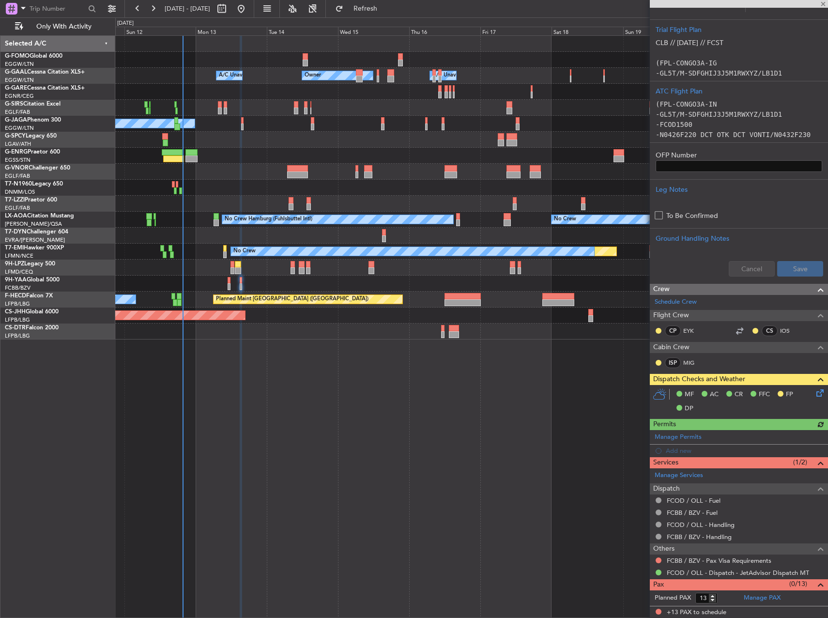
click at [814, 391] on icon at bounding box center [818, 391] width 8 height 8
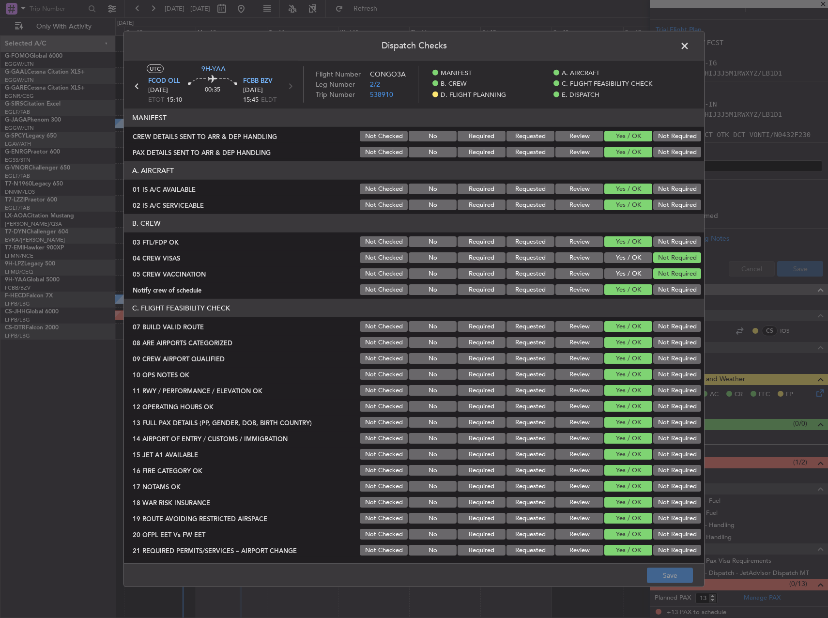
click at [668, 130] on div "Not Required" at bounding box center [676, 136] width 49 height 14
click at [665, 142] on div "Not Required" at bounding box center [676, 136] width 49 height 14
click at [665, 136] on button "Not Required" at bounding box center [677, 136] width 48 height 11
click at [530, 133] on button "Requested" at bounding box center [530, 136] width 48 height 11
drag, startPoint x: 478, startPoint y: 135, endPoint x: 476, endPoint y: 144, distance: 8.9
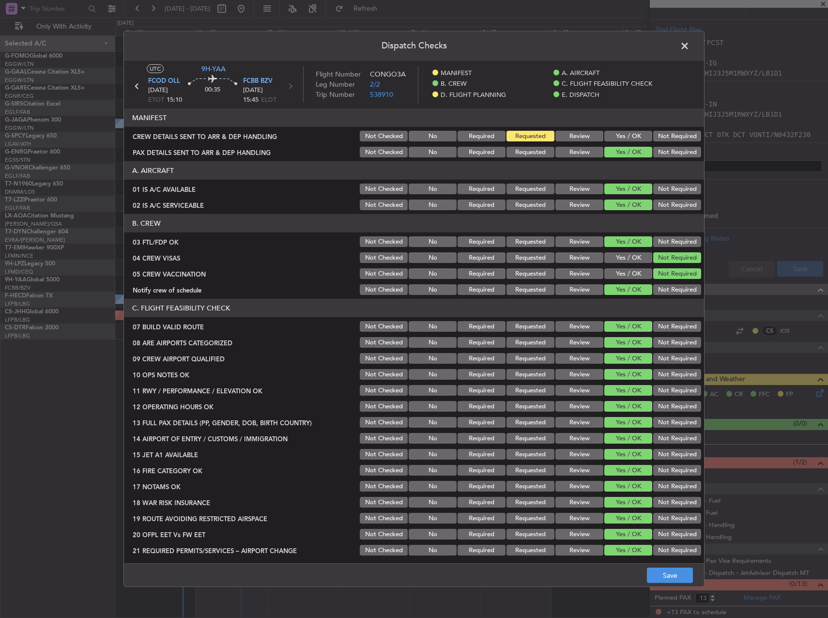
click at [478, 135] on button "Required" at bounding box center [482, 136] width 48 height 11
drag, startPoint x: 465, startPoint y: 154, endPoint x: 458, endPoint y: 153, distance: 7.8
click at [463, 154] on button "Required" at bounding box center [482, 152] width 48 height 11
click at [667, 582] on button "Save" at bounding box center [670, 574] width 46 height 15
click at [689, 50] on span at bounding box center [689, 48] width 0 height 19
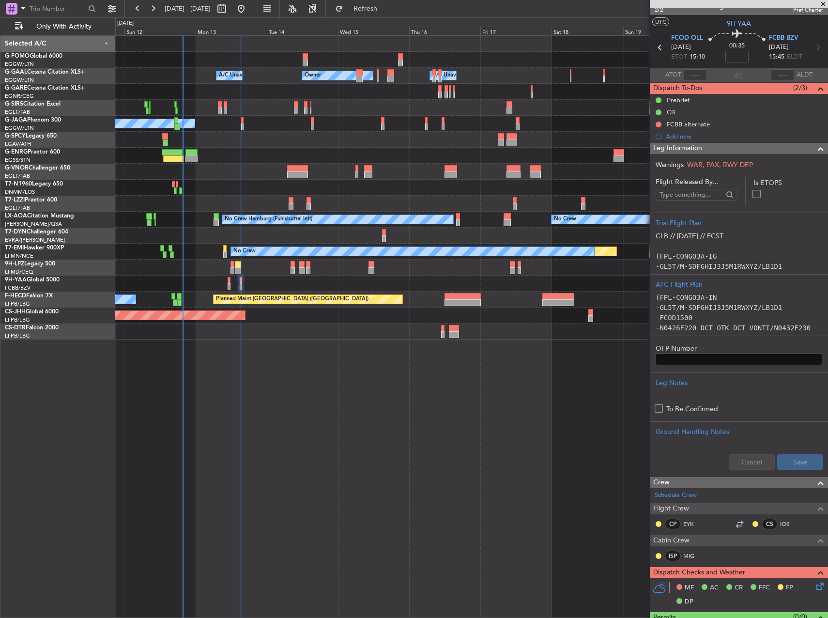
scroll to position [0, 0]
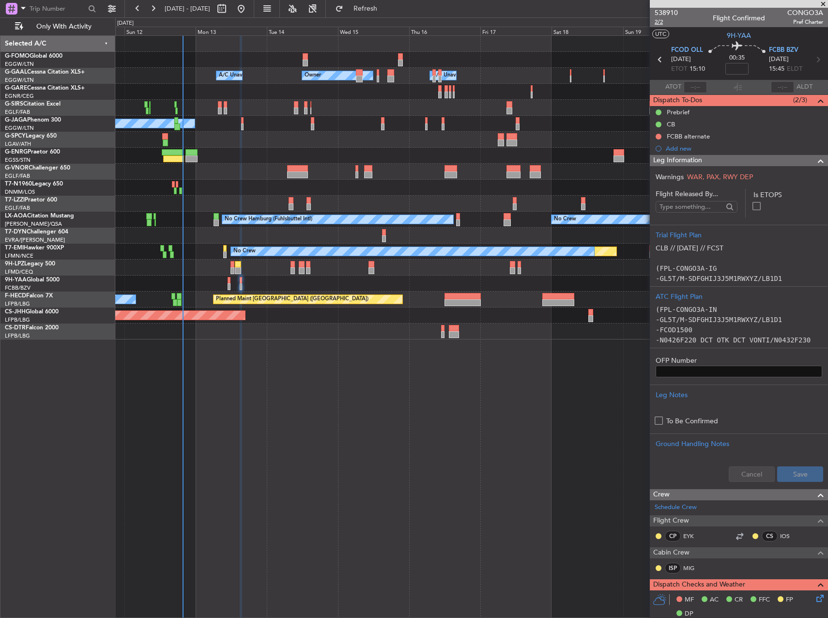
click at [655, 24] on span "2/2" at bounding box center [666, 22] width 23 height 8
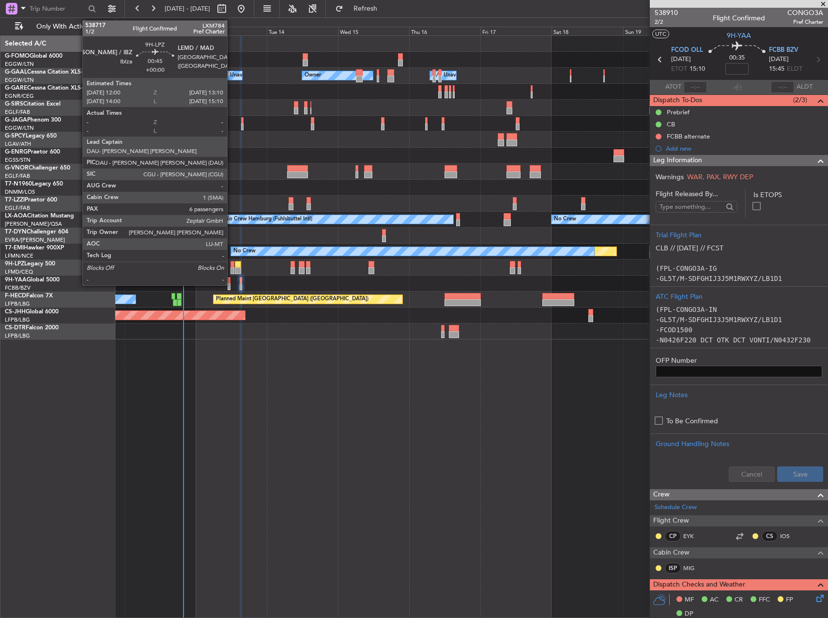
click at [231, 262] on div at bounding box center [232, 264] width 4 height 7
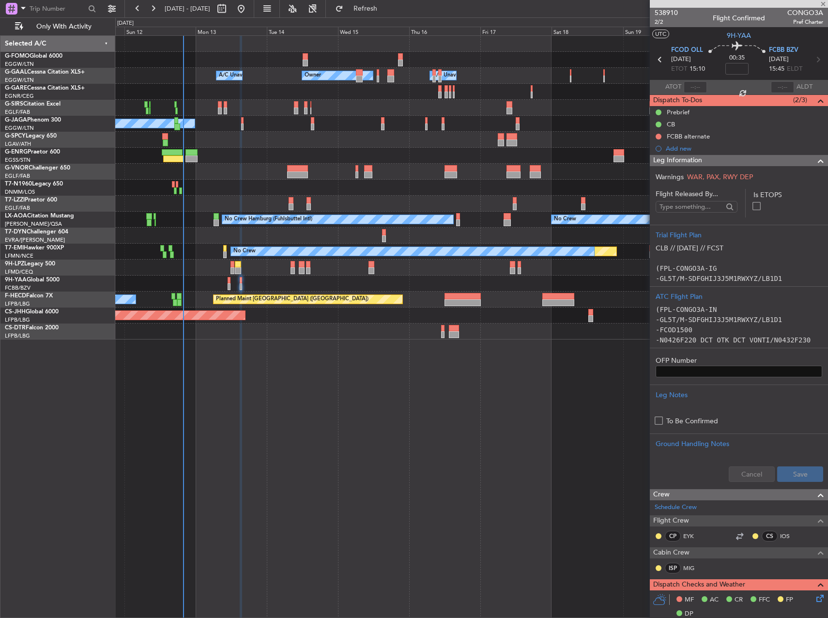
type input "6"
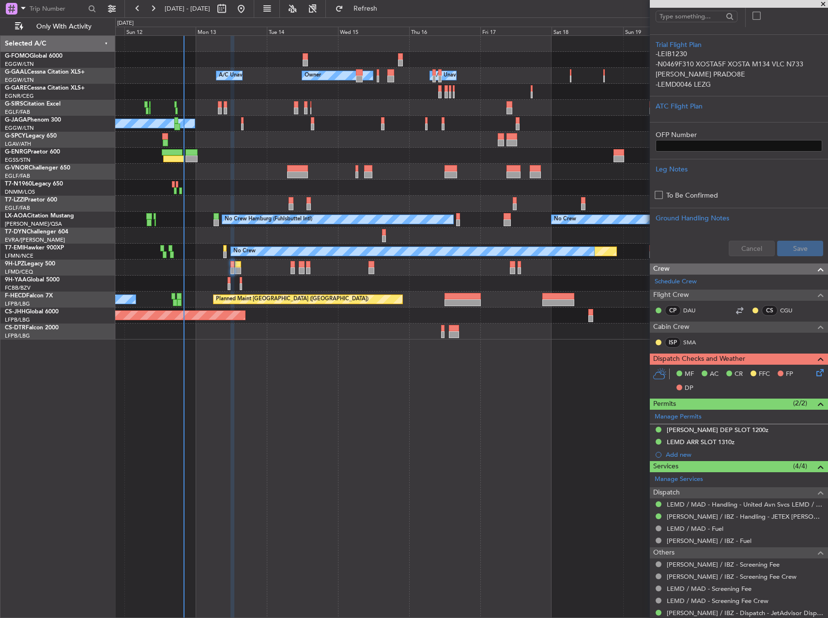
scroll to position [194, 0]
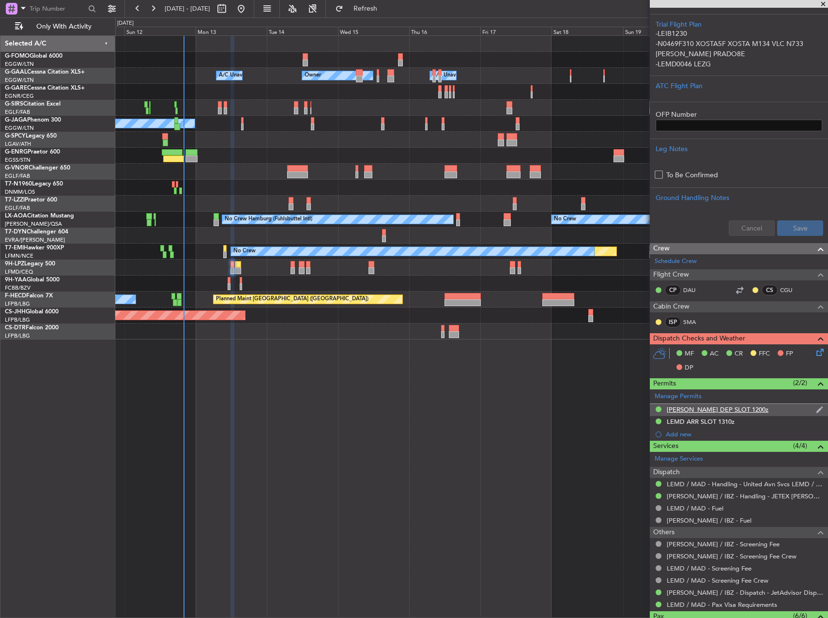
click at [758, 412] on div "[PERSON_NAME] DEP SLOT 1200z" at bounding box center [739, 410] width 178 height 12
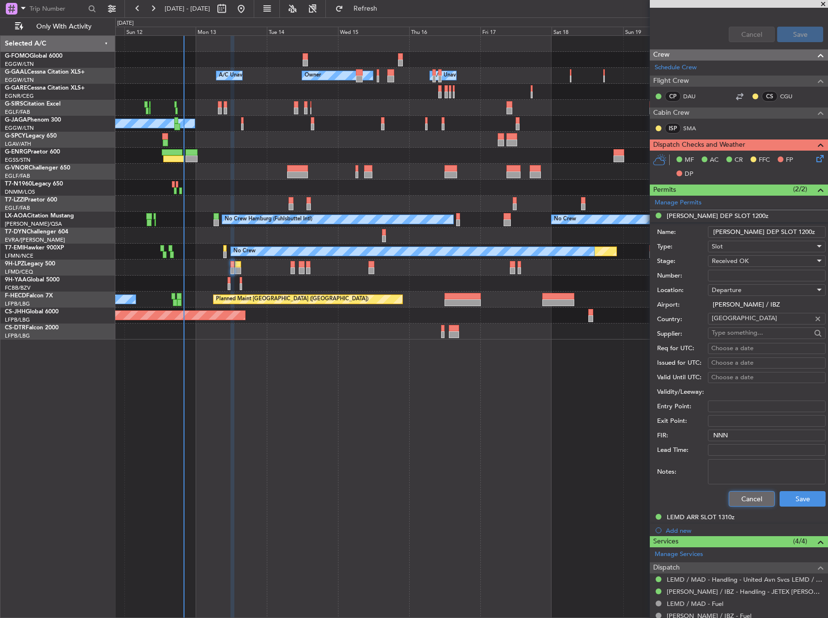
click at [752, 497] on button "Cancel" at bounding box center [752, 498] width 46 height 15
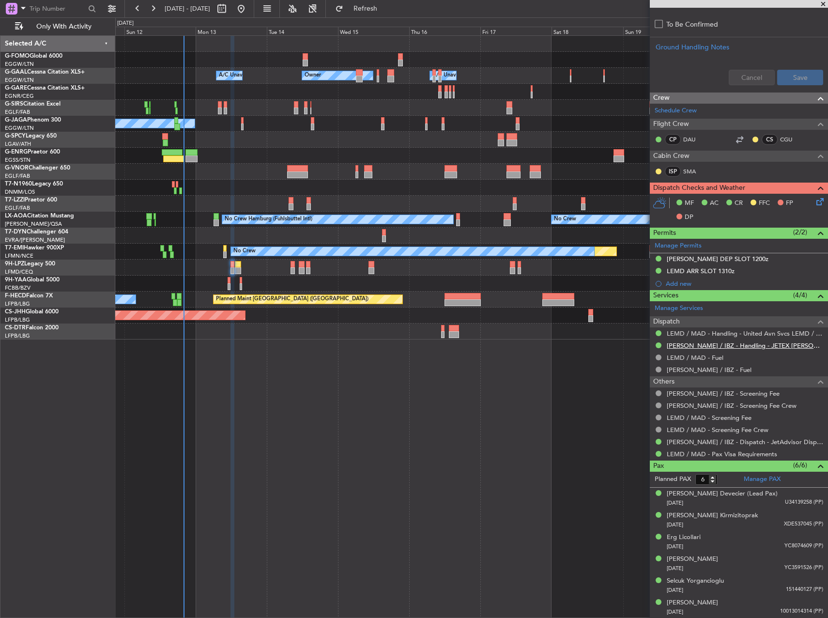
click at [729, 344] on link "[PERSON_NAME] / IBZ - Handling - JETEX [PERSON_NAME]" at bounding box center [745, 345] width 156 height 8
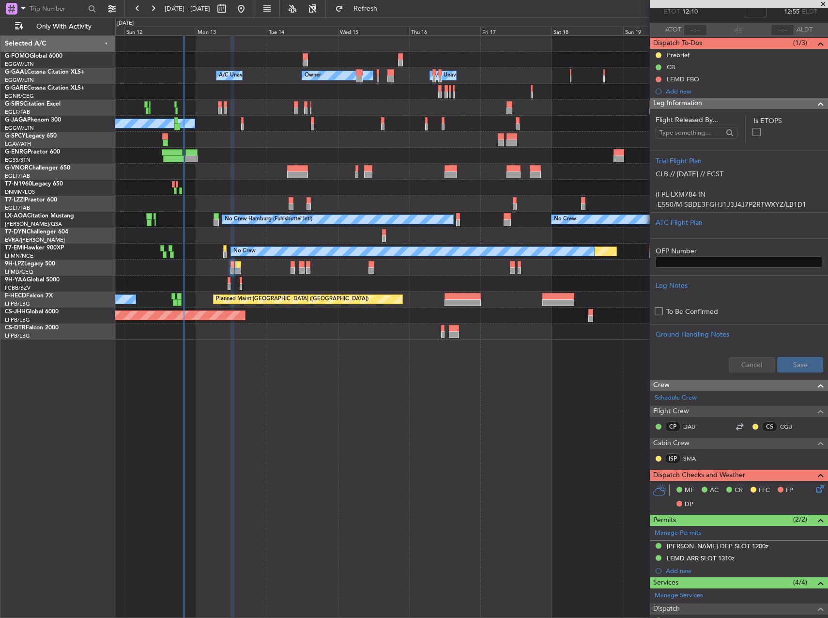
scroll to position [0, 0]
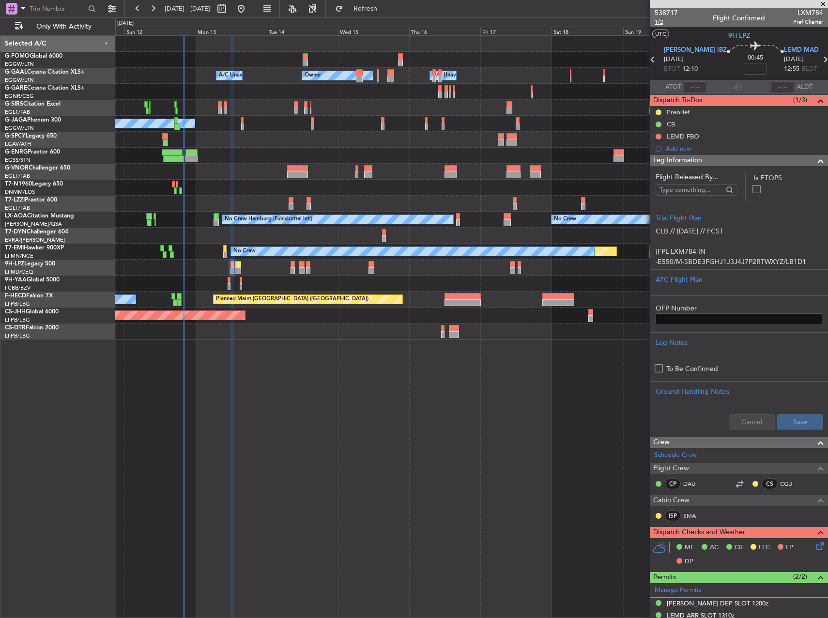
click at [663, 24] on span "1/2" at bounding box center [666, 22] width 23 height 8
click at [726, 278] on div "ATC Flight Plan" at bounding box center [739, 280] width 167 height 10
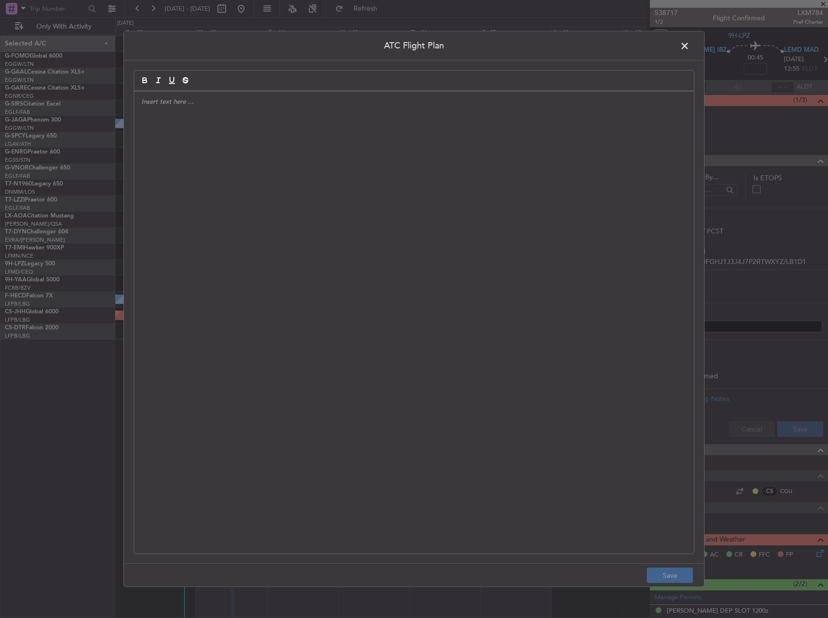
click at [453, 222] on div at bounding box center [414, 323] width 560 height 462
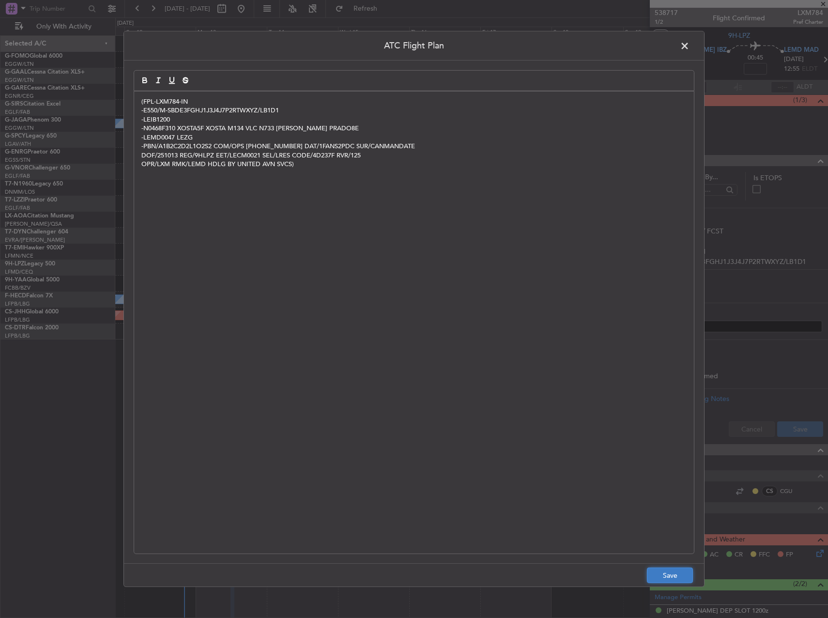
click at [674, 579] on button "Save" at bounding box center [670, 574] width 46 height 15
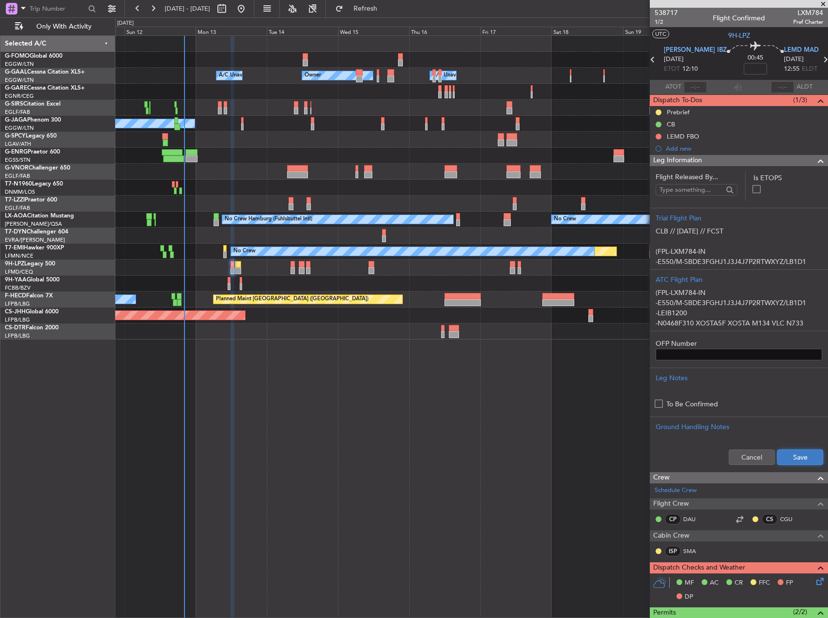
click at [782, 460] on button "Save" at bounding box center [800, 456] width 46 height 15
click at [658, 112] on button at bounding box center [659, 112] width 6 height 6
click at [658, 168] on span "Cancelled" at bounding box center [660, 170] width 28 height 10
click at [656, 136] on button at bounding box center [659, 137] width 6 height 6
click at [658, 177] on span "Completed" at bounding box center [663, 179] width 32 height 10
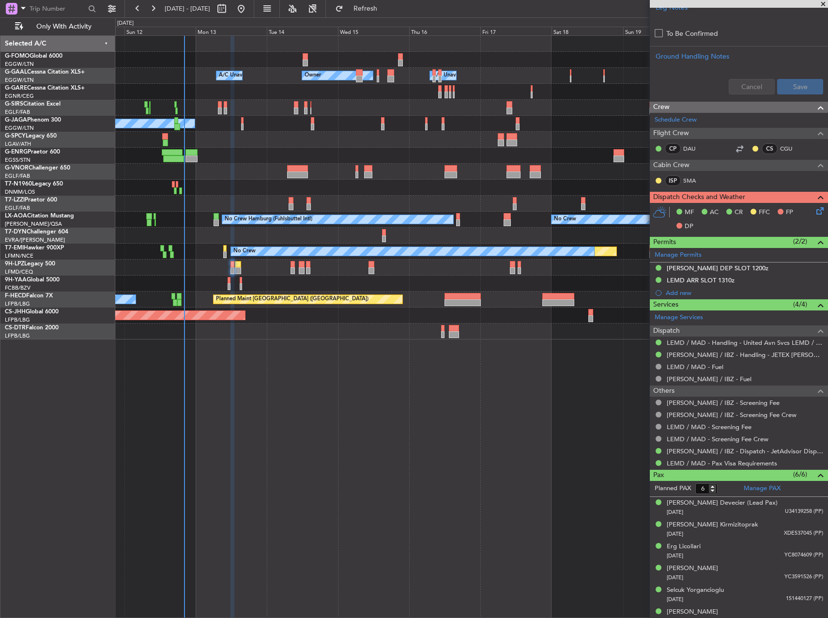
scroll to position [380, 0]
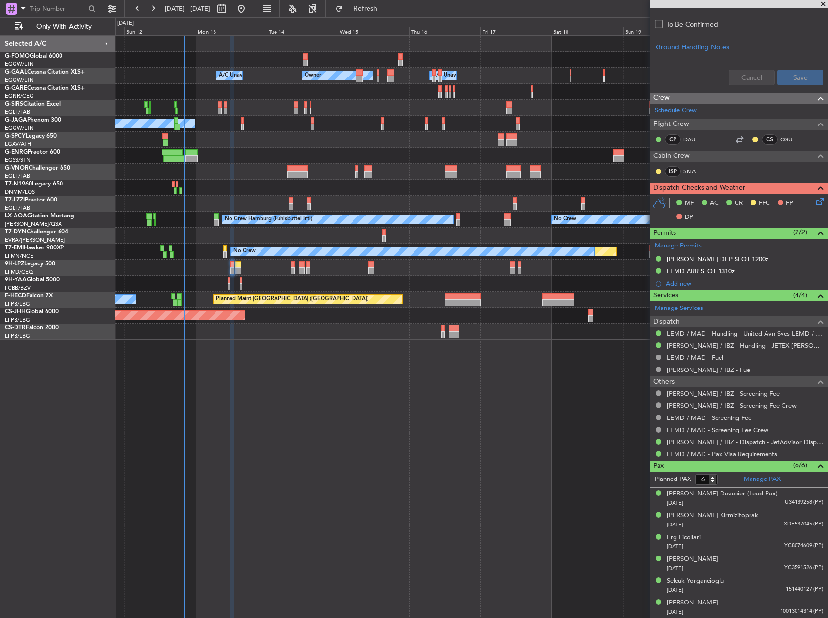
click at [814, 202] on icon at bounding box center [818, 200] width 8 height 8
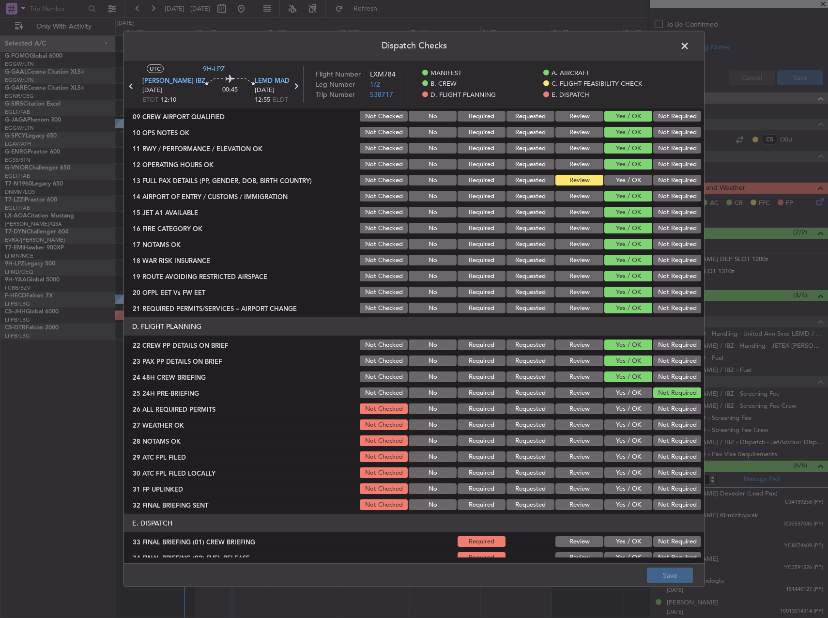
click at [617, 181] on button "Yes / OK" at bounding box center [628, 180] width 48 height 11
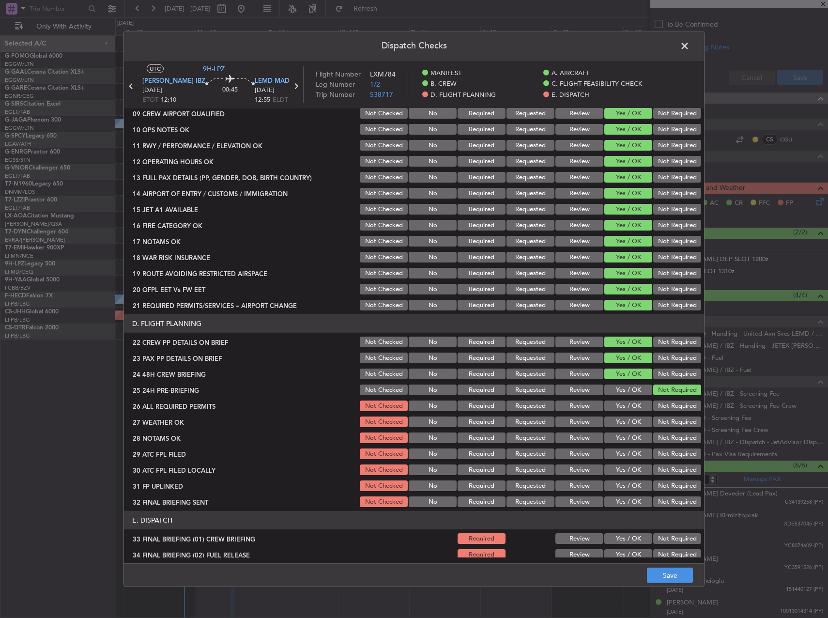
scroll to position [411, 0]
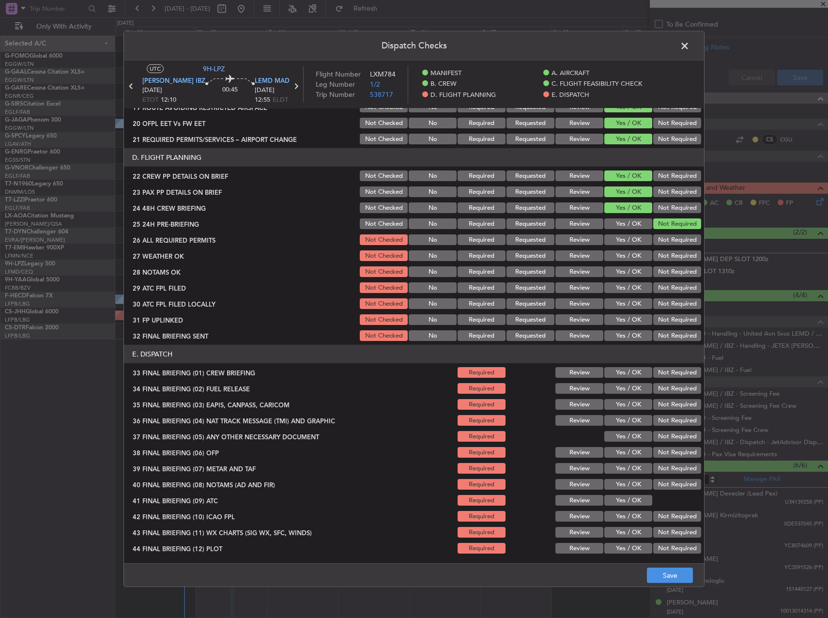
click at [624, 239] on button "Yes / OK" at bounding box center [628, 239] width 48 height 11
click at [623, 251] on div "Yes / OK" at bounding box center [627, 256] width 49 height 14
click at [623, 257] on button "Yes / OK" at bounding box center [628, 255] width 48 height 11
click at [584, 271] on button "Review" at bounding box center [579, 271] width 48 height 11
click at [575, 254] on button "Review" at bounding box center [579, 255] width 48 height 11
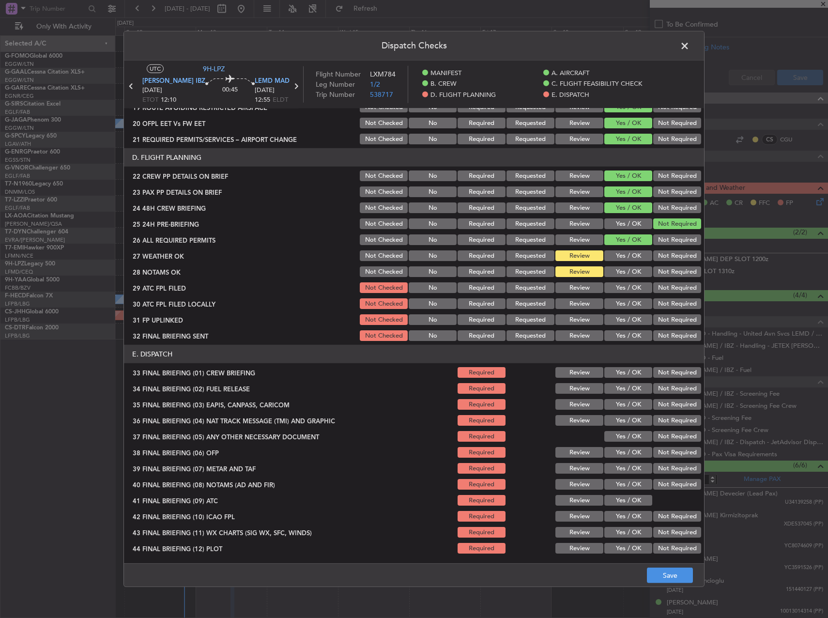
drag, startPoint x: 613, startPoint y: 284, endPoint x: 614, endPoint y: 299, distance: 15.0
click at [613, 285] on button "Yes / OK" at bounding box center [628, 287] width 48 height 11
click at [674, 298] on div "Not Required" at bounding box center [676, 304] width 49 height 14
drag, startPoint x: 676, startPoint y: 307, endPoint x: 638, endPoint y: 317, distance: 39.5
click at [676, 307] on button "Not Required" at bounding box center [677, 303] width 48 height 11
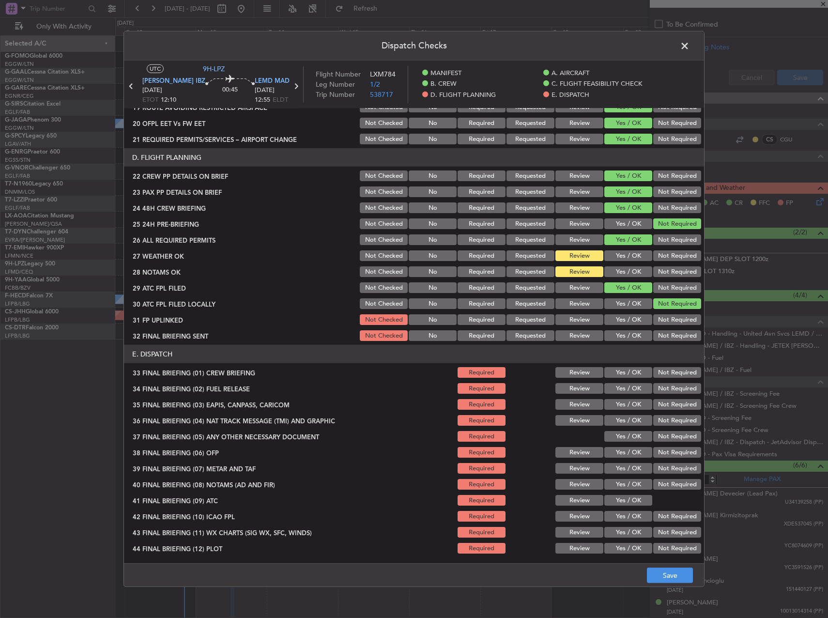
click at [629, 320] on button "Yes / OK" at bounding box center [628, 319] width 48 height 11
click at [670, 338] on button "Not Required" at bounding box center [677, 335] width 48 height 11
click at [624, 372] on button "Yes / OK" at bounding box center [628, 372] width 48 height 11
click at [623, 388] on button "Yes / OK" at bounding box center [628, 388] width 48 height 11
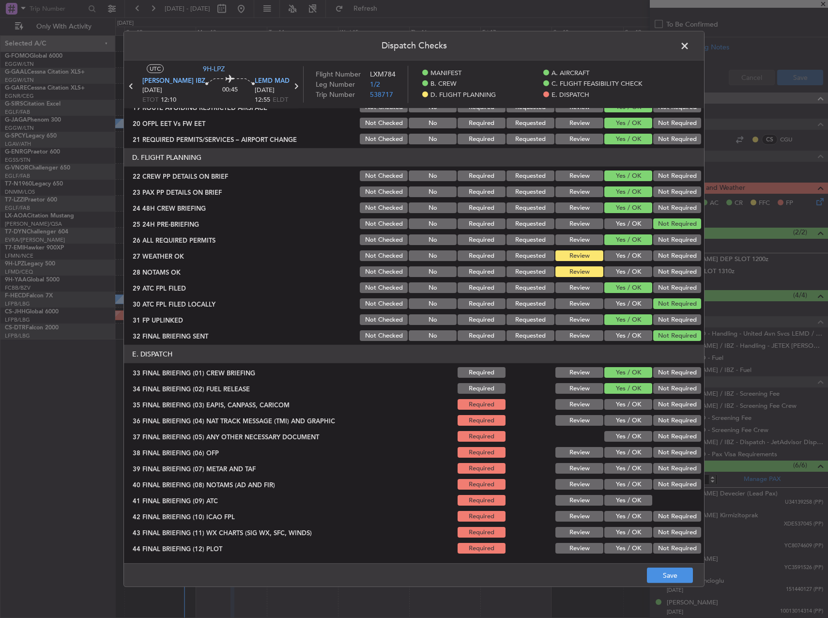
click at [659, 407] on button "Not Required" at bounding box center [677, 404] width 48 height 11
drag, startPoint x: 664, startPoint y: 421, endPoint x: 662, endPoint y: 427, distance: 6.1
click at [664, 422] on button "Not Required" at bounding box center [677, 420] width 48 height 11
drag, startPoint x: 662, startPoint y: 436, endPoint x: 633, endPoint y: 450, distance: 31.8
click at [660, 437] on button "Not Required" at bounding box center [677, 436] width 48 height 11
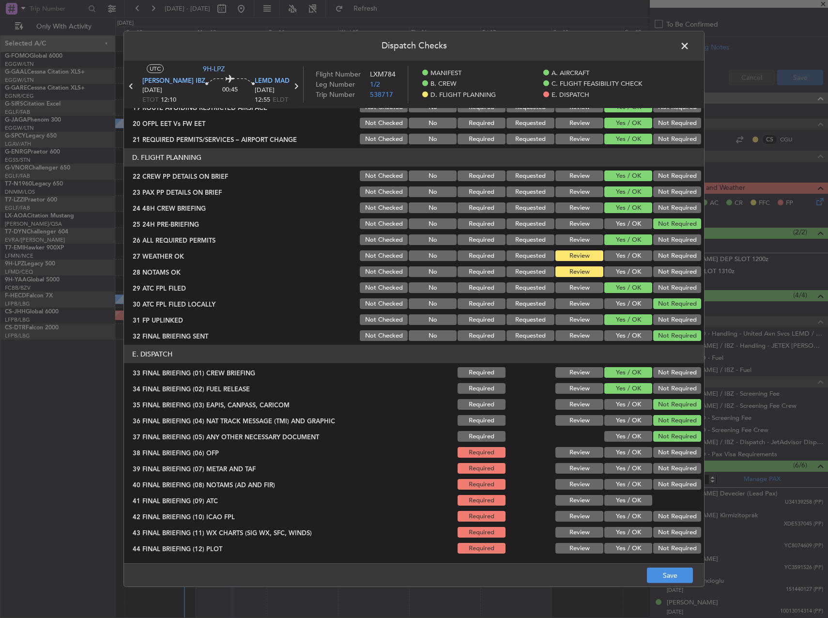
drag, startPoint x: 631, startPoint y: 451, endPoint x: 621, endPoint y: 465, distance: 17.3
click at [629, 451] on button "Yes / OK" at bounding box center [628, 452] width 48 height 11
drag, startPoint x: 620, startPoint y: 466, endPoint x: 617, endPoint y: 473, distance: 6.9
click at [619, 466] on button "Yes / OK" at bounding box center [628, 468] width 48 height 11
click at [617, 481] on button "Yes / OK" at bounding box center [628, 484] width 48 height 11
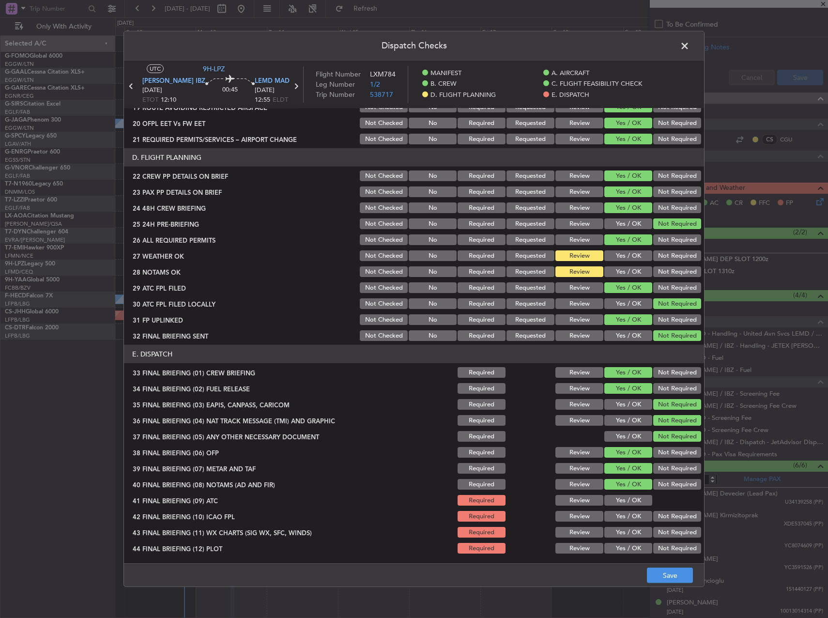
click at [620, 497] on button "Yes / OK" at bounding box center [628, 500] width 48 height 11
drag, startPoint x: 622, startPoint y: 508, endPoint x: 624, endPoint y: 515, distance: 6.9
click at [622, 510] on section "E. DISPATCH 33 FINAL BRIEFING (01) CREW BRIEFING Required Review Yes / OK Not R…" at bounding box center [414, 450] width 580 height 210
click at [624, 515] on button "Yes / OK" at bounding box center [628, 516] width 48 height 11
click at [627, 532] on button "Yes / OK" at bounding box center [628, 532] width 48 height 11
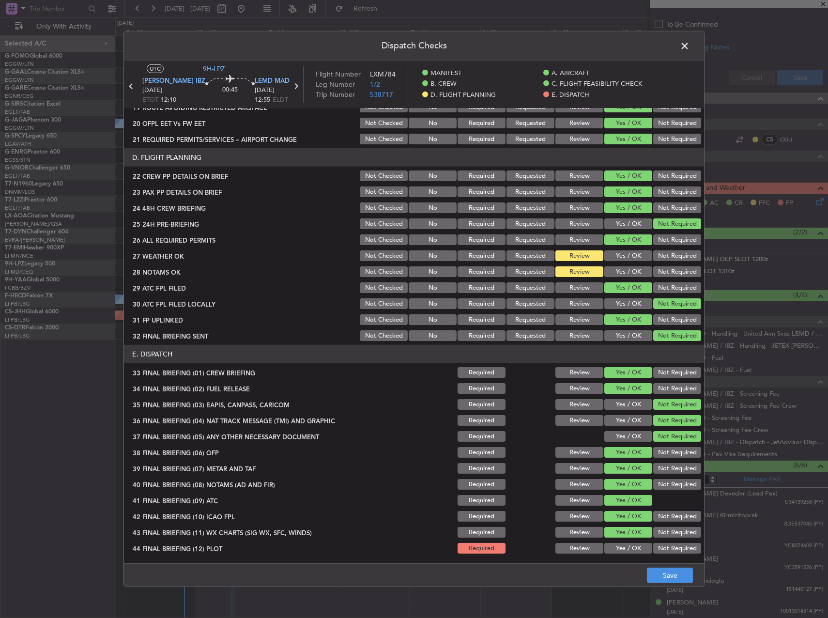
click at [628, 550] on button "Yes / OK" at bounding box center [628, 548] width 48 height 11
click at [668, 574] on button "Save" at bounding box center [670, 574] width 46 height 15
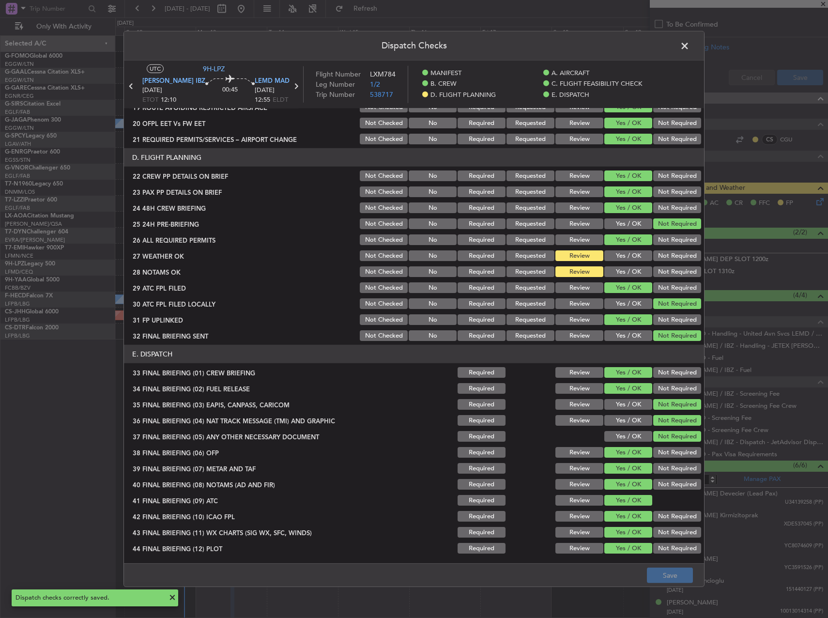
click at [689, 40] on span at bounding box center [689, 48] width 0 height 19
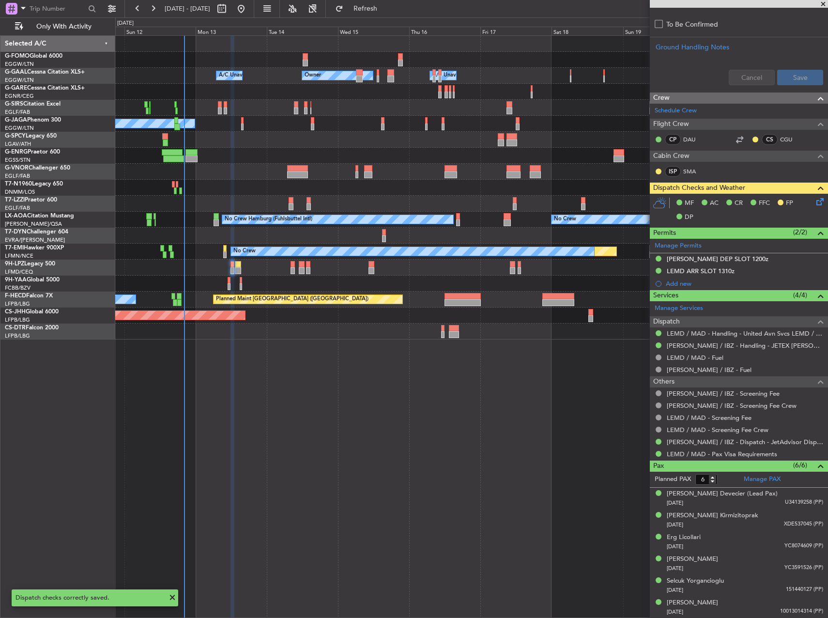
click at [239, 264] on div at bounding box center [238, 264] width 6 height 7
type input "+00:10"
type input "2"
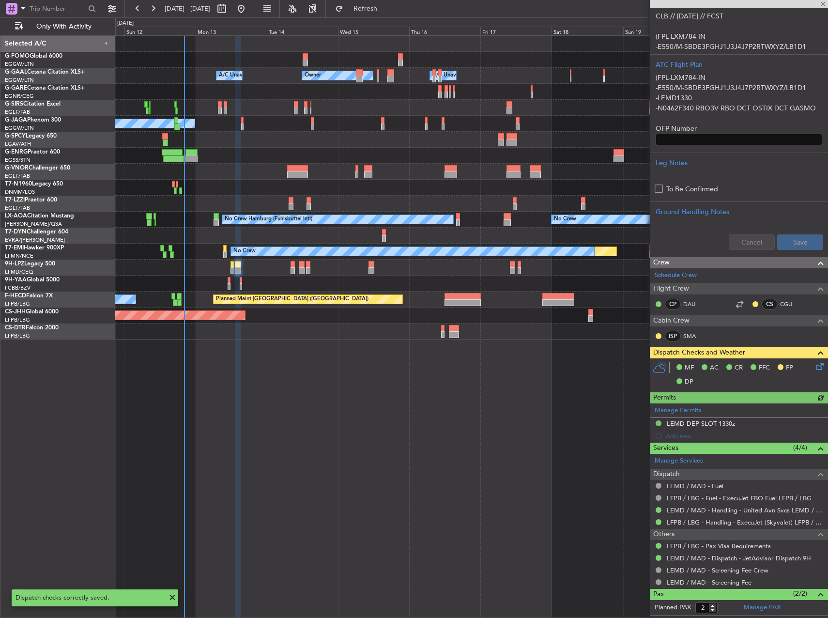
scroll to position [268, 0]
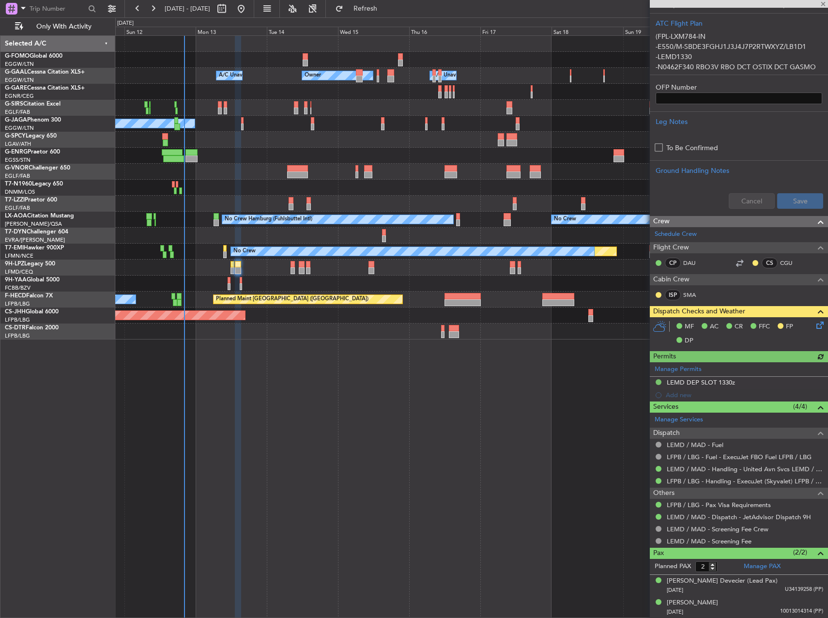
click at [814, 324] on icon at bounding box center [818, 324] width 8 height 8
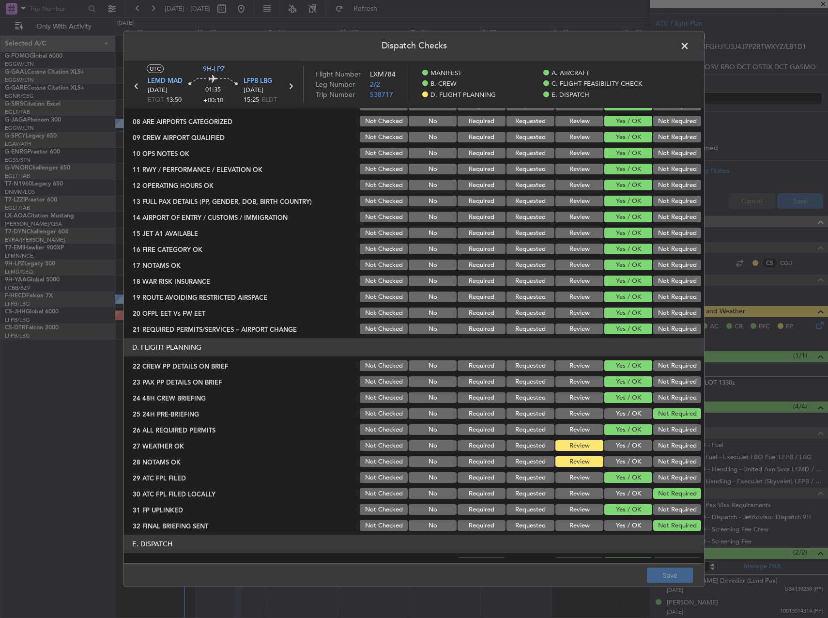
scroll to position [339, 0]
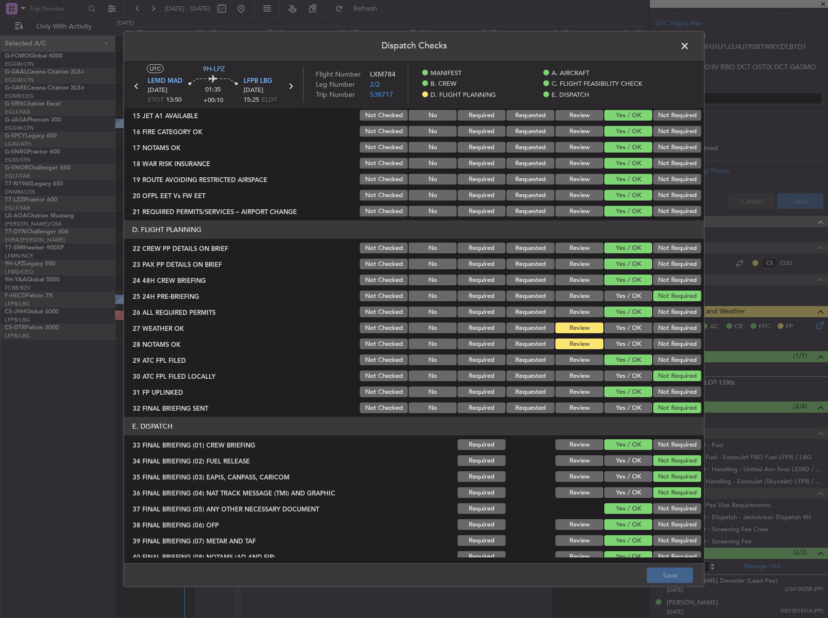
click at [559, 332] on button "Review" at bounding box center [579, 327] width 48 height 11
click at [615, 329] on button "Yes / OK" at bounding box center [628, 327] width 48 height 11
drag, startPoint x: 616, startPoint y: 346, endPoint x: 647, endPoint y: 390, distance: 53.9
click at [616, 346] on button "Yes / OK" at bounding box center [628, 343] width 48 height 11
click at [670, 575] on button "Save" at bounding box center [670, 574] width 46 height 15
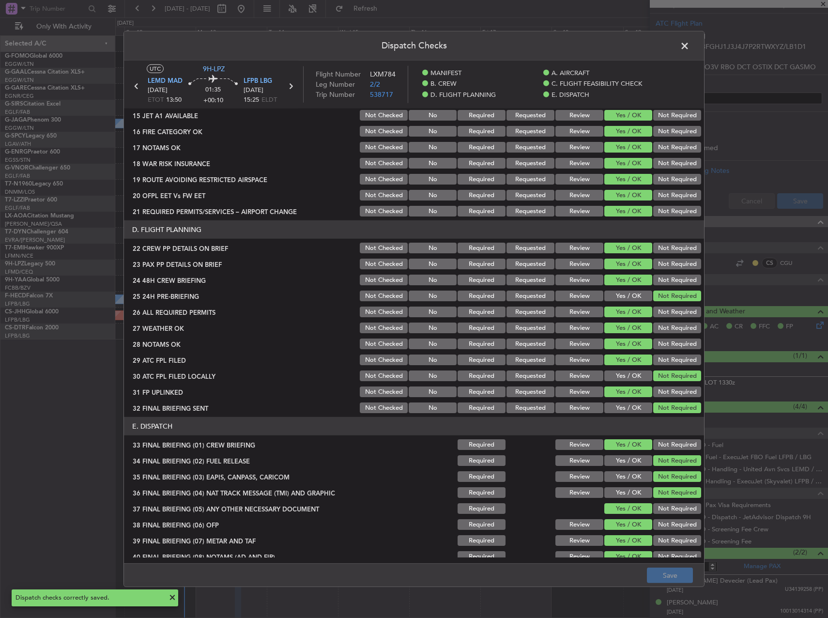
click at [689, 47] on span at bounding box center [689, 48] width 0 height 19
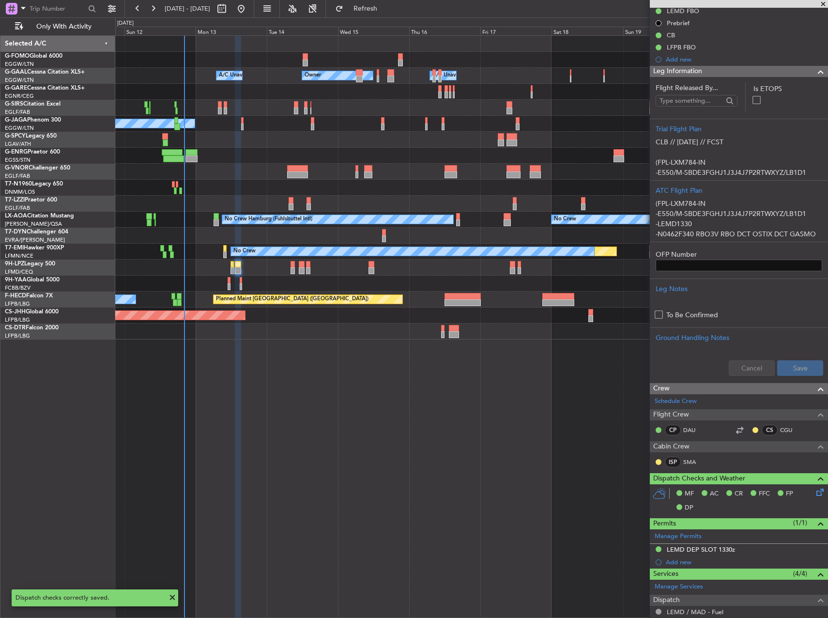
scroll to position [0, 0]
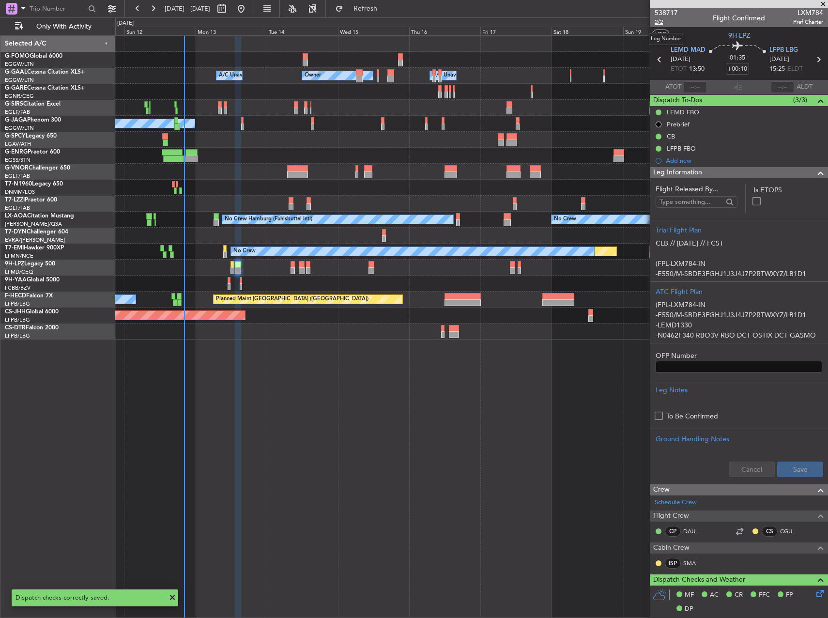
click at [662, 21] on span "2/2" at bounding box center [666, 22] width 23 height 8
